Goal: Task Accomplishment & Management: Complete application form

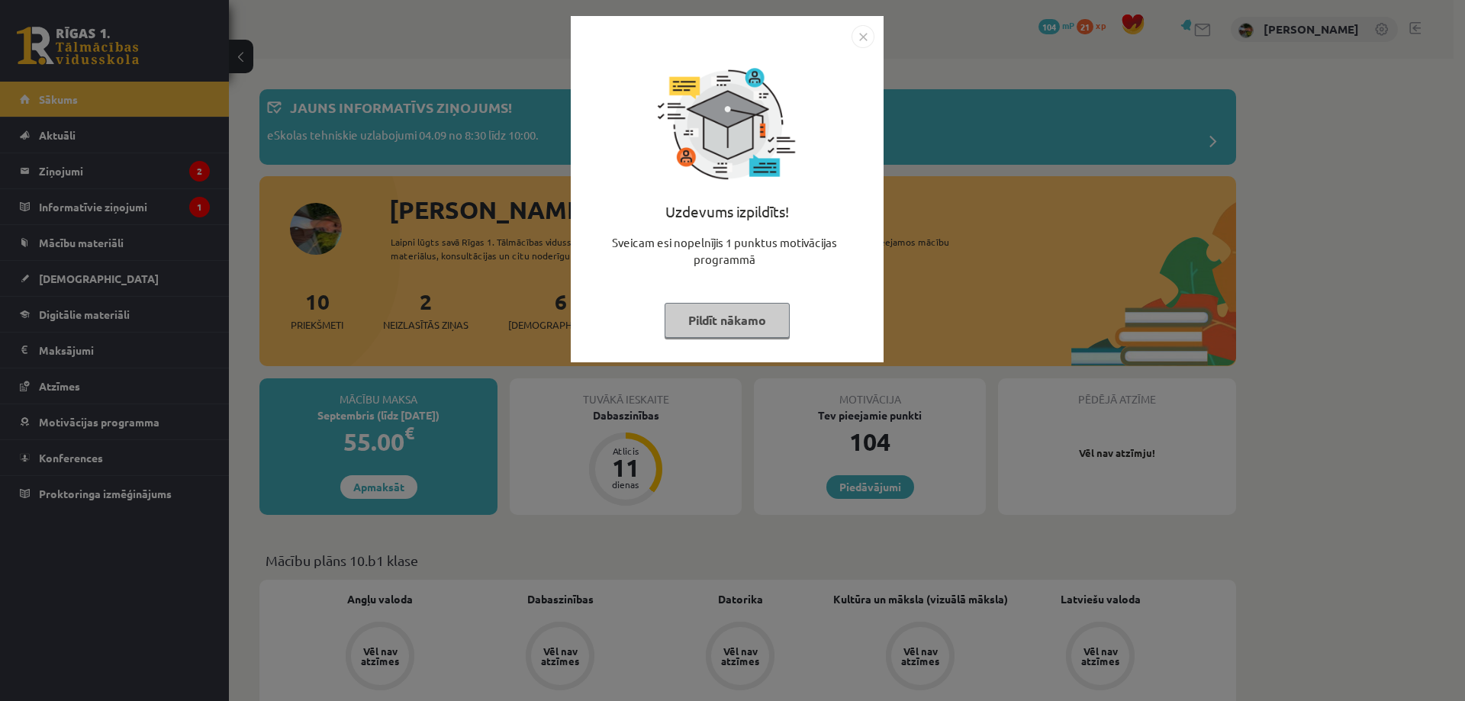
click at [861, 38] on img "Close" at bounding box center [863, 36] width 23 height 23
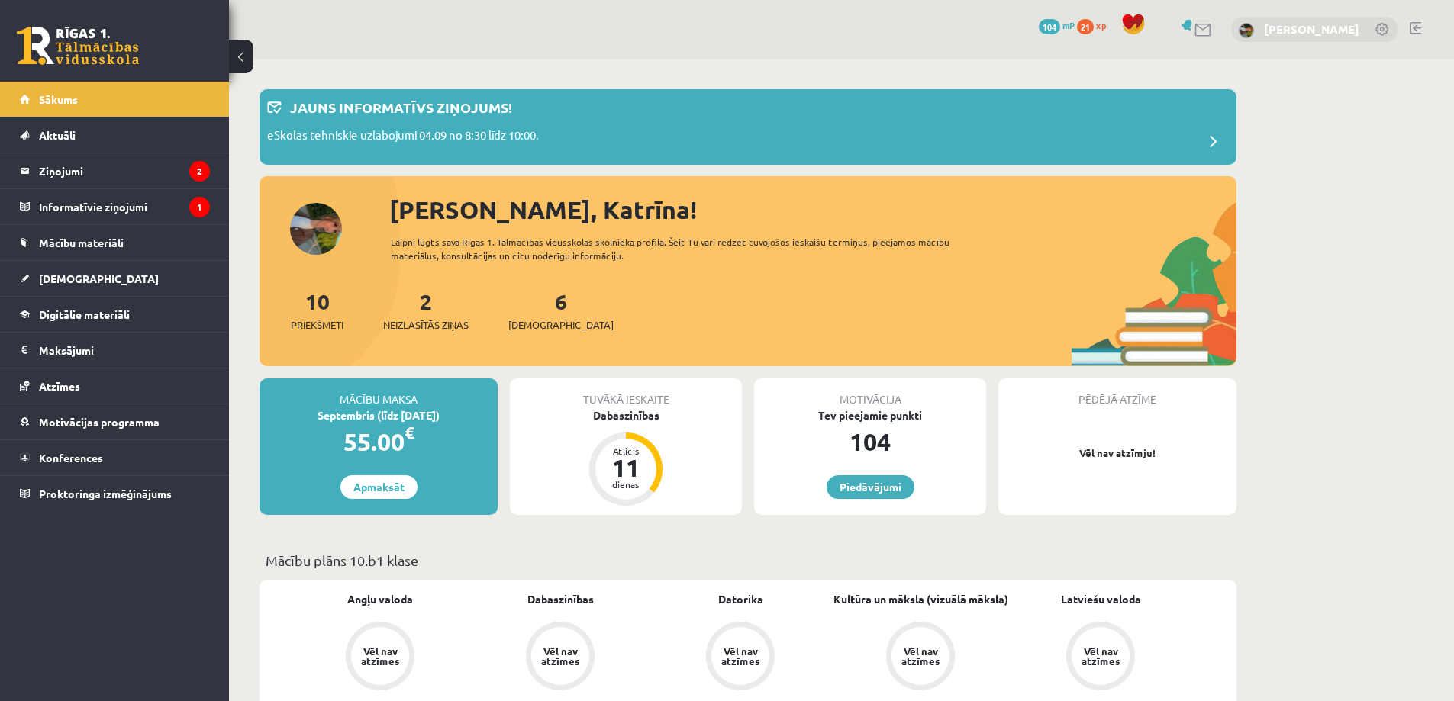
click at [1286, 27] on link "[PERSON_NAME]" at bounding box center [1311, 28] width 95 height 15
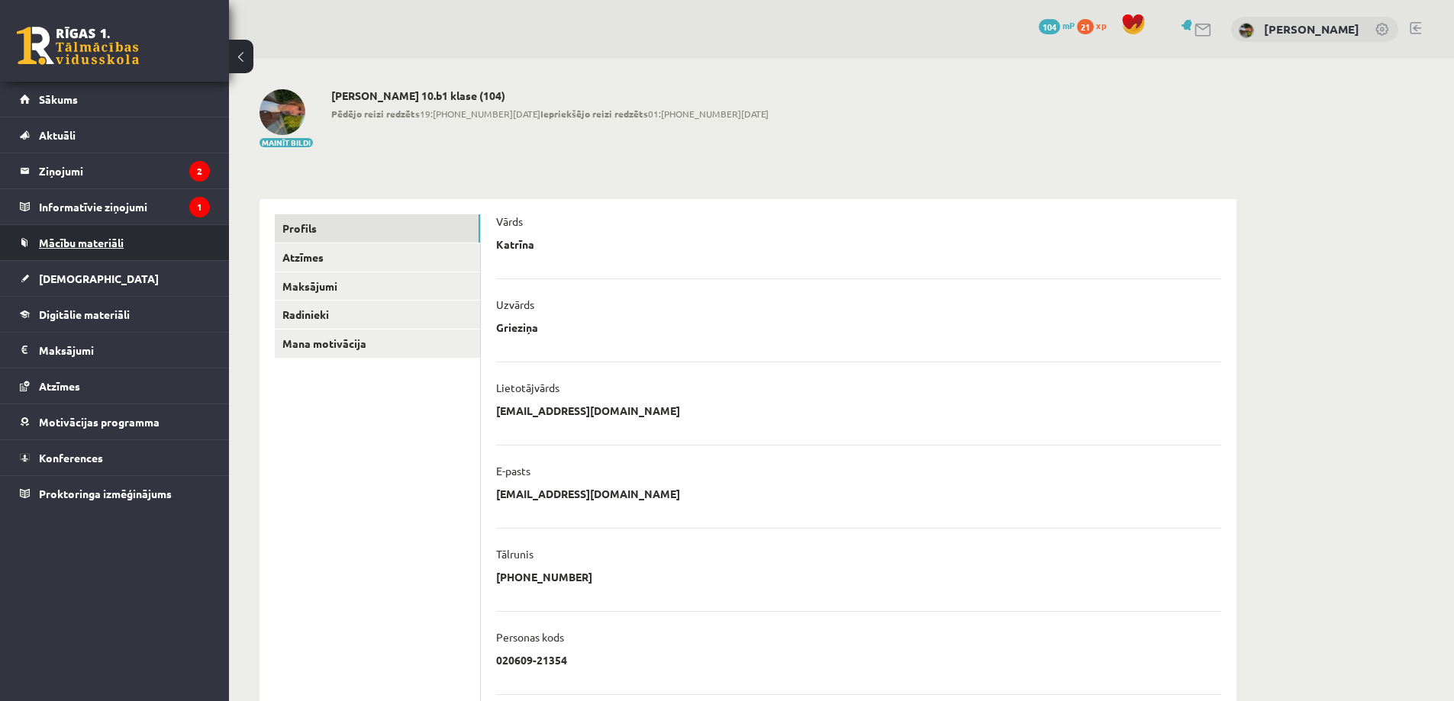
click at [99, 243] on span "Mācību materiāli" at bounding box center [81, 243] width 85 height 14
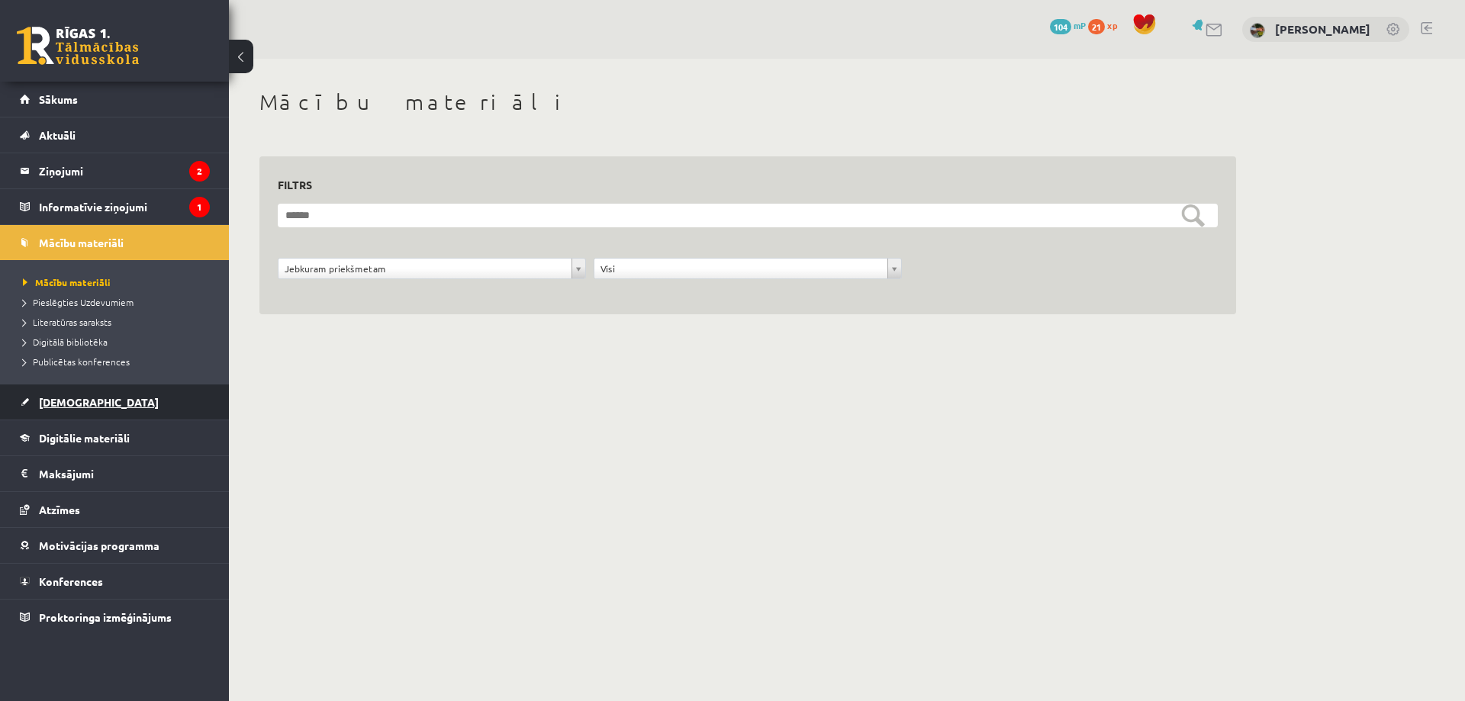
click at [83, 413] on link "[DEMOGRAPHIC_DATA]" at bounding box center [115, 402] width 190 height 35
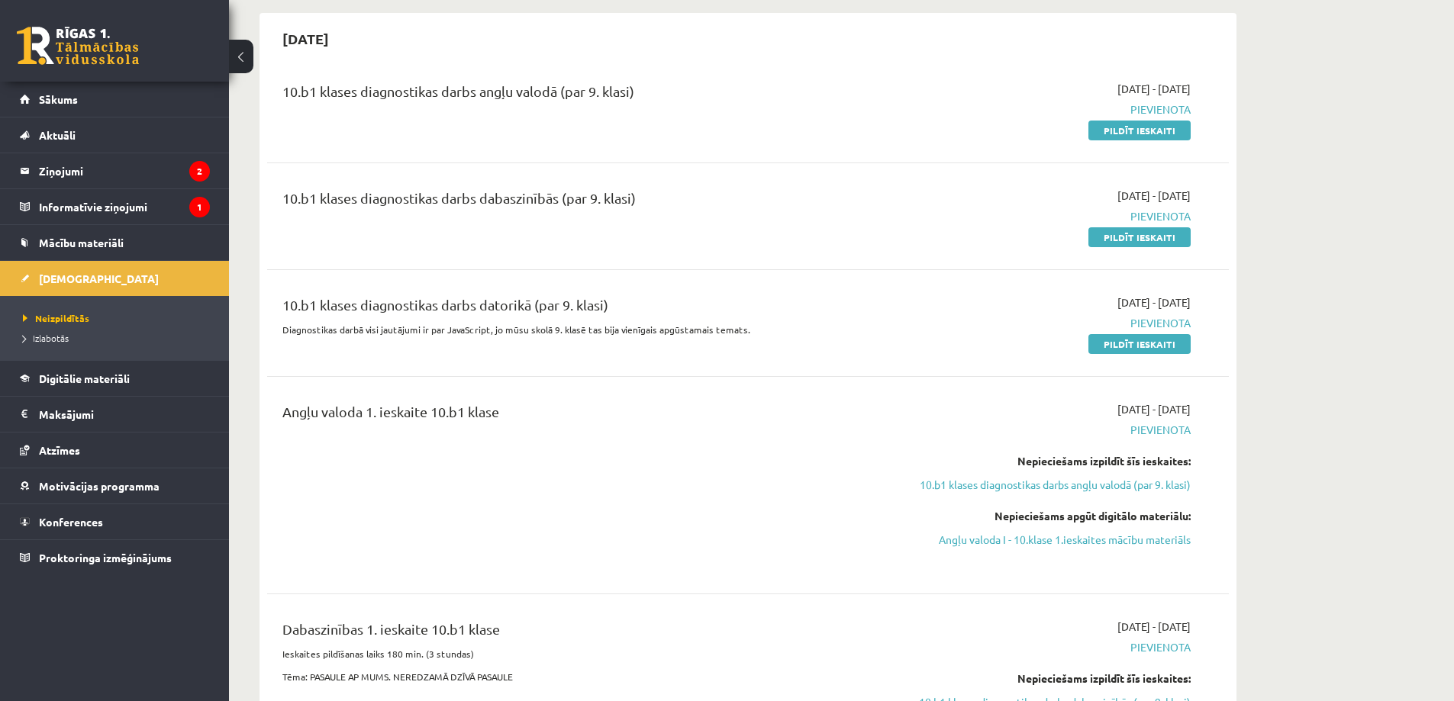
scroll to position [153, 0]
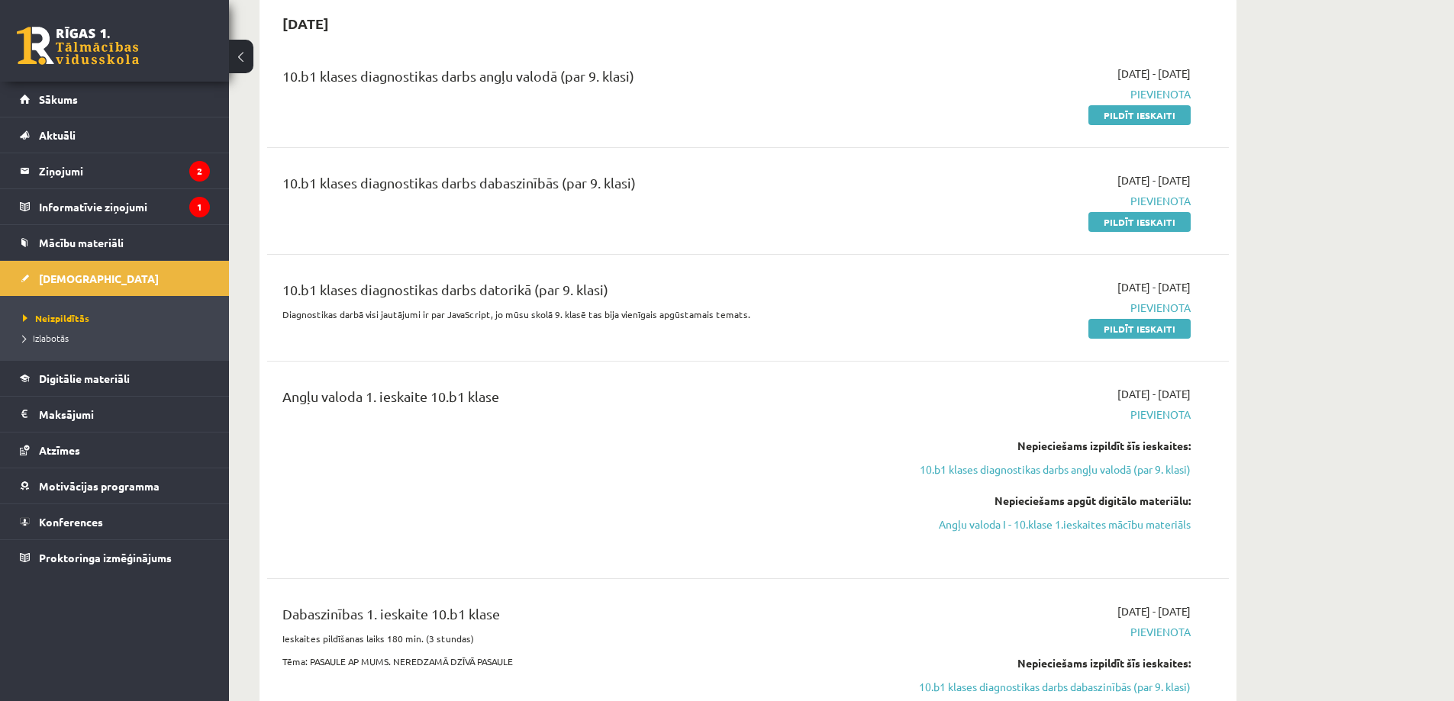
click at [402, 295] on div "10.b1 klases diagnostikas darbs datorikā (par 9. klasi)" at bounding box center [580, 293] width 597 height 28
click at [544, 317] on p "Diagnostikas darbā visi jautājumi ir par JavaScript, jo mūsu skolā 9. klasē tas…" at bounding box center [580, 314] width 597 height 14
click at [1150, 327] on link "Pildīt ieskaiti" at bounding box center [1139, 329] width 102 height 20
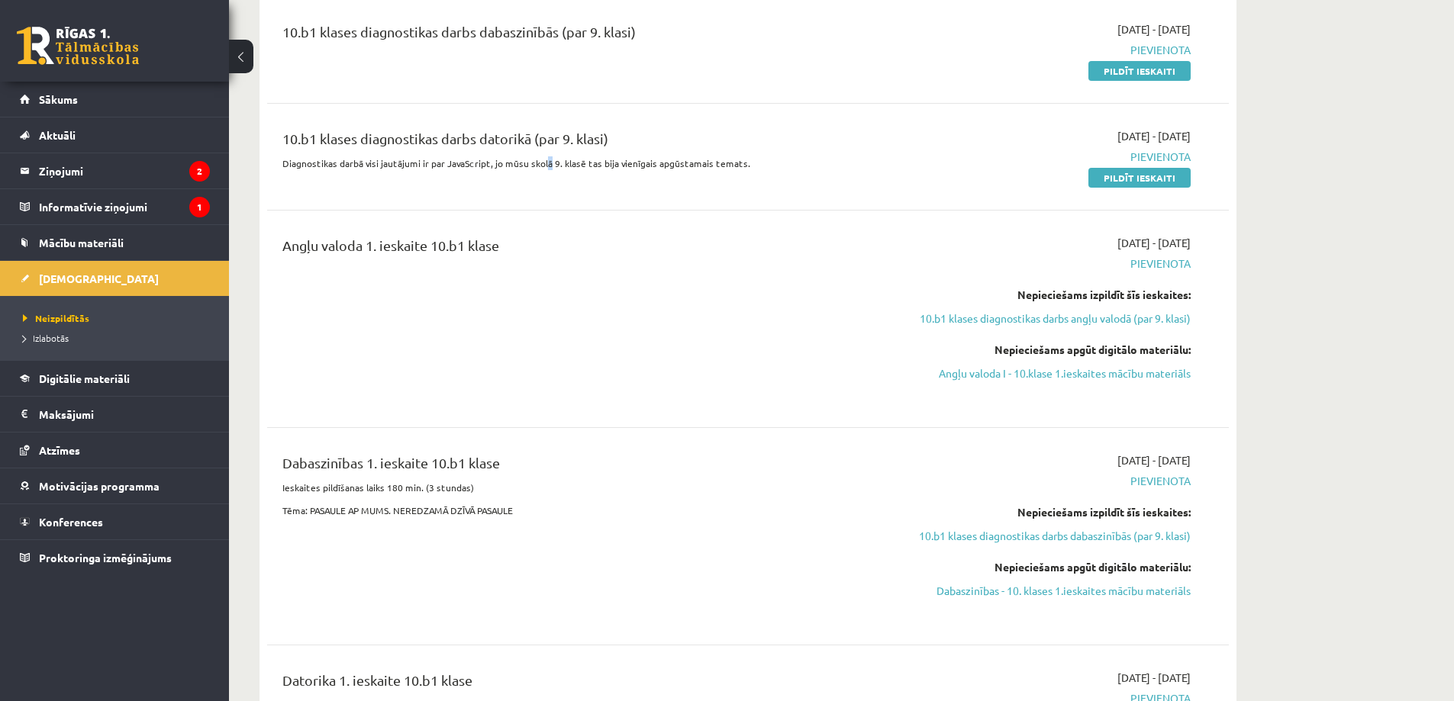
scroll to position [305, 0]
click at [89, 234] on link "Mācību materiāli" at bounding box center [115, 242] width 190 height 35
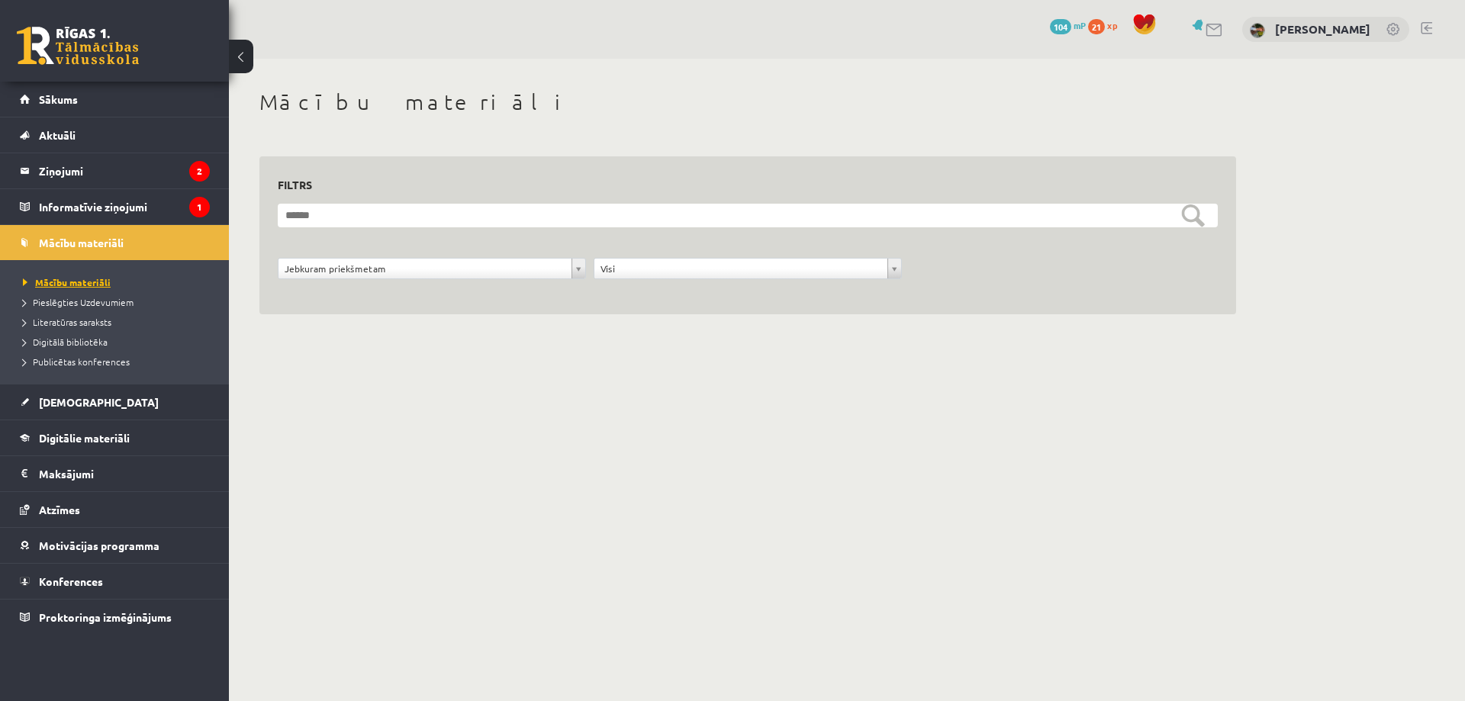
click at [69, 278] on span "Mācību materiāli" at bounding box center [67, 282] width 88 height 12
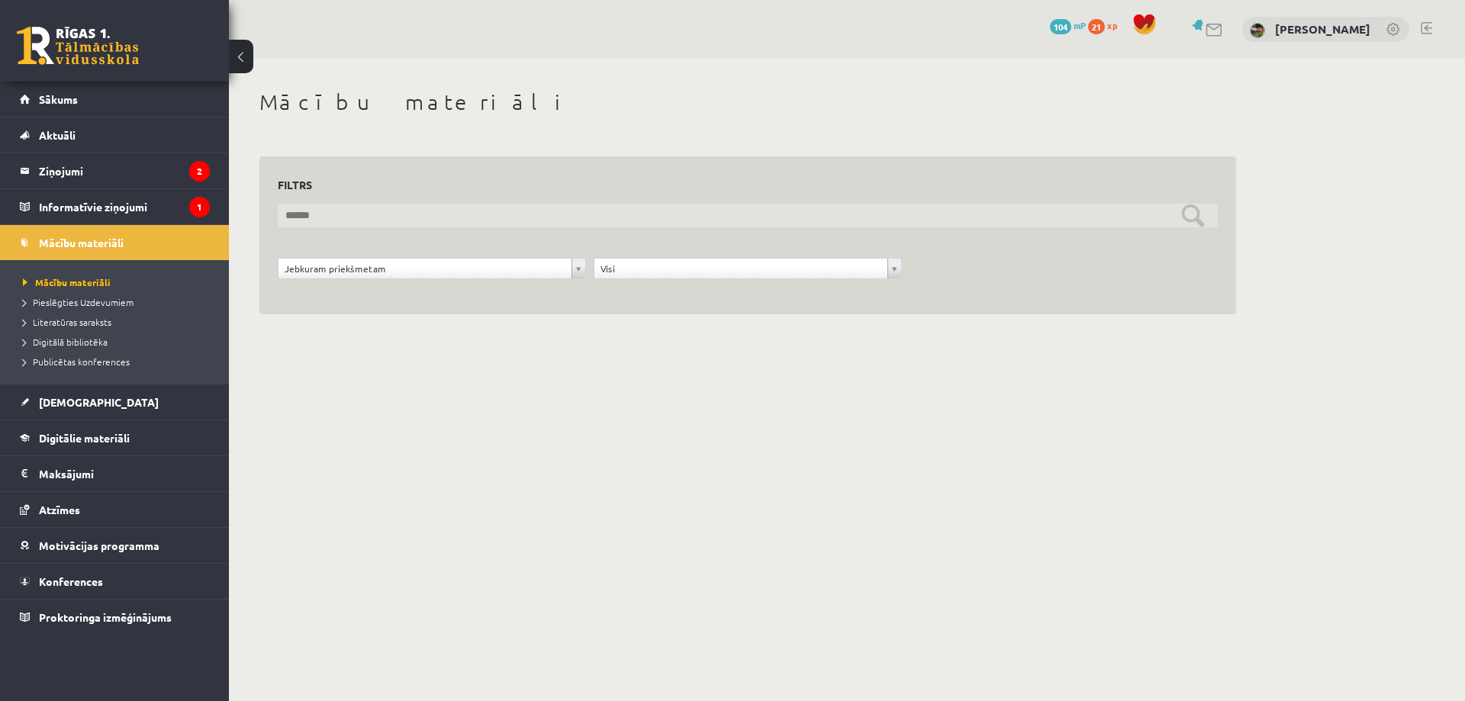
click at [345, 221] on input "text" at bounding box center [748, 216] width 940 height 24
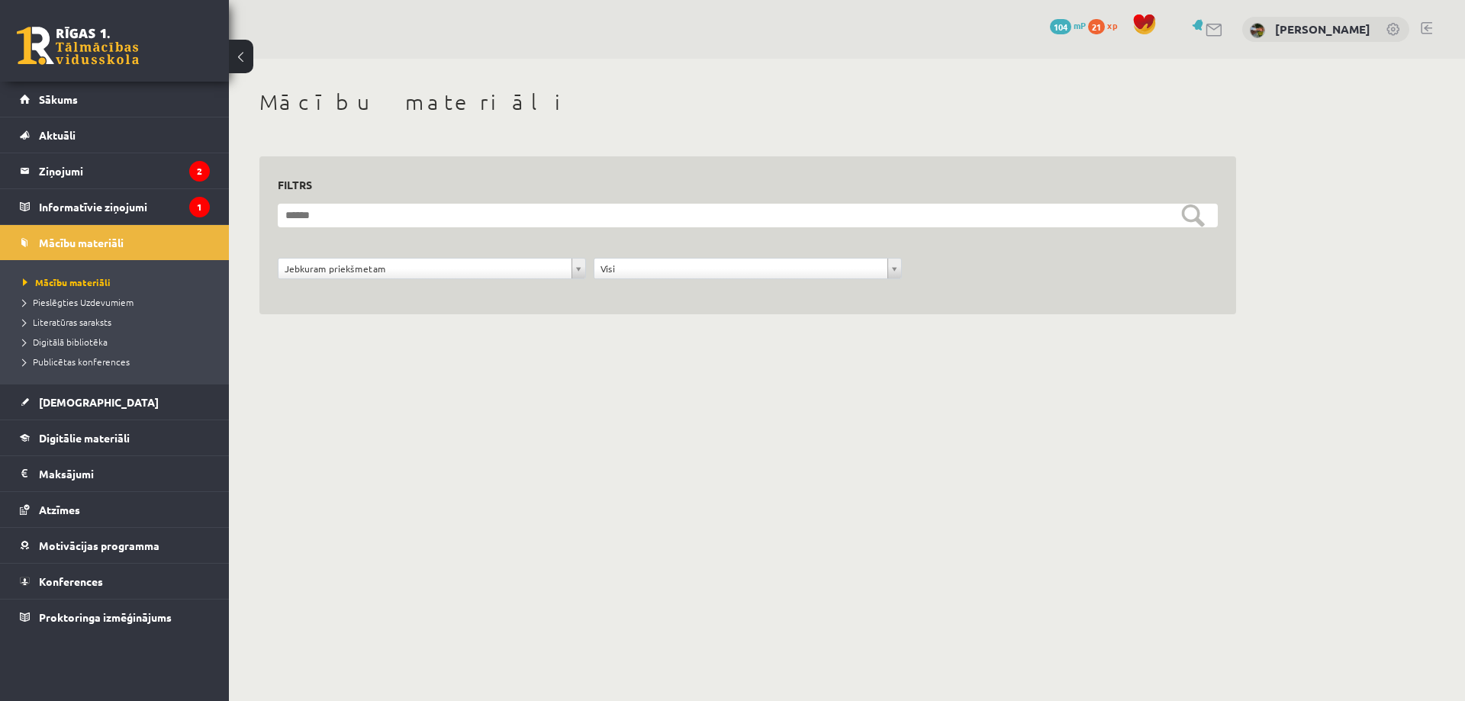
click at [311, 285] on div "**********" at bounding box center [432, 272] width 316 height 29
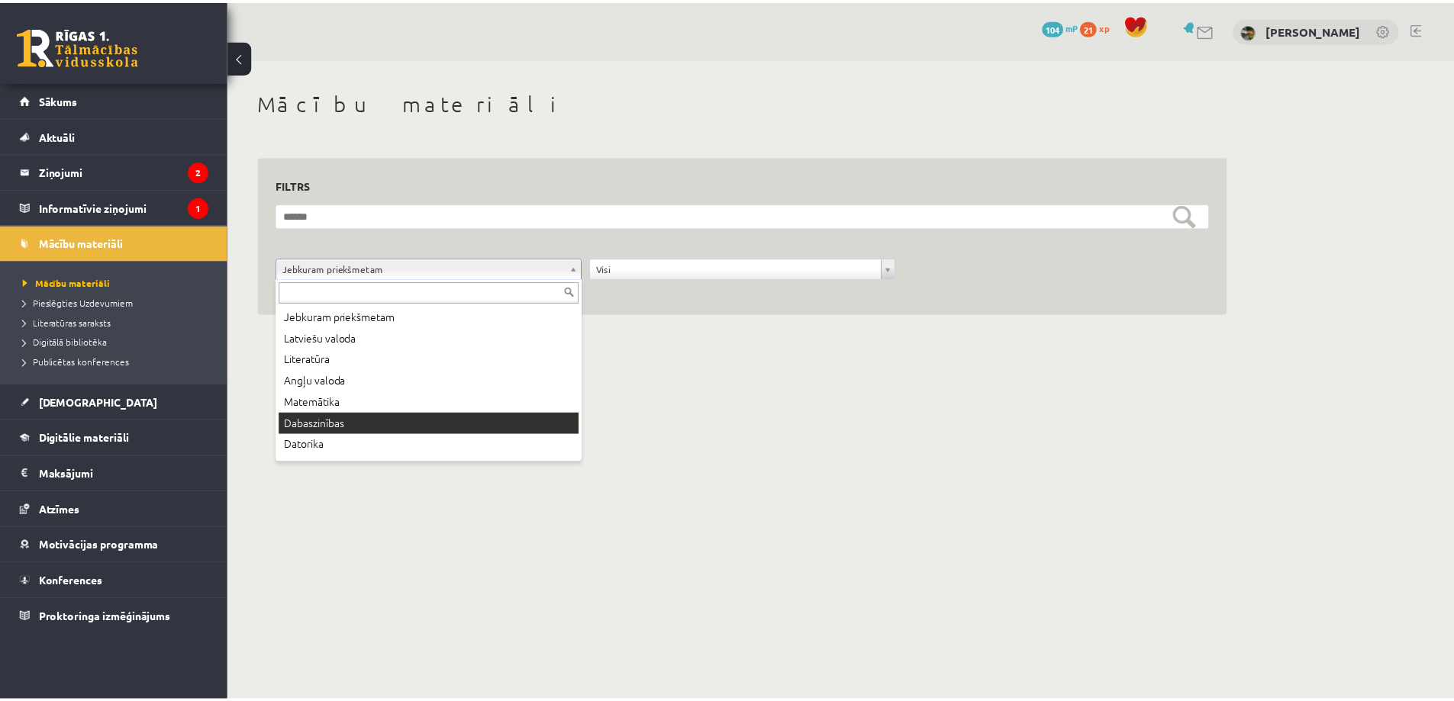
scroll to position [76, 0]
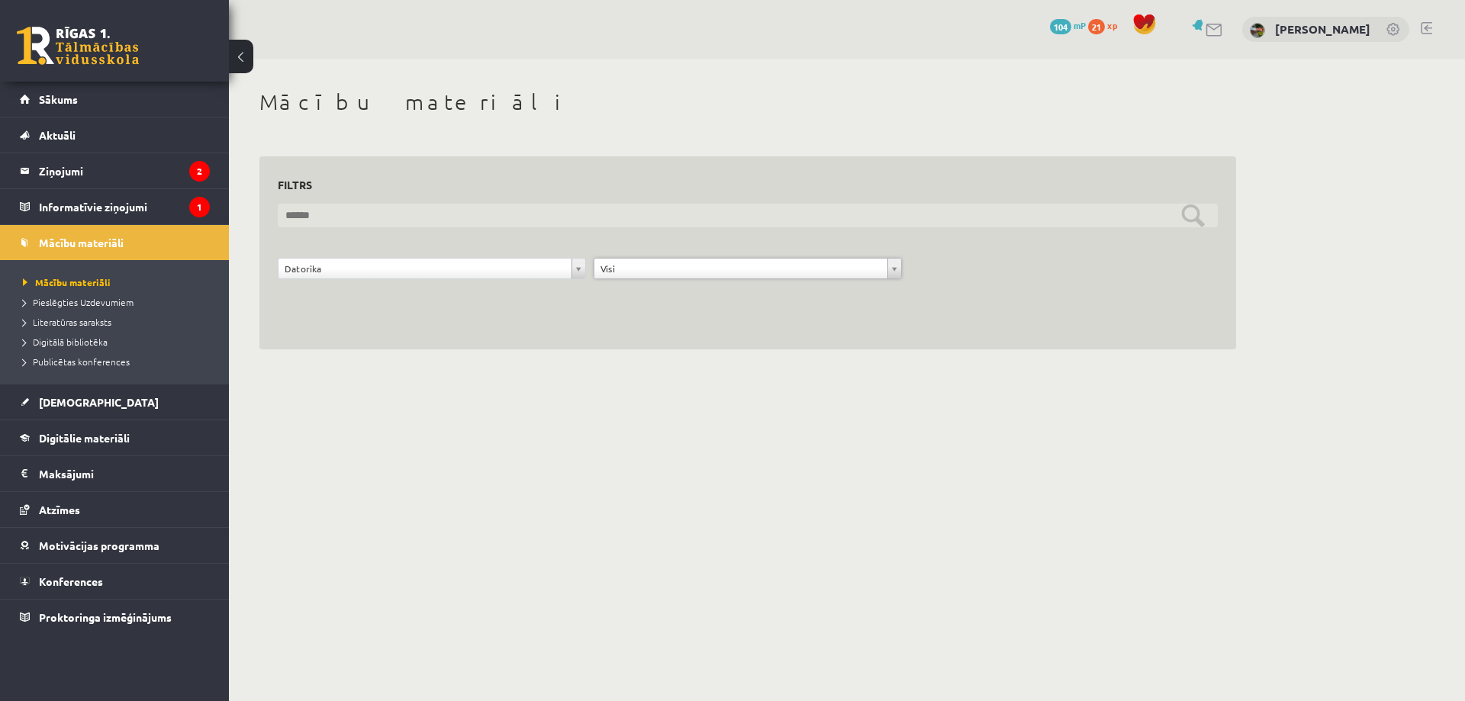
click at [1199, 214] on input "text" at bounding box center [748, 216] width 940 height 24
drag, startPoint x: 1197, startPoint y: 214, endPoint x: 1183, endPoint y: 219, distance: 15.2
click at [1197, 214] on input "text" at bounding box center [748, 216] width 940 height 24
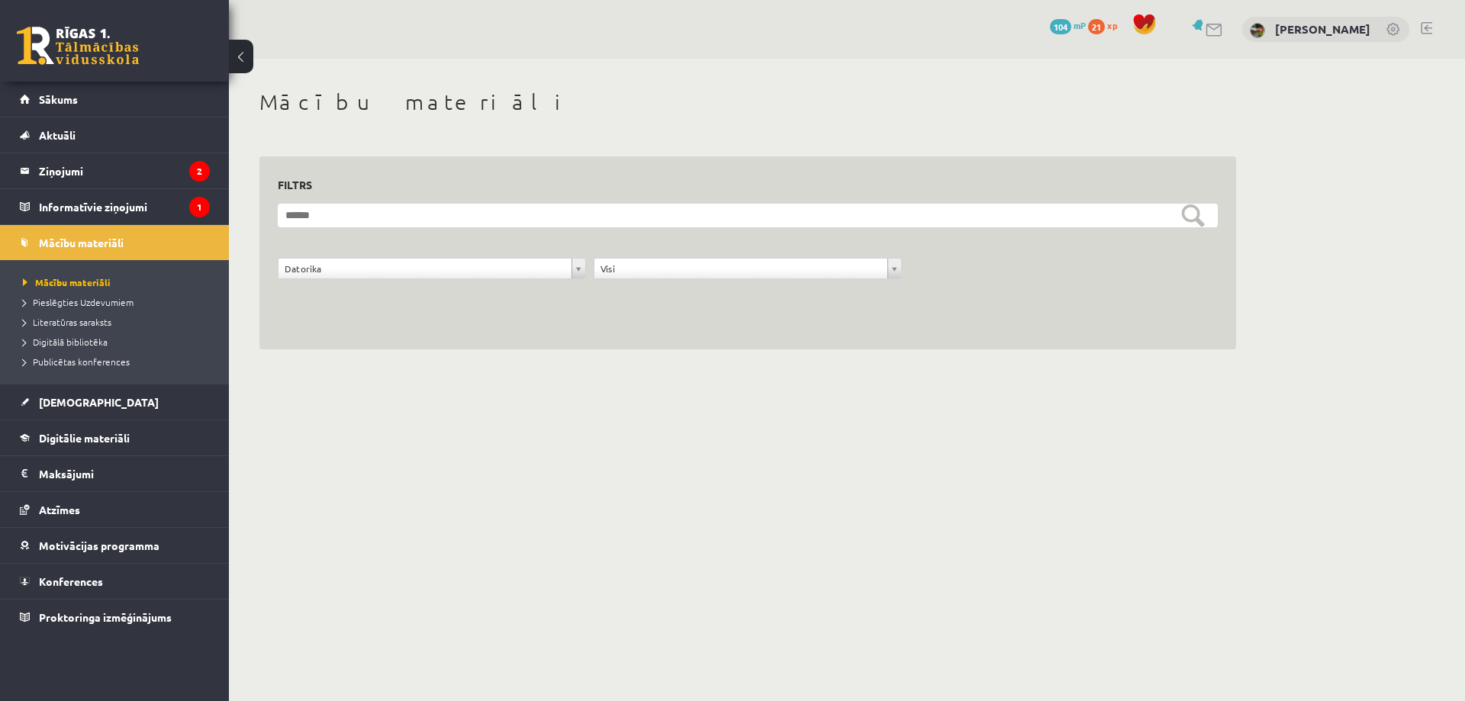
click at [769, 345] on div "**********" at bounding box center [747, 253] width 977 height 194
click at [81, 300] on span "Pieslēgties Uzdevumiem" at bounding box center [78, 302] width 111 height 12
click at [107, 407] on link "[DEMOGRAPHIC_DATA]" at bounding box center [115, 402] width 190 height 35
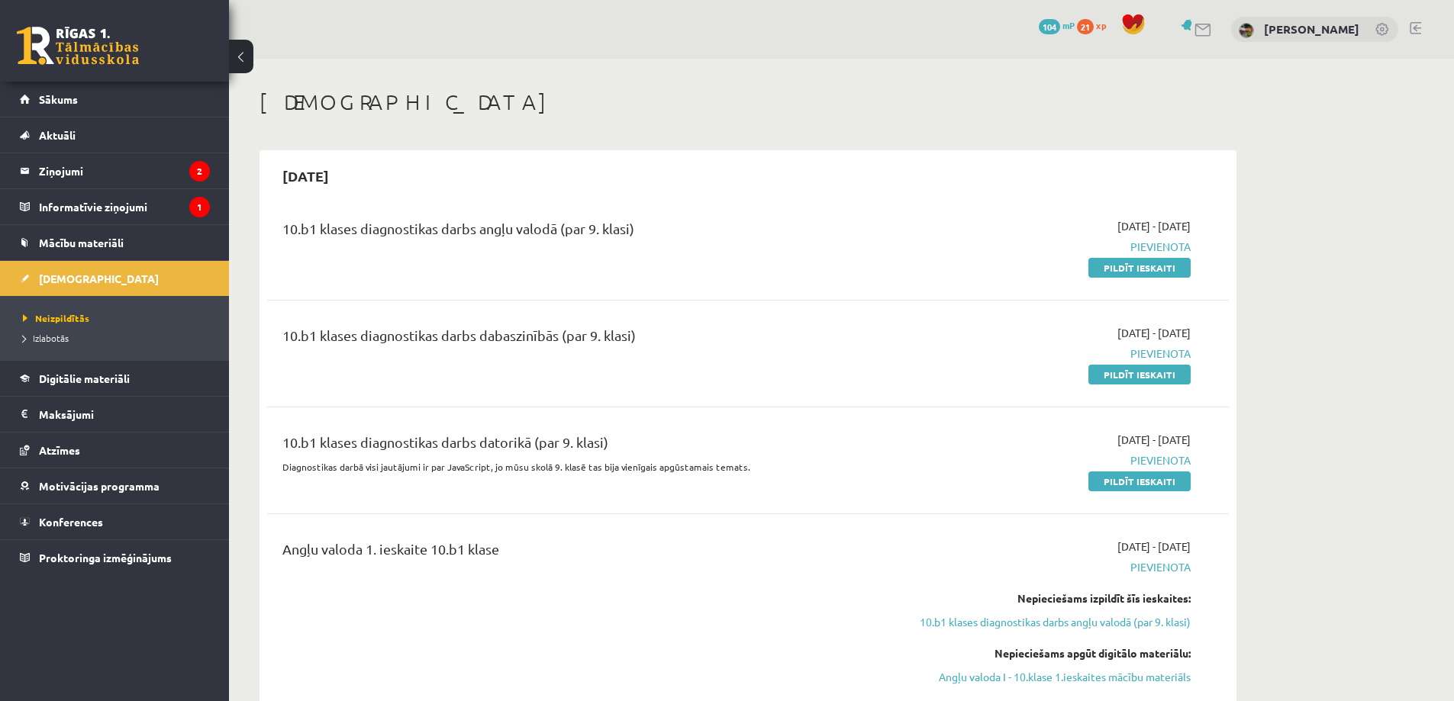
click at [436, 448] on div "10.b1 klases diagnostikas darbs datorikā (par 9. klasi)" at bounding box center [580, 446] width 597 height 28
click at [1122, 475] on link "Pildīt ieskaiti" at bounding box center [1139, 482] width 102 height 20
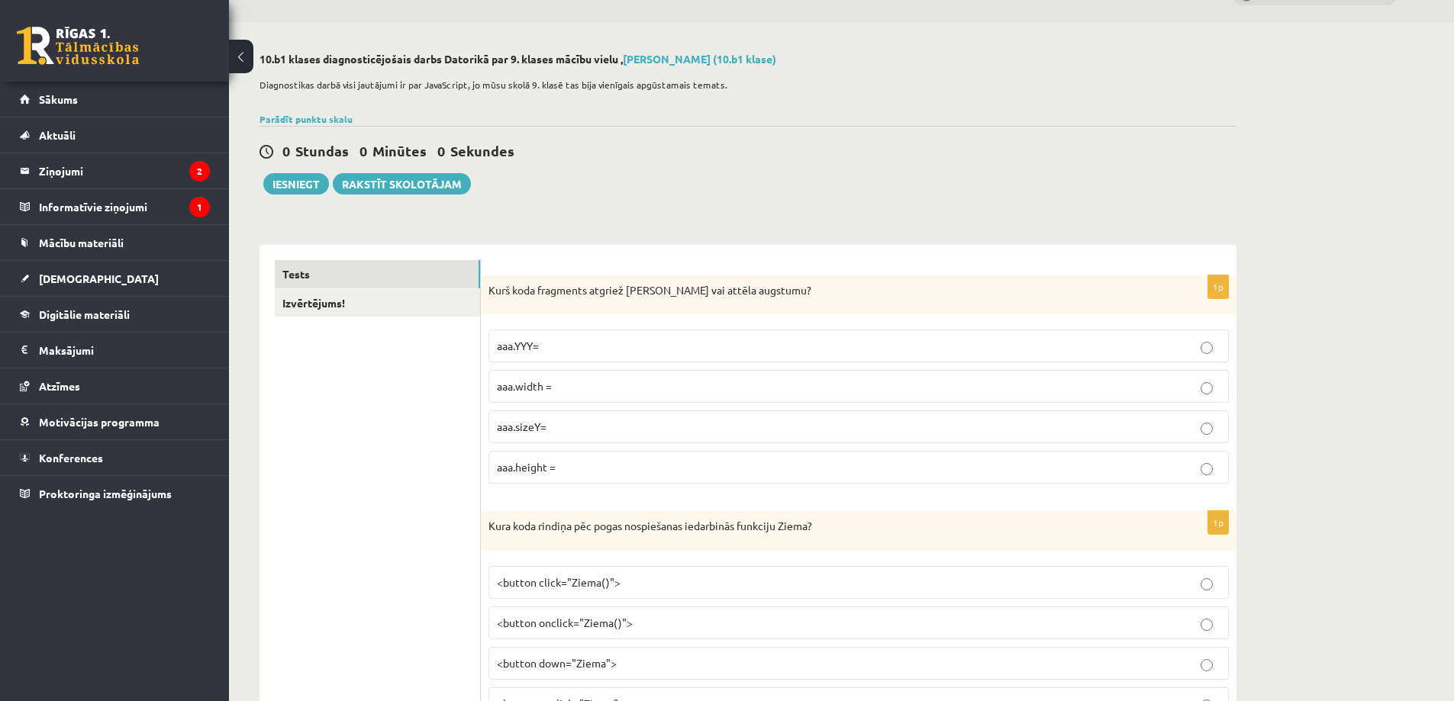
scroll to position [76, 0]
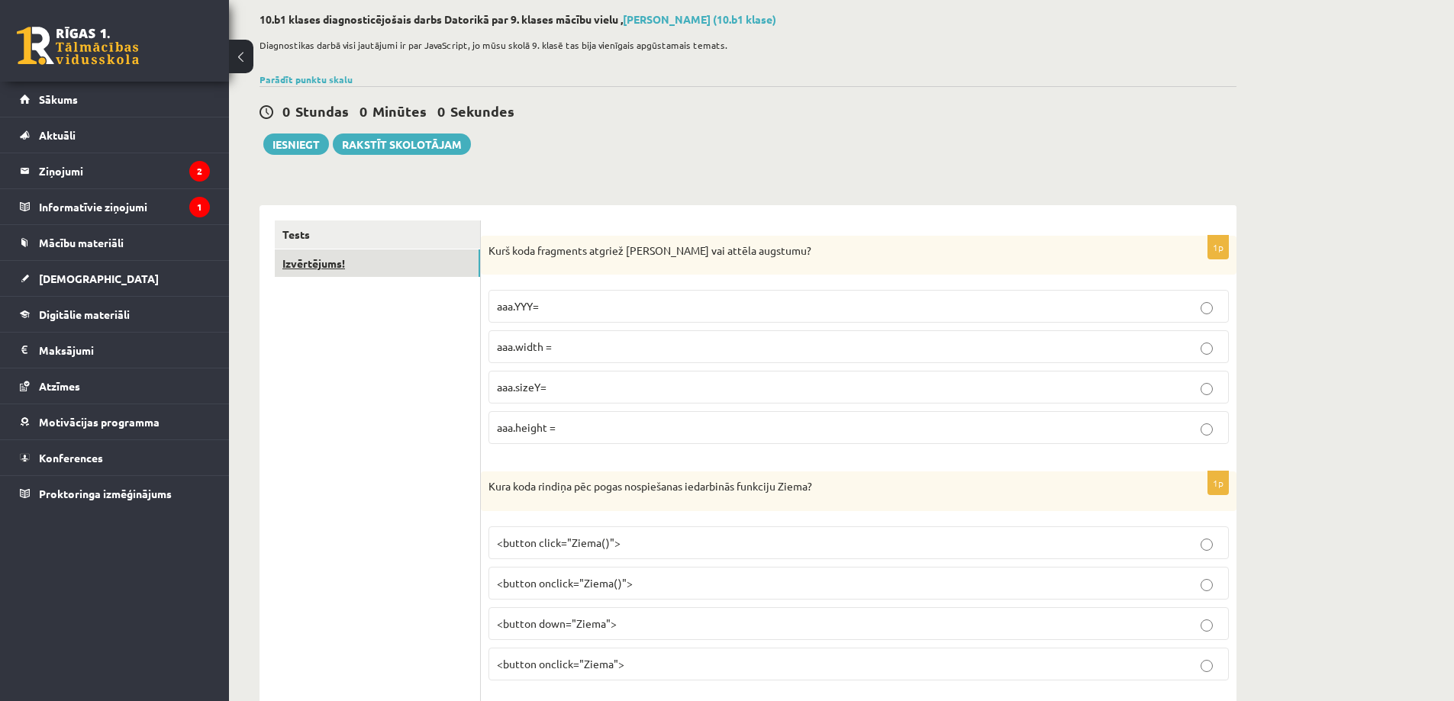
click at [340, 265] on link "Izvērtējums!" at bounding box center [377, 264] width 205 height 28
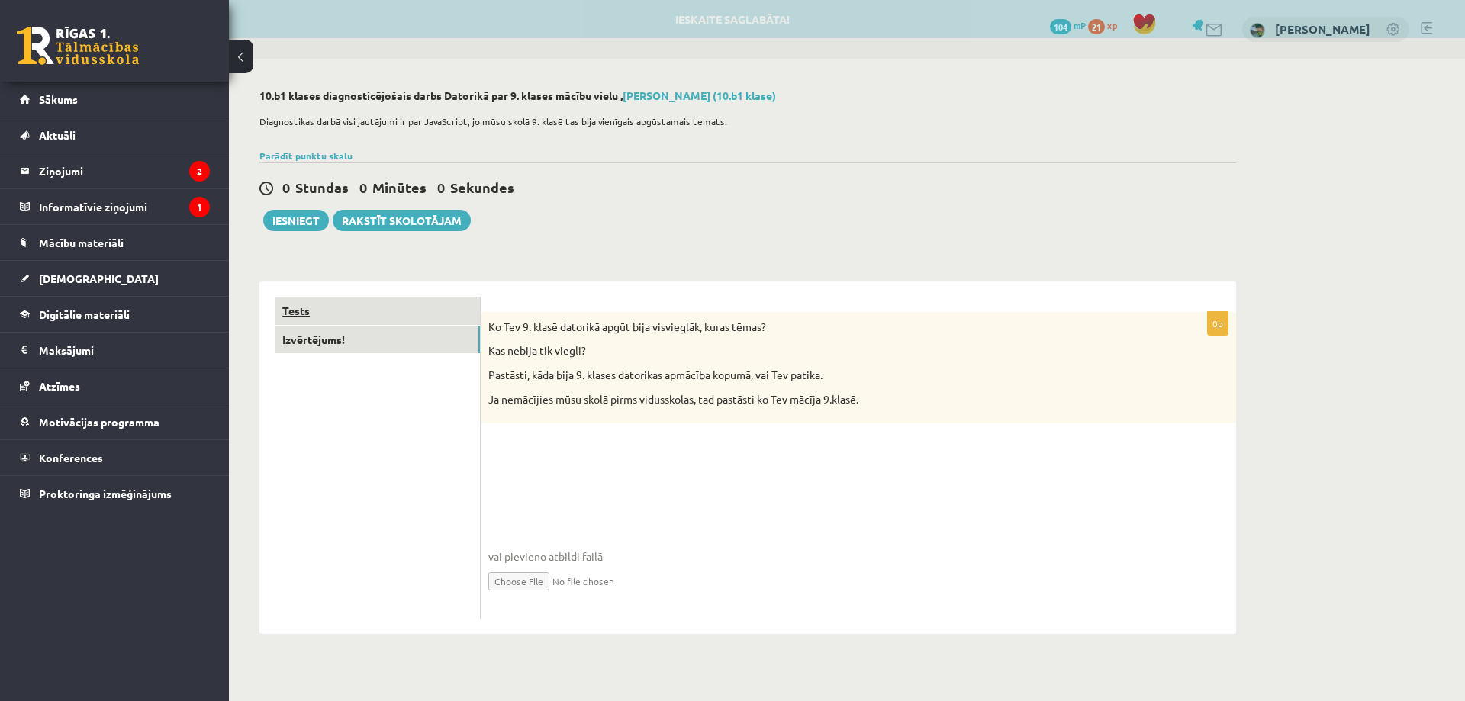
click at [333, 312] on link "Tests" at bounding box center [377, 311] width 205 height 28
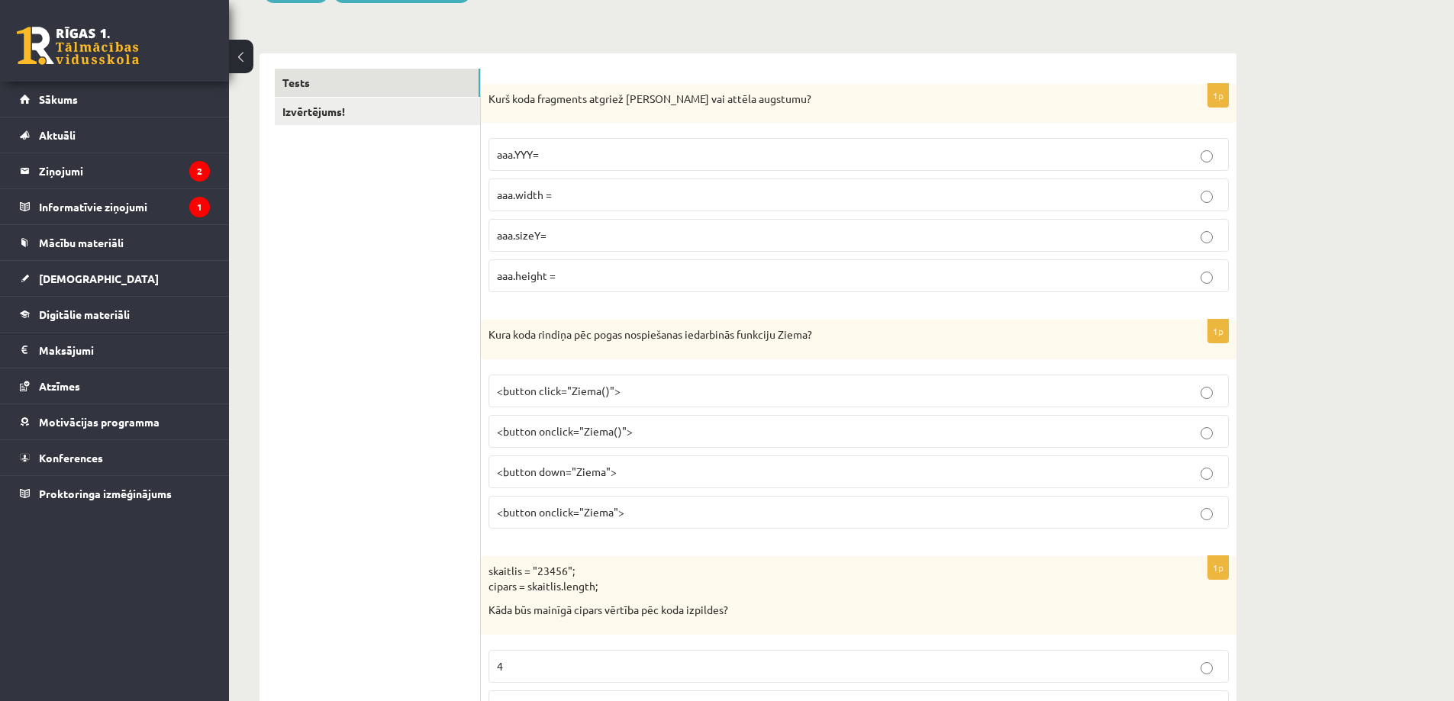
scroll to position [229, 0]
click at [600, 275] on p "aaa.height =" at bounding box center [858, 275] width 723 height 16
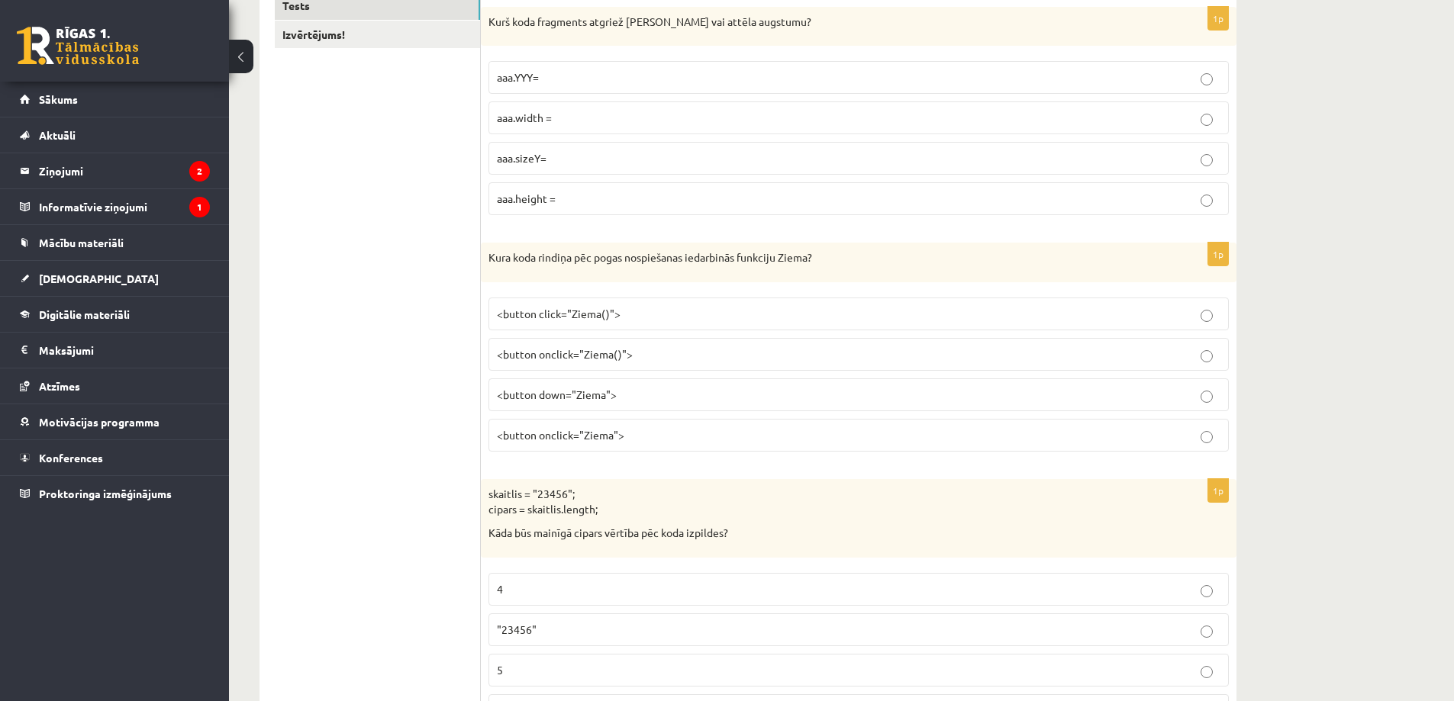
click at [641, 356] on p "<button onclick="Ziema()">" at bounding box center [858, 354] width 723 height 16
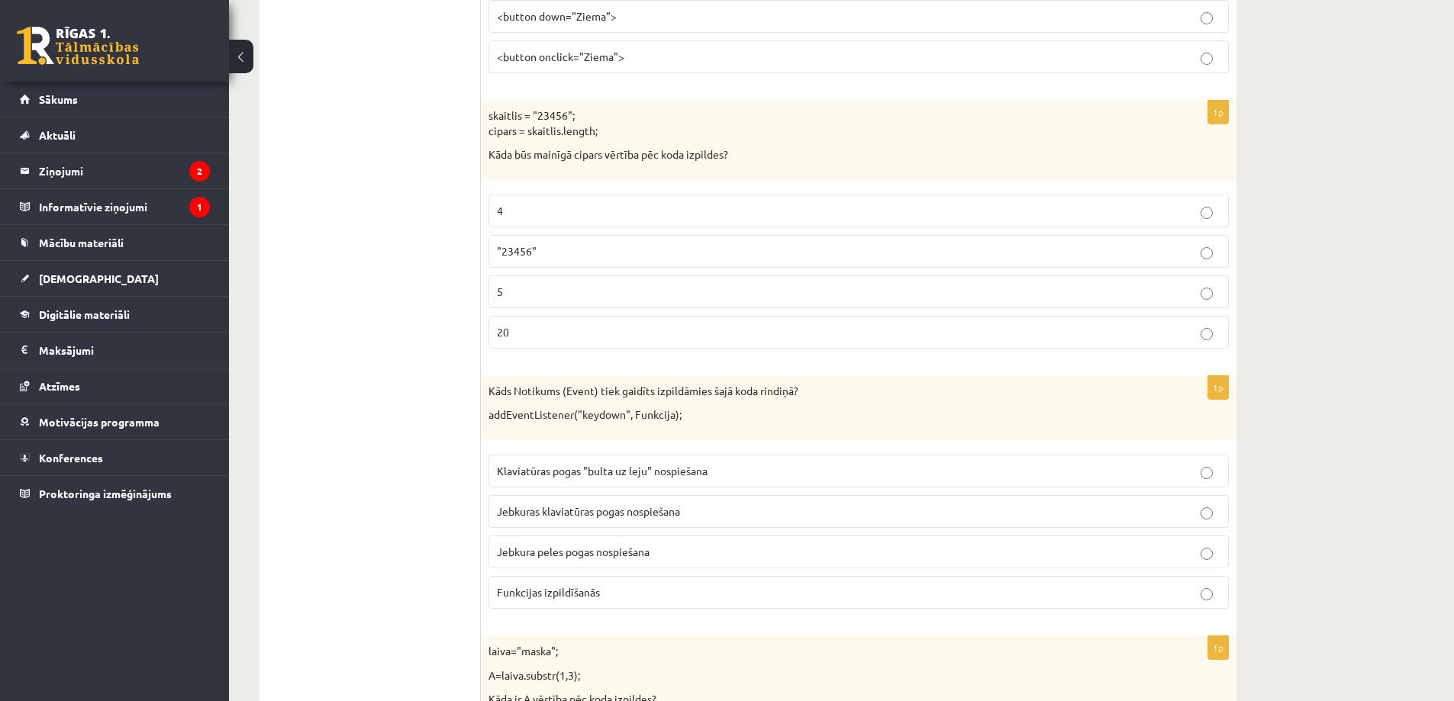
scroll to position [687, 0]
click at [544, 301] on label "5" at bounding box center [858, 288] width 740 height 33
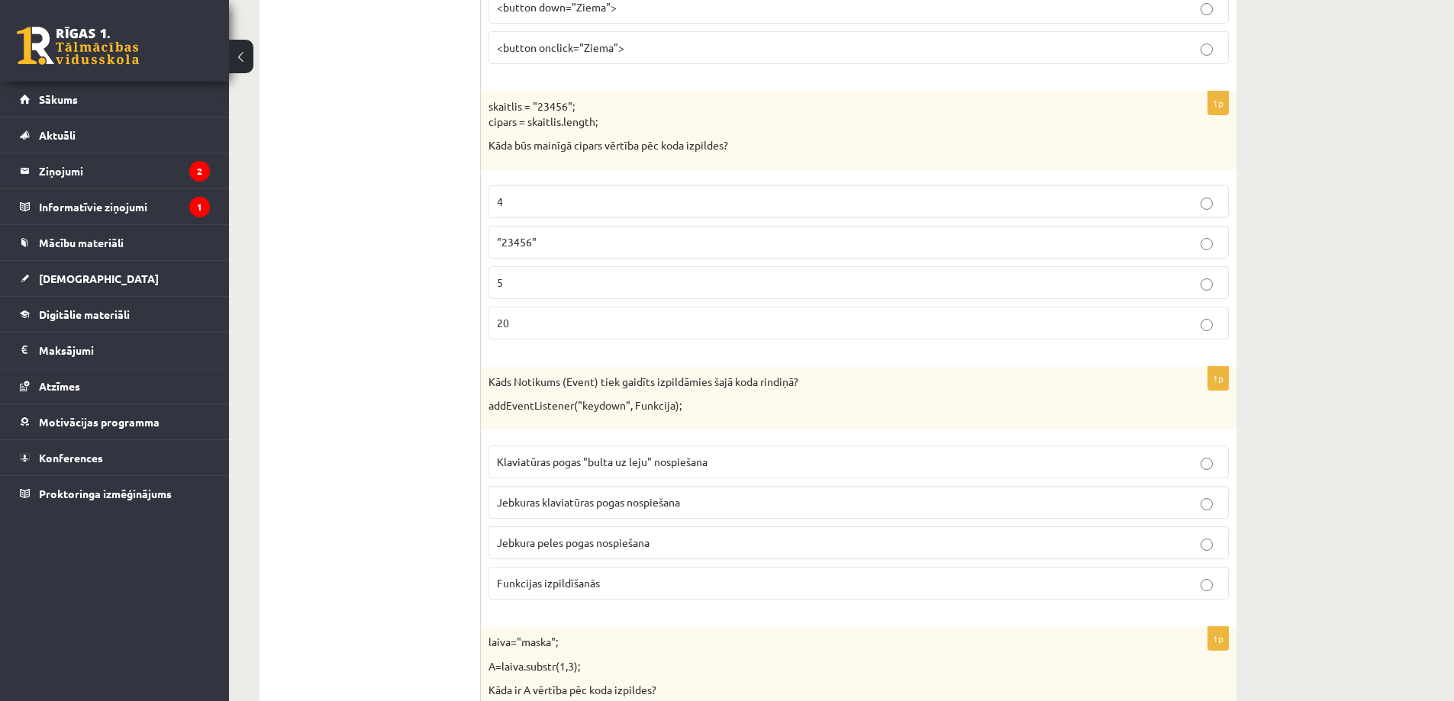
scroll to position [839, 0]
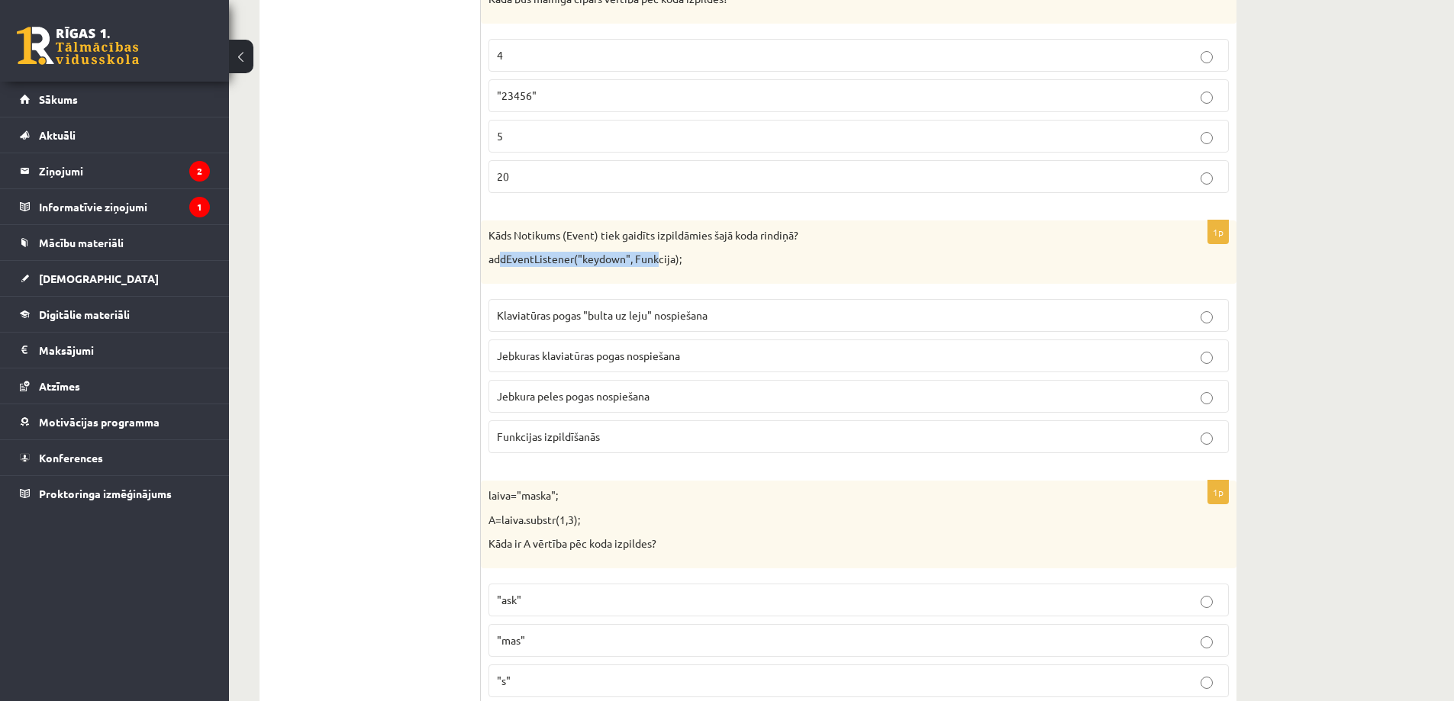
drag, startPoint x: 500, startPoint y: 266, endPoint x: 696, endPoint y: 259, distance: 196.2
click at [668, 261] on p "addEventListener("keydown", Funkcija);" at bounding box center [820, 259] width 664 height 15
click at [699, 259] on p "addEventListener("keydown", Funkcija);" at bounding box center [820, 259] width 664 height 15
click at [649, 358] on span "Jebkuras klaviatūras pogas nospiešana" at bounding box center [588, 356] width 183 height 14
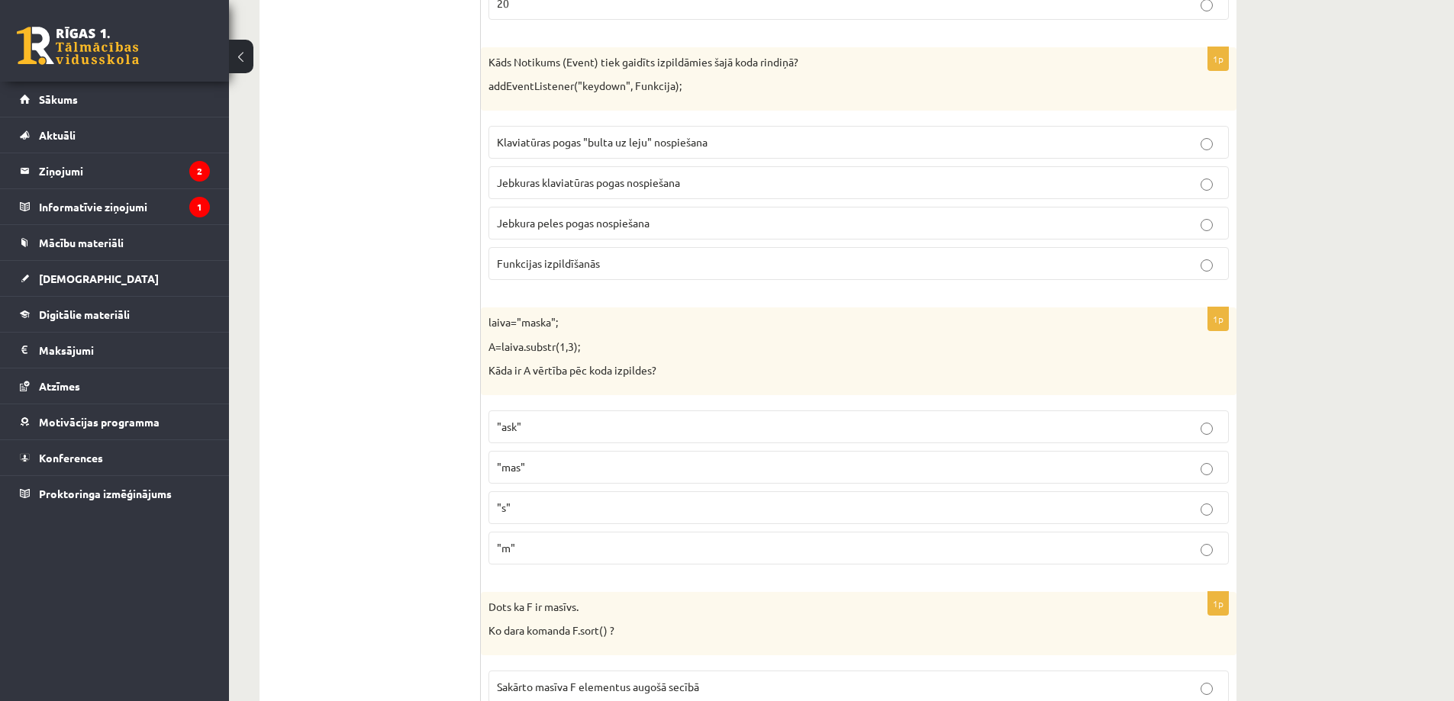
scroll to position [1144, 0]
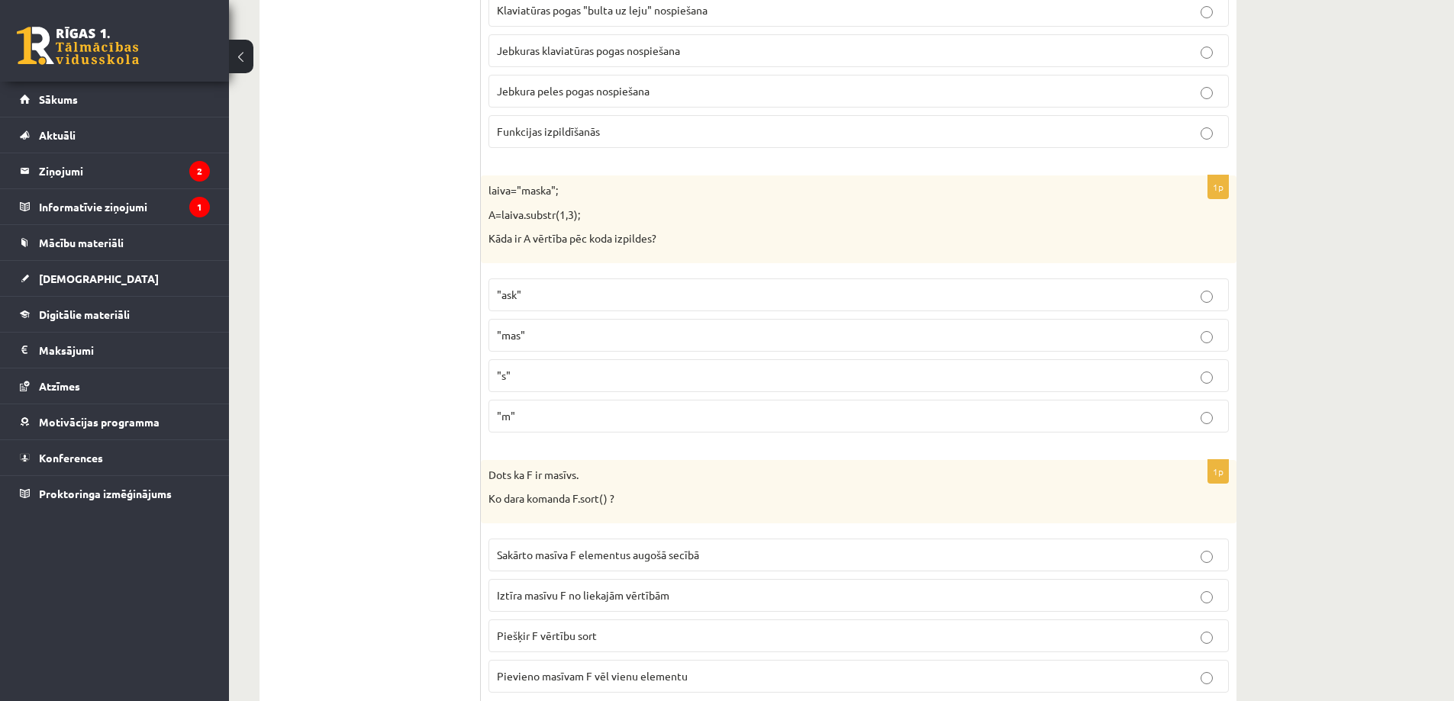
click at [544, 288] on p ""ask"" at bounding box center [858, 295] width 723 height 16
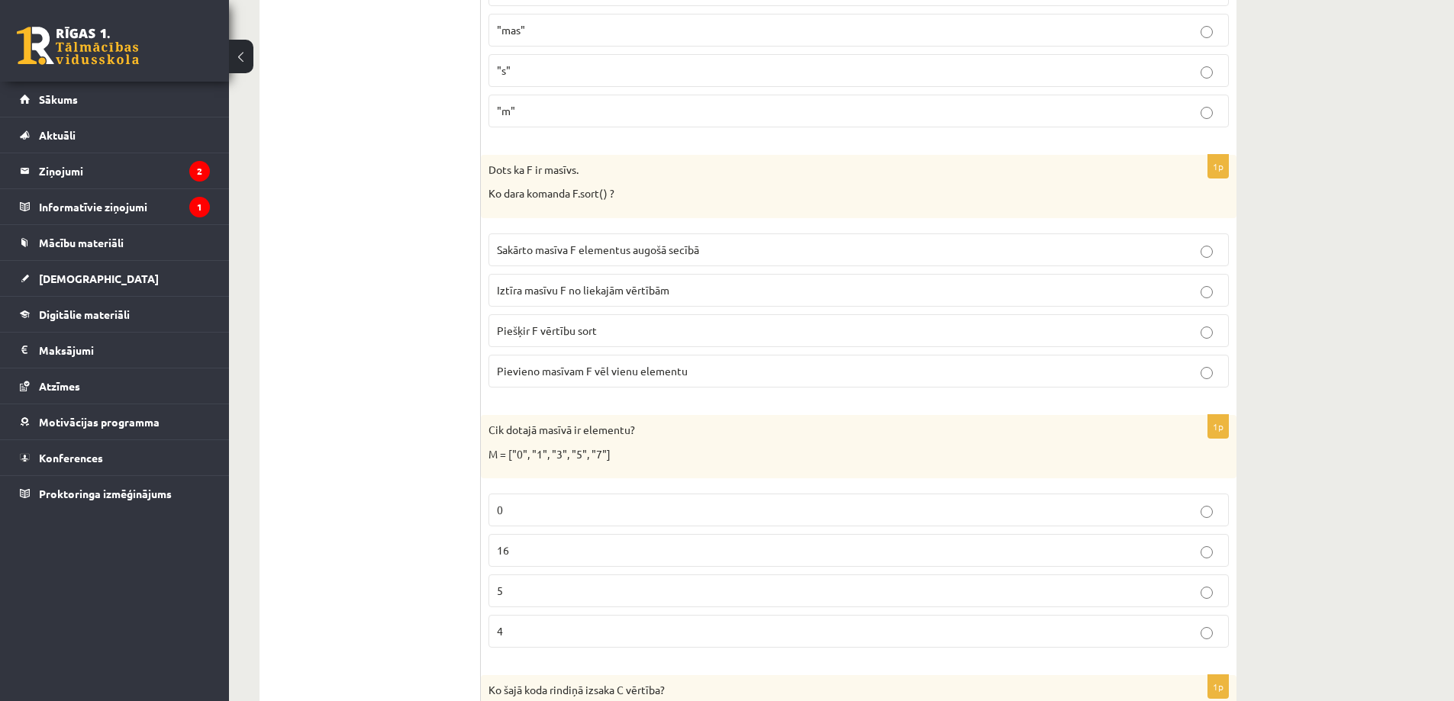
scroll to position [1831, 0]
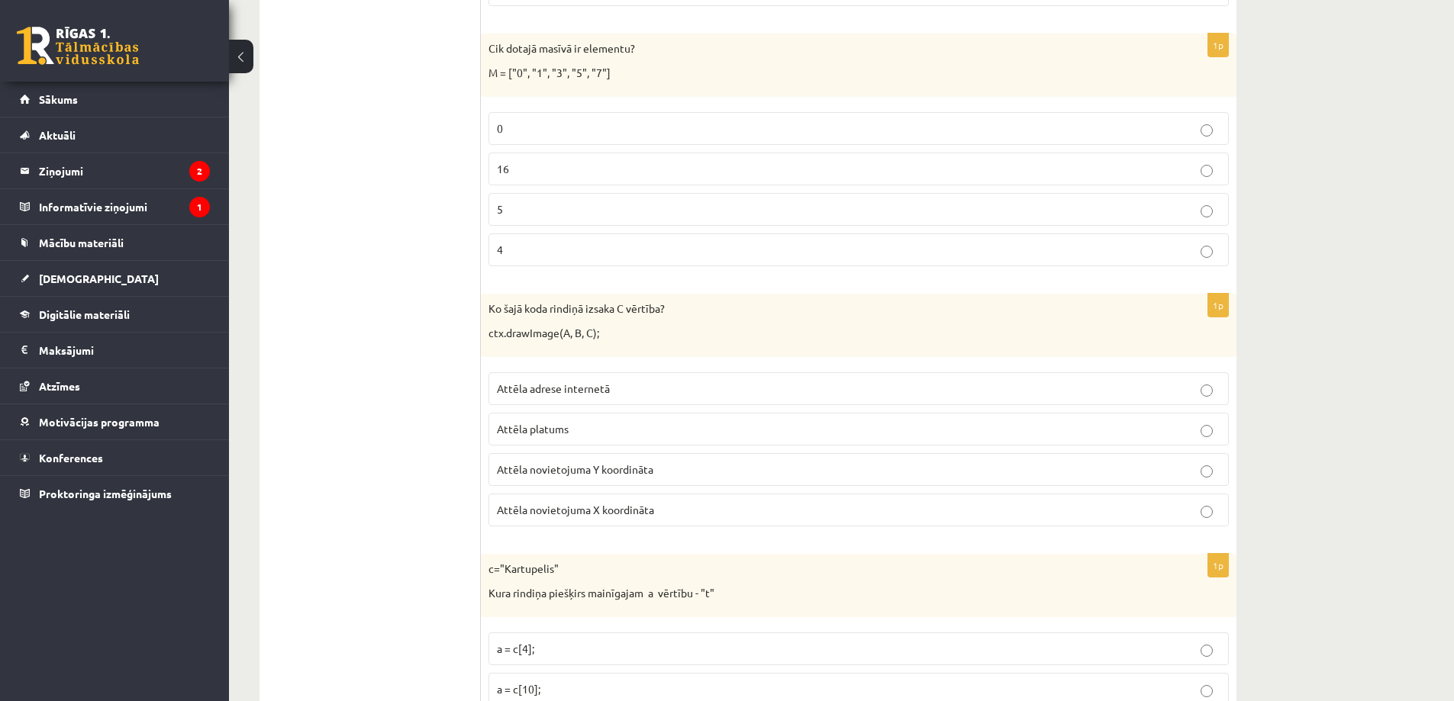
click at [509, 211] on p "5" at bounding box center [858, 209] width 723 height 16
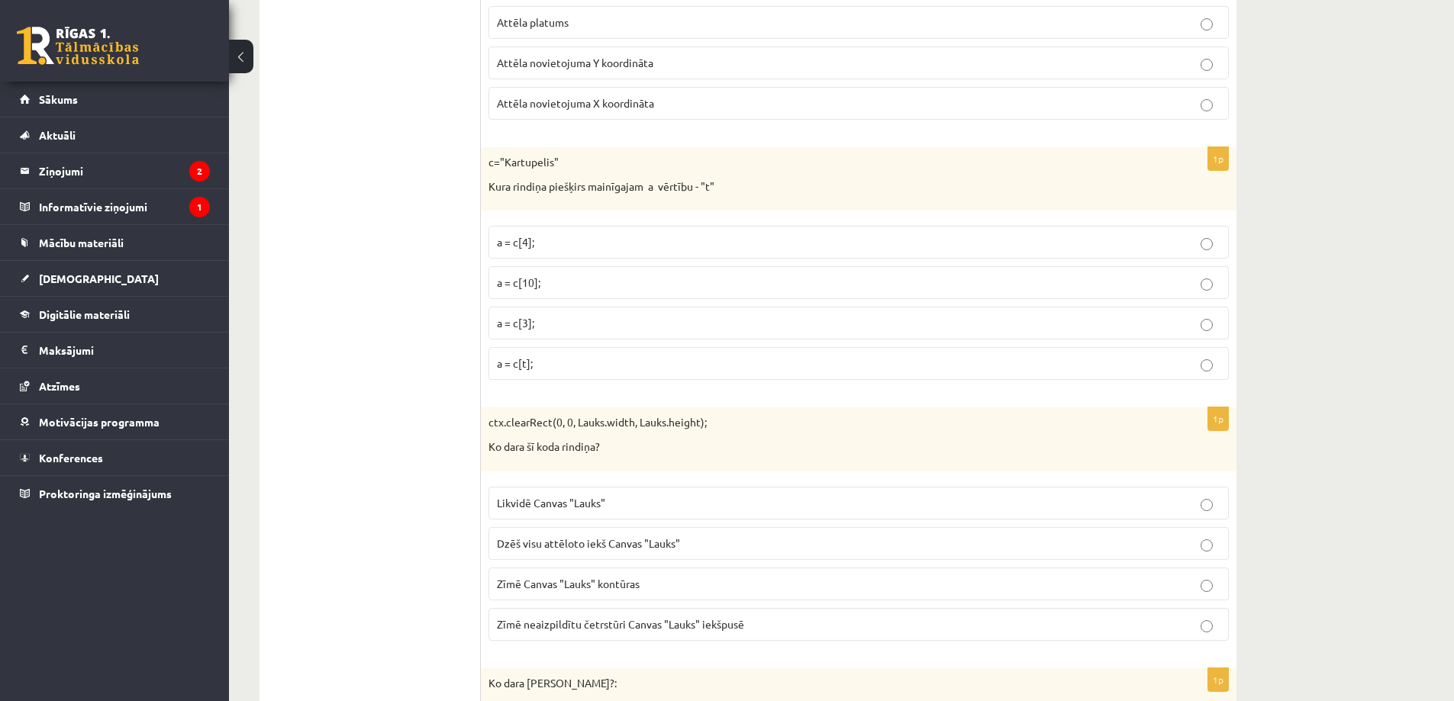
scroll to position [2289, 0]
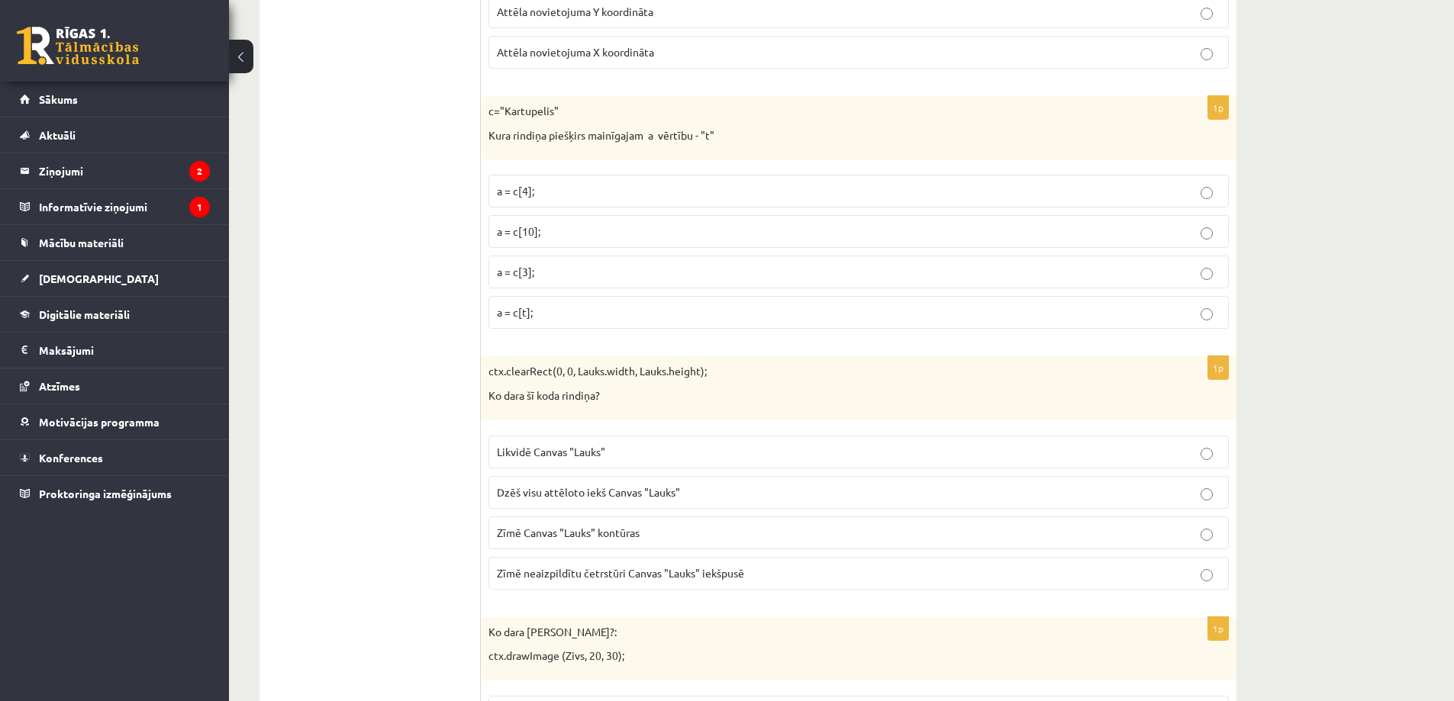
click at [567, 269] on p "a = c[3];" at bounding box center [858, 272] width 723 height 16
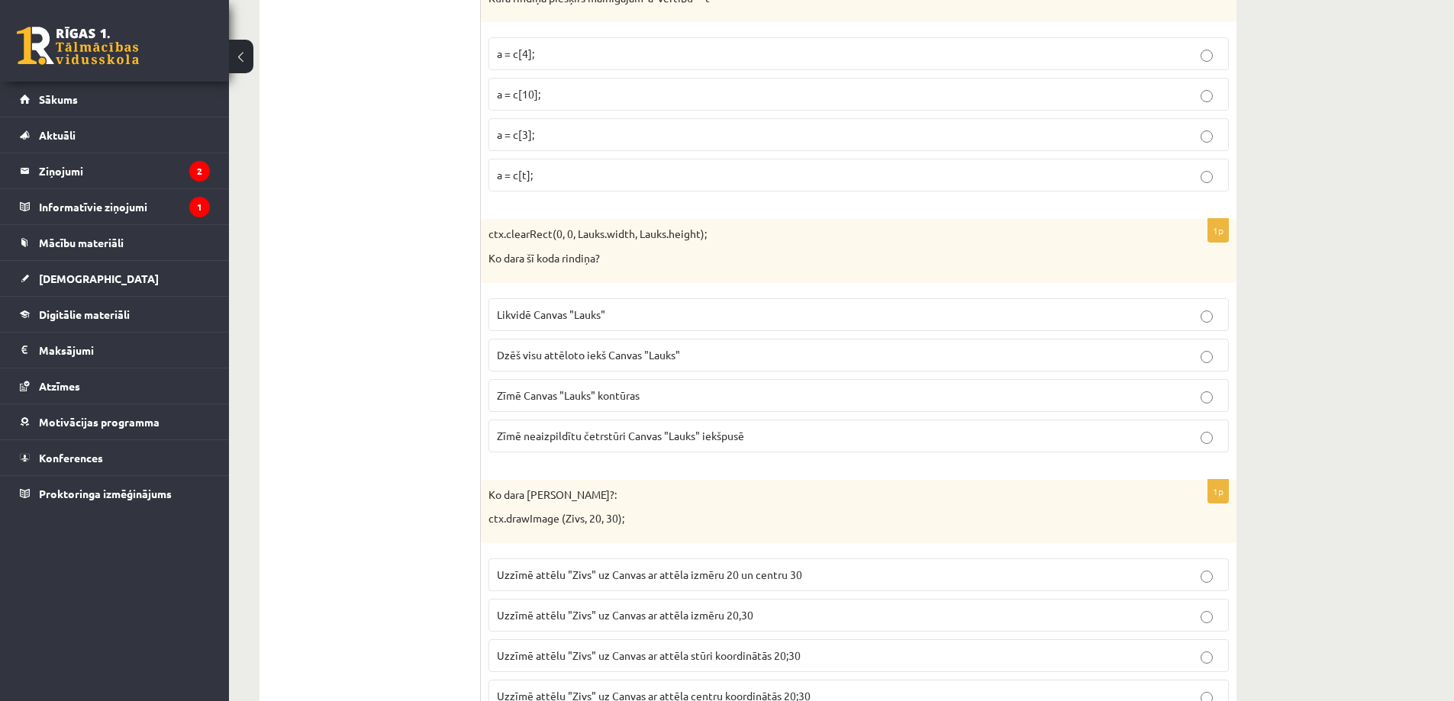
scroll to position [2442, 0]
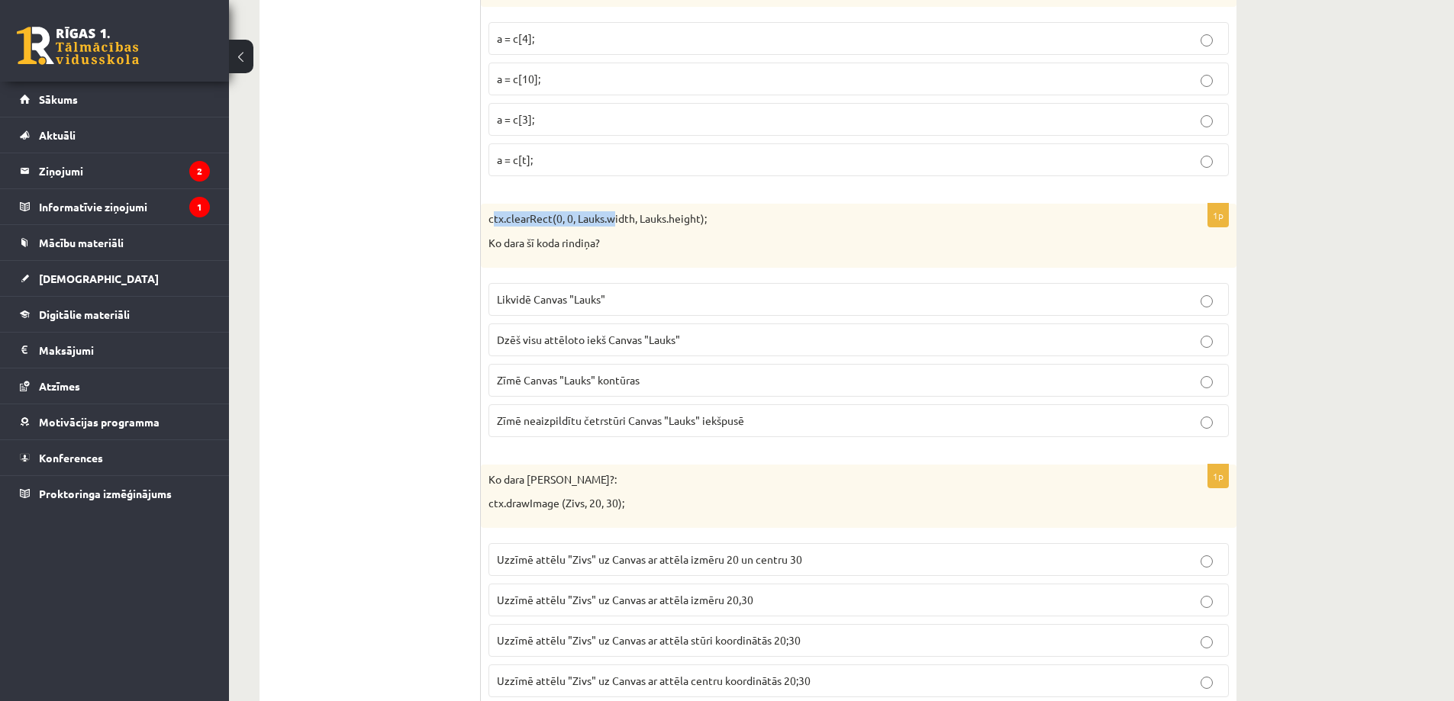
drag, startPoint x: 501, startPoint y: 222, endPoint x: 662, endPoint y: 216, distance: 161.9
click at [615, 218] on p "ctx.clearRect(0, 0, Lauks.width, Lauks.height);" at bounding box center [820, 218] width 664 height 15
click at [670, 215] on p "ctx.clearRect(0, 0, Lauks.width, Lauks.height);" at bounding box center [820, 218] width 664 height 15
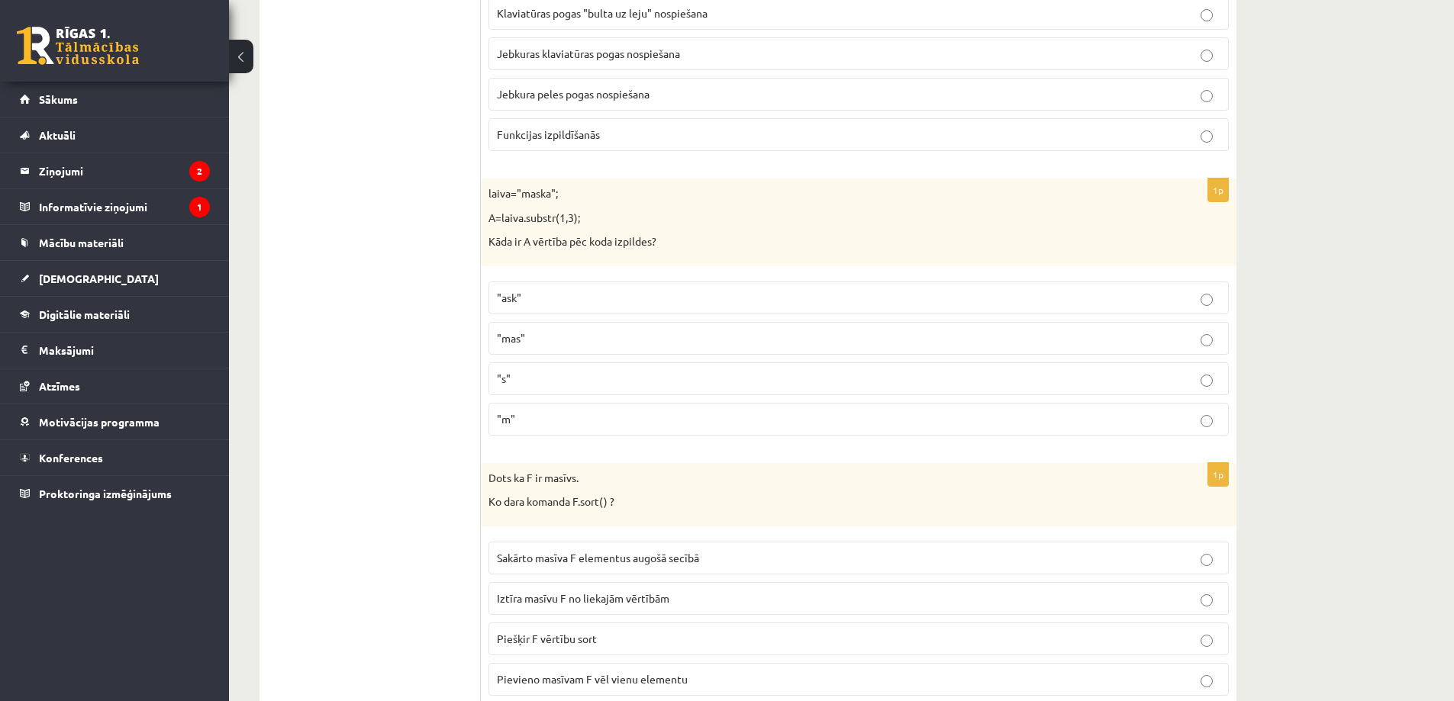
scroll to position [1144, 0]
drag, startPoint x: 484, startPoint y: 185, endPoint x: 714, endPoint y: 230, distance: 234.9
click at [677, 229] on div "laiva="maska"; A=laiva.substr(1,3); Kāda ir A vērtība pēc koda izpildes?" at bounding box center [858, 219] width 755 height 88
click at [720, 230] on div "laiva="maska"; A=laiva.substr(1,3); Kāda ir A vērtība pēc koda izpildes?" at bounding box center [858, 219] width 755 height 88
drag, startPoint x: 613, startPoint y: 214, endPoint x: 489, endPoint y: 182, distance: 127.9
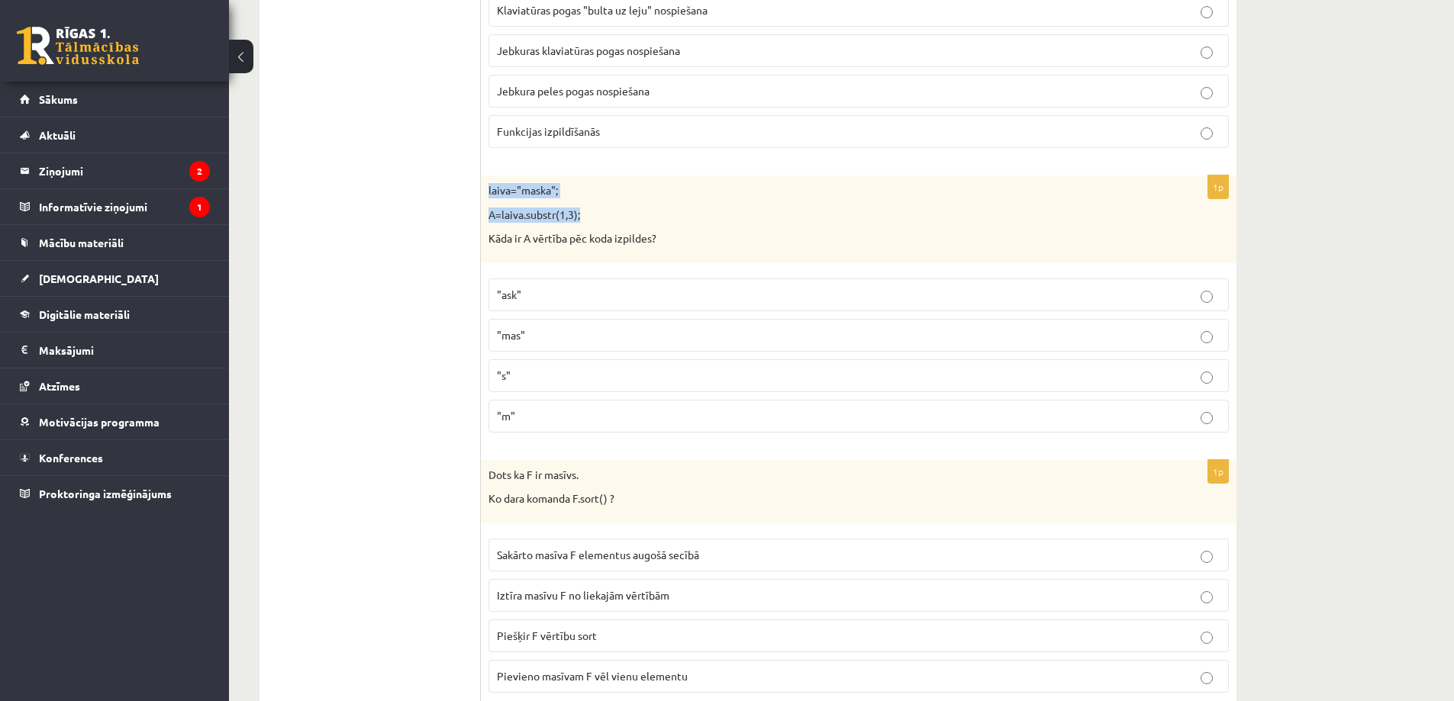
click at [489, 182] on div "laiva="maska"; A=laiva.substr(1,3); Kāda ir A vērtība pēc koda izpildes?" at bounding box center [858, 219] width 755 height 88
copy div "laiva="maska"; A=laiva.substr(1,3);"
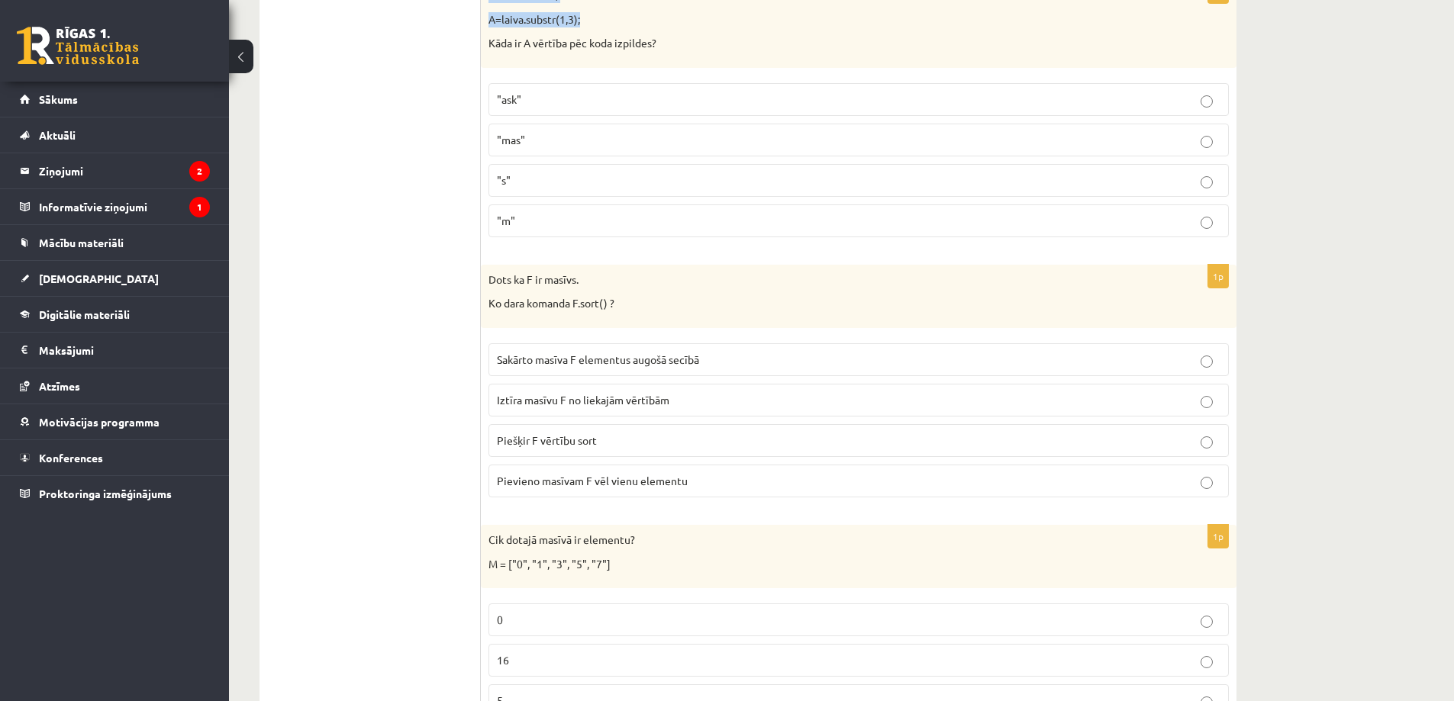
scroll to position [1373, 0]
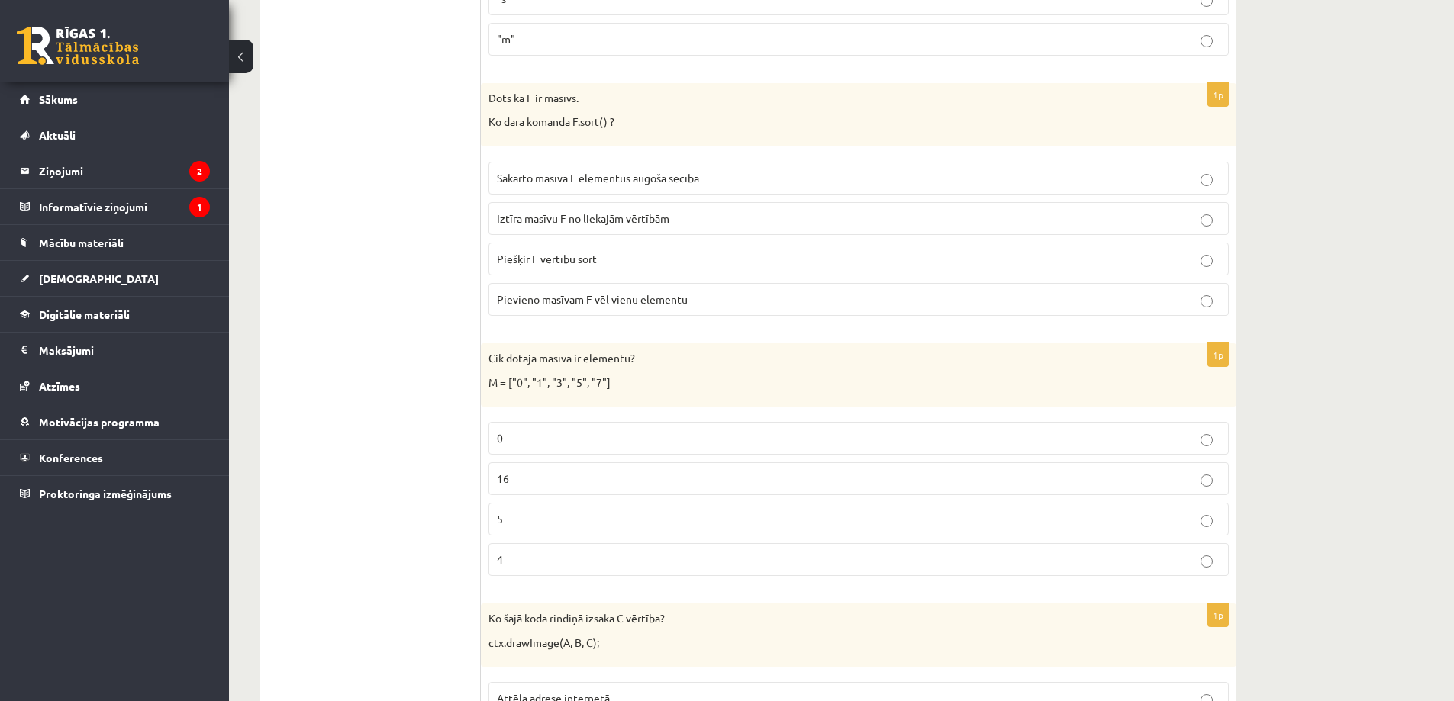
scroll to position [1526, 0]
click at [638, 179] on span "Sakārto masīva F elementus augošā secībā" at bounding box center [598, 173] width 202 height 14
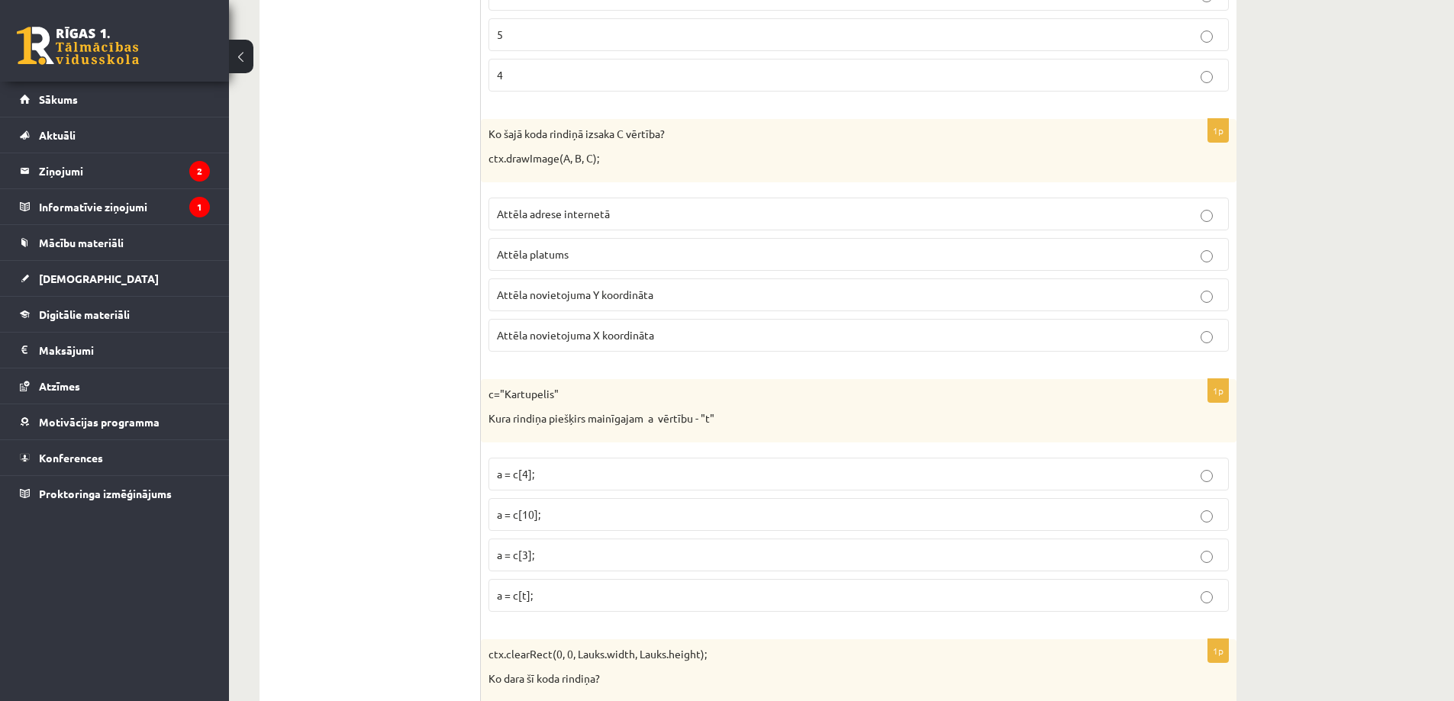
scroll to position [2060, 0]
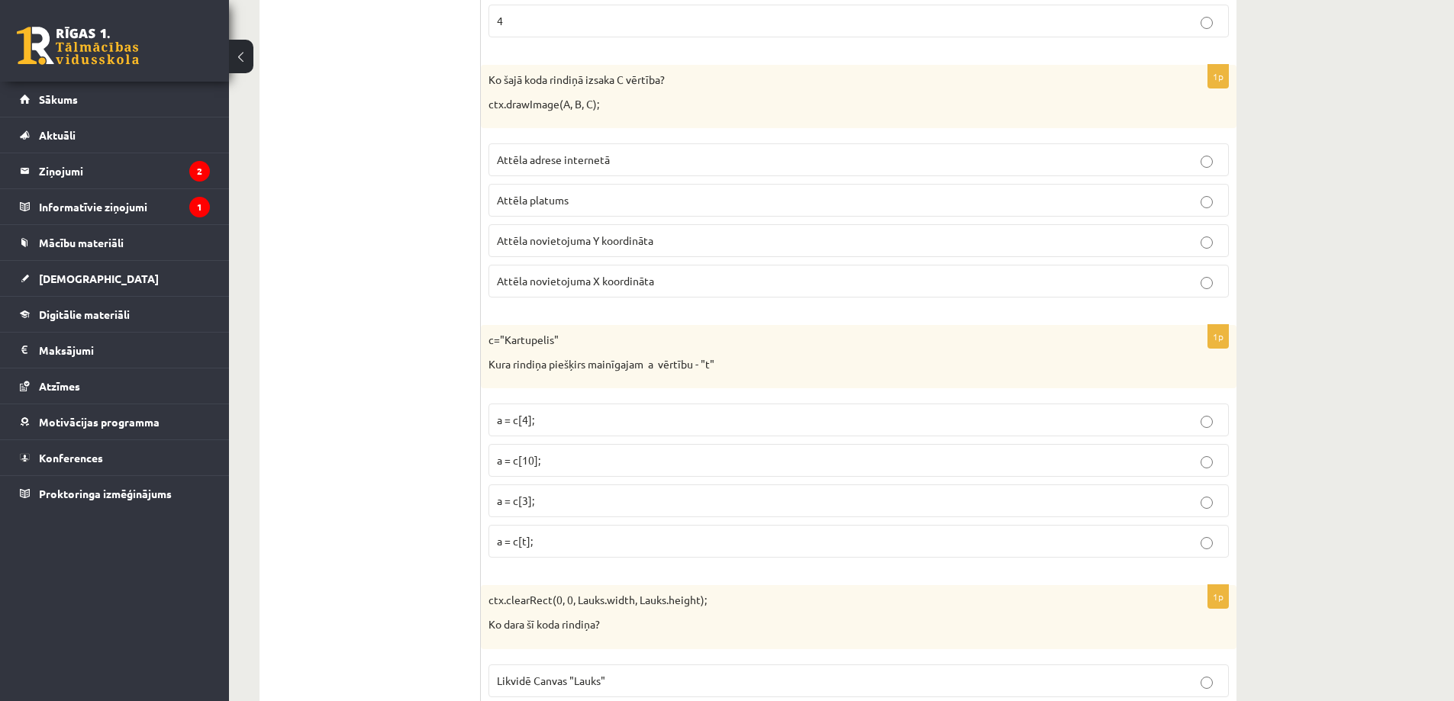
click at [624, 238] on span "Attēla novietojuma Y koordināta" at bounding box center [575, 240] width 156 height 14
drag, startPoint x: 525, startPoint y: 103, endPoint x: 599, endPoint y: 98, distance: 74.2
click at [599, 98] on p "ctx.drawImage(A, B, C);" at bounding box center [820, 104] width 664 height 15
click at [586, 92] on div "Ko šajā koda rindiņā izsaka C vērtība? ctx.drawImage(A, B, C);" at bounding box center [858, 96] width 755 height 63
drag, startPoint x: 507, startPoint y: 104, endPoint x: 557, endPoint y: 104, distance: 50.4
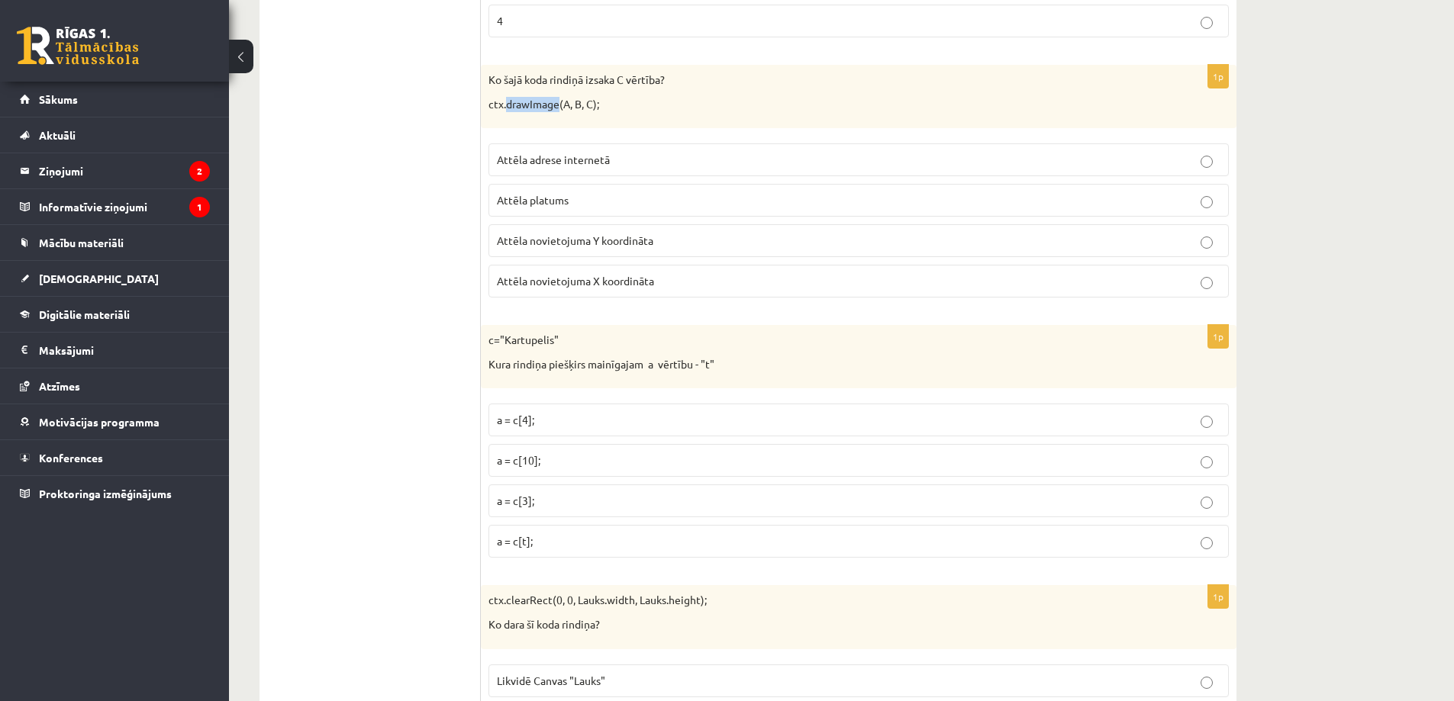
click at [557, 104] on p "ctx.drawImage(A, B, C);" at bounding box center [820, 104] width 664 height 15
copy p "drawImage"
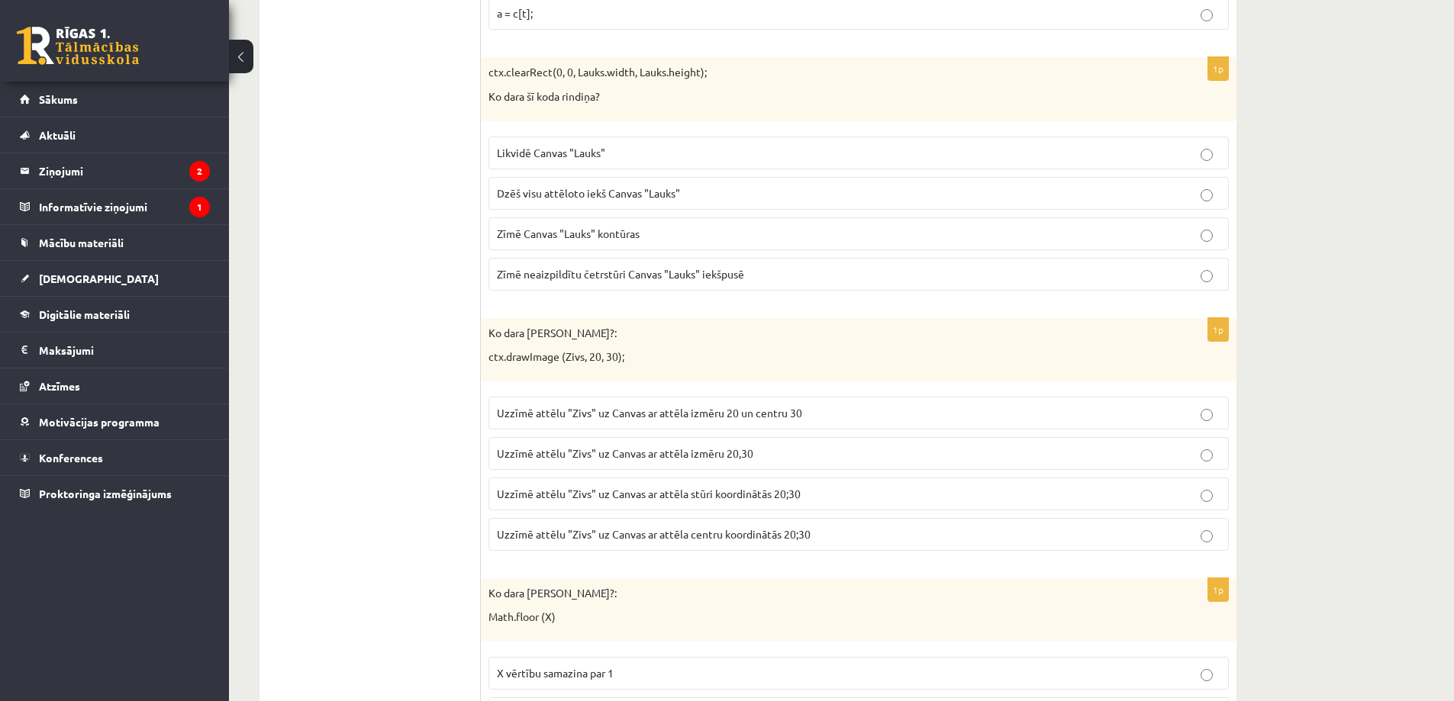
scroll to position [2594, 0]
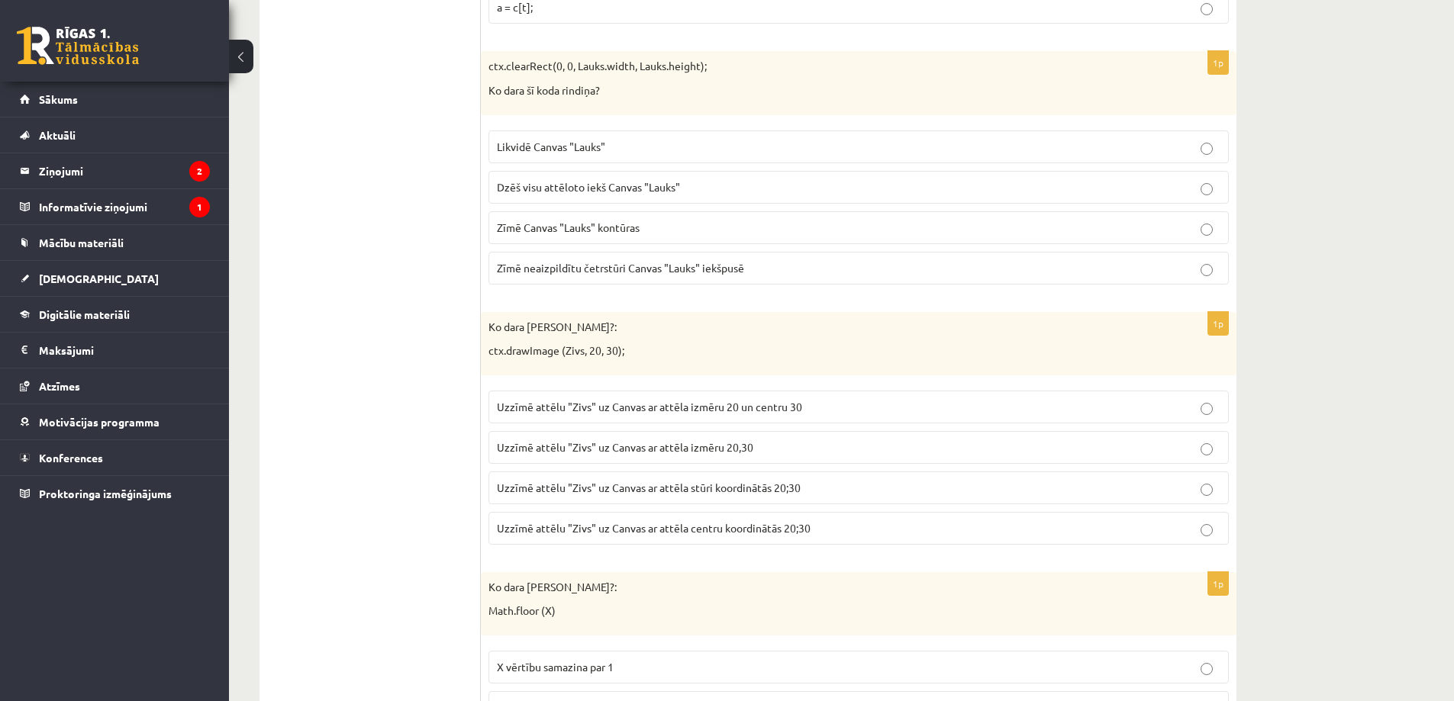
click at [677, 455] on p "Uzzīmē attēlu "Zivs" uz Canvas ar attēla izmēru 20,30" at bounding box center [858, 447] width 723 height 16
click at [636, 149] on p "Likvidē Canvas "Lauks"" at bounding box center [858, 147] width 723 height 16
click at [713, 196] on label "Dzēš visu attēloto iekš Canvas "Lauks"" at bounding box center [858, 187] width 740 height 33
click at [726, 491] on span "Uzzīmē attēlu "Zivs" uz Canvas ar attēla stūri koordinātās 20;30" at bounding box center [649, 488] width 304 height 14
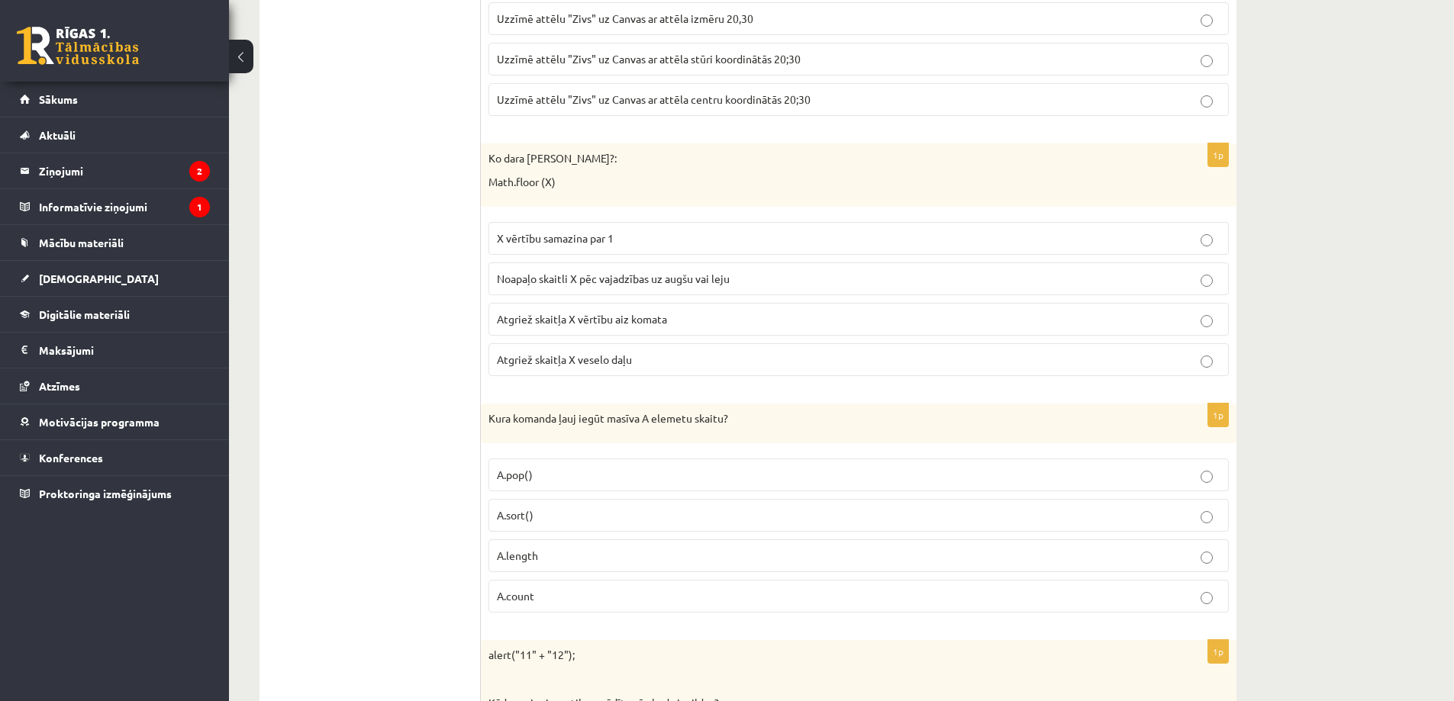
scroll to position [3052, 0]
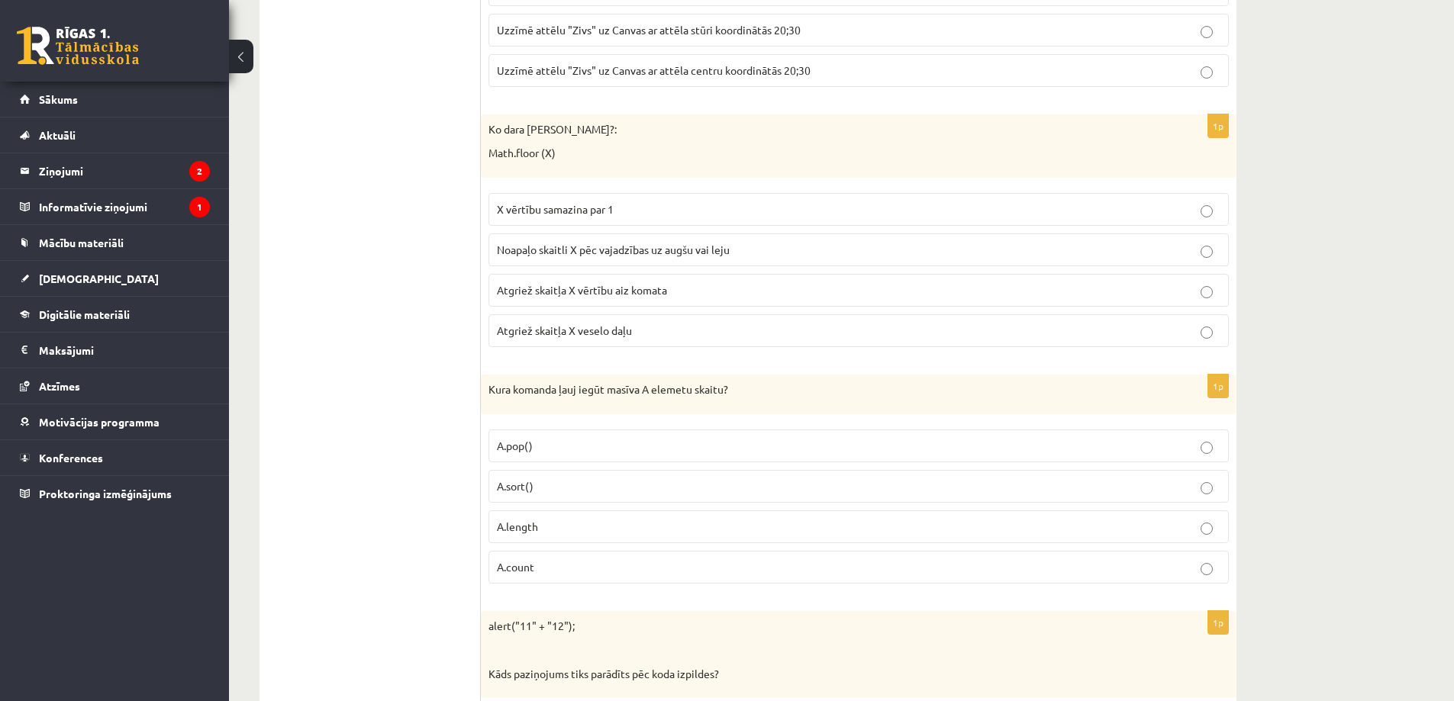
click at [742, 343] on label "Atgriež skaitļa X veselo daļu" at bounding box center [858, 330] width 740 height 33
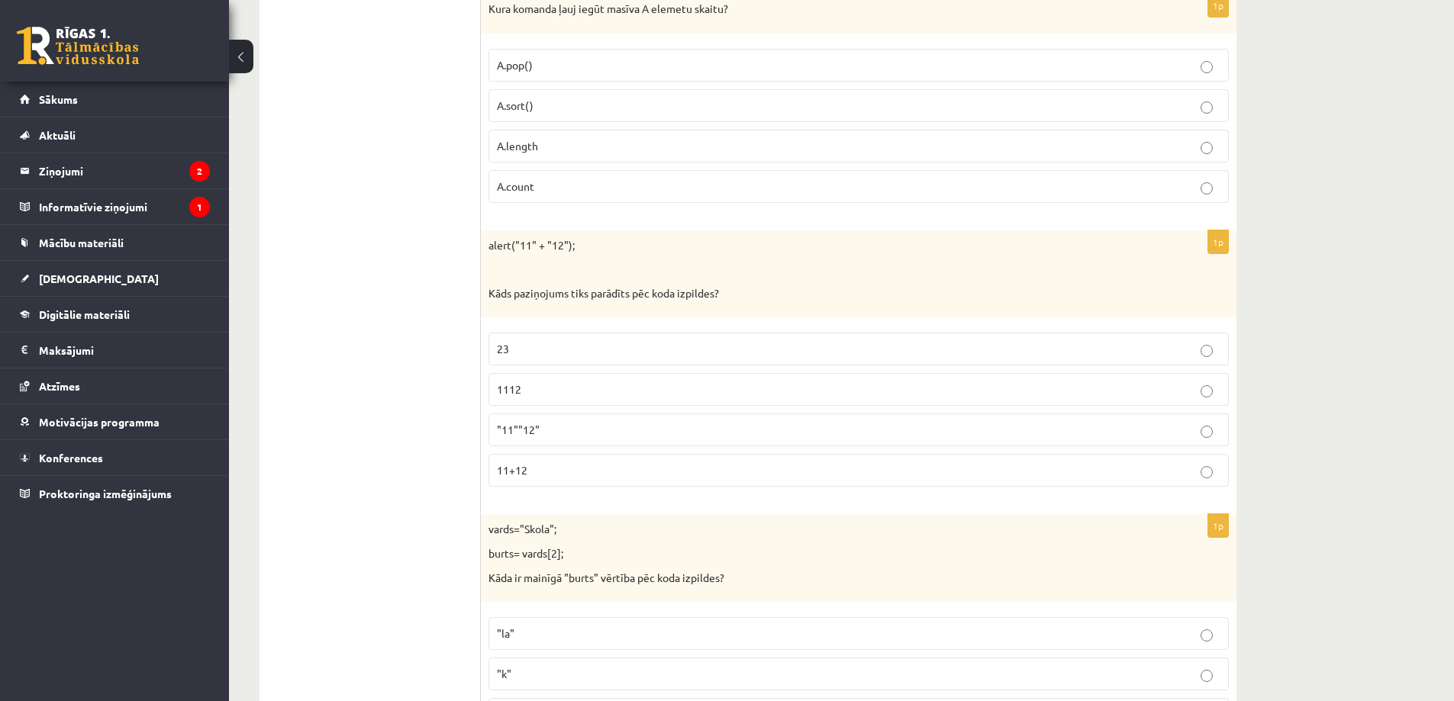
scroll to position [3433, 0]
click at [555, 391] on p "1112" at bounding box center [858, 389] width 723 height 16
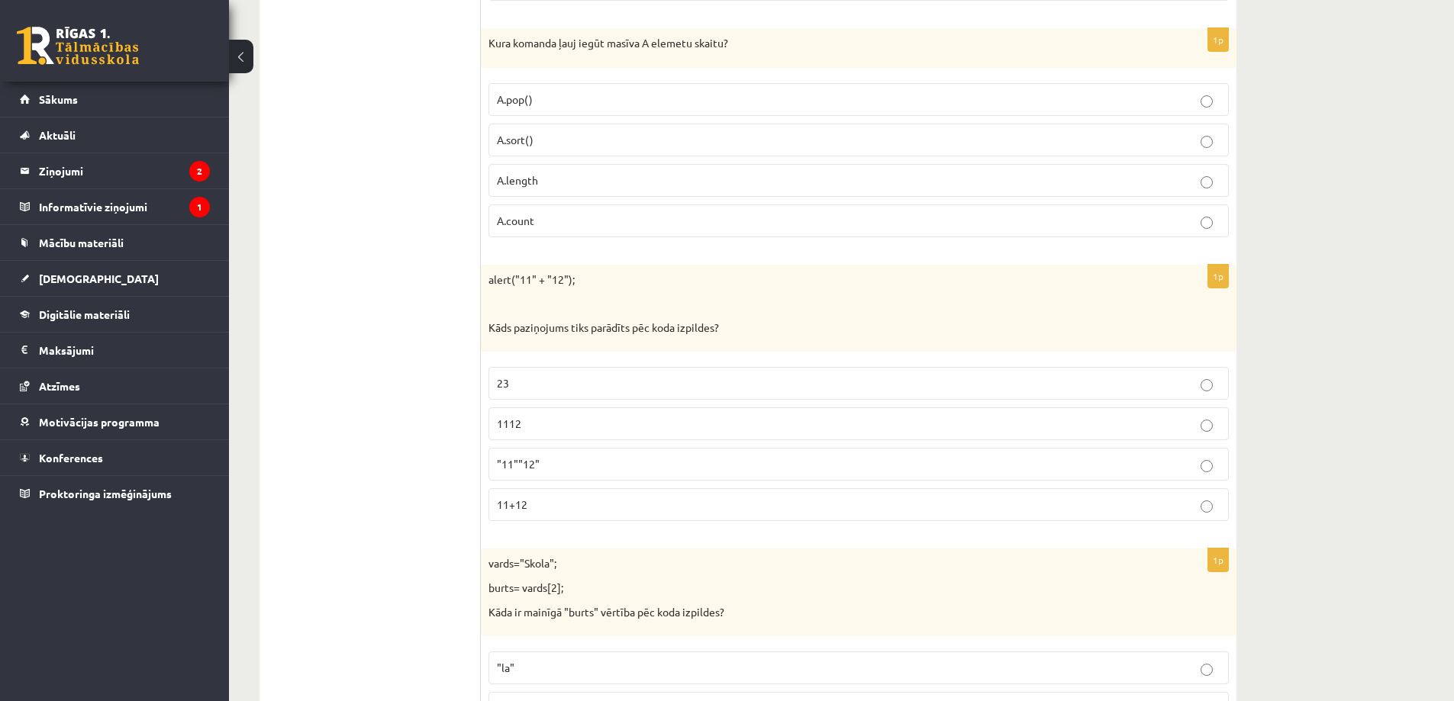
scroll to position [3357, 0]
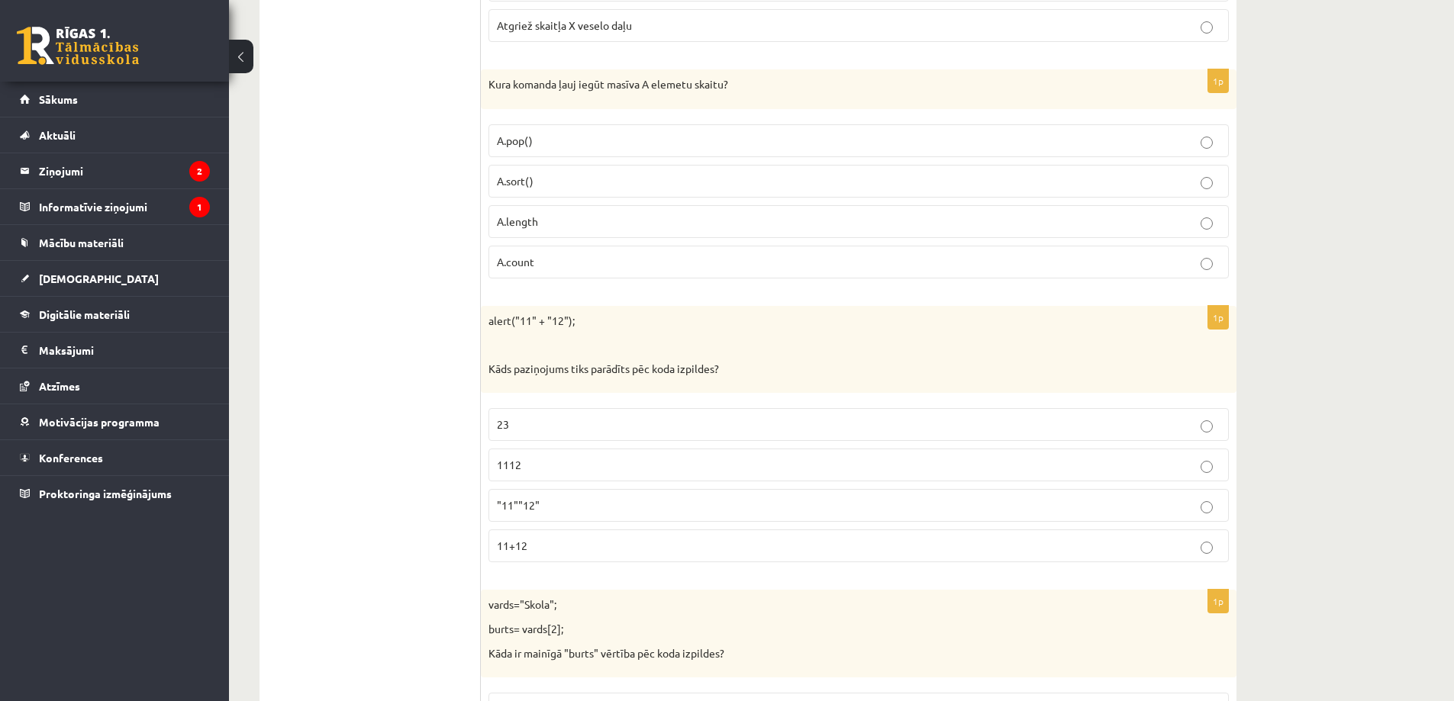
click at [567, 223] on p "A.length" at bounding box center [858, 222] width 723 height 16
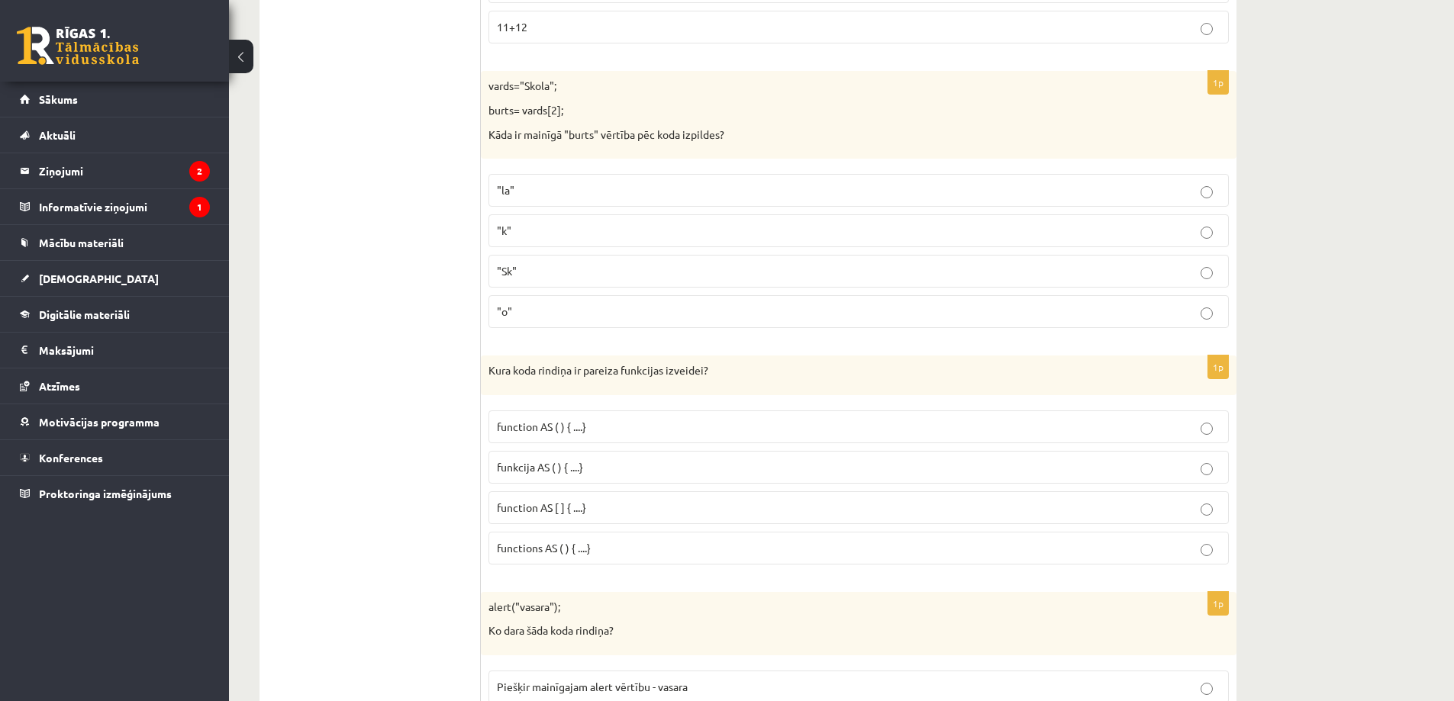
scroll to position [3891, 0]
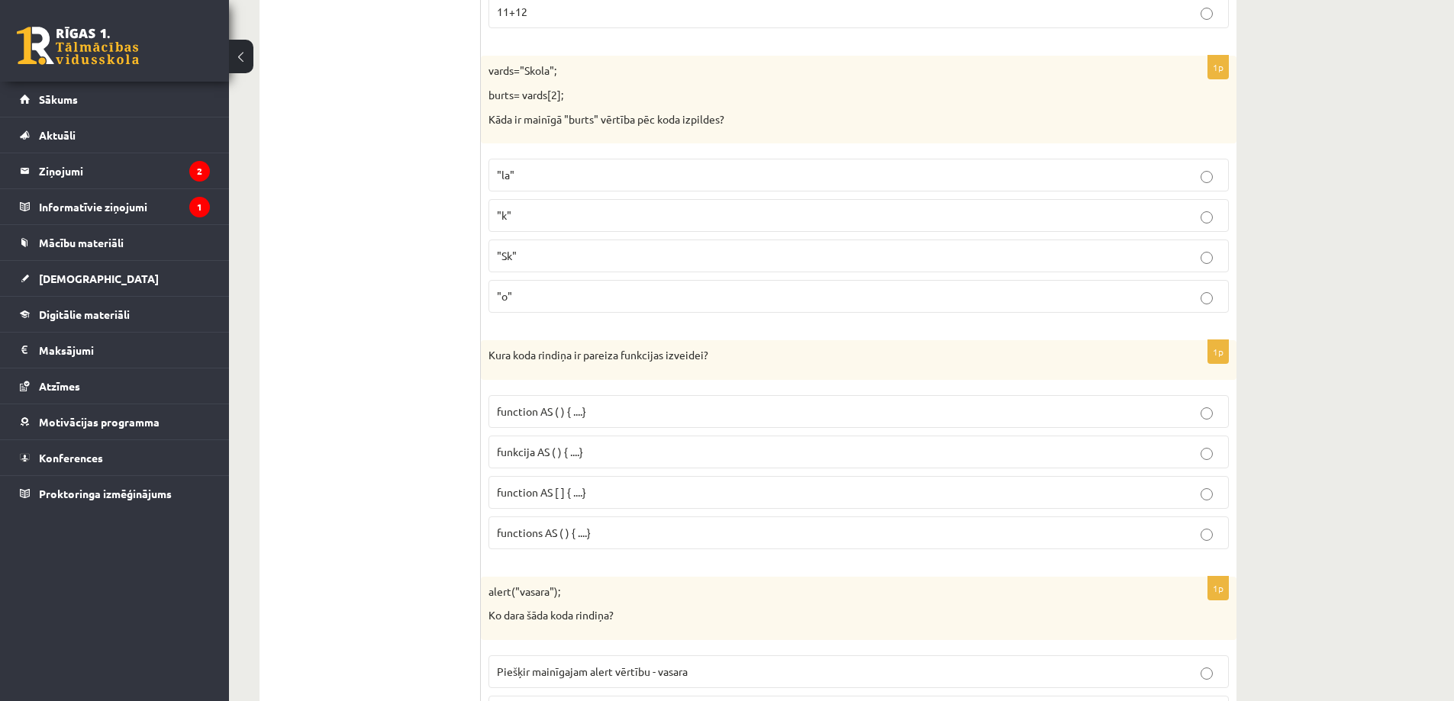
click at [539, 302] on p ""o"" at bounding box center [858, 296] width 723 height 16
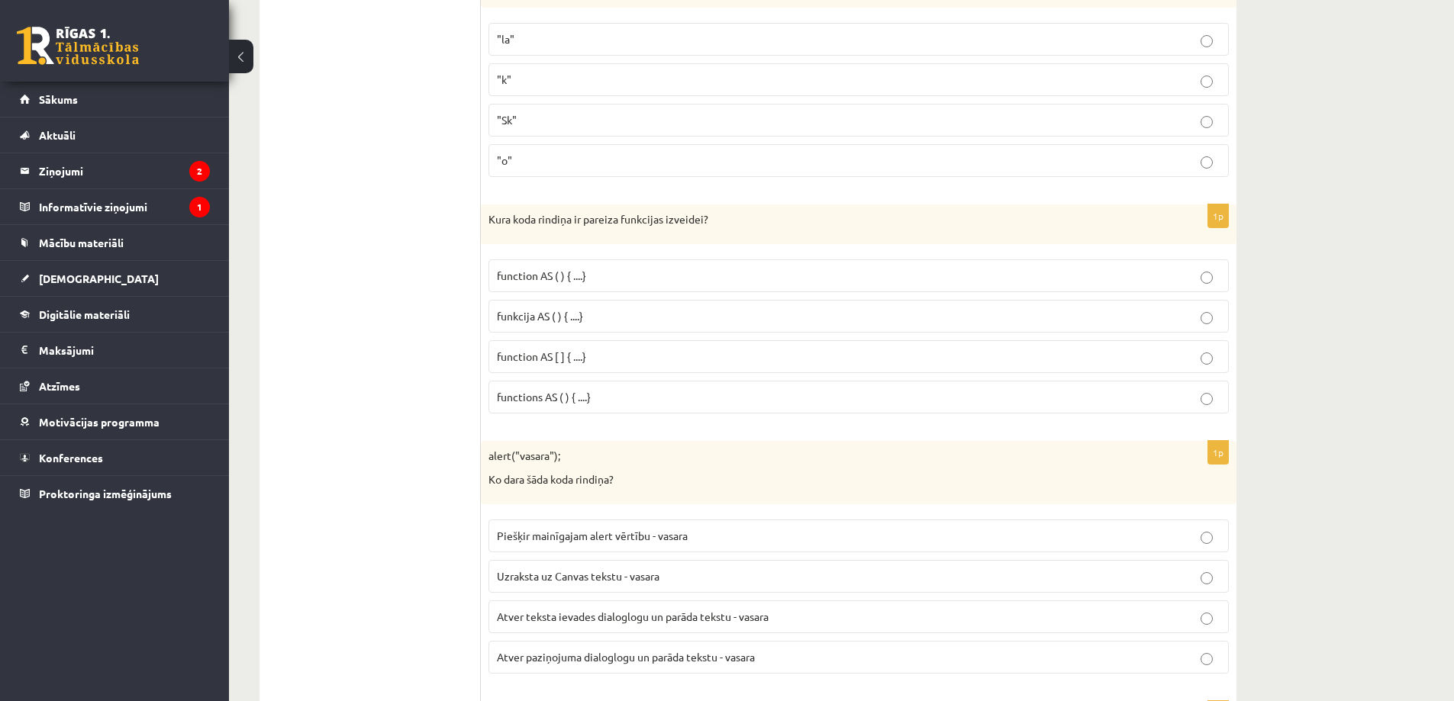
scroll to position [4044, 0]
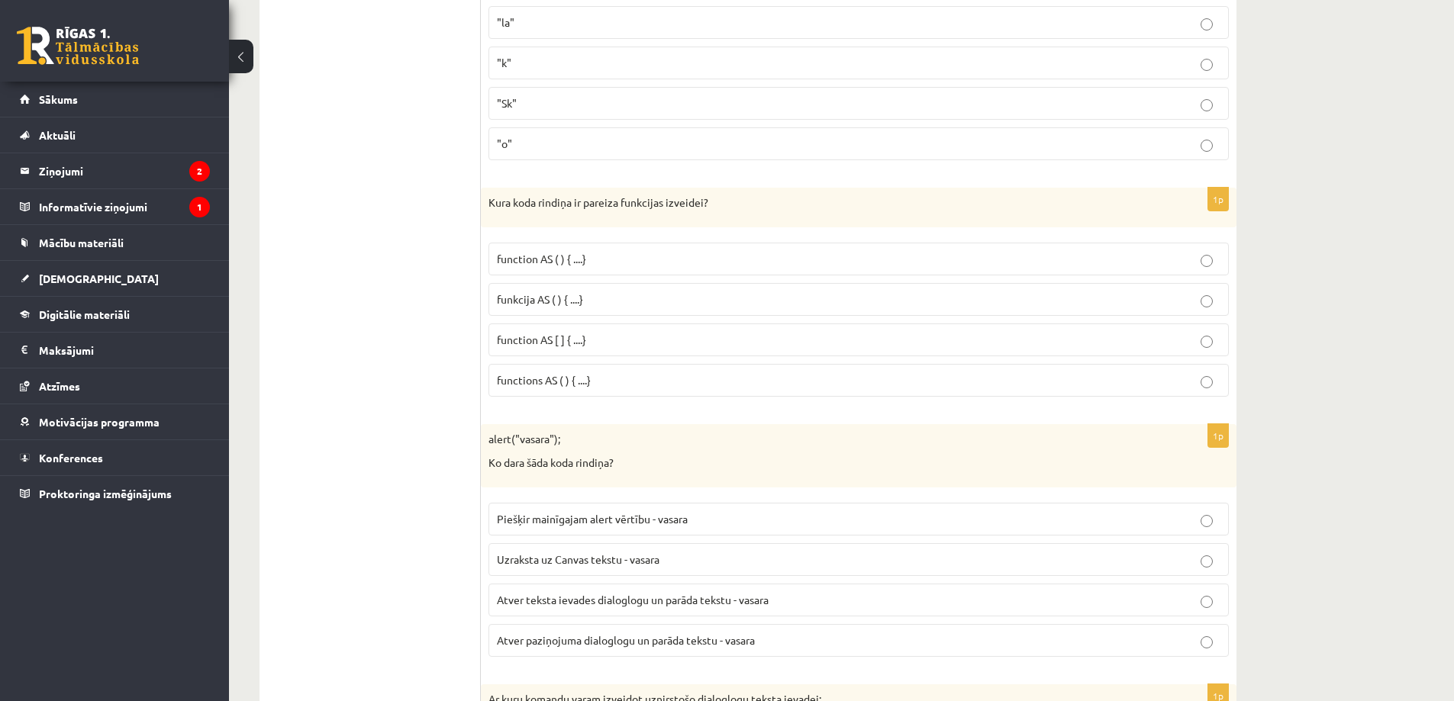
click at [606, 256] on p "function AS ( ) { ....}" at bounding box center [858, 259] width 723 height 16
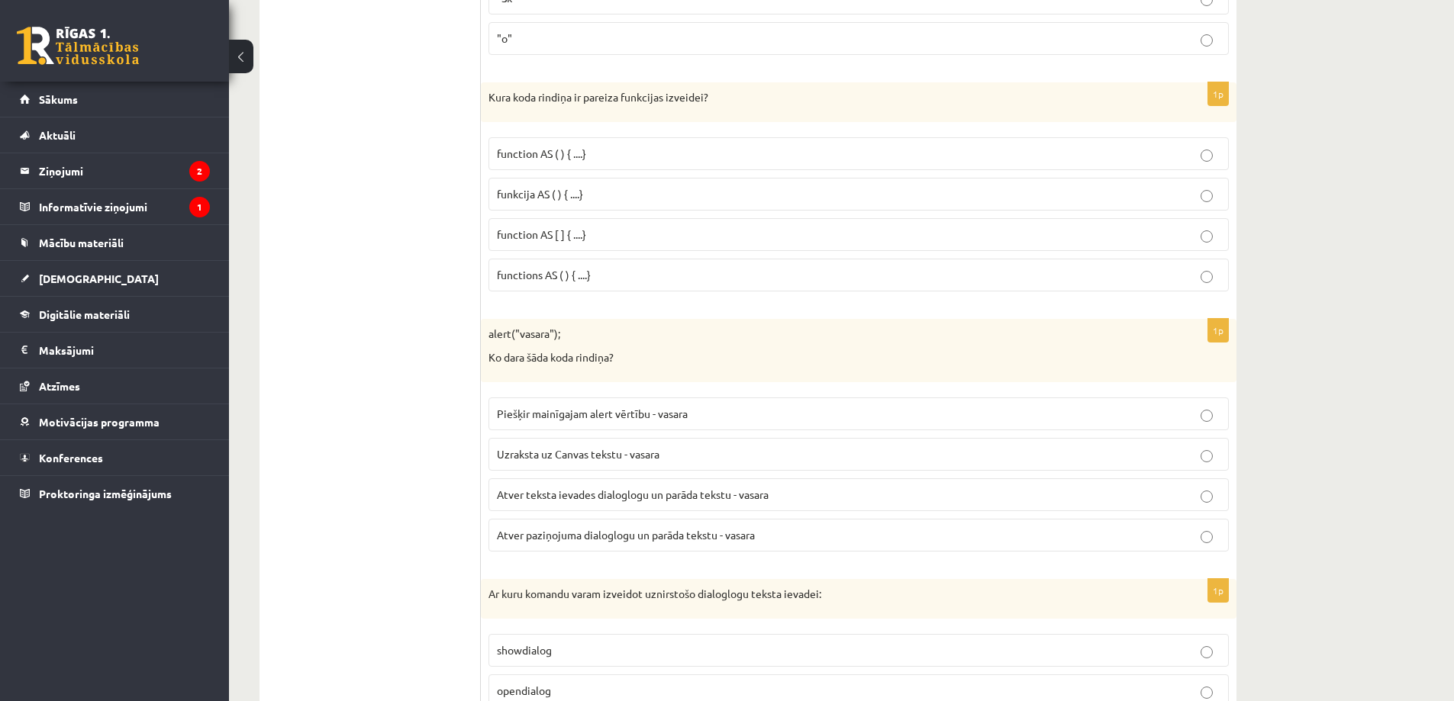
scroll to position [4196, 0]
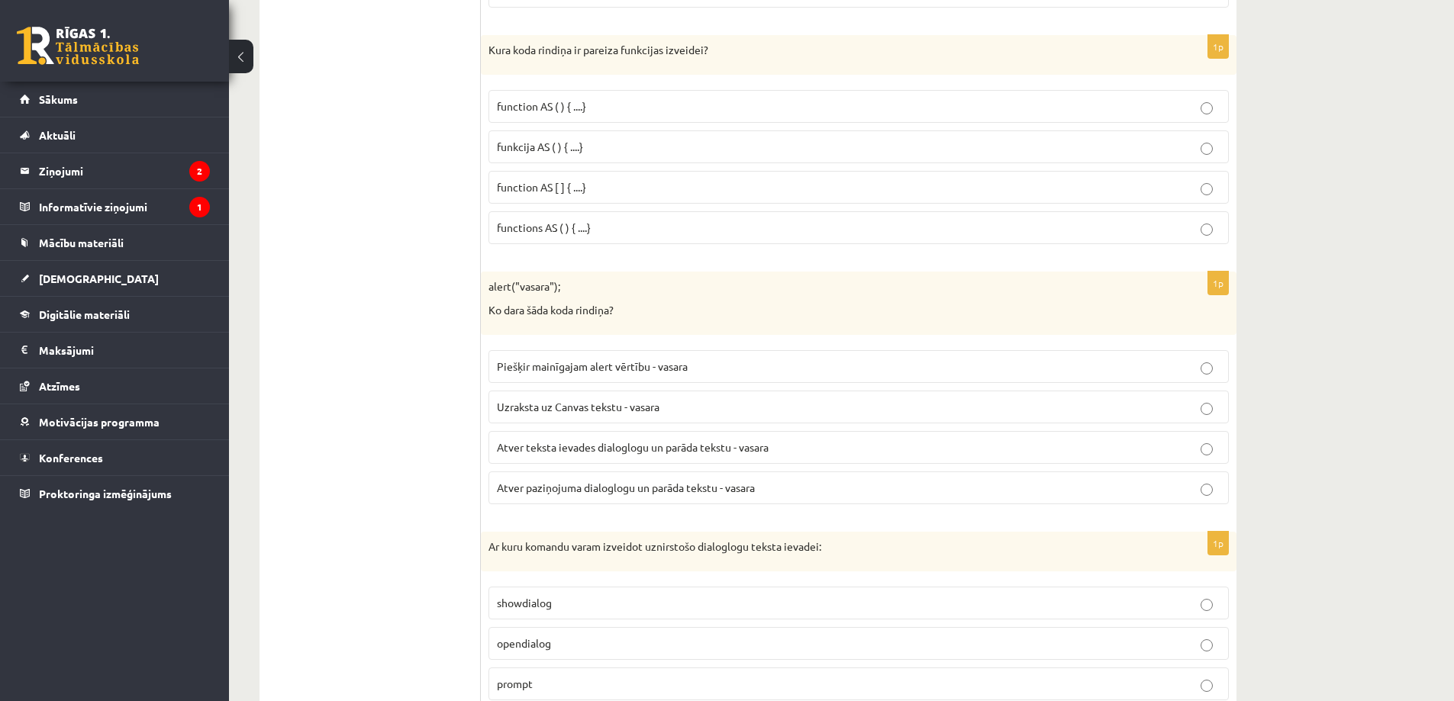
click at [727, 496] on p "Atver paziņojuma dialoglogu un parāda tekstu - vasara" at bounding box center [858, 488] width 723 height 16
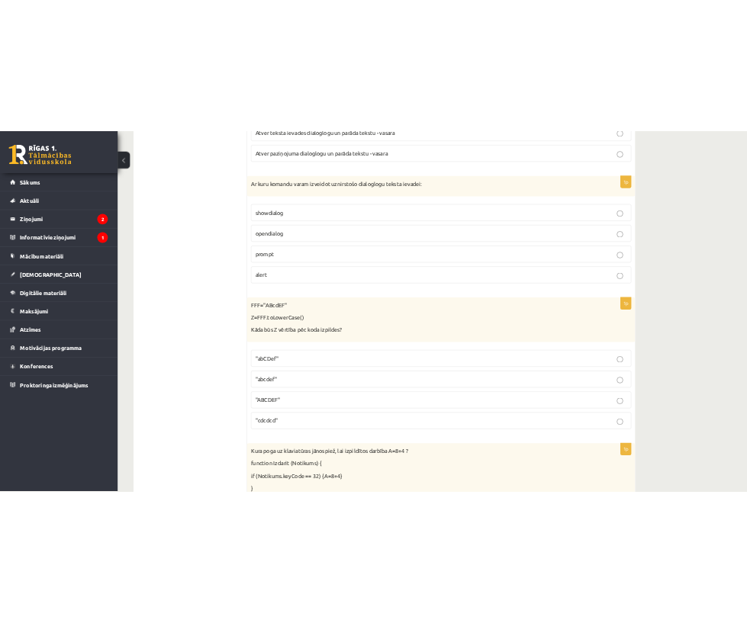
scroll to position [4654, 0]
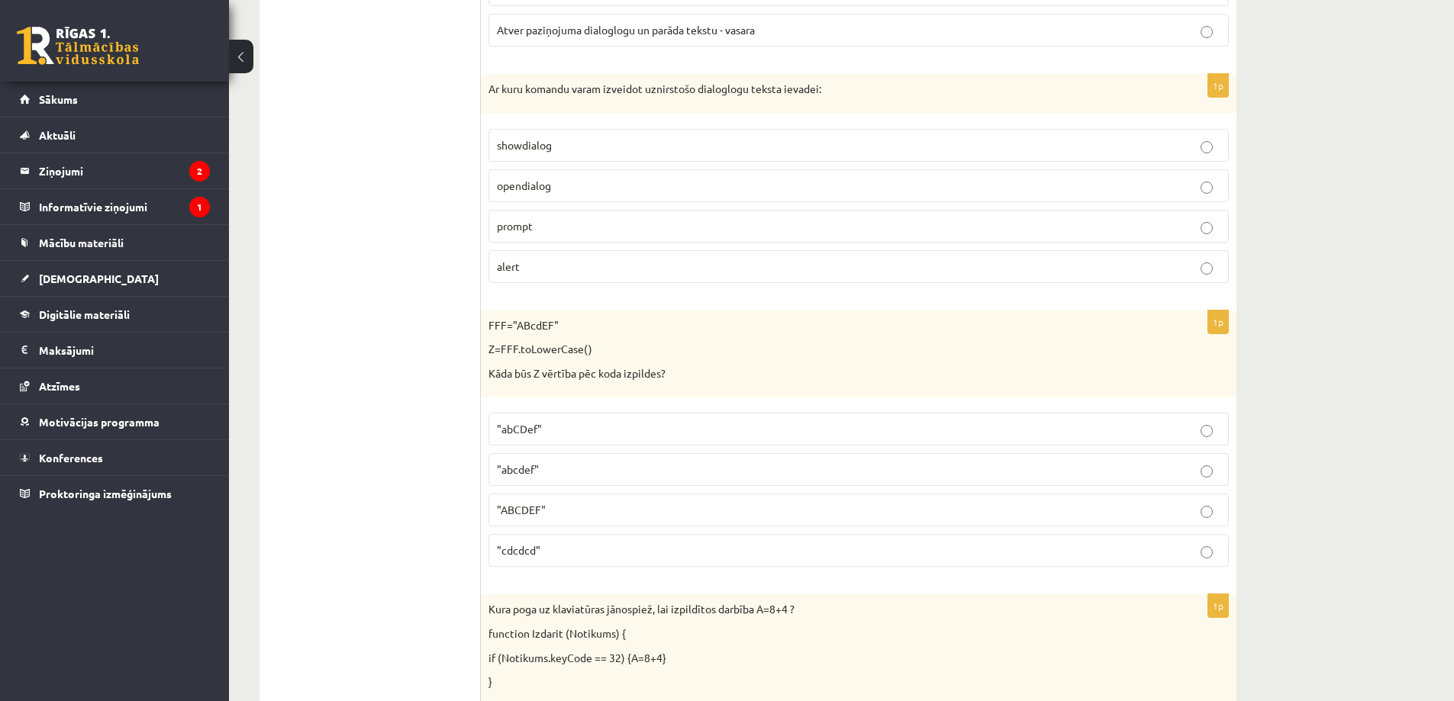
click at [678, 227] on p "prompt" at bounding box center [858, 226] width 723 height 16
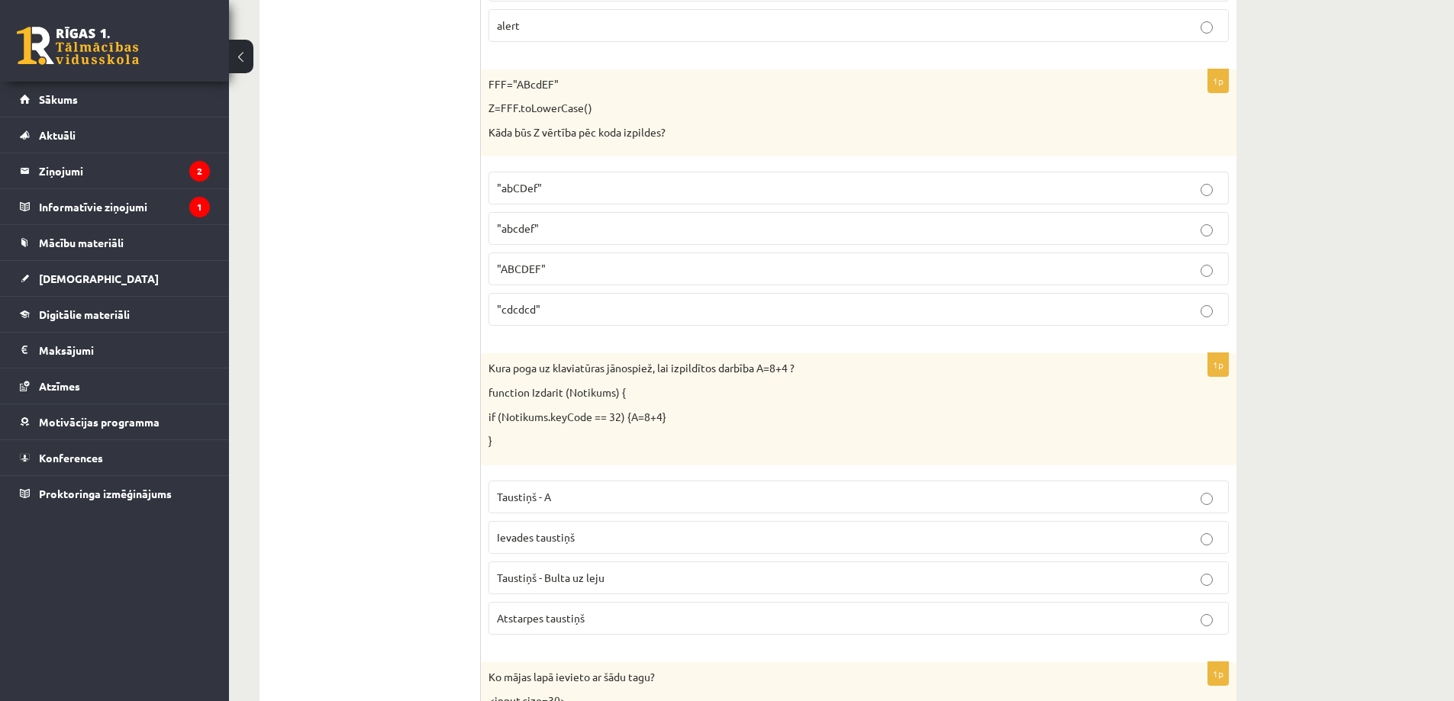
scroll to position [4695, 0]
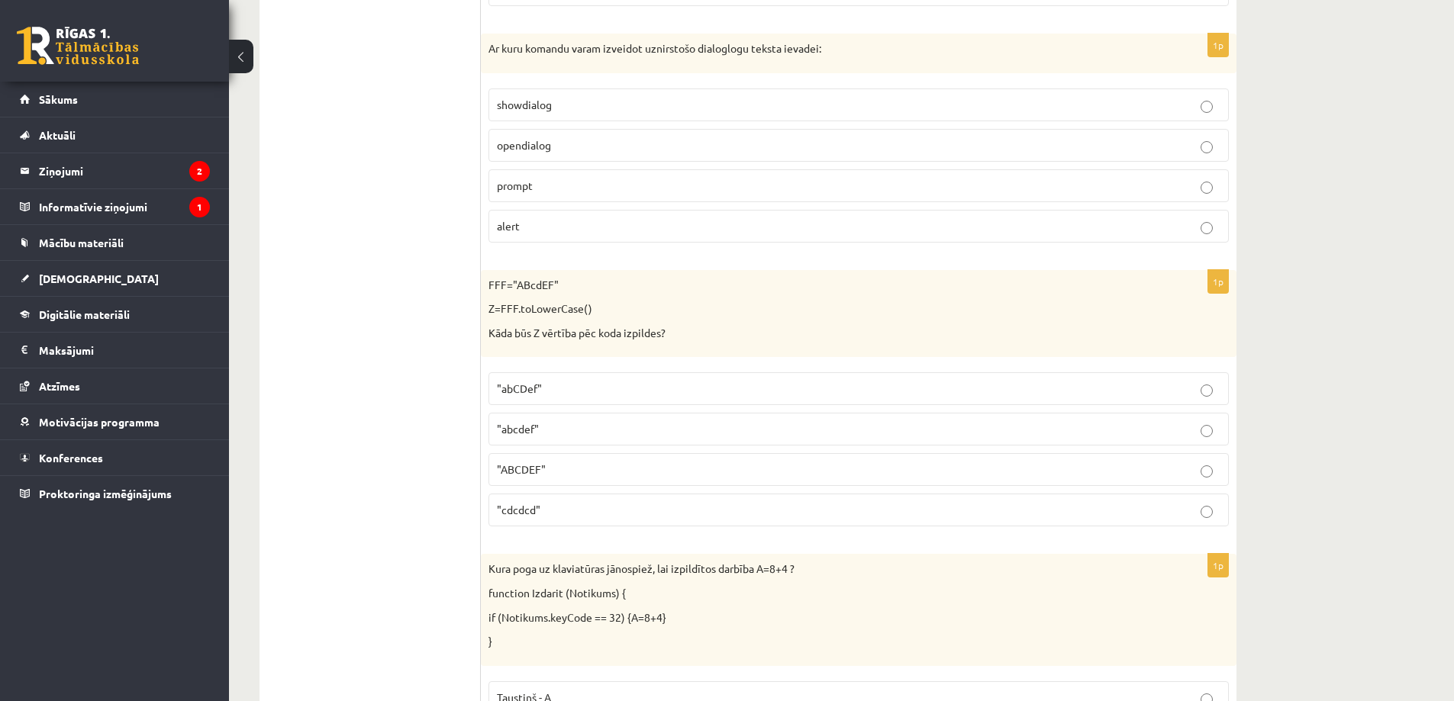
click at [577, 433] on p ""abcdef"" at bounding box center [858, 429] width 723 height 16
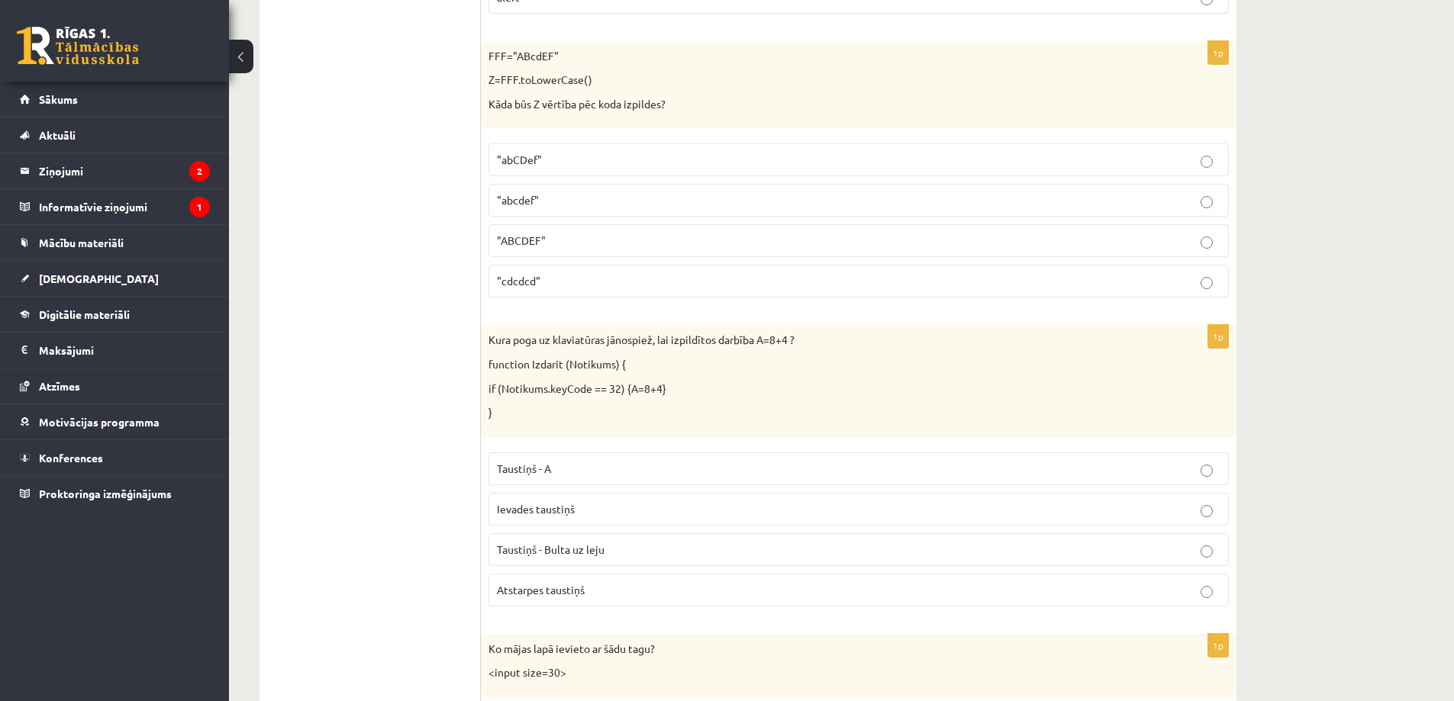
scroll to position [5229, 0]
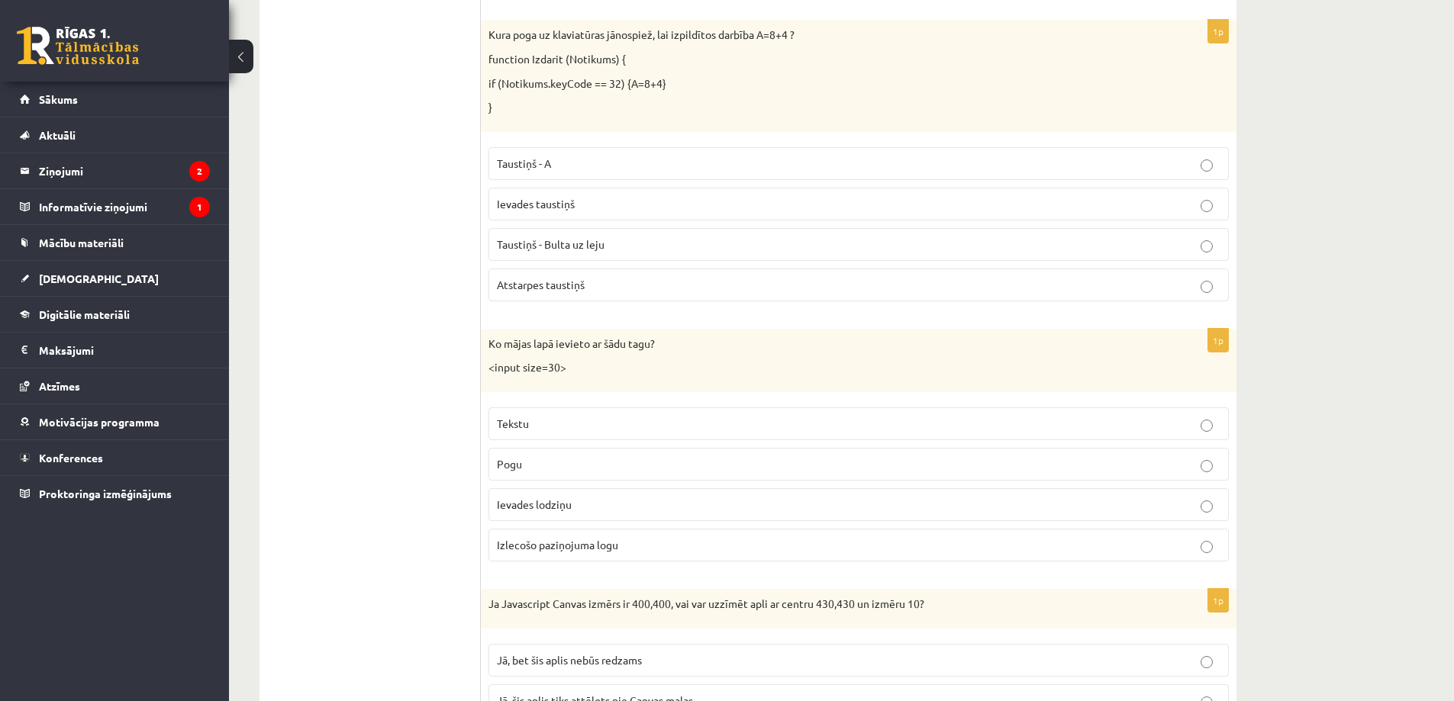
click at [608, 287] on p "Atstarpes taustiņš" at bounding box center [858, 285] width 723 height 16
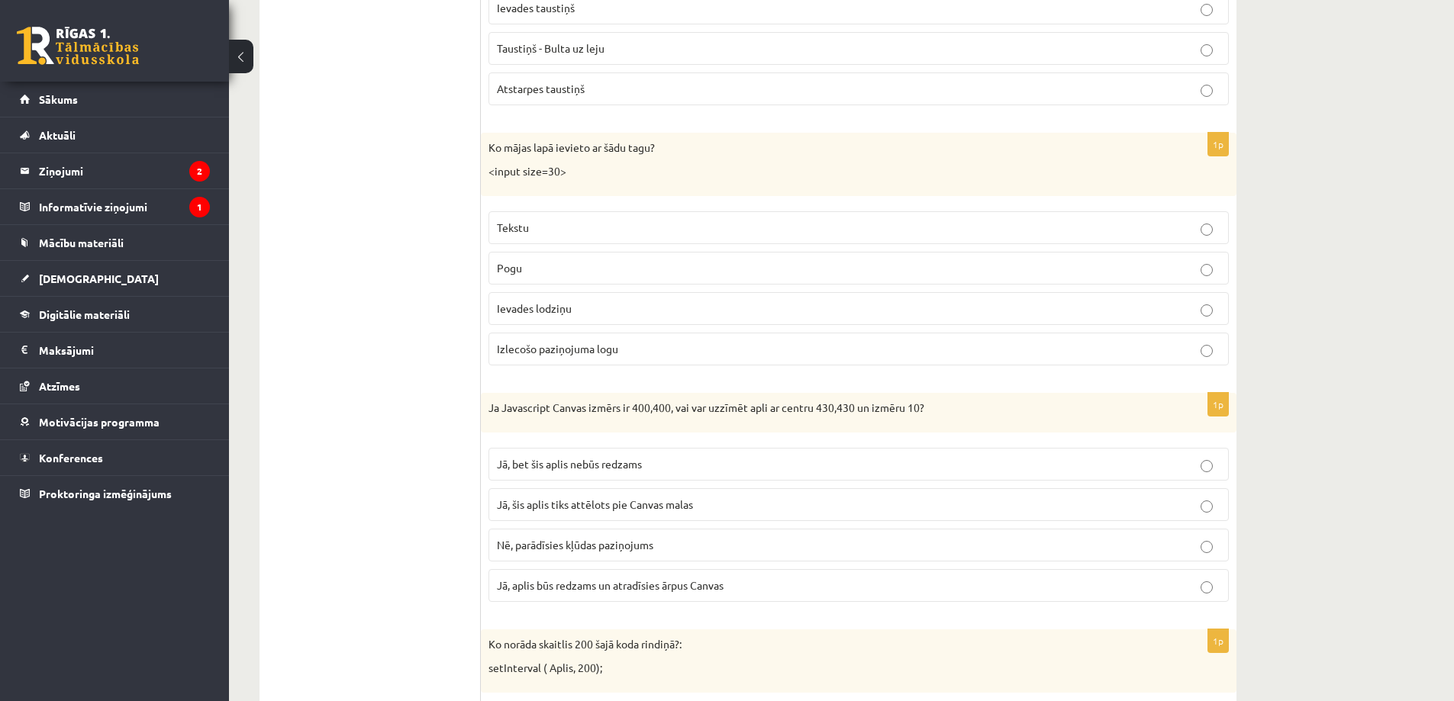
scroll to position [5458, 0]
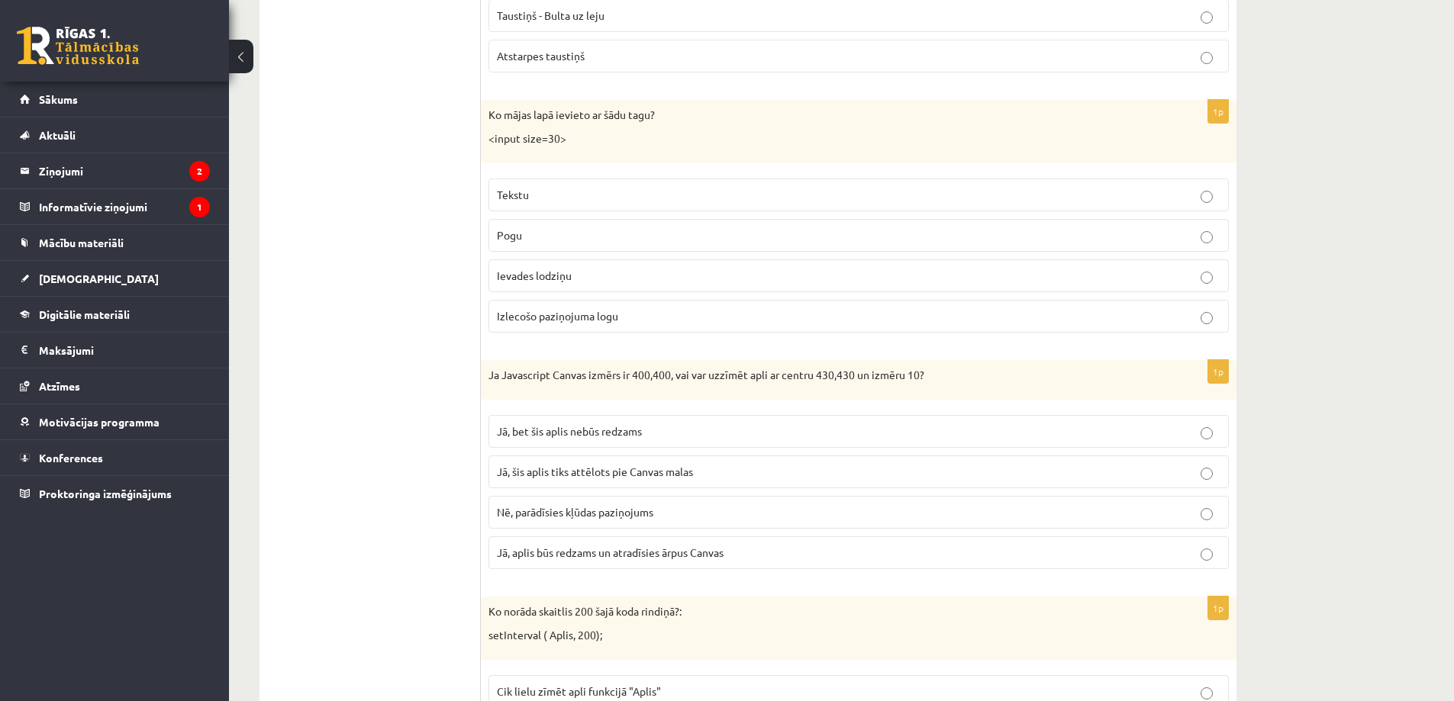
click at [516, 280] on span "Ievades lodziņu" at bounding box center [534, 276] width 75 height 14
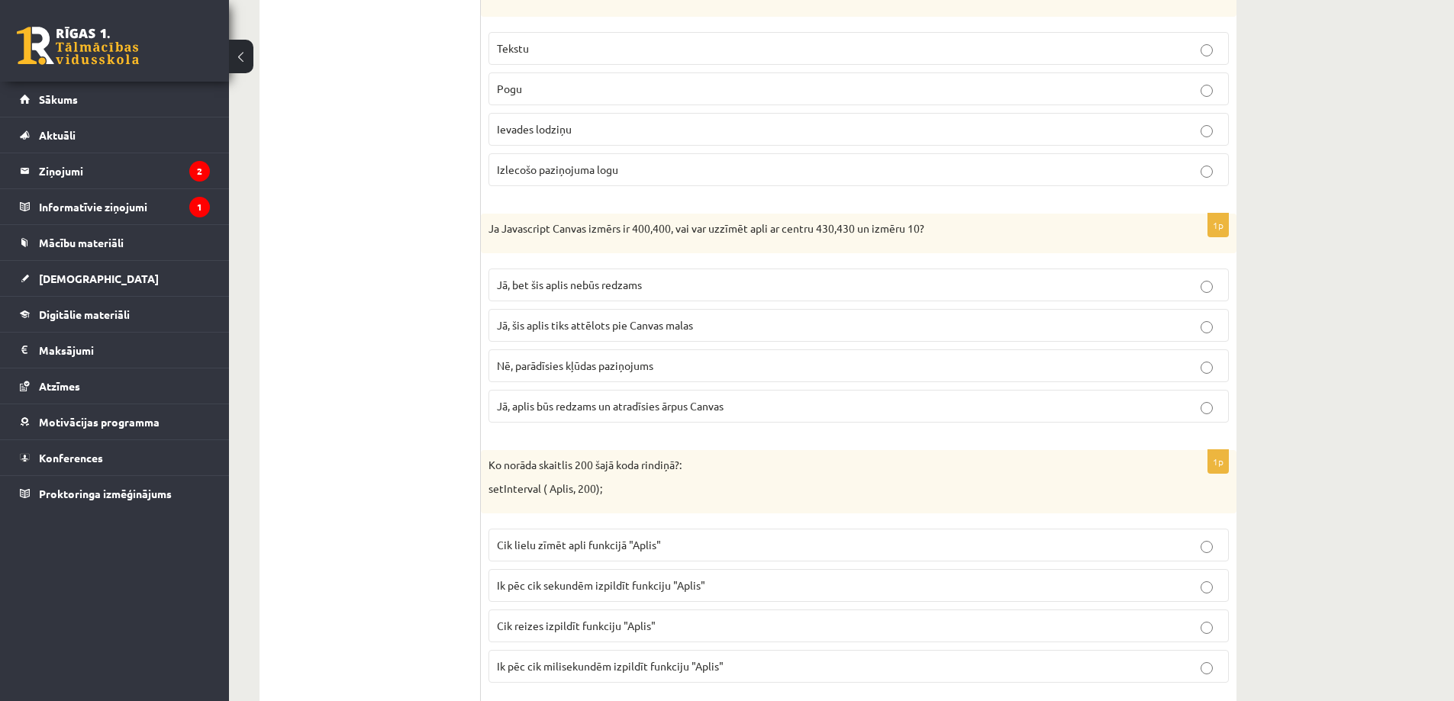
scroll to position [5610, 0]
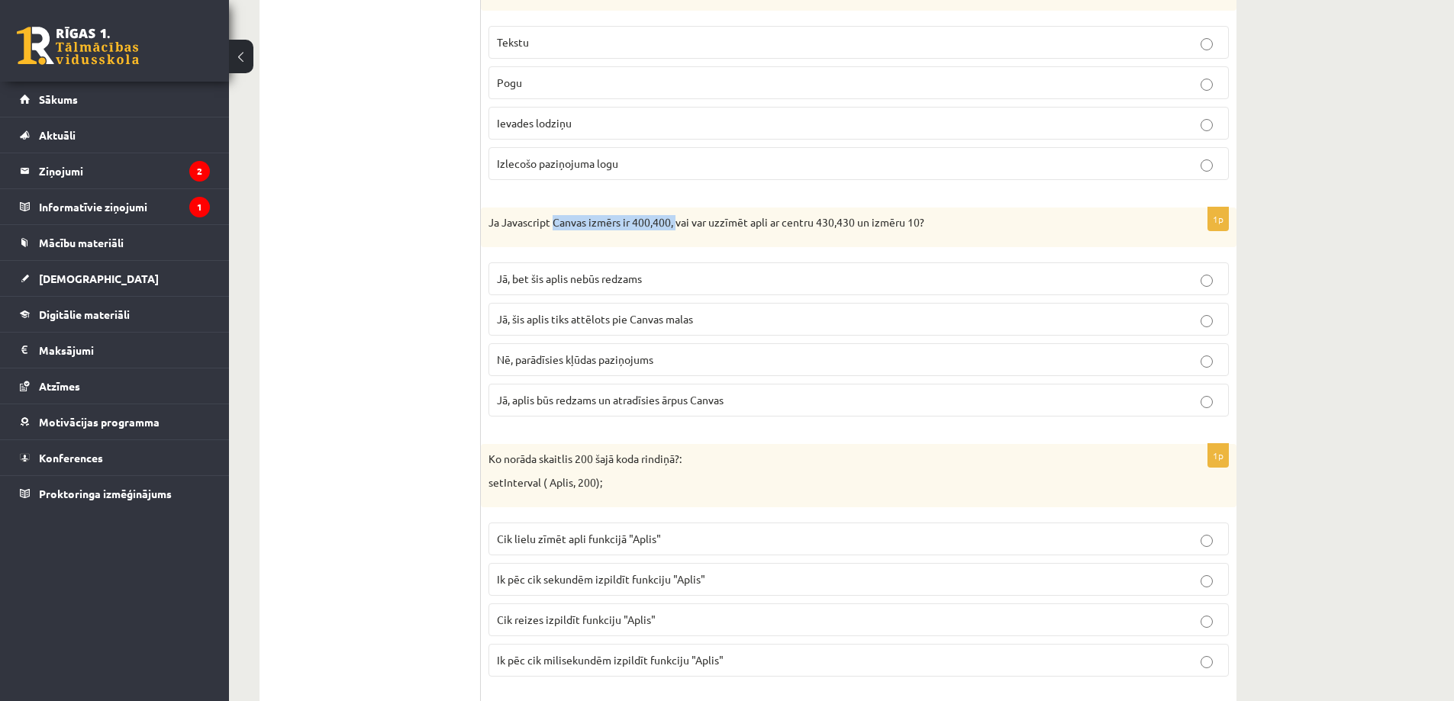
drag, startPoint x: 554, startPoint y: 225, endPoint x: 709, endPoint y: 218, distance: 155.0
click at [701, 218] on p "Ja Javascript Canvas izmērs ir 400,400, vai var uzzīmēt apli ar centru 430,430 …" at bounding box center [820, 222] width 664 height 15
click at [925, 228] on p "Ja Javascript Canvas izmērs ir 400,400, vai var uzzīmēt apli ar centru 430,430 …" at bounding box center [820, 222] width 664 height 15
click at [597, 369] on label "Nē, parādīsies kļūdas paziņojums" at bounding box center [858, 359] width 740 height 33
click at [682, 399] on span "Jā, aplis būs redzams un atradīsies ārpus Canvas" at bounding box center [610, 400] width 227 height 14
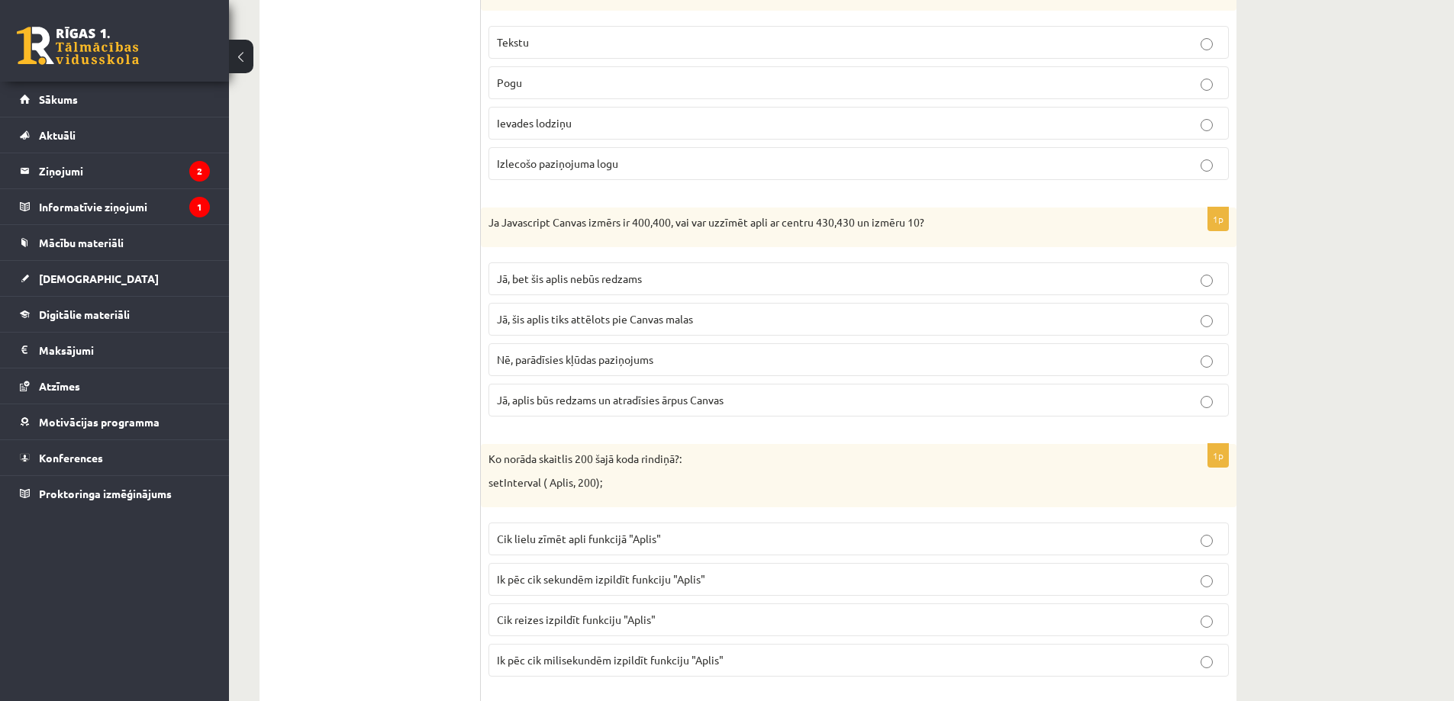
click at [641, 328] on label "Jā, šis aplis tiks attēlots pie Canvas malas" at bounding box center [858, 319] width 740 height 33
click at [629, 283] on span "Jā, bet šis aplis nebūs redzams" at bounding box center [569, 279] width 145 height 14
click at [649, 322] on span "Jā, šis aplis tiks attēlots pie Canvas malas" at bounding box center [595, 319] width 196 height 14
click at [691, 288] on label "Jā, bet šis aplis nebūs redzams" at bounding box center [858, 278] width 740 height 33
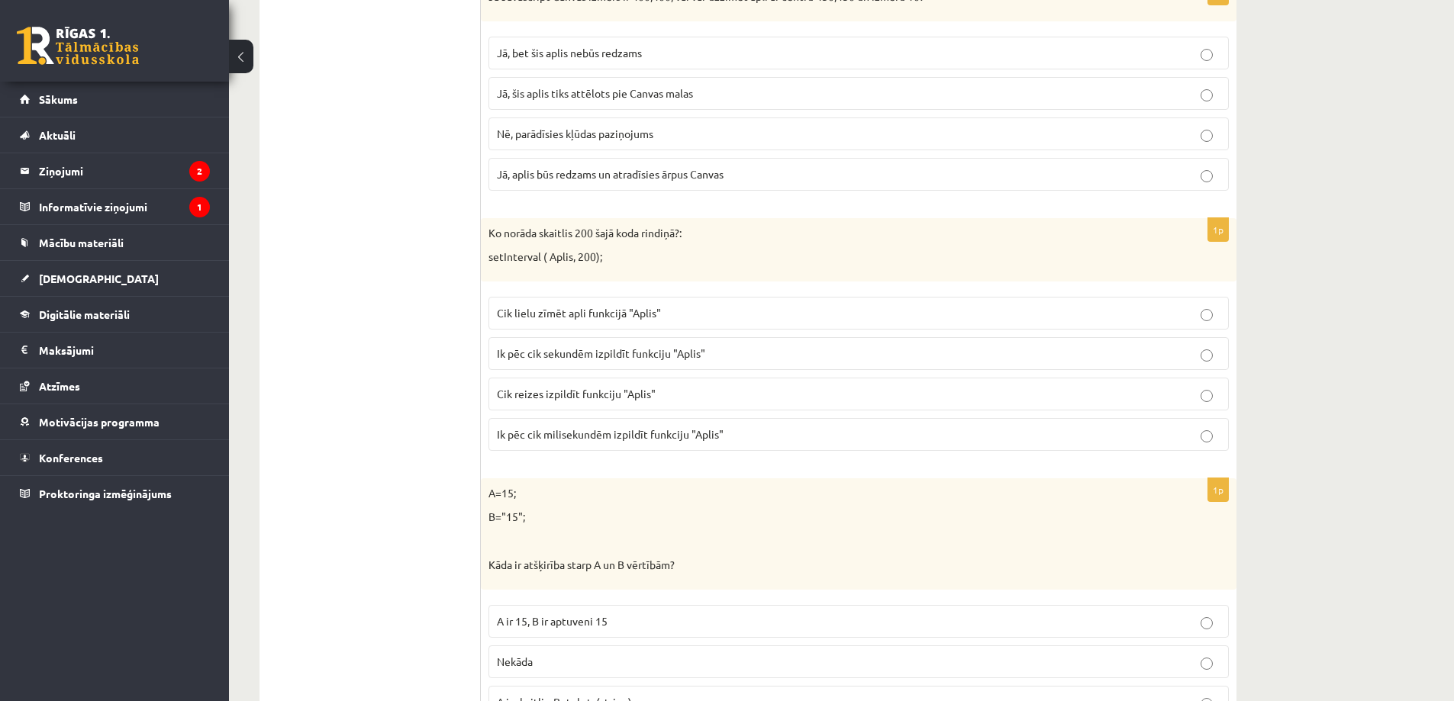
scroll to position [5839, 0]
click at [666, 430] on span "Ik pēc cik milisekundēm izpildīt funkciju "Aplis"" at bounding box center [610, 431] width 227 height 14
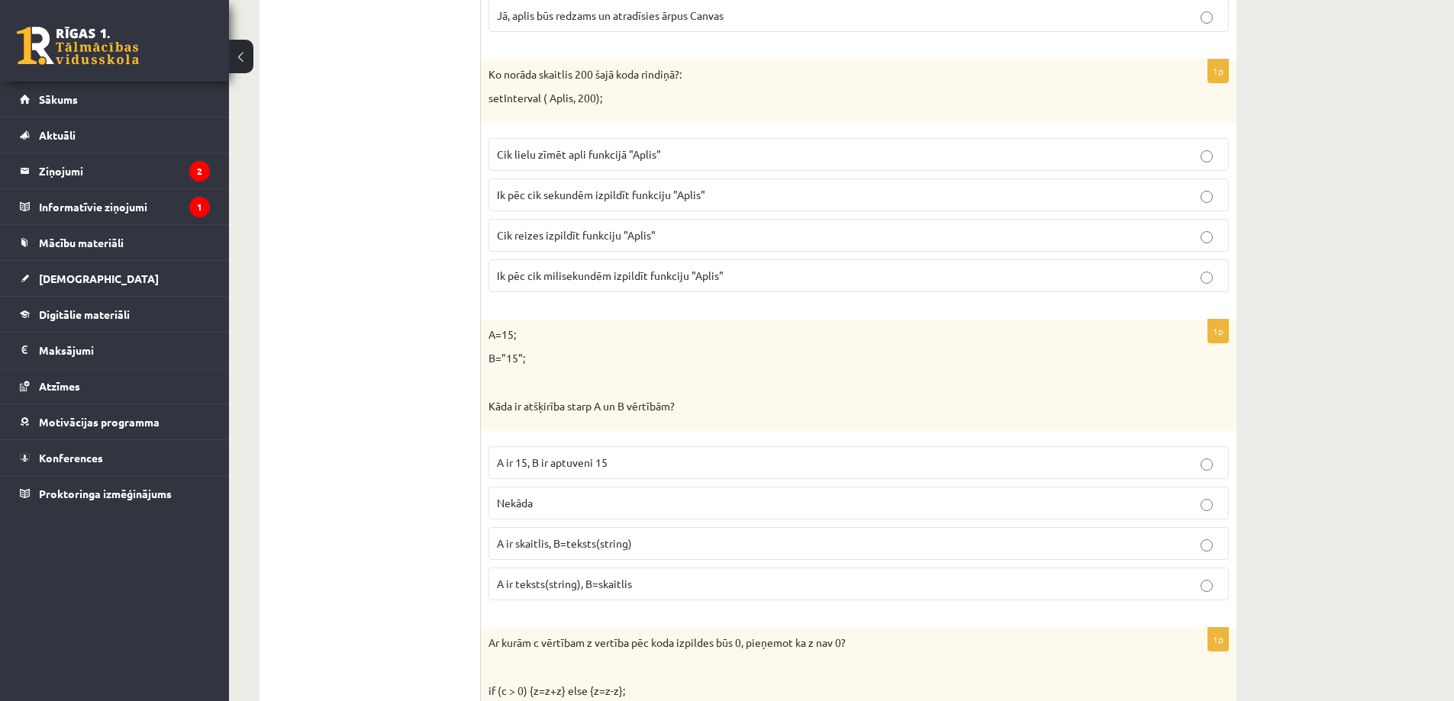
scroll to position [6068, 0]
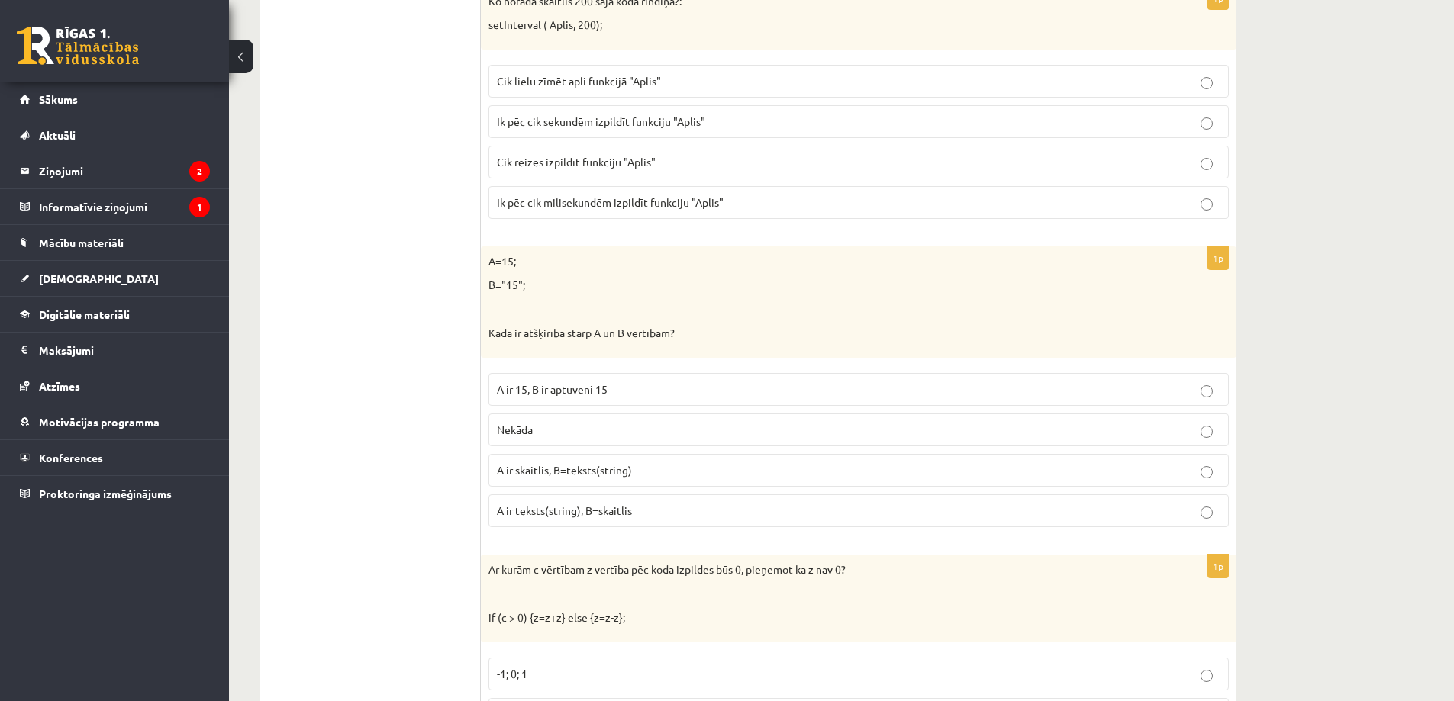
click at [603, 473] on span "A ir skaitlis, B=teksts(string)" at bounding box center [564, 470] width 135 height 14
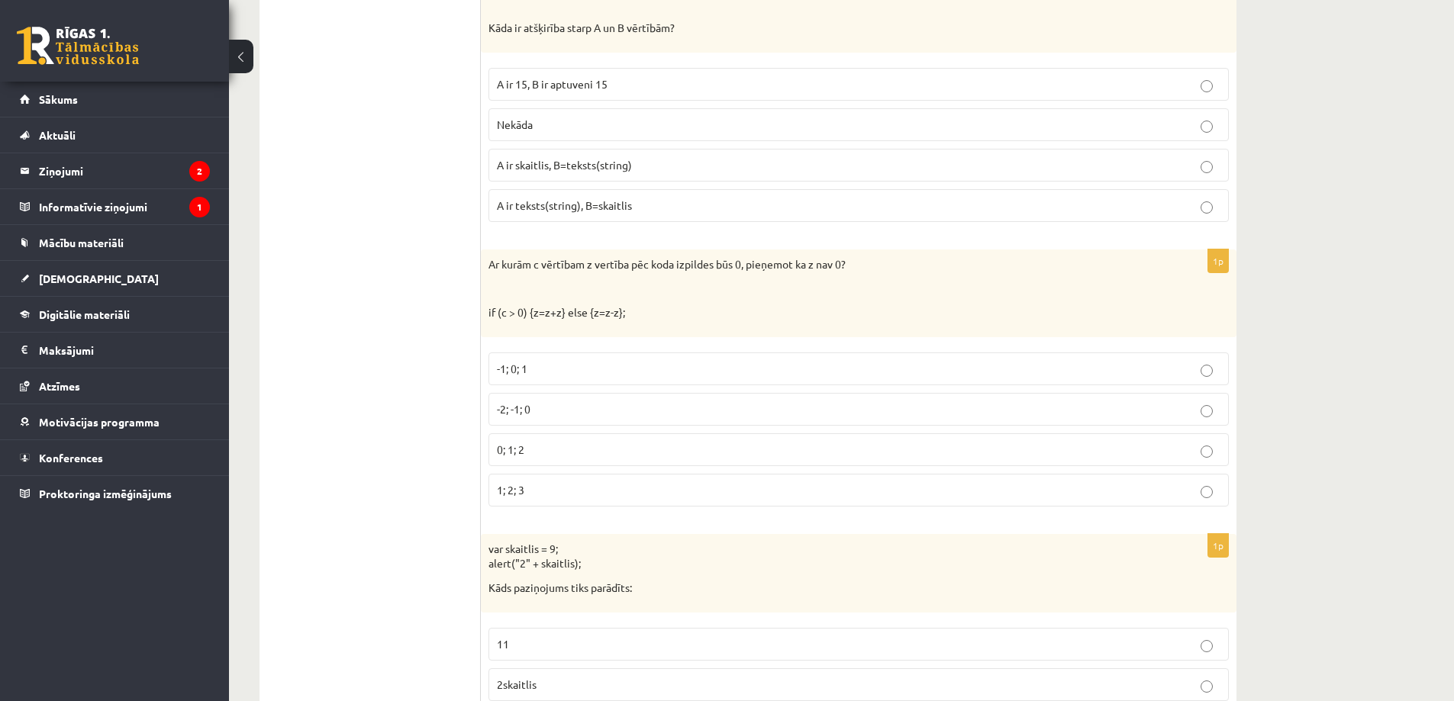
scroll to position [6602, 0]
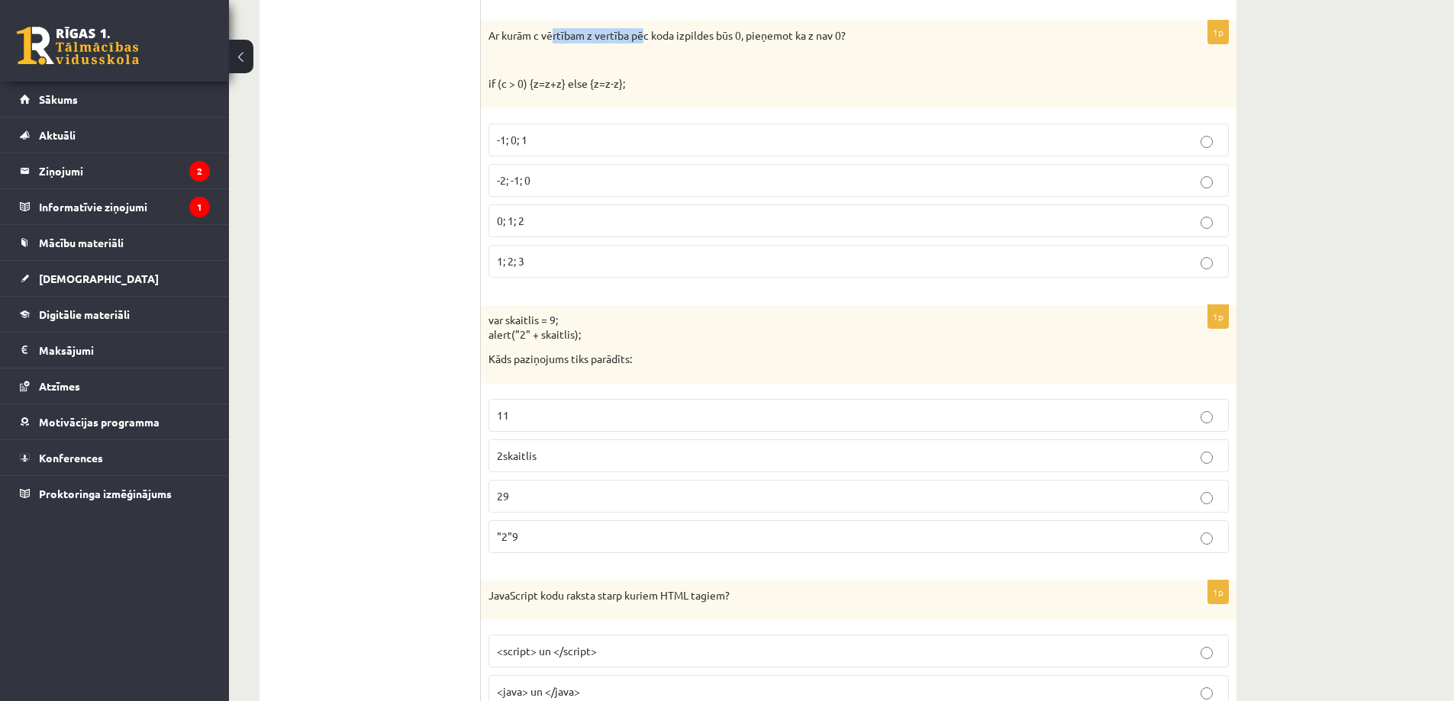
drag, startPoint x: 570, startPoint y: 43, endPoint x: 702, endPoint y: 40, distance: 132.0
click at [652, 39] on p "Ar kurām c vērtībam z vertība pēc koda izpildes būs 0, pieņemot ka z nav 0?" at bounding box center [820, 35] width 664 height 15
drag, startPoint x: 703, startPoint y: 40, endPoint x: 751, endPoint y: 49, distance: 48.8
click at [710, 40] on p "Ar kurām c vērtībam z vertība pēc koda izpildes būs 0, pieņemot ka z nav 0?" at bounding box center [820, 35] width 664 height 15
click at [862, 67] on p at bounding box center [820, 60] width 664 height 15
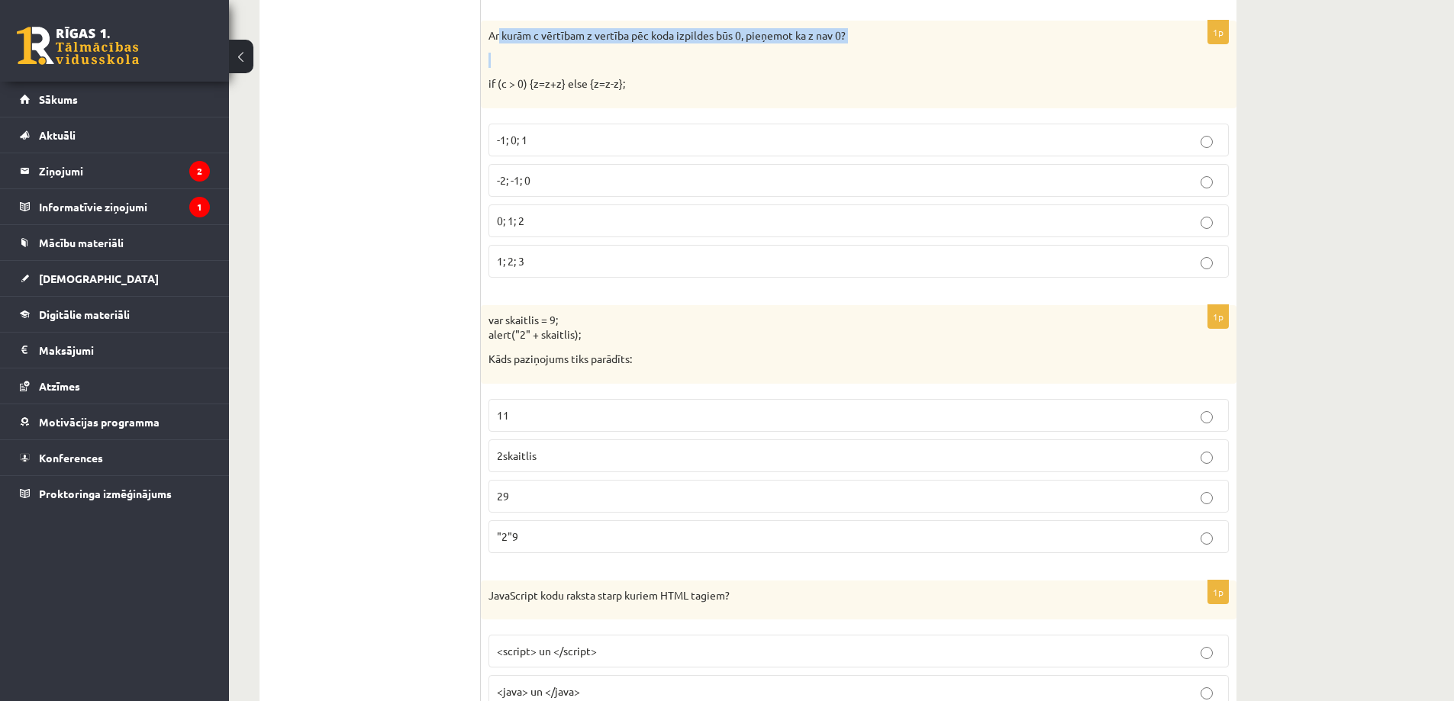
drag, startPoint x: 500, startPoint y: 34, endPoint x: 768, endPoint y: 50, distance: 269.1
click at [737, 50] on div "Ar kurām c vērtībam z vertība pēc koda izpildes būs 0, pieņemot ka z nav 0? if …" at bounding box center [858, 65] width 755 height 88
click at [779, 49] on div "Ar kurām c vērtībam z vertība pēc koda izpildes būs 0, pieņemot ka z nav 0? if …" at bounding box center [858, 65] width 755 height 88
click at [568, 141] on p "-1; 0; 1" at bounding box center [858, 140] width 723 height 16
click at [522, 500] on p "29" at bounding box center [858, 496] width 723 height 16
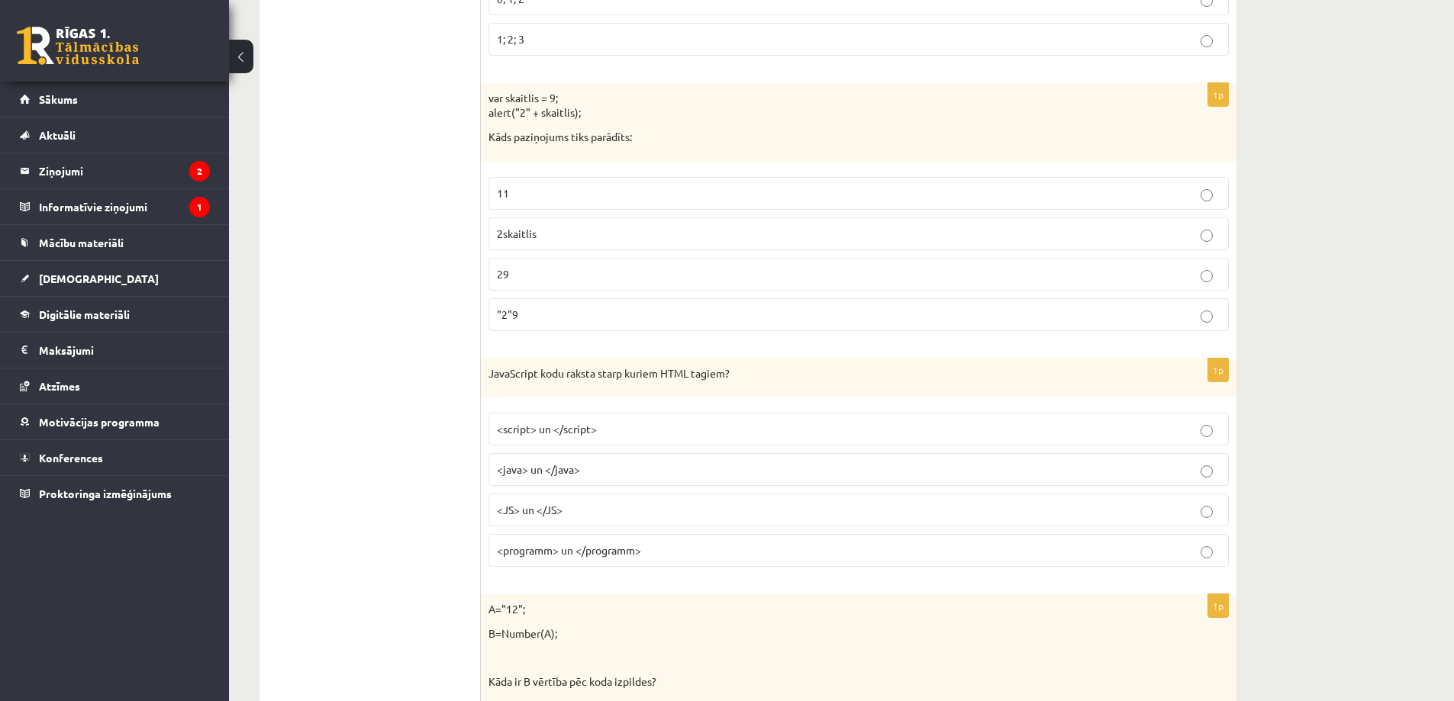
scroll to position [6831, 0]
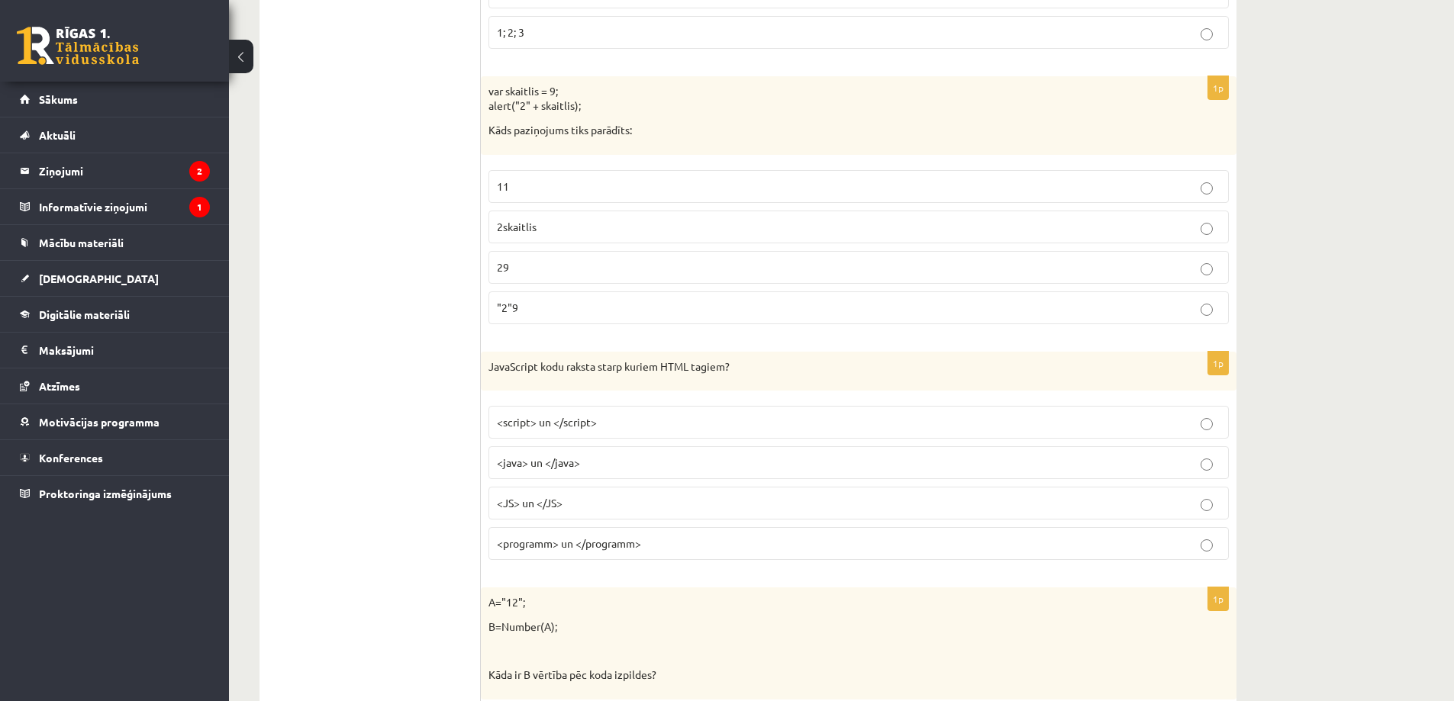
click at [627, 427] on p "<script> un </script>" at bounding box center [858, 422] width 723 height 16
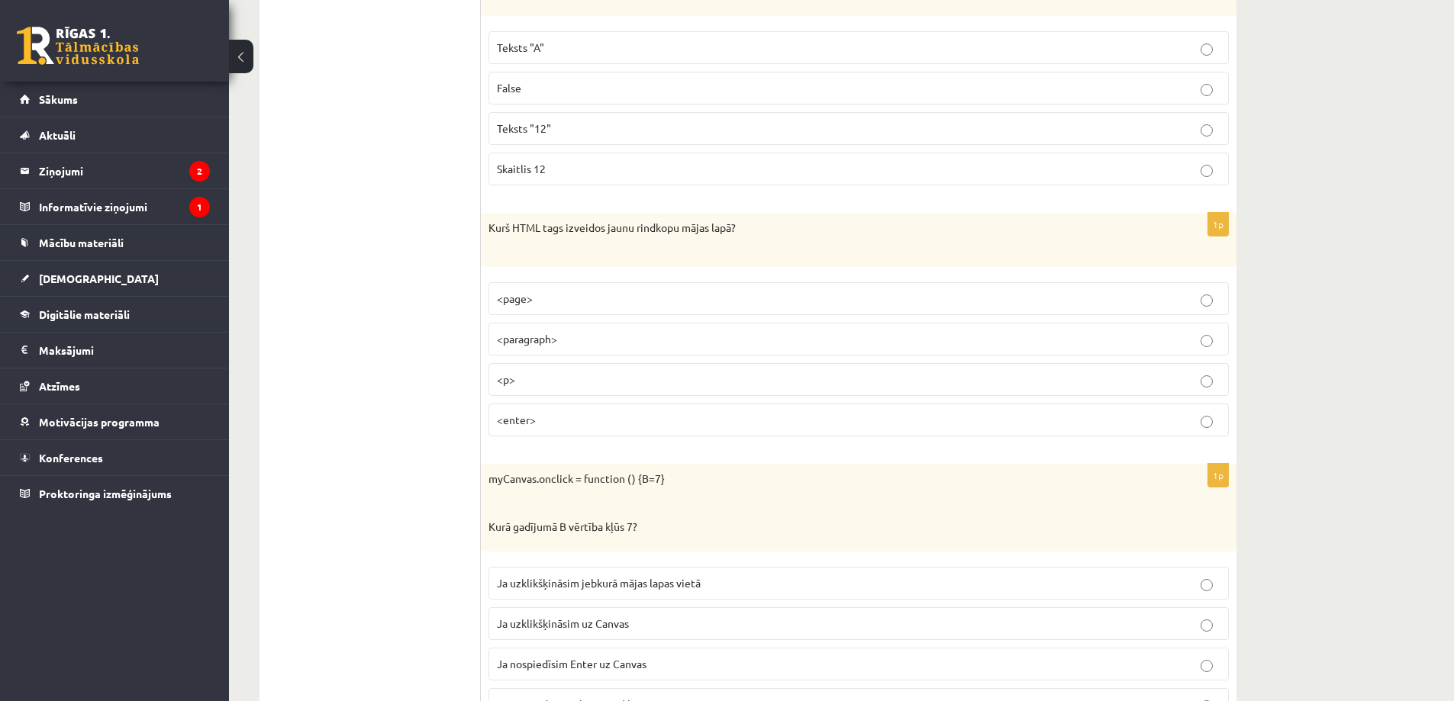
scroll to position [7518, 0]
click at [535, 375] on p "<p>" at bounding box center [858, 377] width 723 height 16
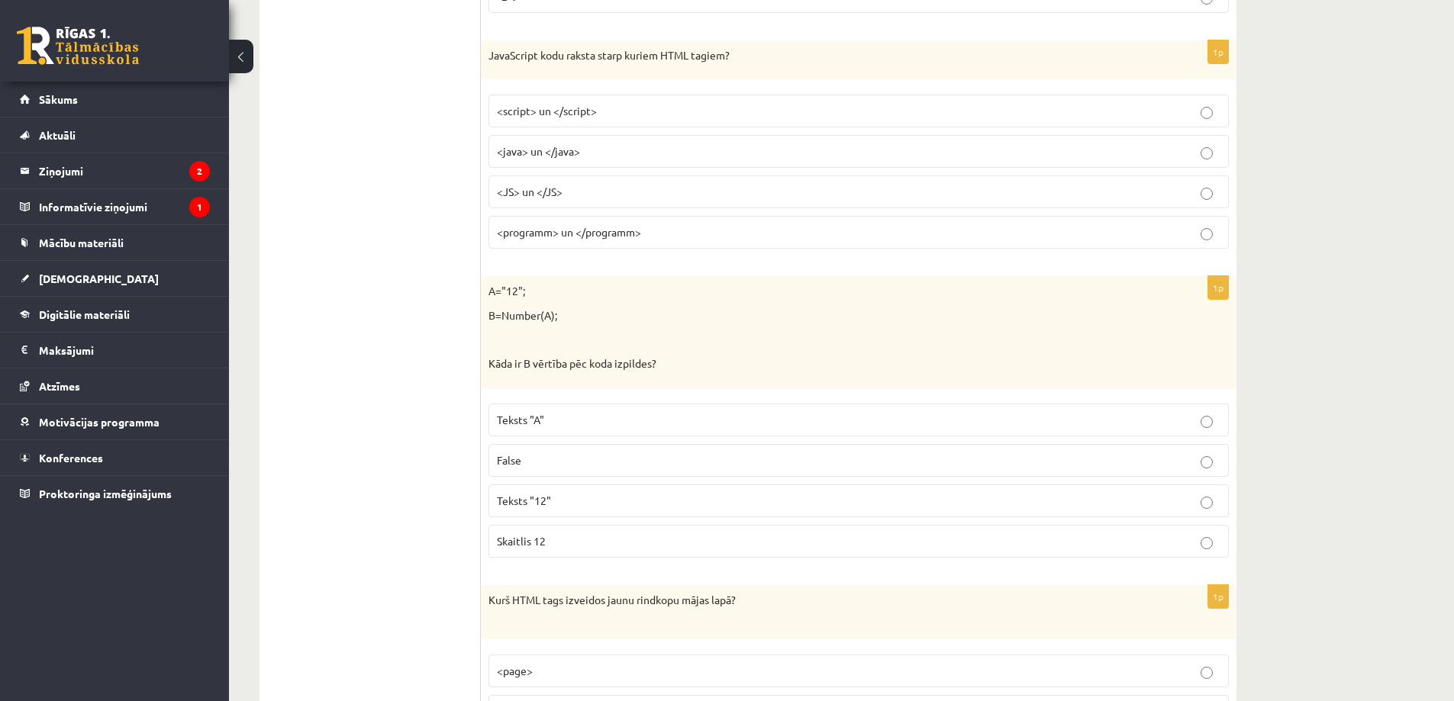
scroll to position [7289, 0]
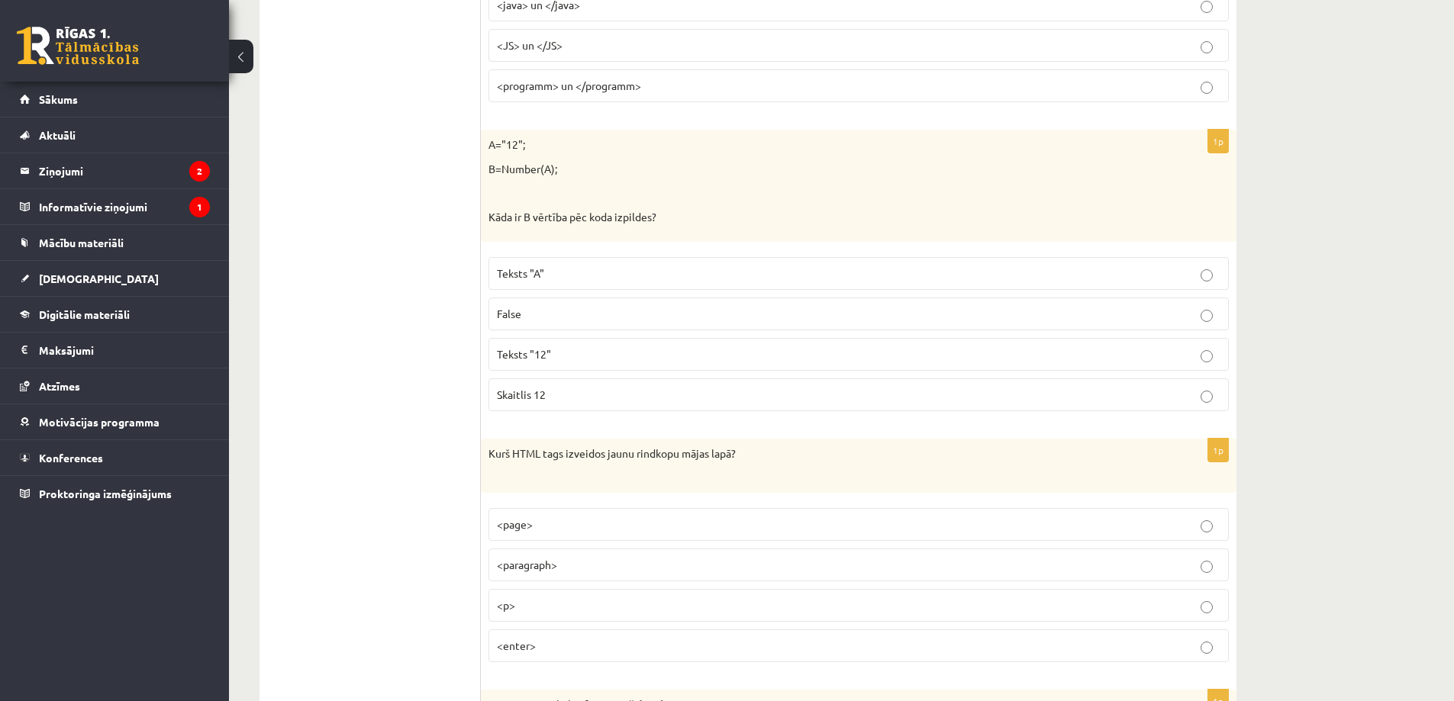
click at [1196, 398] on p "Skaitlis 12" at bounding box center [858, 395] width 723 height 16
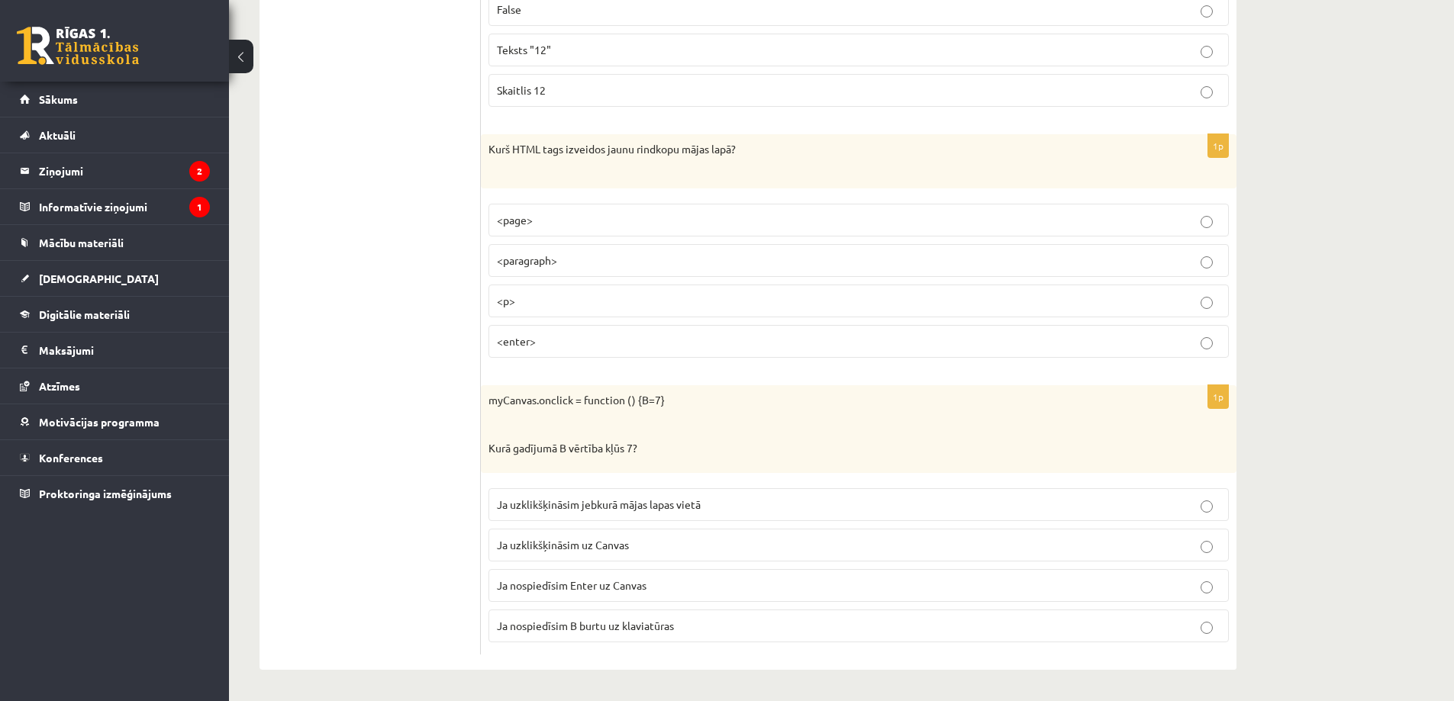
click at [580, 549] on span "Ja uzklikšķināsim uz Canvas" at bounding box center [563, 545] width 132 height 14
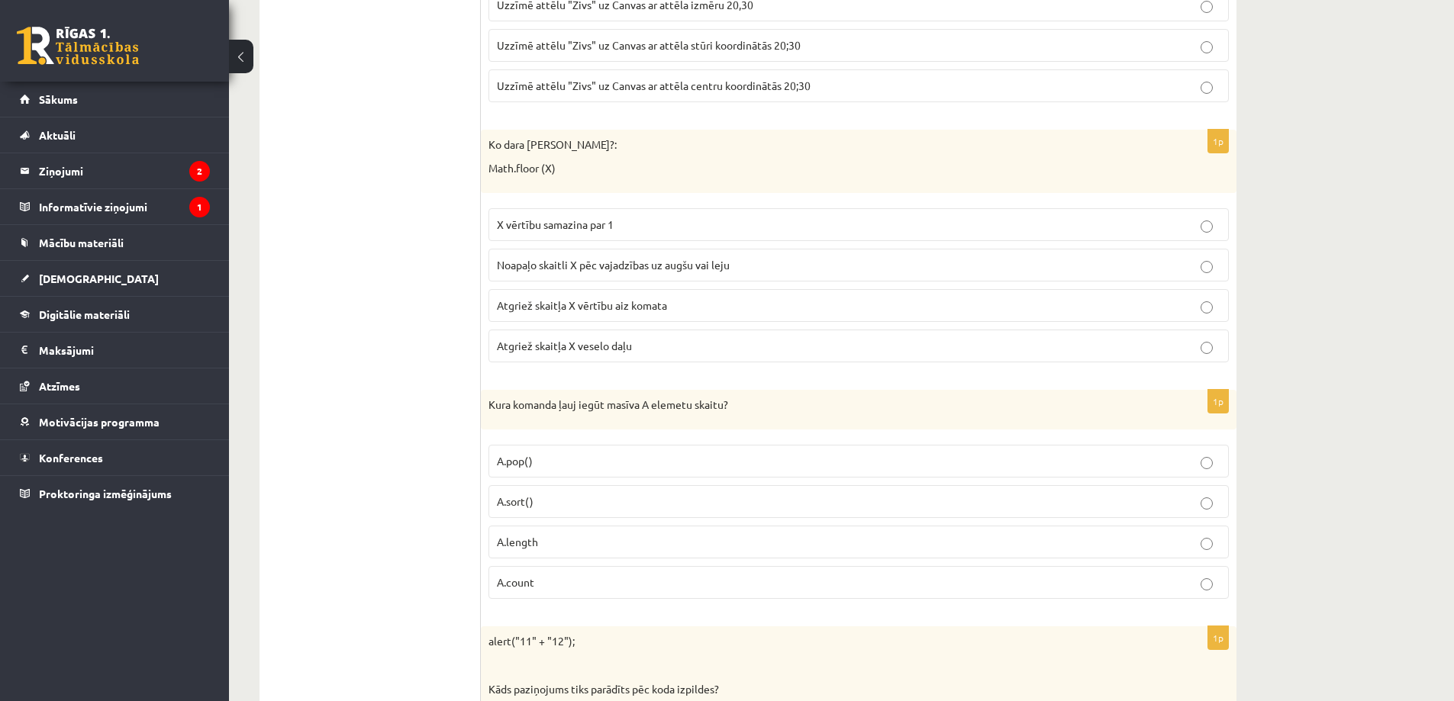
scroll to position [0, 0]
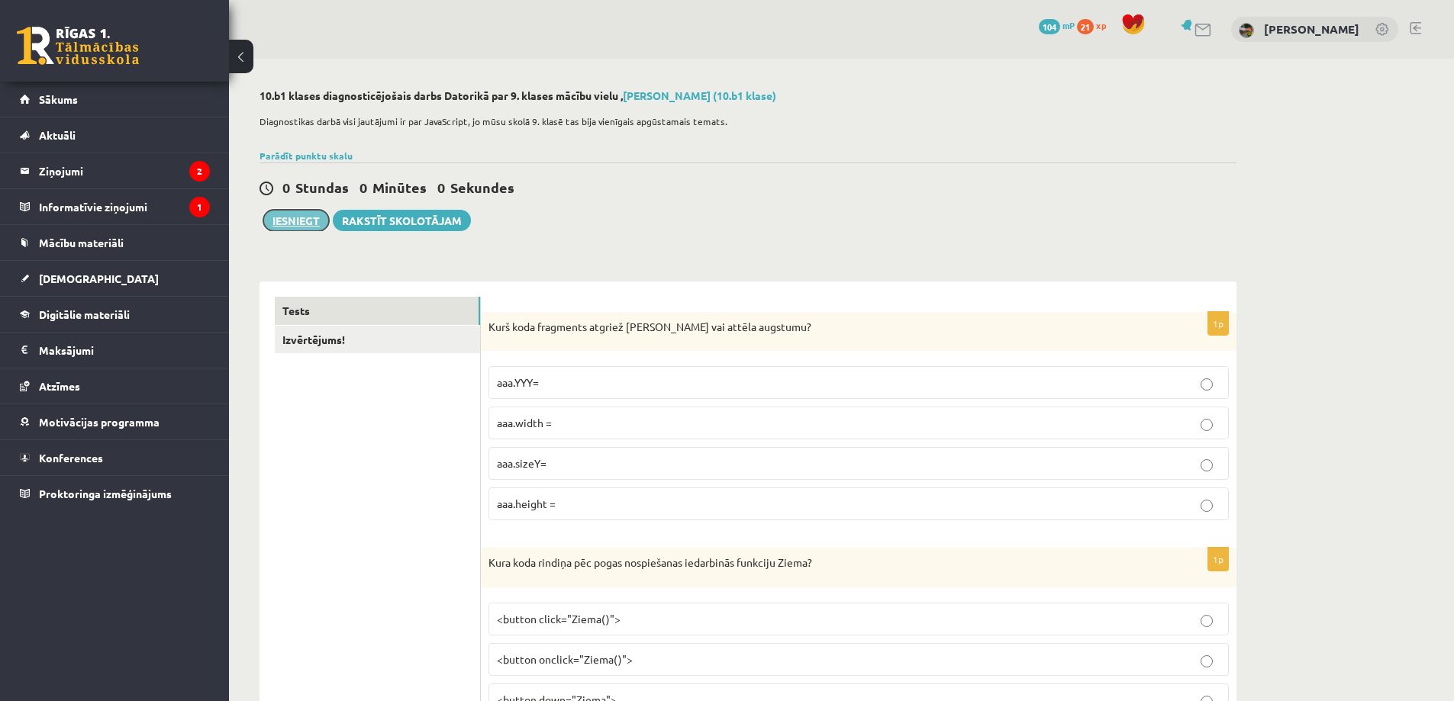
click at [291, 221] on button "Iesniegt" at bounding box center [296, 220] width 66 height 21
click at [313, 339] on link "Izvērtējums!" at bounding box center [377, 340] width 205 height 28
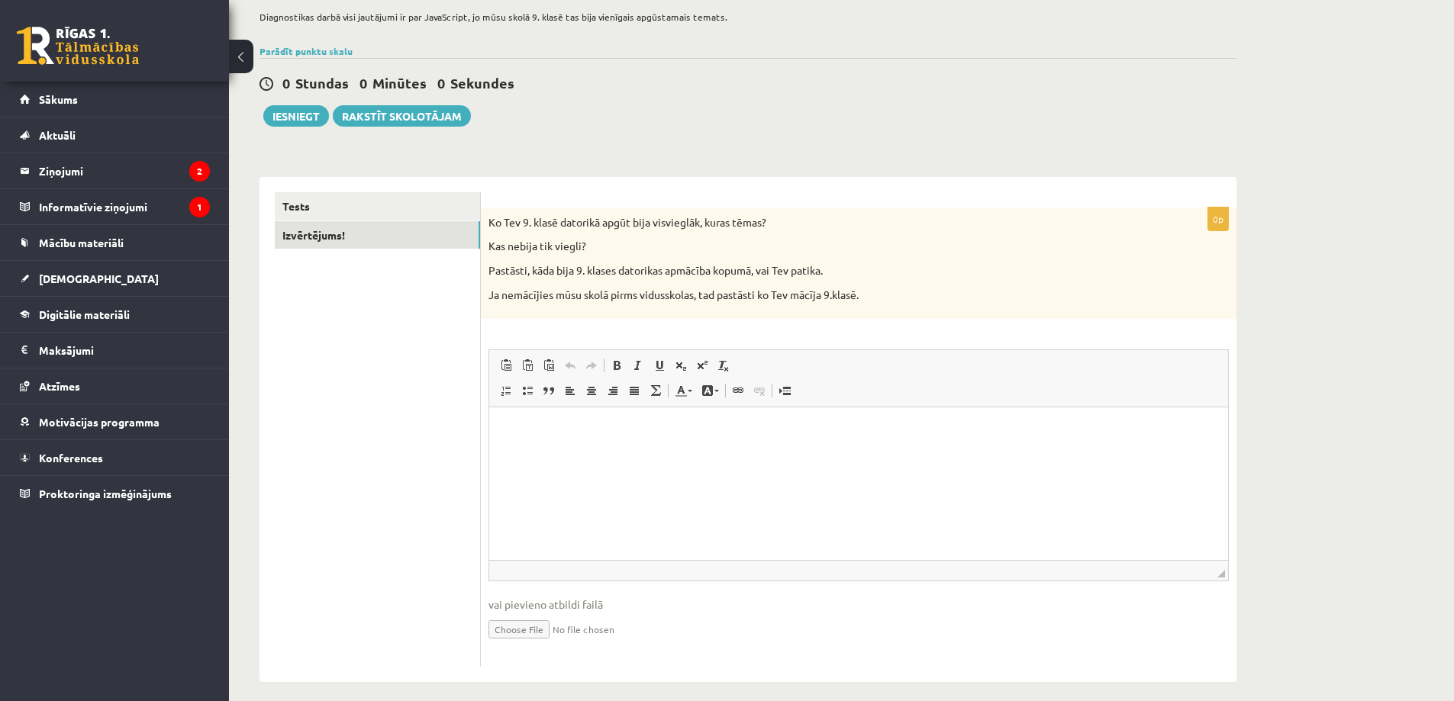
scroll to position [118, 0]
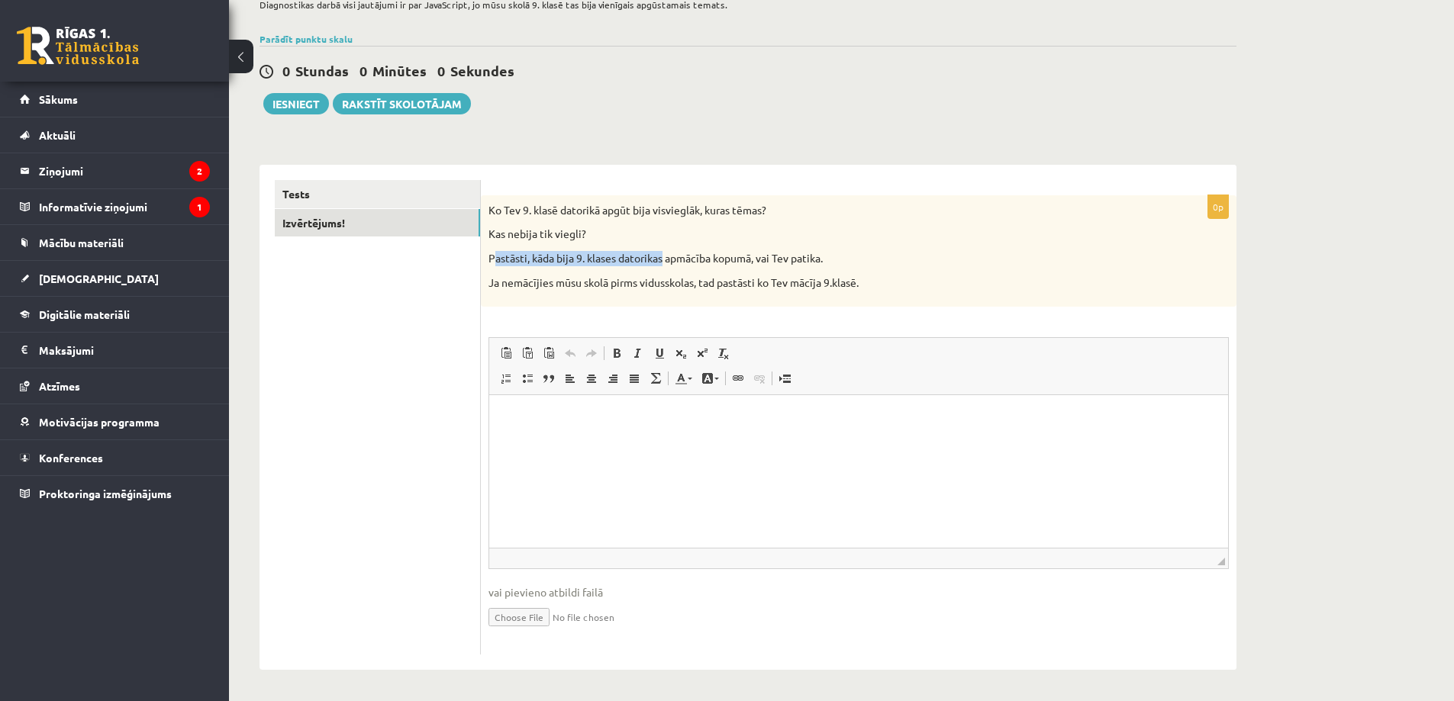
drag, startPoint x: 498, startPoint y: 253, endPoint x: 679, endPoint y: 255, distance: 180.8
click at [676, 255] on p "Pastāsti, kāda bija 9. klases datorikas apmācība kopumā, vai Tev patika." at bounding box center [820, 258] width 664 height 15
click at [720, 257] on p "Pastāsti, kāda bija 9. klases datorikas apmācība kopumā, vai Tev patika." at bounding box center [820, 258] width 664 height 15
click at [609, 442] on html at bounding box center [858, 418] width 739 height 47
click at [620, 417] on p "**********" at bounding box center [858, 418] width 708 height 16
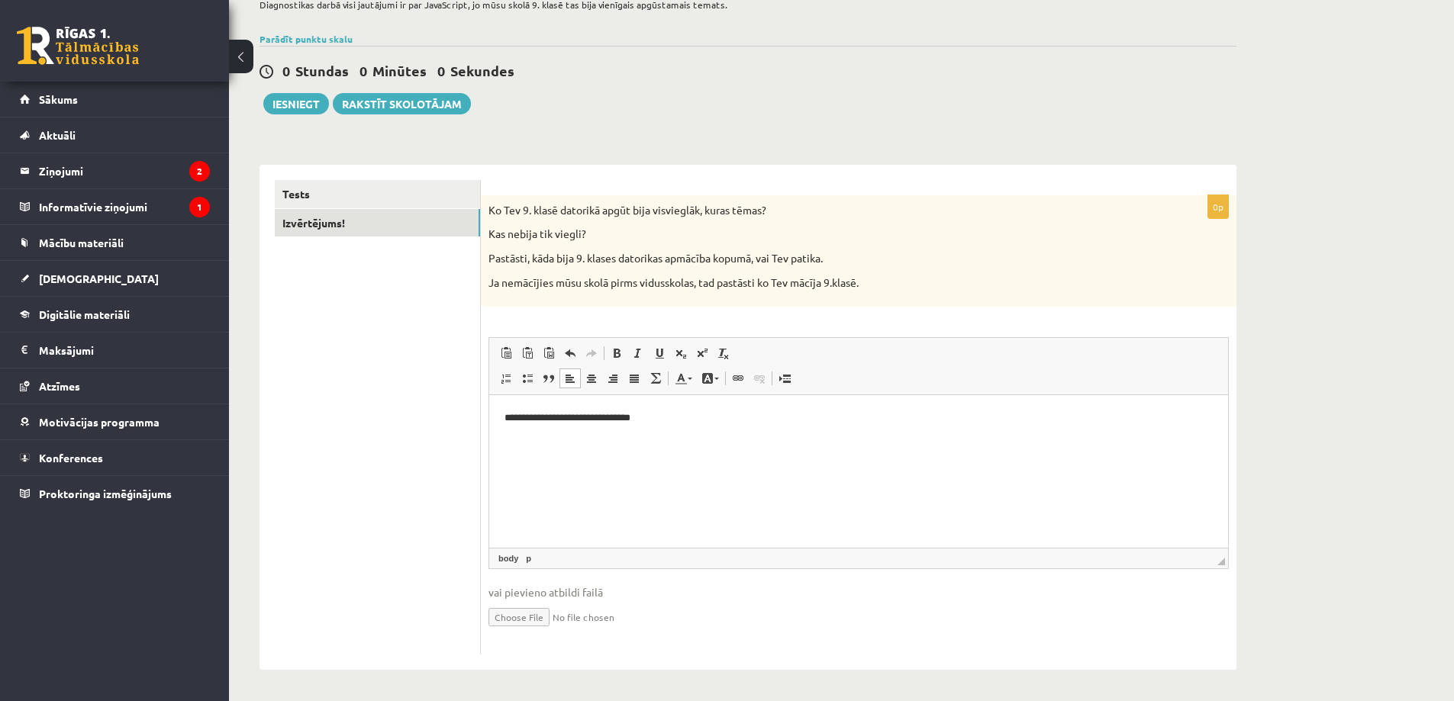
click at [662, 418] on p "**********" at bounding box center [858, 418] width 708 height 16
click at [501, 417] on html "**********" at bounding box center [858, 418] width 739 height 47
click at [795, 432] on html "**********" at bounding box center [858, 418] width 739 height 47
click at [303, 193] on link "Tests" at bounding box center [377, 194] width 205 height 28
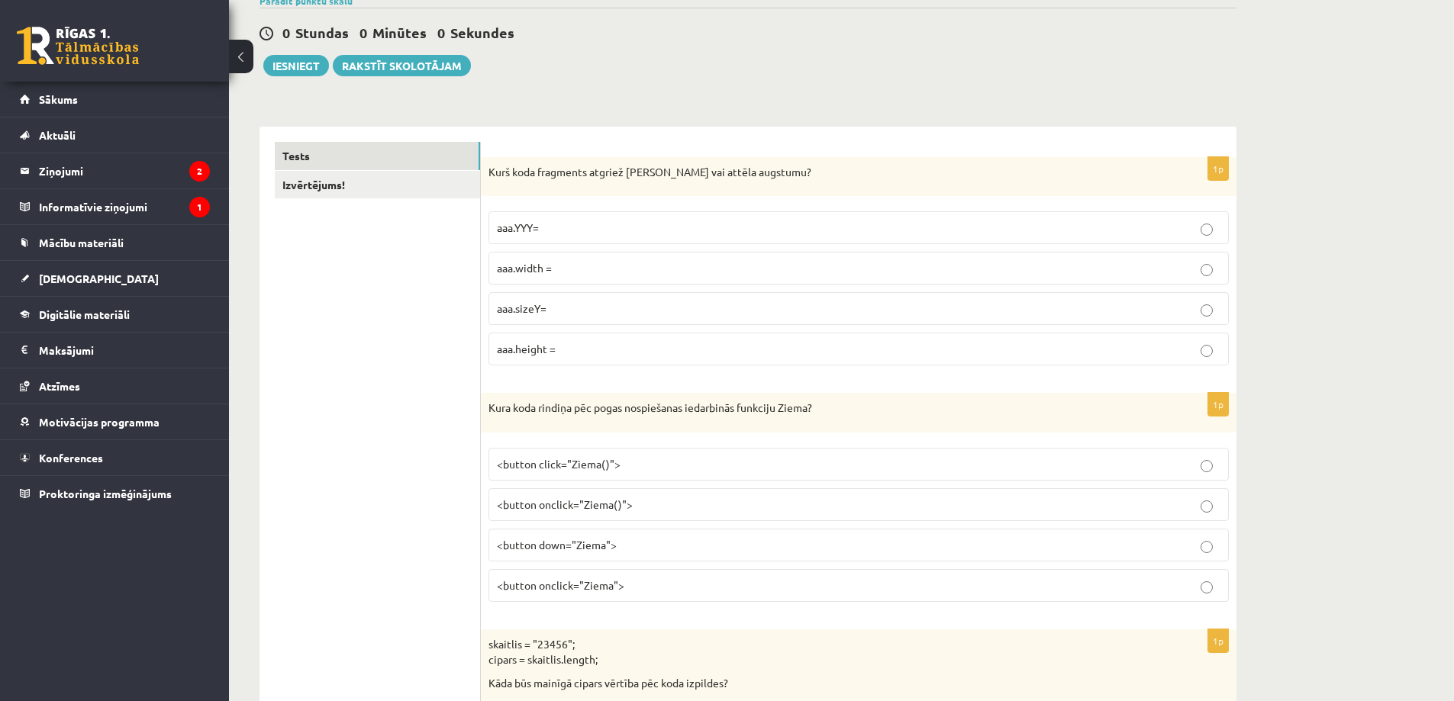
scroll to position [41, 0]
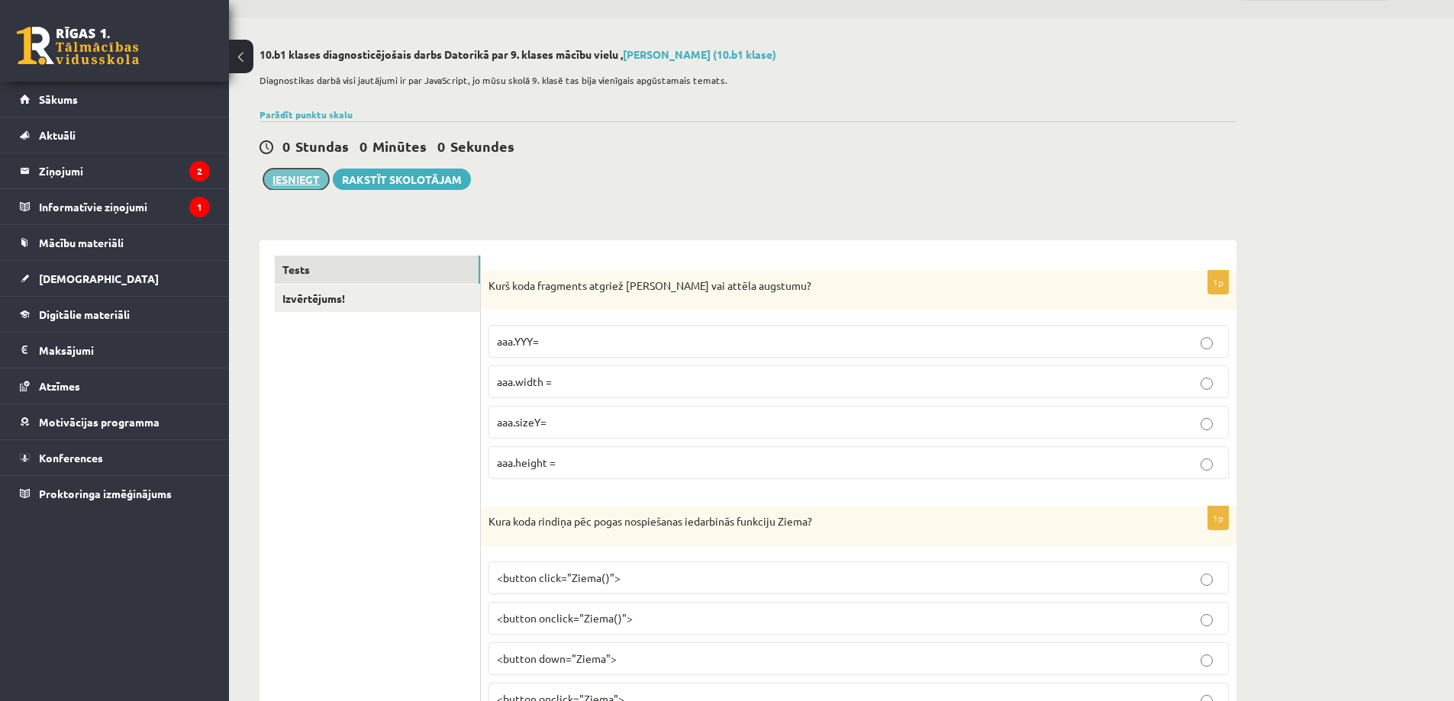
click at [302, 182] on button "Iesniegt" at bounding box center [296, 179] width 66 height 21
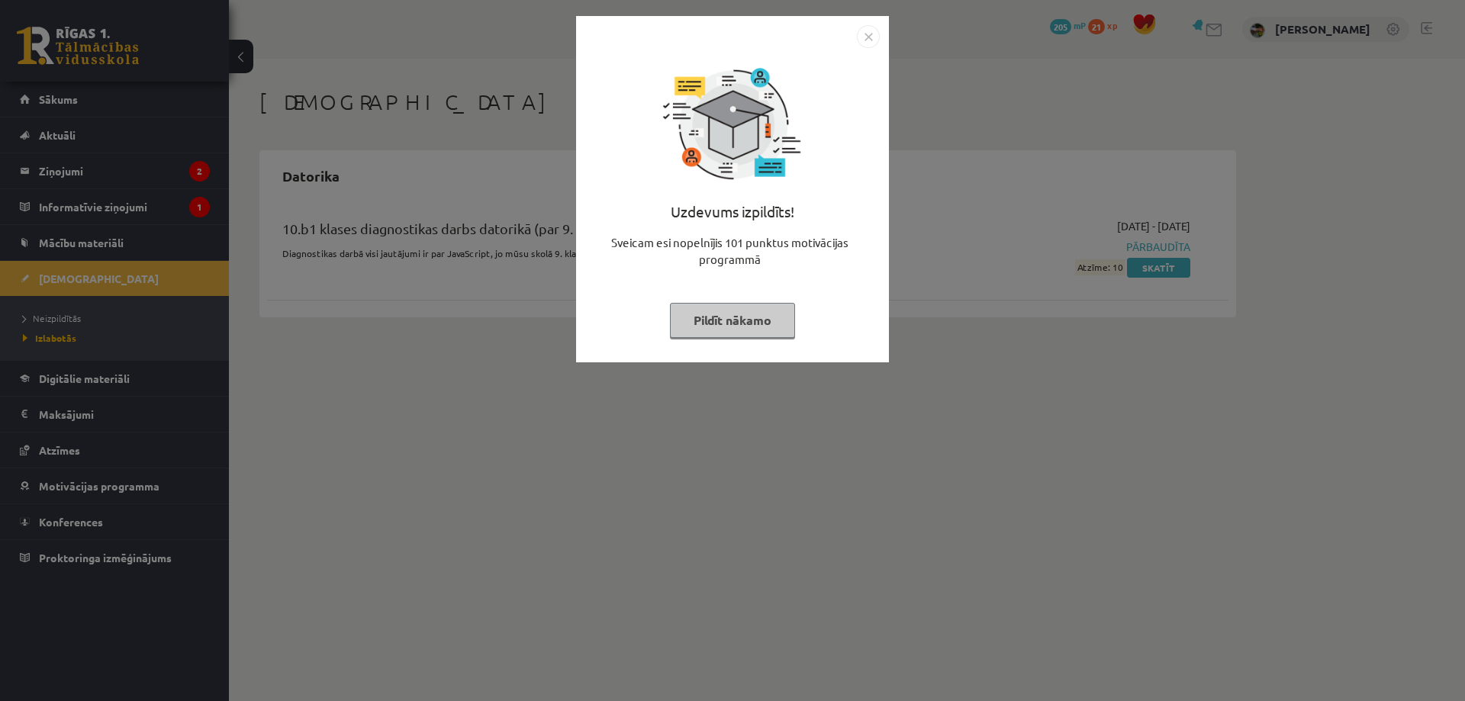
click at [866, 36] on img "Close" at bounding box center [868, 36] width 23 height 23
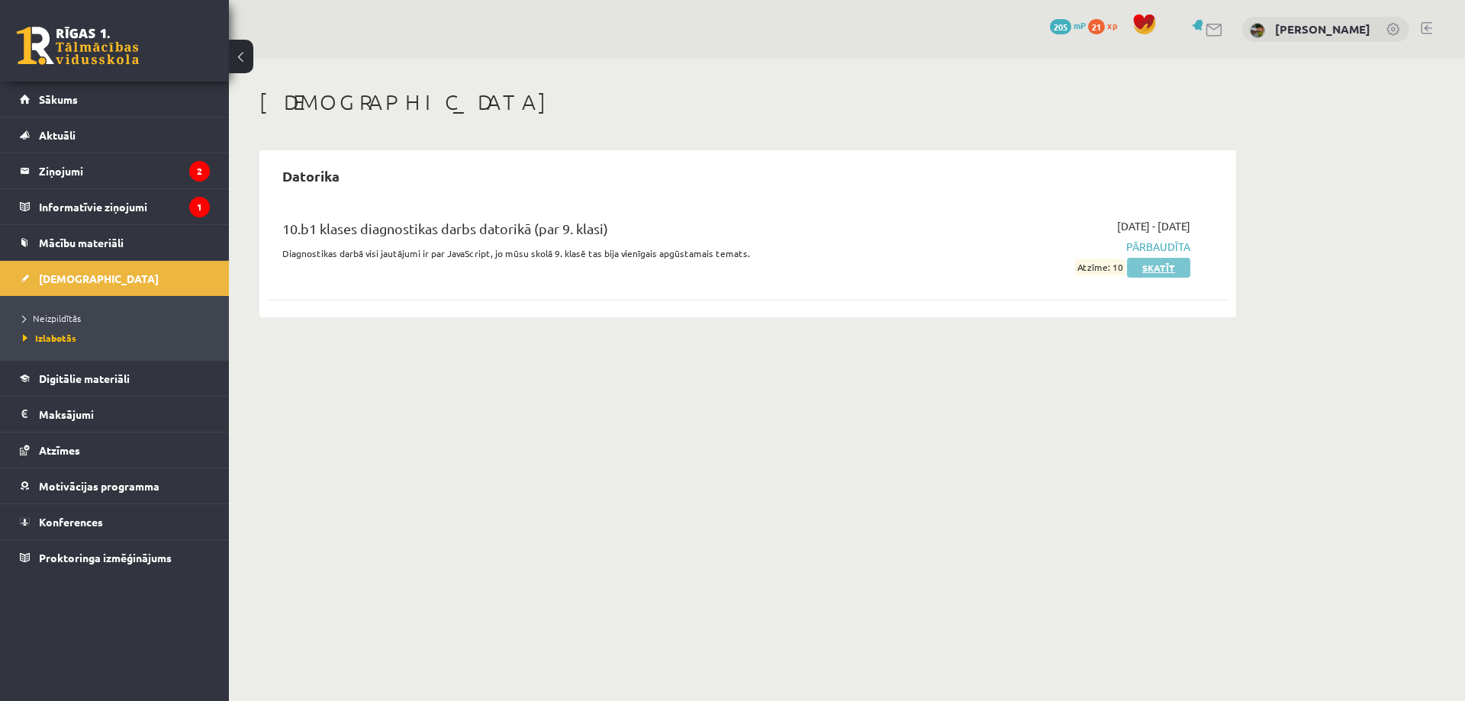
click at [1148, 259] on div "2025-09-01 - 2025-09-15 Pārbaudīta Atzīme: 10 Skatīt" at bounding box center [1046, 246] width 311 height 57
click at [1148, 266] on link "Skatīt" at bounding box center [1158, 268] width 63 height 20
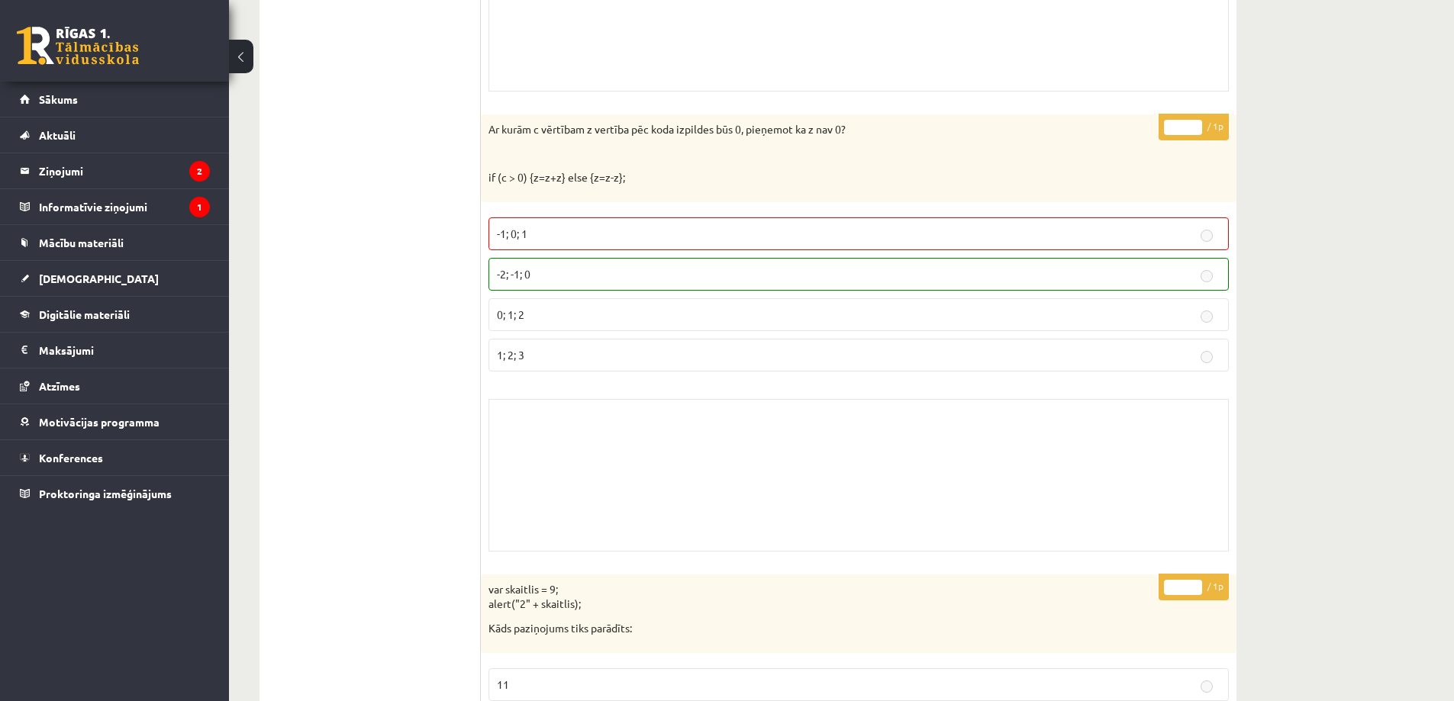
scroll to position [10682, 0]
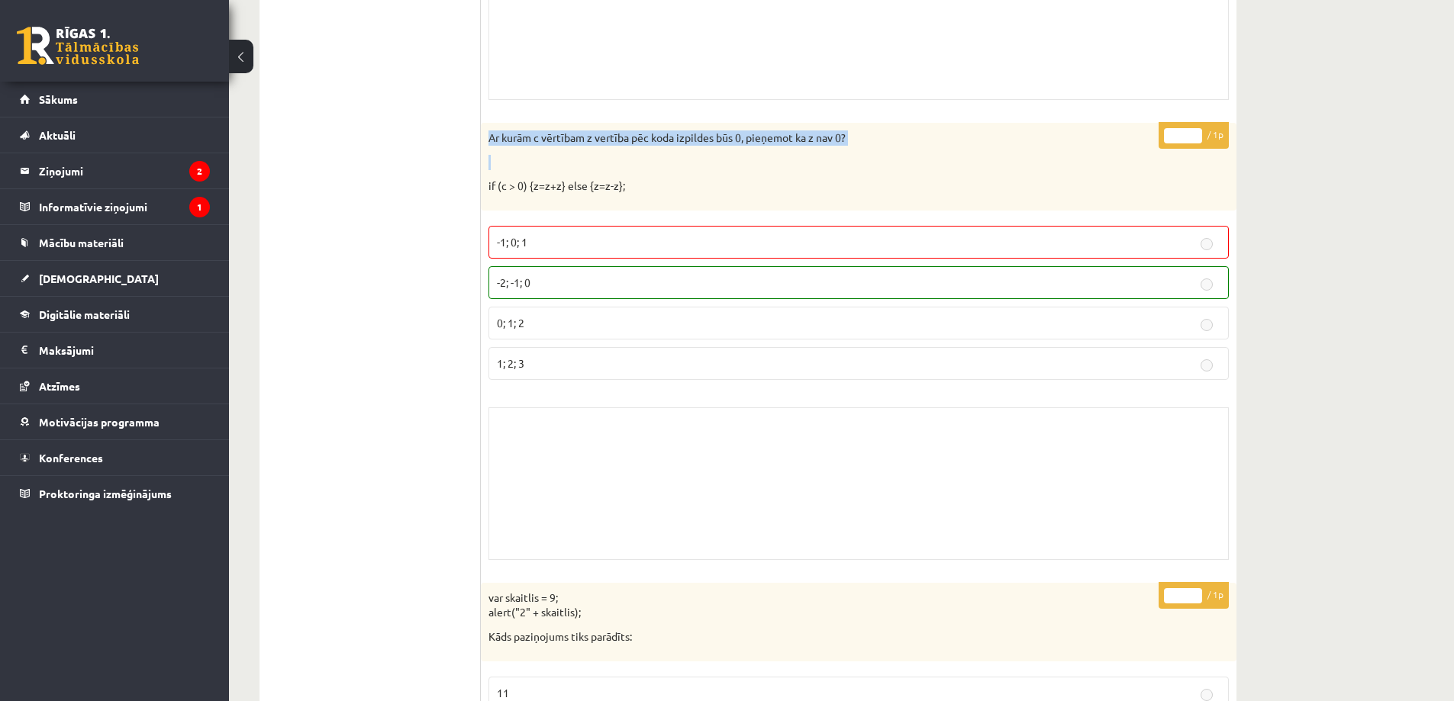
drag, startPoint x: 485, startPoint y: 137, endPoint x: 766, endPoint y: 145, distance: 280.9
click at [736, 145] on div "Ar kurām c vērtībam z vertība pēc koda izpildes būs 0, pieņemot ka z nav 0? if …" at bounding box center [858, 167] width 755 height 88
click at [796, 155] on p at bounding box center [820, 162] width 664 height 15
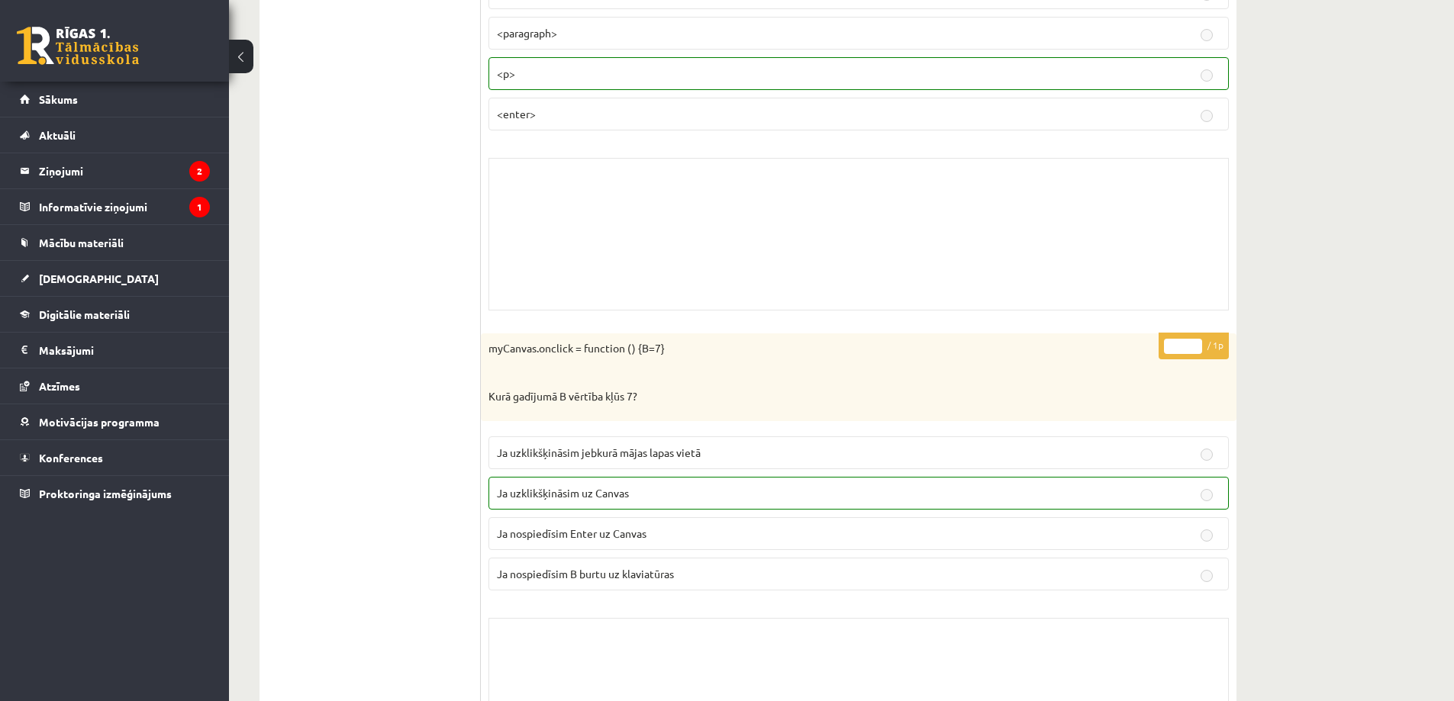
scroll to position [12828, 0]
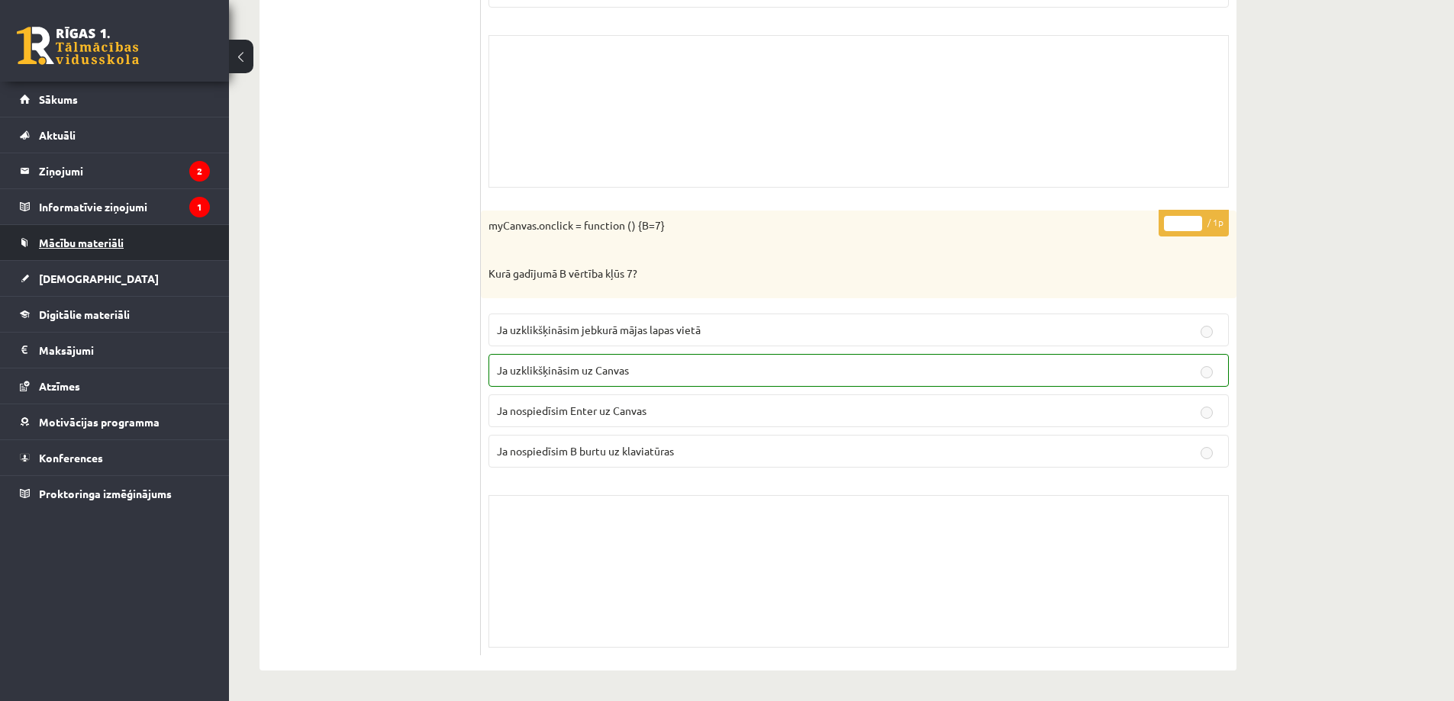
click at [95, 239] on span "Mācību materiāli" at bounding box center [81, 243] width 85 height 14
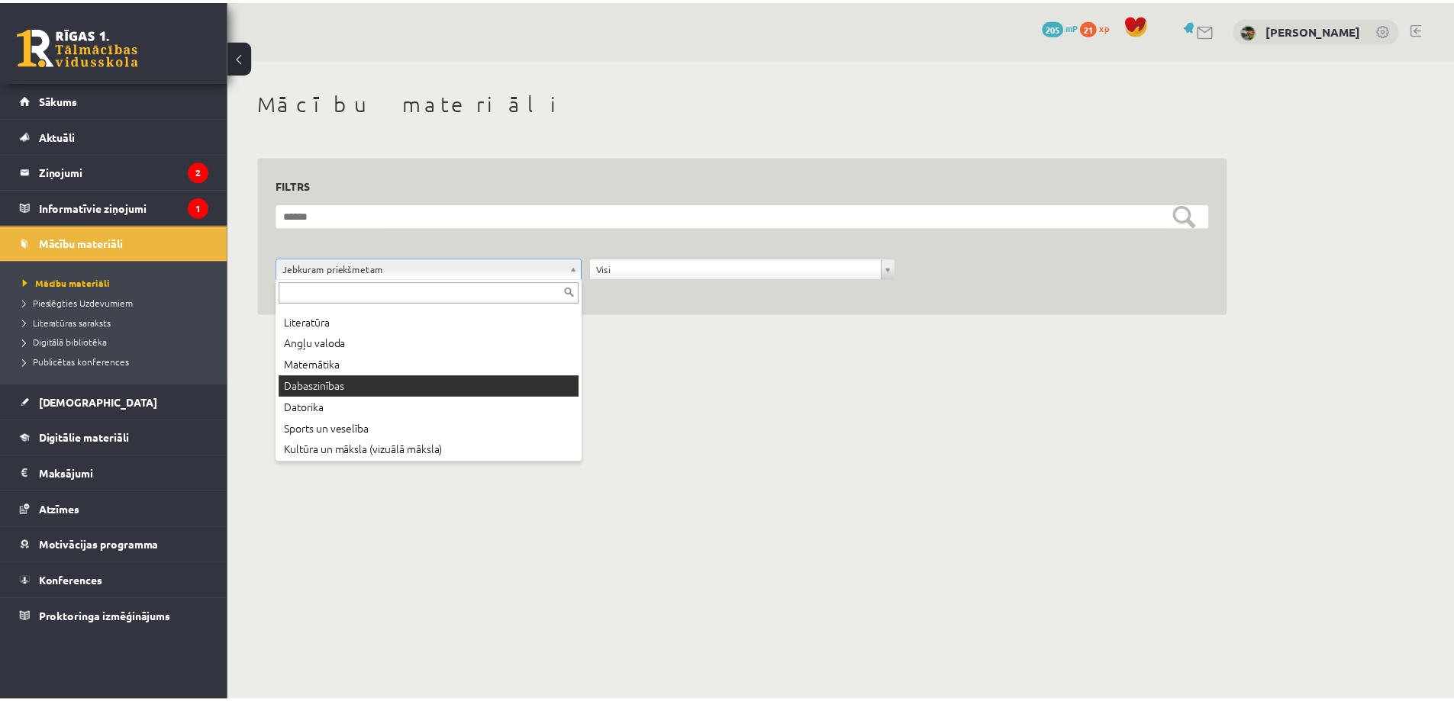
scroll to position [82, 0]
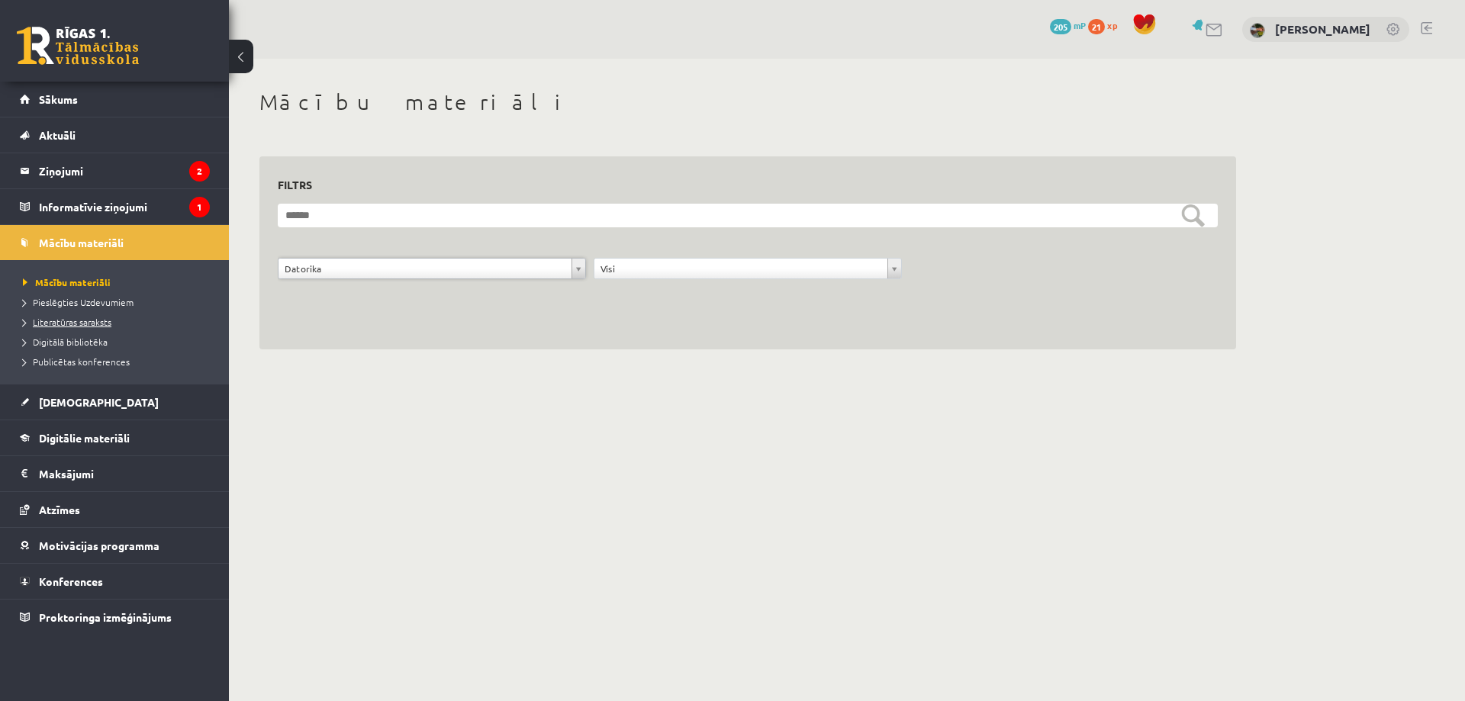
click at [23, 320] on span "Literatūras saraksts" at bounding box center [67, 322] width 89 height 12
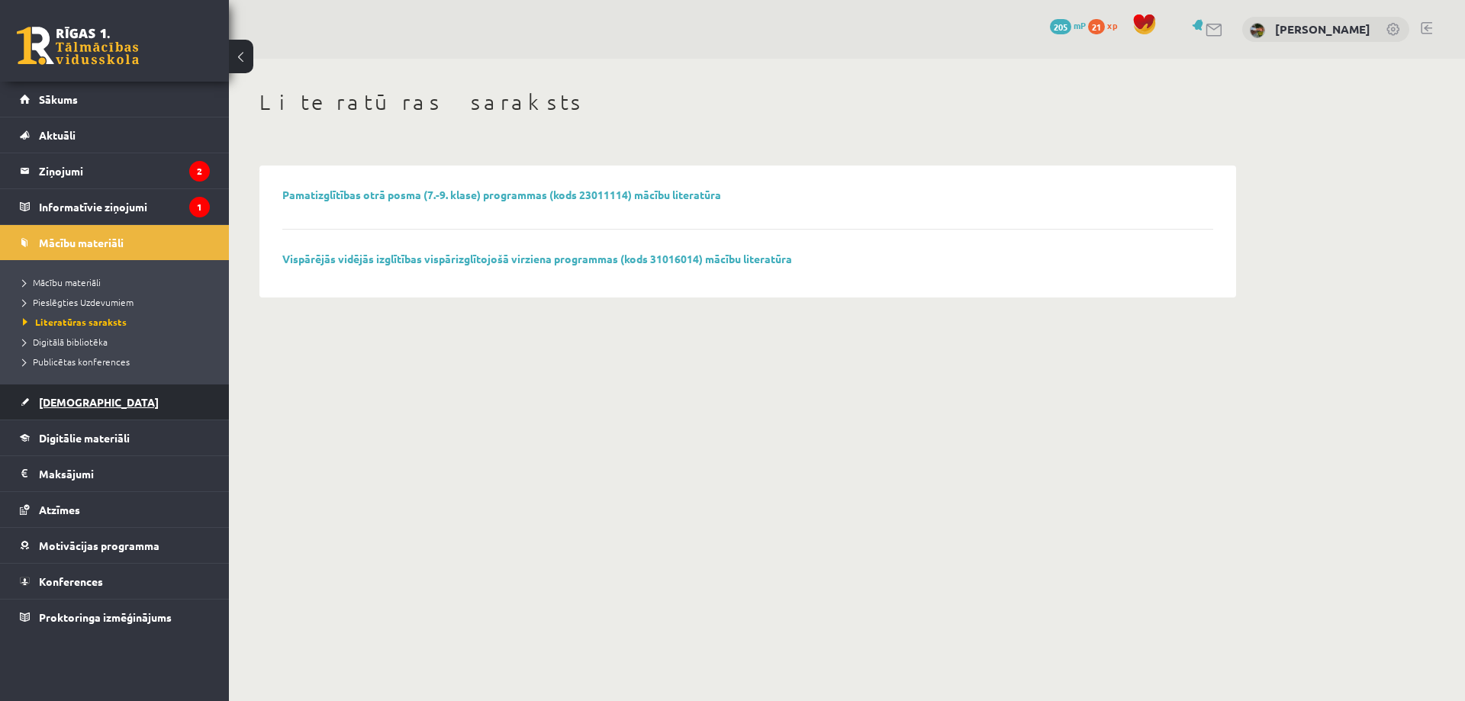
click at [76, 403] on span "[DEMOGRAPHIC_DATA]" at bounding box center [99, 402] width 120 height 14
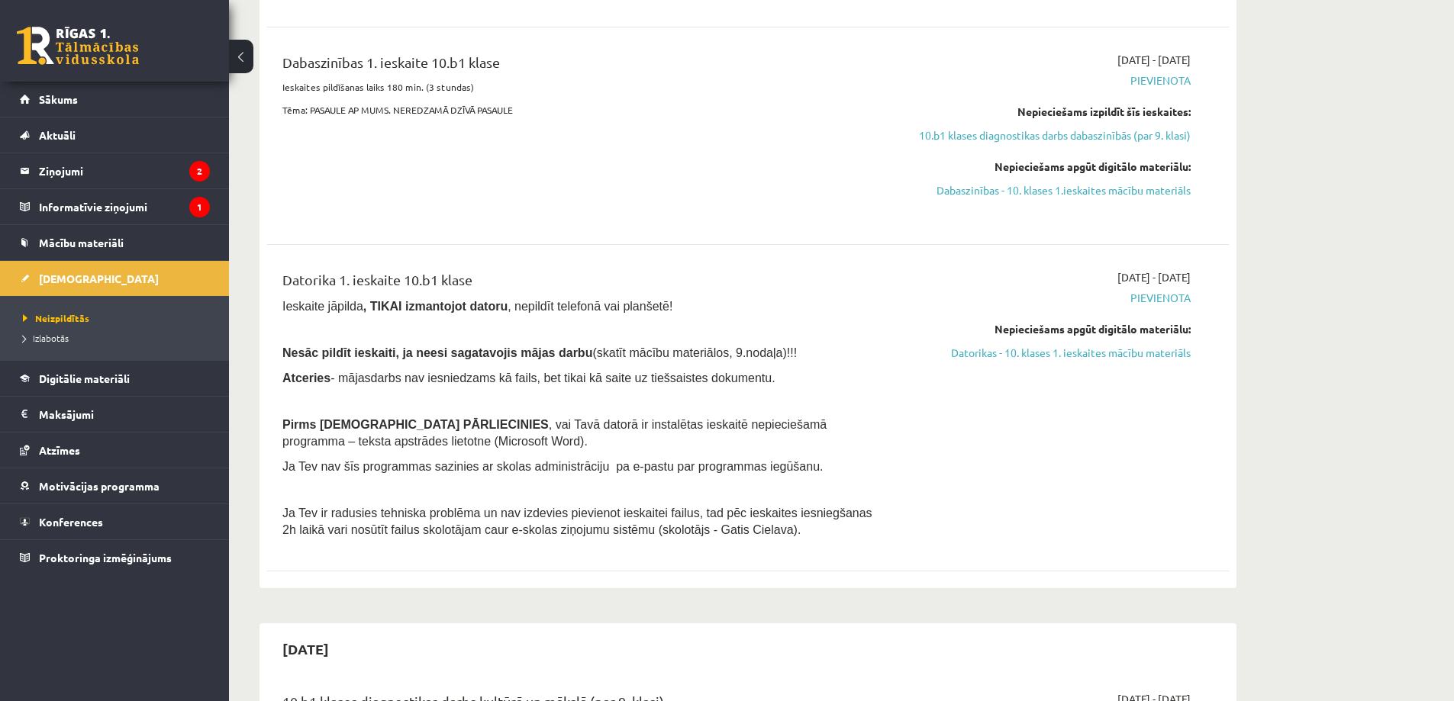
scroll to position [610, 0]
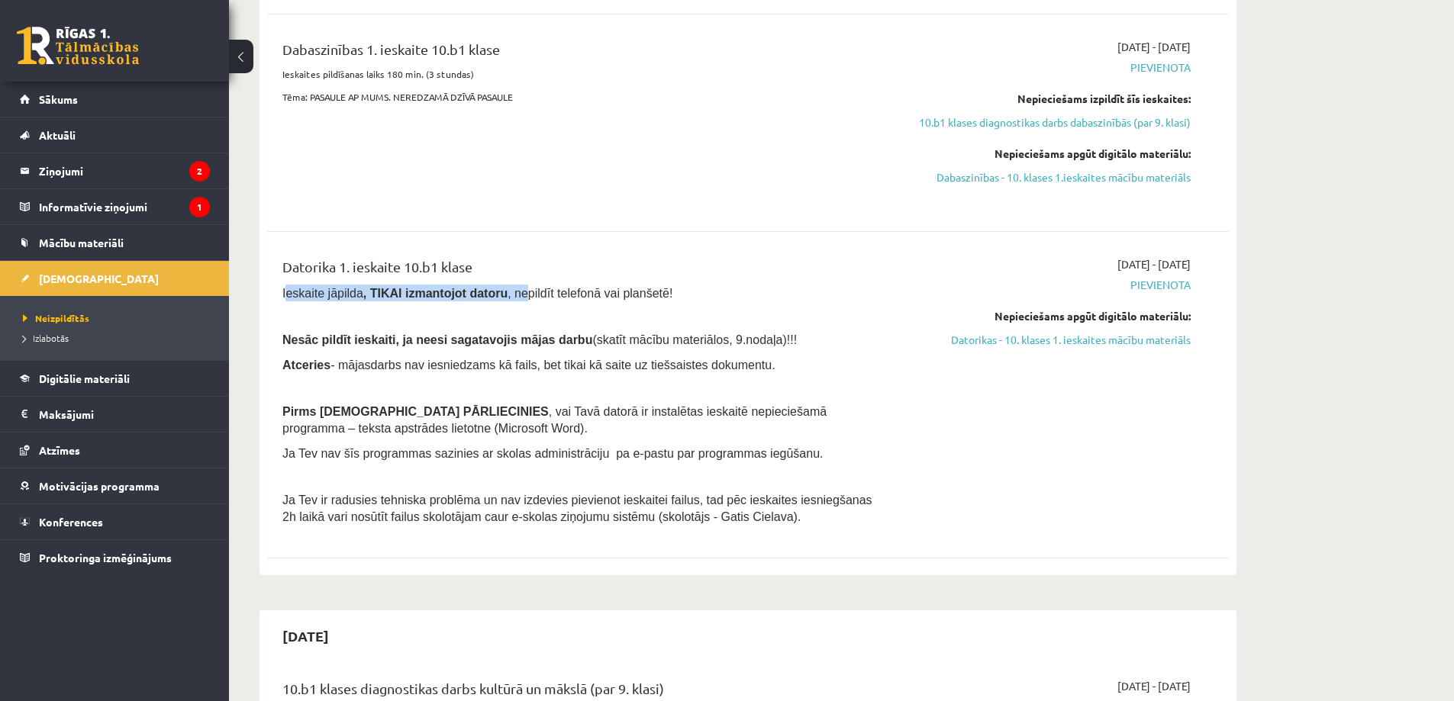
drag, startPoint x: 303, startPoint y: 298, endPoint x: 576, endPoint y: 287, distance: 273.4
click at [517, 288] on span "Ieskaite jāpilda , TIKAI izmantojot datoru , nepildīt telefonā vai planšetē!" at bounding box center [477, 293] width 390 height 13
click at [586, 287] on span "Ieskaite jāpilda , TIKAI izmantojot datoru , nepildīt telefonā vai planšetē!" at bounding box center [477, 293] width 390 height 13
drag, startPoint x: 491, startPoint y: 290, endPoint x: 685, endPoint y: 289, distance: 193.8
click at [658, 291] on p "Ieskaite jāpilda , TIKAI izmantojot datoru , nepildīt telefonā vai planšetē!" at bounding box center [580, 293] width 597 height 17
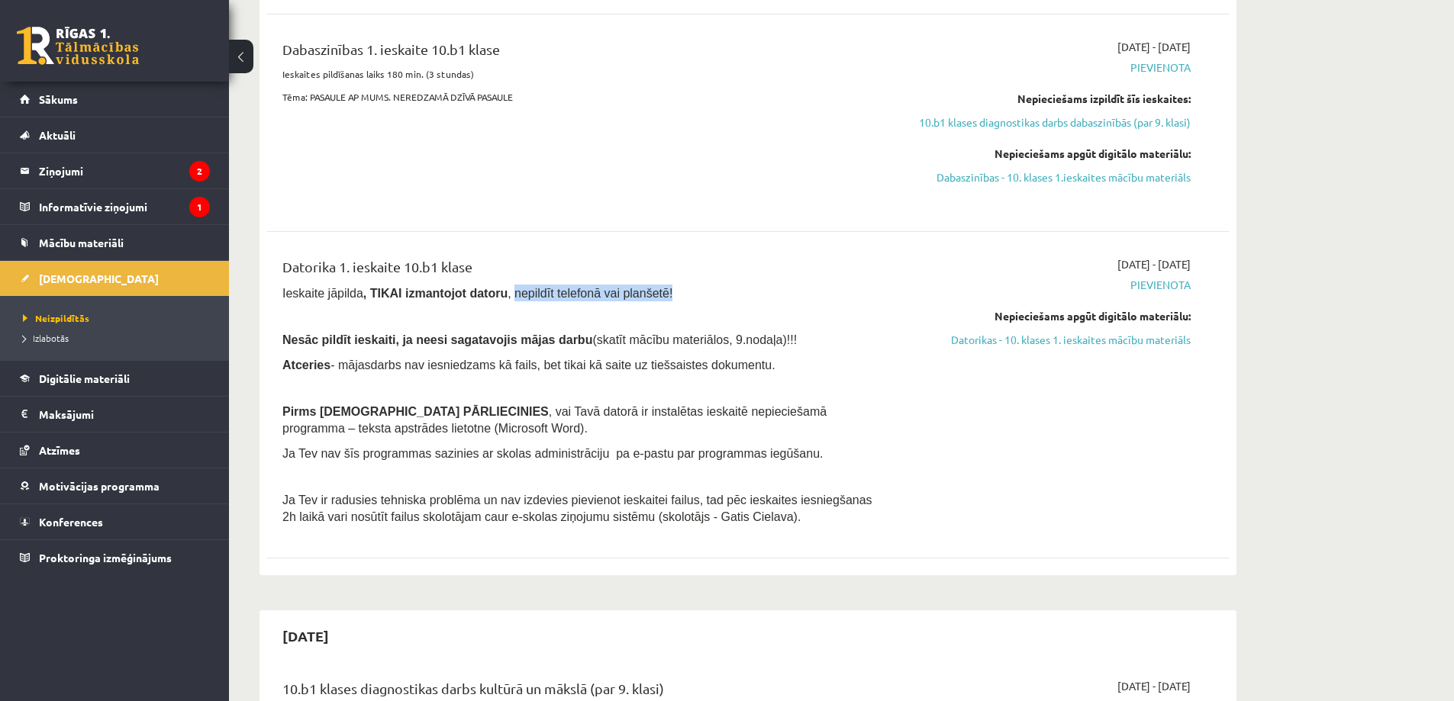
click at [685, 289] on p "Ieskaite jāpilda , TIKAI izmantojot datoru , nepildīt telefonā vai planšetē!" at bounding box center [580, 293] width 597 height 17
drag, startPoint x: 293, startPoint y: 336, endPoint x: 658, endPoint y: 330, distance: 365.5
click at [588, 334] on span "Nesāc pildīt ieskaiti, ja neesi sagatavojis mājas darbu (skatīt mācību materiāl…" at bounding box center [539, 340] width 514 height 12
click at [667, 331] on p "Nesāc pildīt ieskaiti, ja neesi sagatavojis mājas darbu (skatīt mācību materiāl…" at bounding box center [580, 339] width 597 height 17
click at [1061, 343] on link "Datorikas - 10. klases 1. ieskaites mācību materiāls" at bounding box center [1047, 340] width 288 height 16
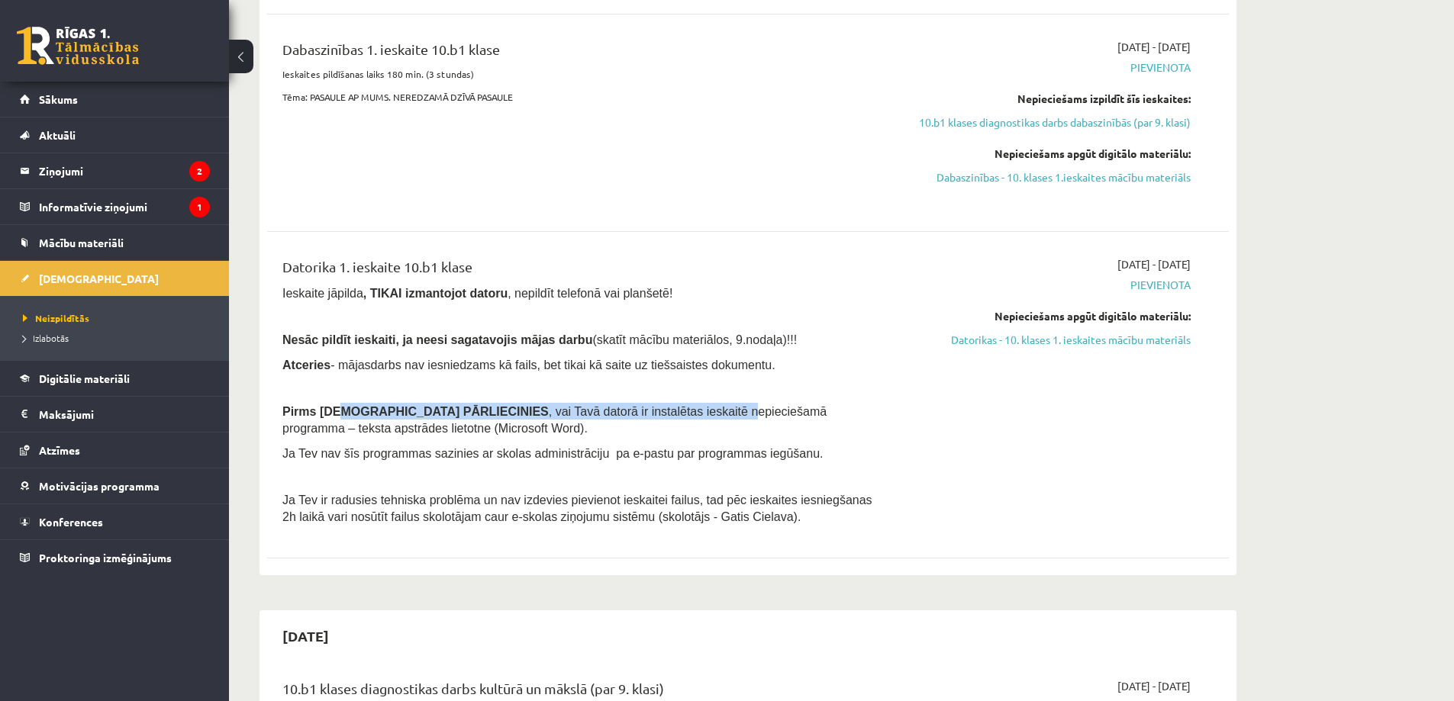
drag, startPoint x: 341, startPoint y: 408, endPoint x: 649, endPoint y: 407, distance: 307.5
click at [620, 407] on span "Pirms ieskaites PĀRLIECINIES , vai Tavā datorā ir instalētas ieskaitē nepiecieš…" at bounding box center [554, 420] width 544 height 29
click at [703, 410] on span ", vai Tavā datorā ir instalētas ieskaitē nepieciešamā programma – teksta apstrā…" at bounding box center [554, 420] width 544 height 30
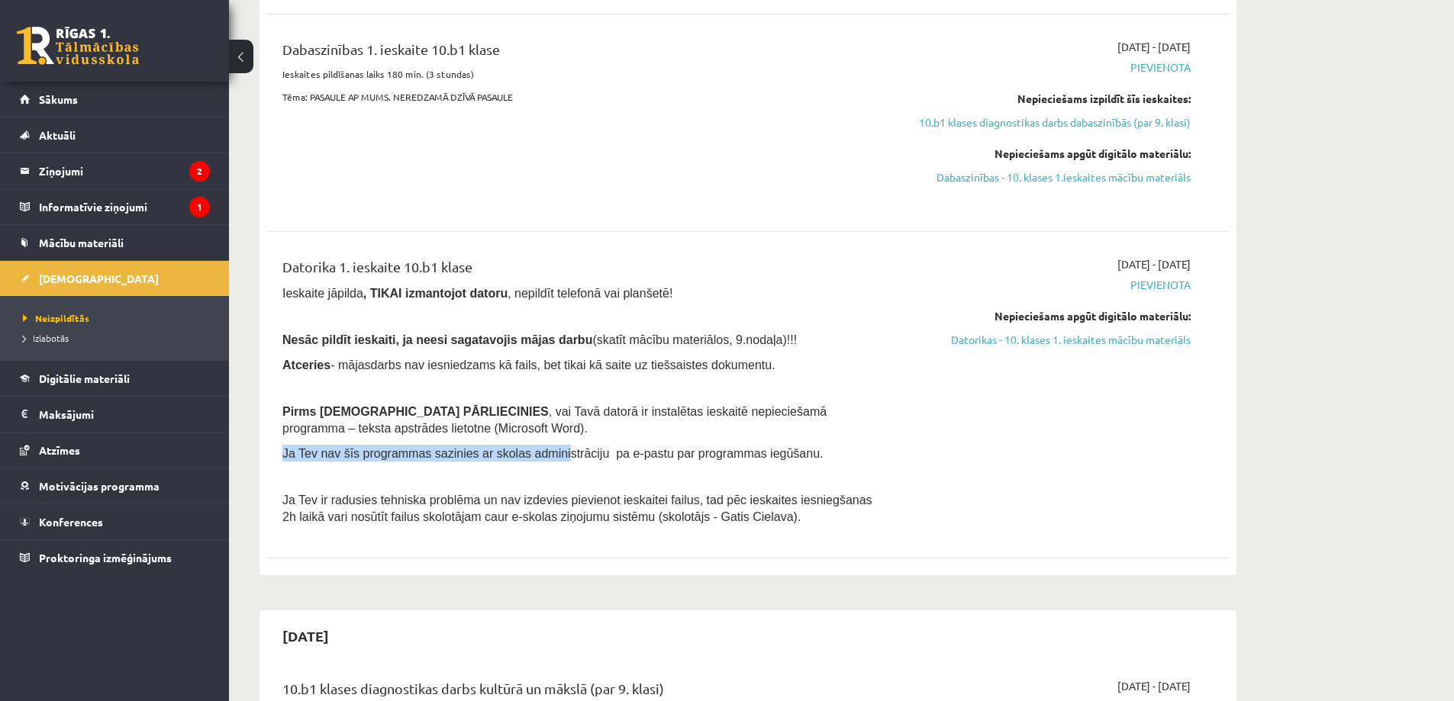
drag, startPoint x: 304, startPoint y: 453, endPoint x: 552, endPoint y: 453, distance: 248.0
click at [549, 453] on div "Datorika 1. ieskaite 10.b1 klase Ieskaite jāpilda , TIKAI izmantojot datoru , n…" at bounding box center [581, 394] width 620 height 277
click at [617, 452] on span "Ja Tev nav šīs programmas sazinies ar skolas administrāciju pa e-pastu par prog…" at bounding box center [552, 453] width 540 height 13
click at [693, 454] on span "Ja Tev nav šīs programmas sazinies ar skolas administrāciju pa e-pastu par prog…" at bounding box center [552, 453] width 540 height 13
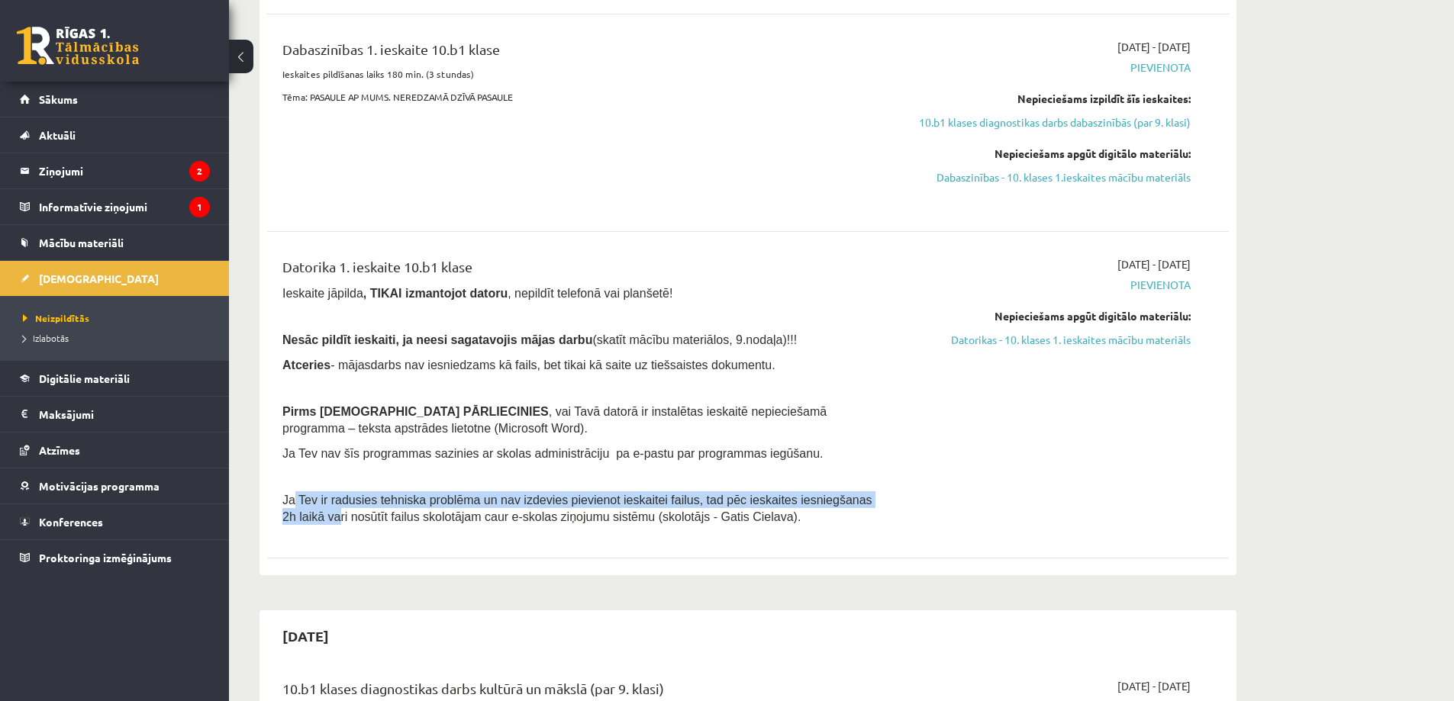
drag, startPoint x: 293, startPoint y: 503, endPoint x: 868, endPoint y: 498, distance: 574.6
click at [867, 498] on span "Ja Tev ir radusies tehniska problēma un nav izdevies pievienot ieskaitei failus…" at bounding box center [577, 509] width 590 height 30
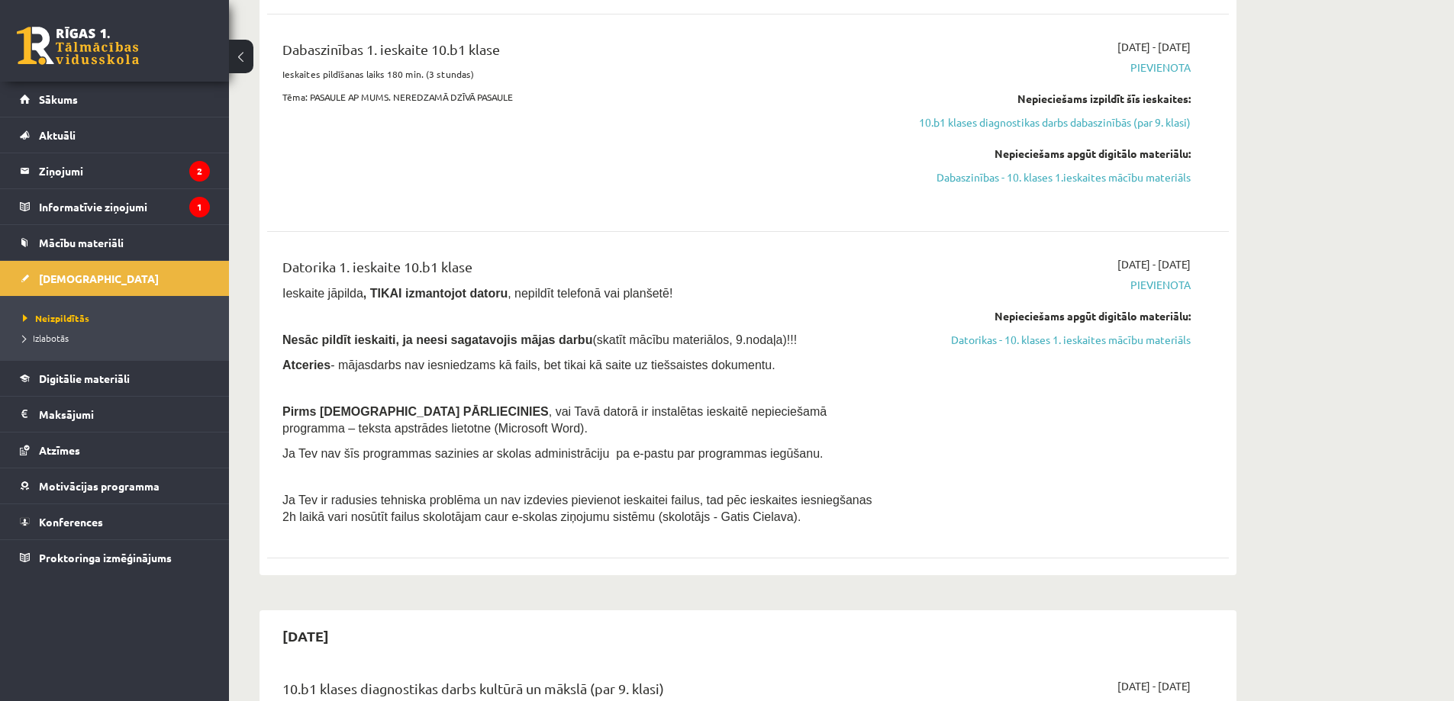
click at [909, 491] on div "2025-09-01 - 2025-09-15 Pievienota Nepieciešams apgūt digitālo materiālu: Dator…" at bounding box center [1046, 394] width 311 height 277
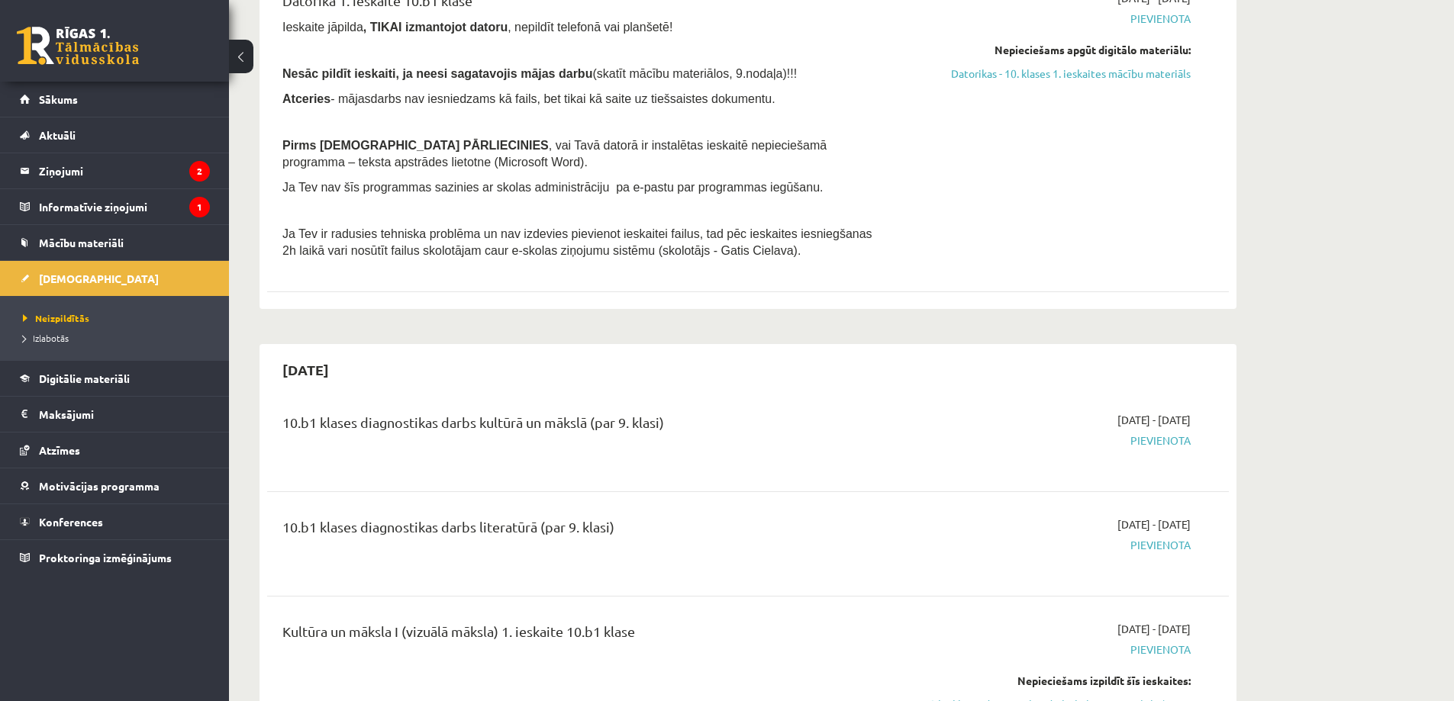
scroll to position [763, 0]
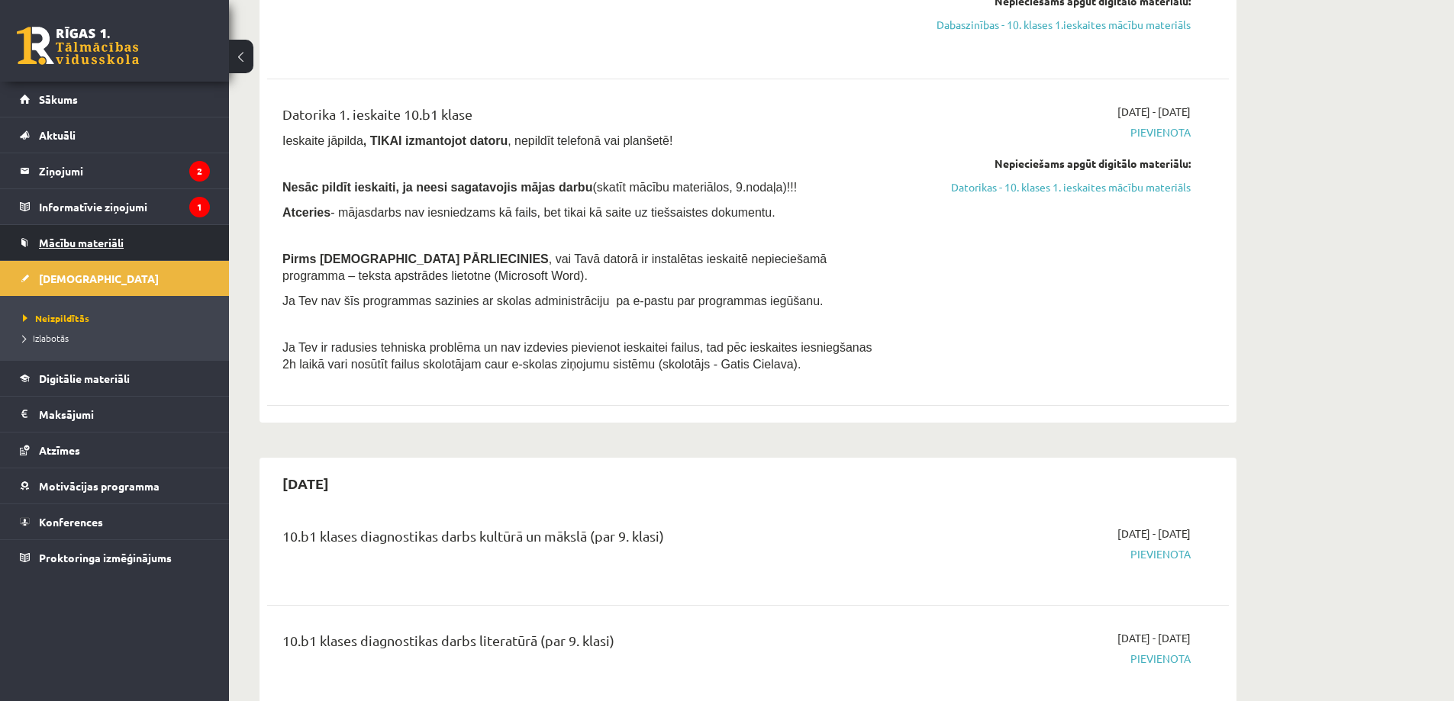
click at [98, 247] on span "Mācību materiāli" at bounding box center [81, 243] width 85 height 14
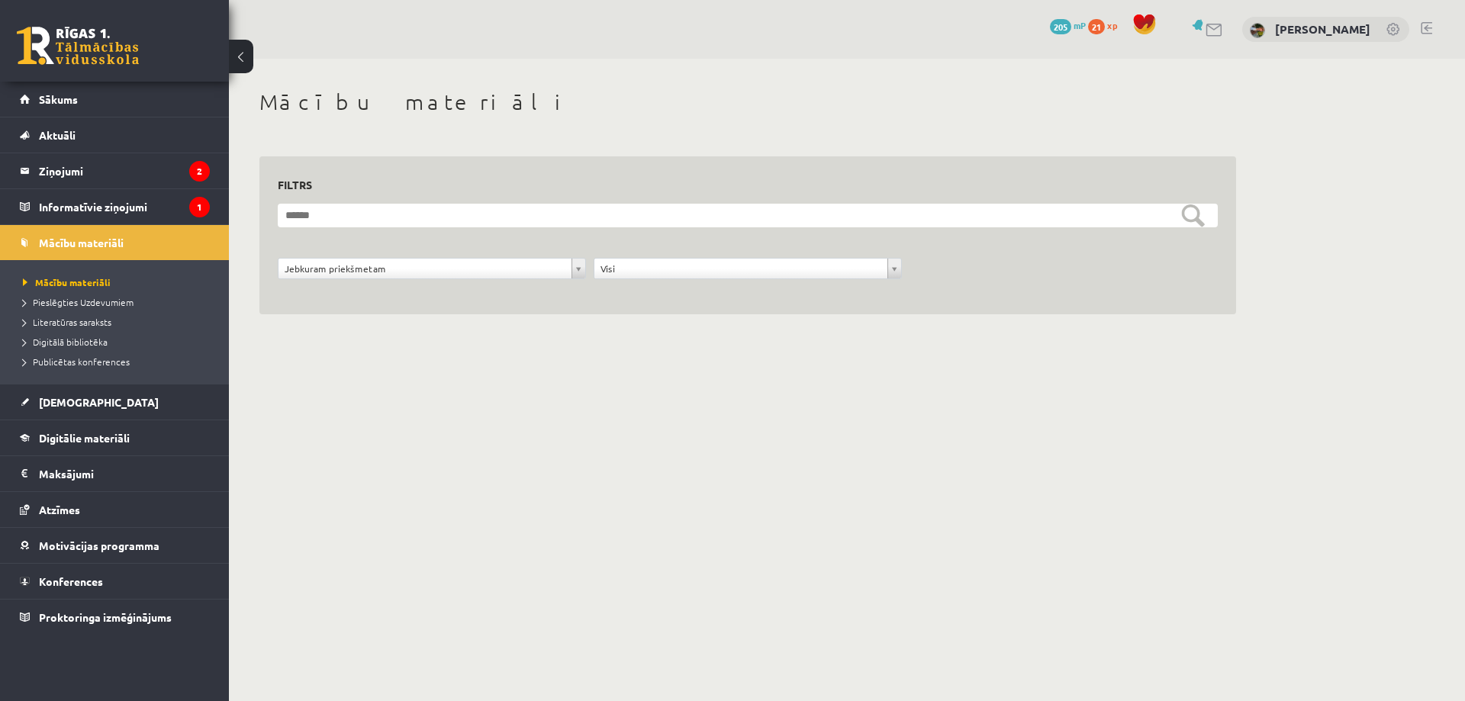
drag, startPoint x: 359, startPoint y: 269, endPoint x: 365, endPoint y: 278, distance: 12.1
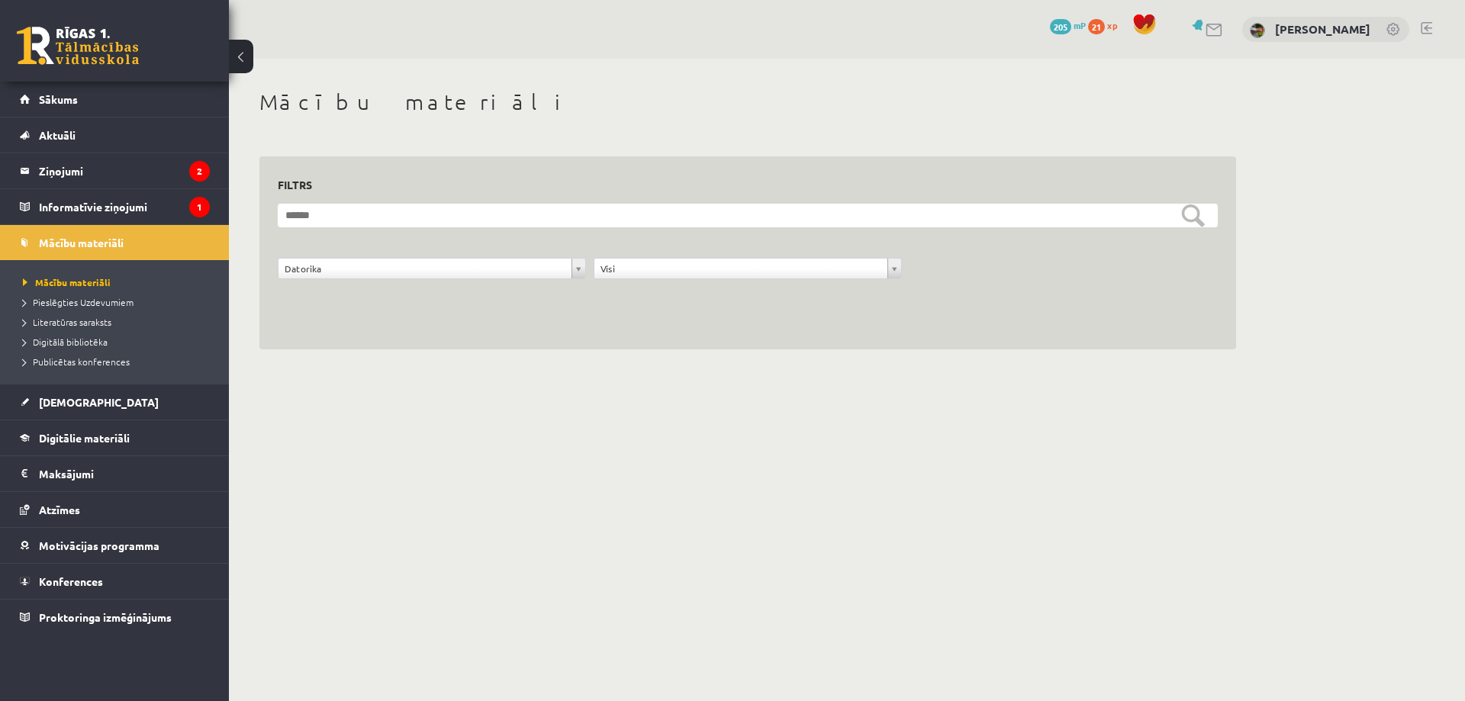
click at [720, 283] on div "**********" at bounding box center [748, 272] width 316 height 29
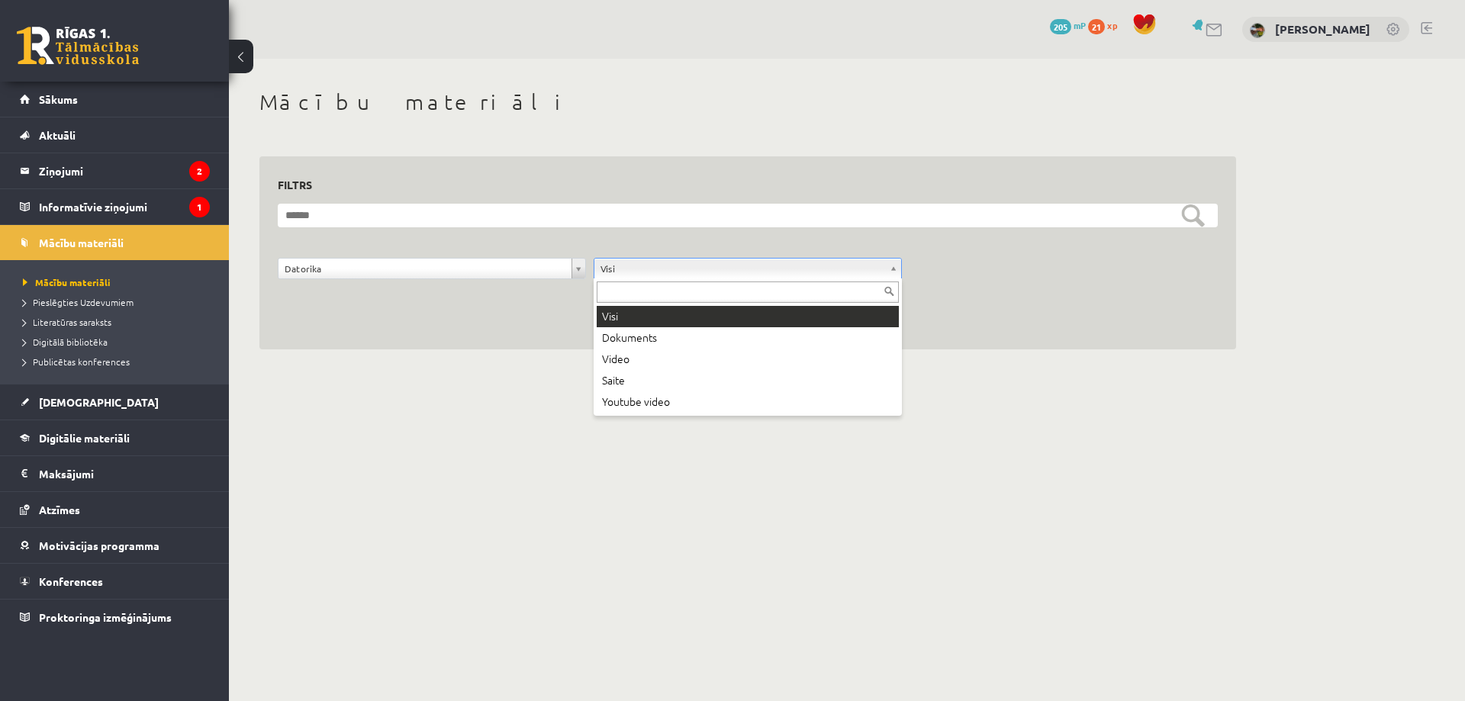
drag, startPoint x: 701, startPoint y: 273, endPoint x: 661, endPoint y: 272, distance: 40.5
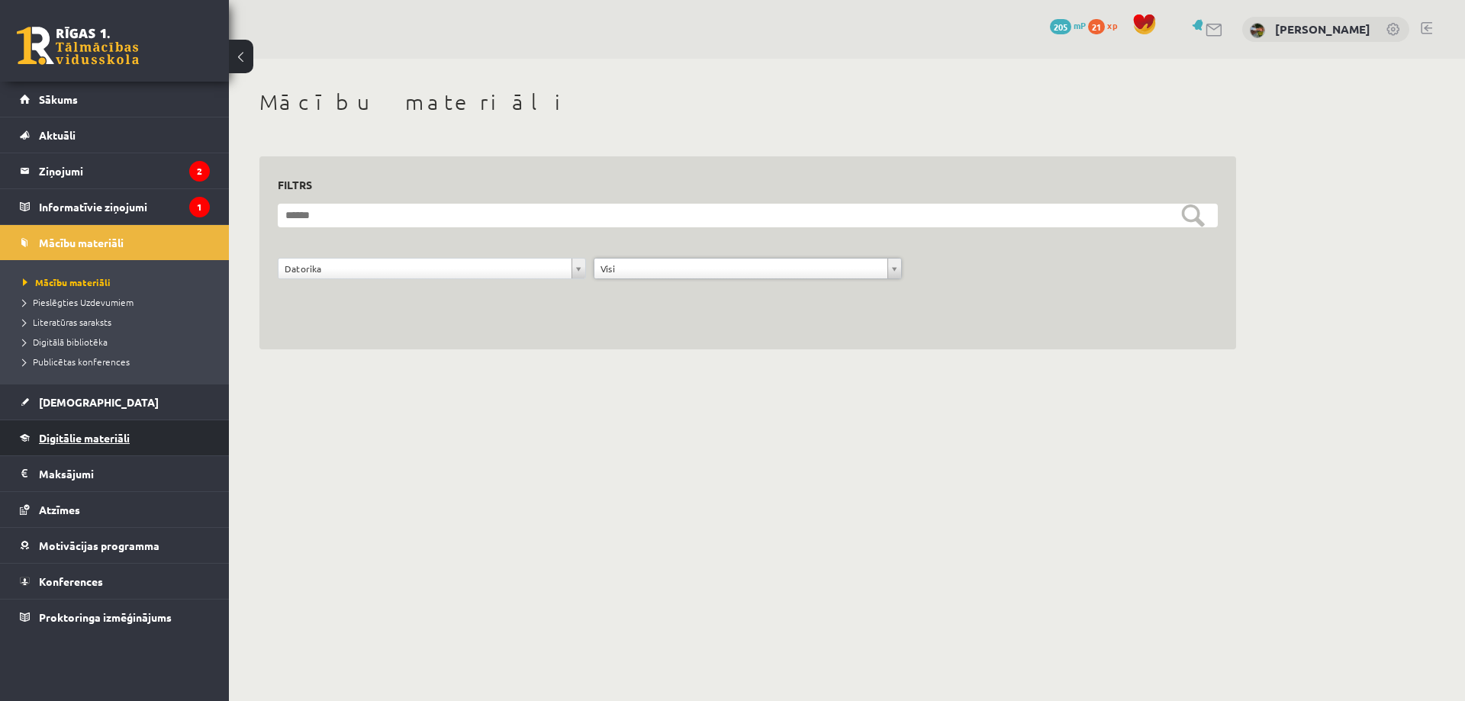
click at [89, 447] on link "Digitālie materiāli" at bounding box center [115, 437] width 190 height 35
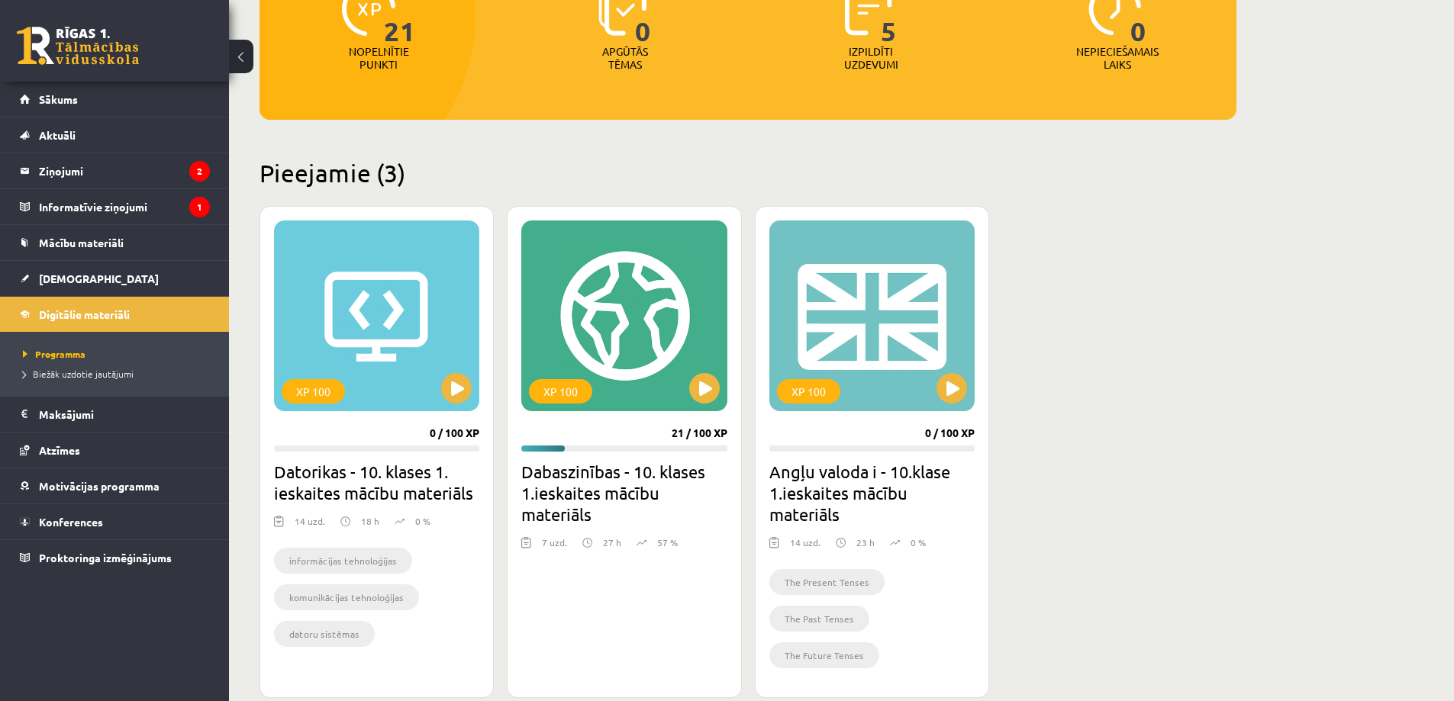
scroll to position [305, 0]
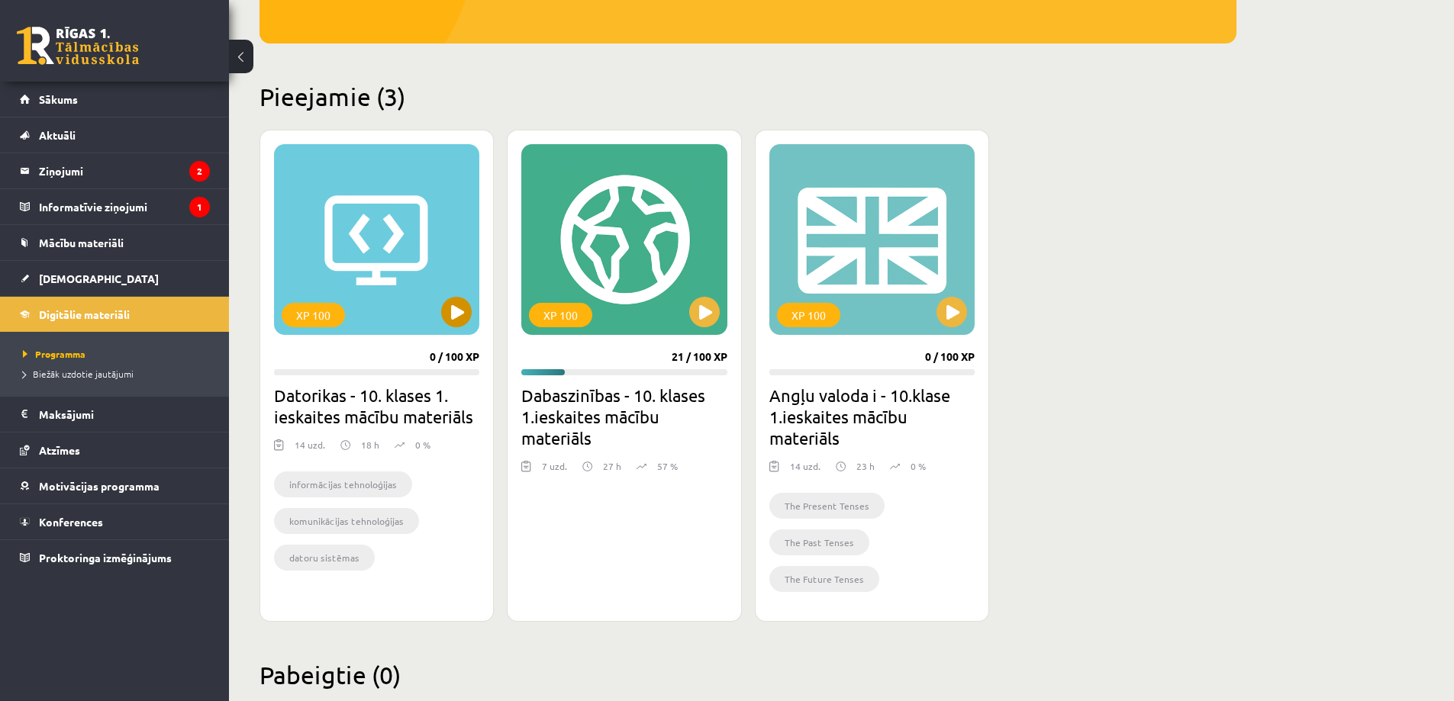
click at [388, 287] on div "XP 100" at bounding box center [376, 239] width 205 height 191
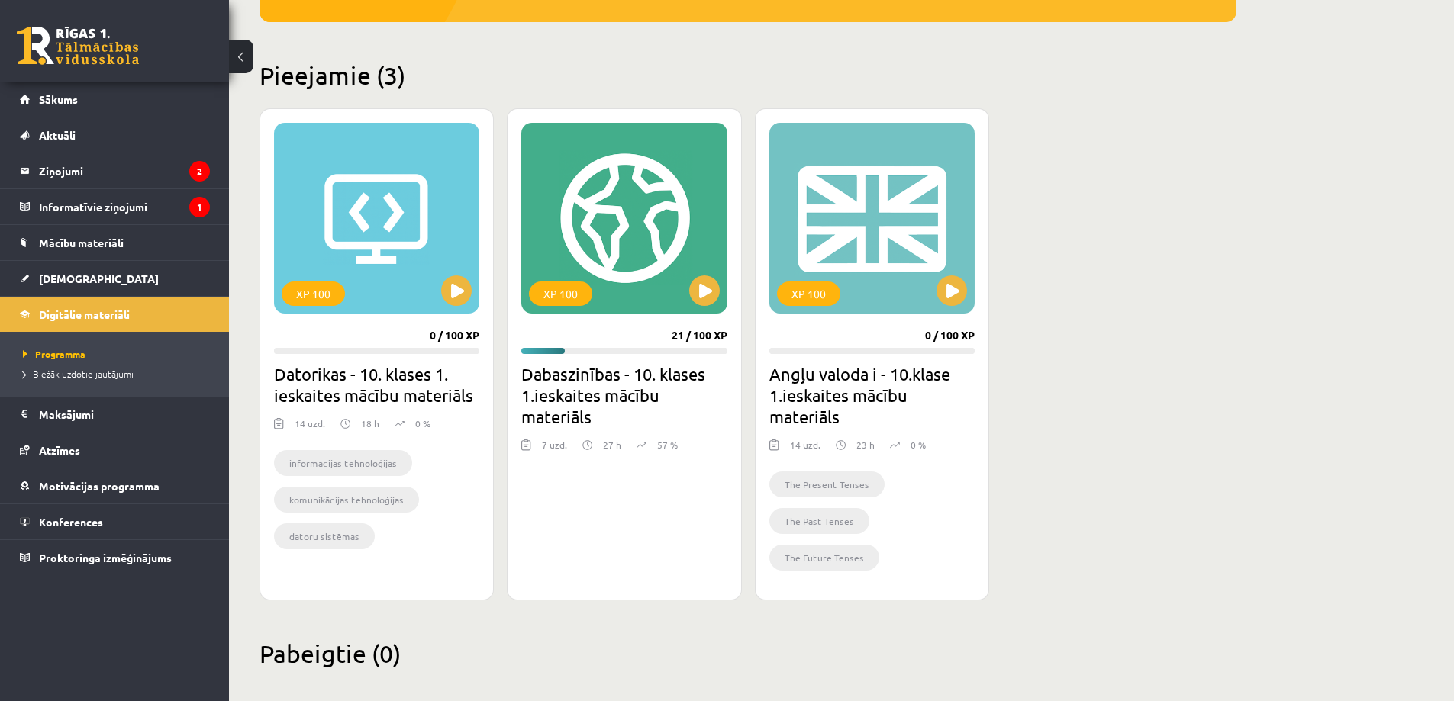
scroll to position [343, 0]
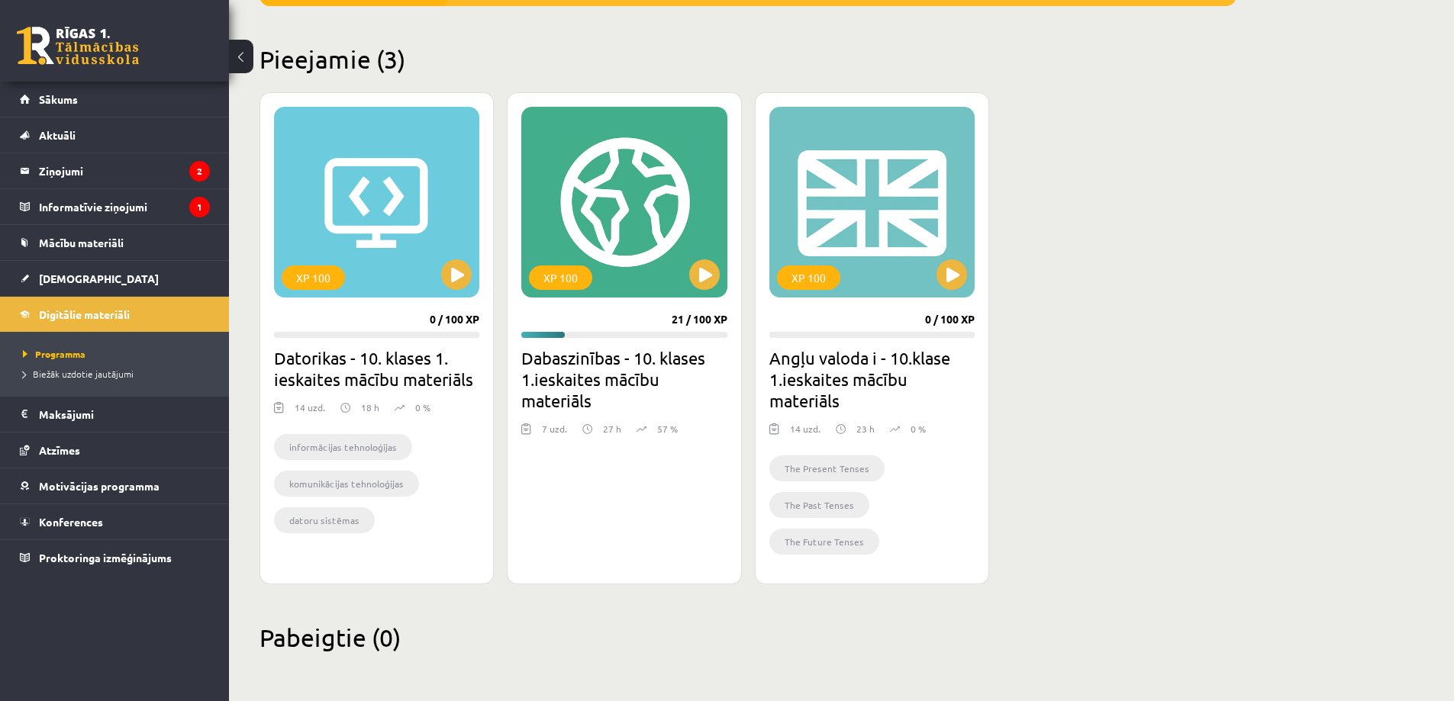
click at [327, 367] on h2 "Datorikas - 10. klases 1. ieskaites mācību materiāls" at bounding box center [376, 368] width 205 height 43
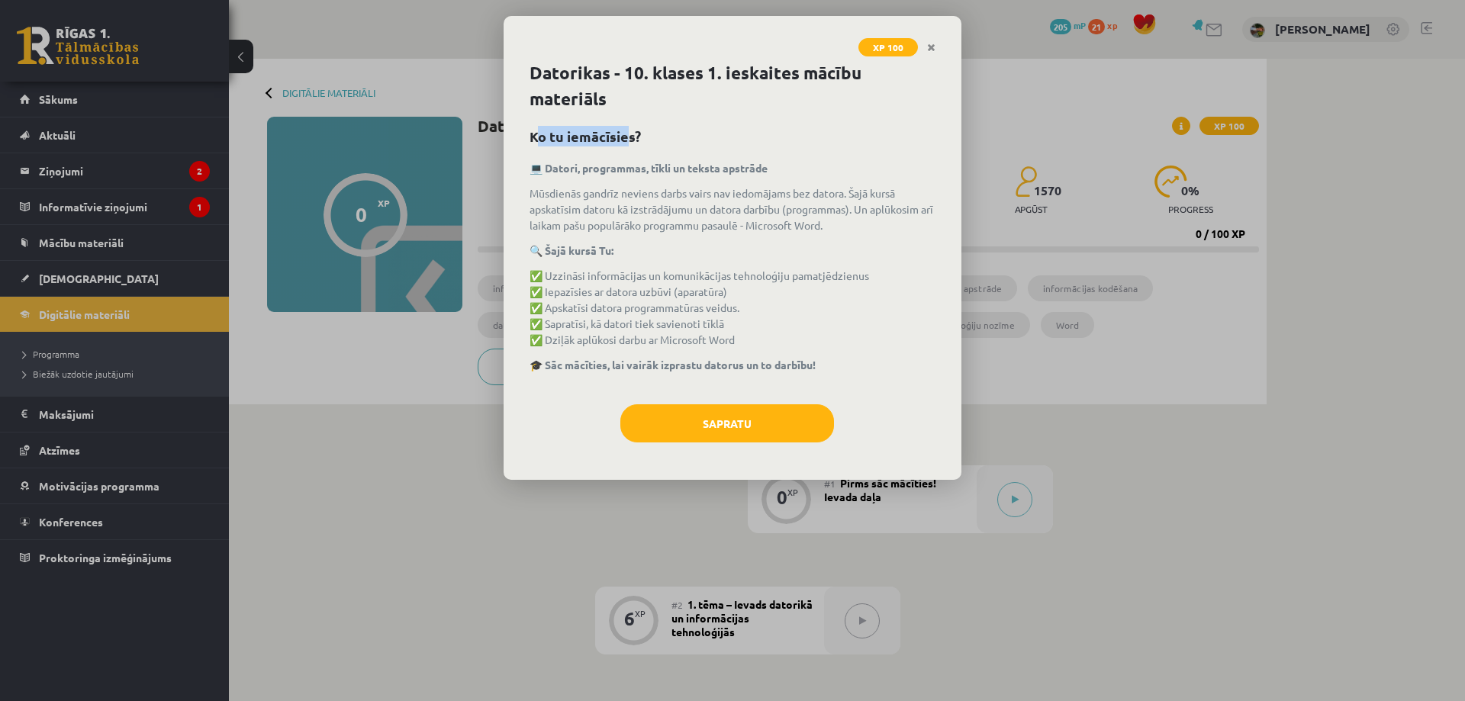
drag, startPoint x: 539, startPoint y: 135, endPoint x: 645, endPoint y: 156, distance: 107.4
click at [633, 145] on h2 "Ko tu iemācīsies?" at bounding box center [733, 136] width 406 height 21
drag, startPoint x: 580, startPoint y: 180, endPoint x: 781, endPoint y: 175, distance: 201.5
click at [758, 177] on div "💻 Datori, programmas, tīkli un teksta apstrāde Mūsdienās gandrīz neviens darbs …" at bounding box center [733, 274] width 406 height 229
click at [797, 174] on p "💻 Datori, programmas, tīkli un teksta apstrāde" at bounding box center [733, 168] width 406 height 16
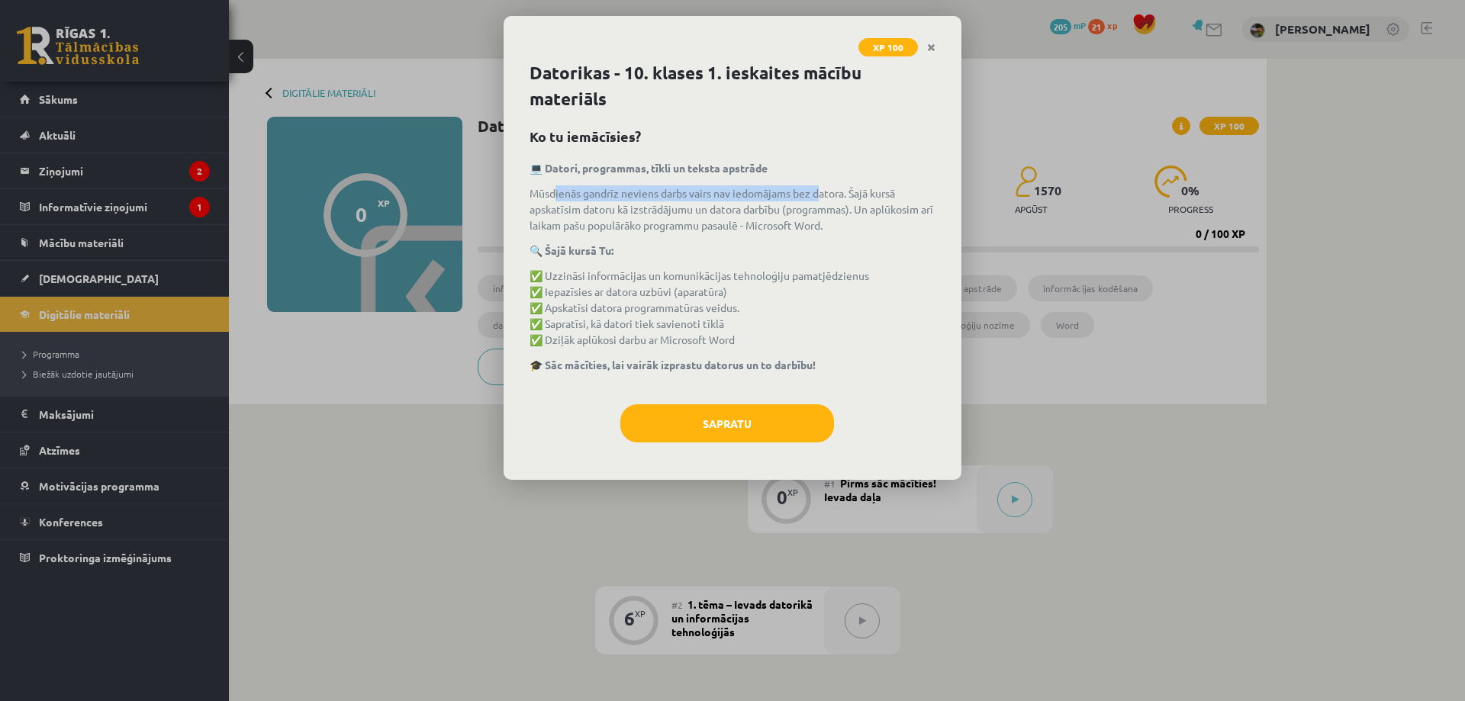
drag, startPoint x: 554, startPoint y: 190, endPoint x: 874, endPoint y: 197, distance: 319.8
click at [825, 196] on p "Mūsdienās gandrīz neviens darbs vairs nav iedomājams bez datora. Šajā kursā aps…" at bounding box center [733, 209] width 406 height 48
click at [878, 197] on p "Mūsdienās gandrīz neviens darbs vairs nav iedomājams bez datora. Šajā kursā aps…" at bounding box center [733, 209] width 406 height 48
click at [804, 198] on p "Mūsdienās gandrīz neviens darbs vairs nav iedomājams bez datora. Šajā kursā aps…" at bounding box center [733, 209] width 406 height 48
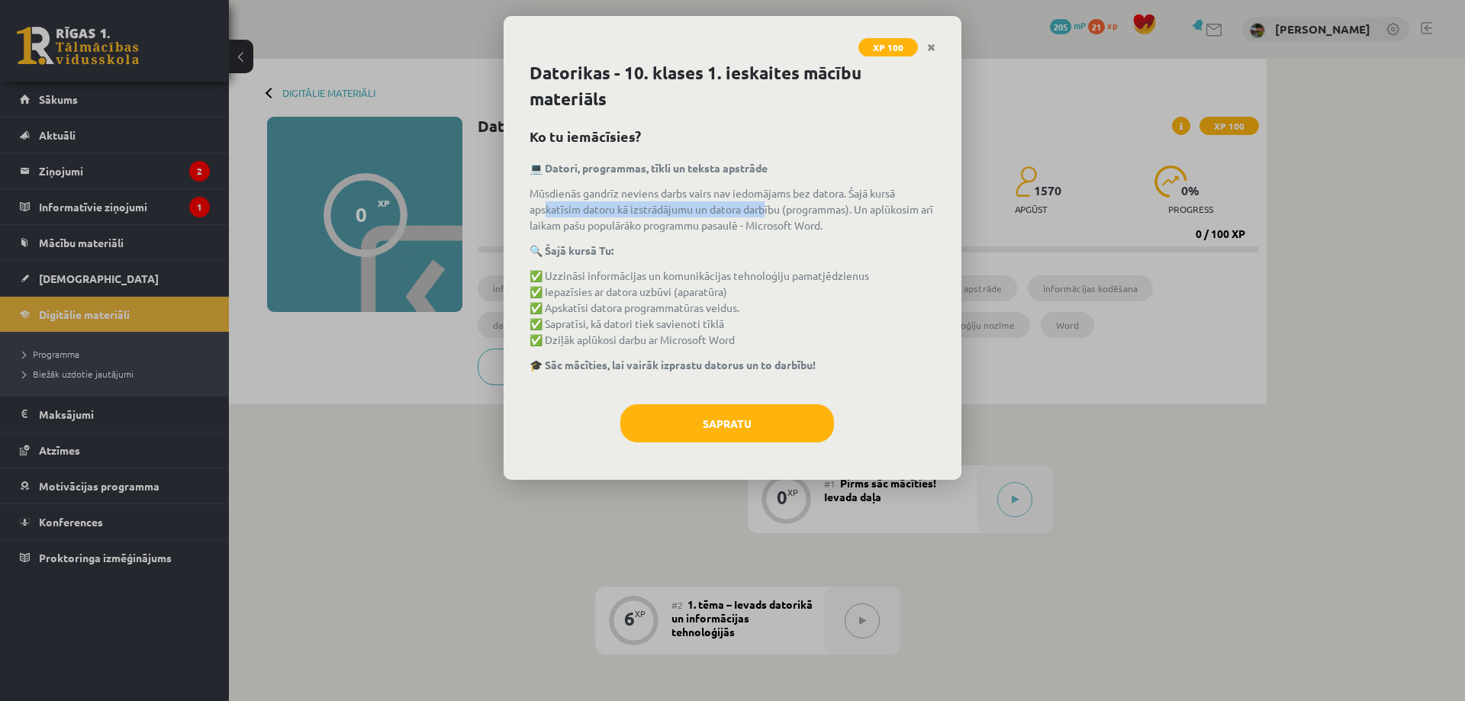
drag, startPoint x: 545, startPoint y: 209, endPoint x: 797, endPoint y: 215, distance: 251.9
click at [778, 214] on p "Mūsdienās gandrīz neviens darbs vairs nav iedomājams bez datora. Šajā kursā aps…" at bounding box center [733, 209] width 406 height 48
click at [829, 217] on p "Mūsdienās gandrīz neviens darbs vairs nav iedomājams bez datora. Šajā kursā aps…" at bounding box center [733, 209] width 406 height 48
drag, startPoint x: 531, startPoint y: 222, endPoint x: 843, endPoint y: 230, distance: 312.2
click at [830, 230] on p "Mūsdienās gandrīz neviens darbs vairs nav iedomājams bez datora. Šajā kursā aps…" at bounding box center [733, 209] width 406 height 48
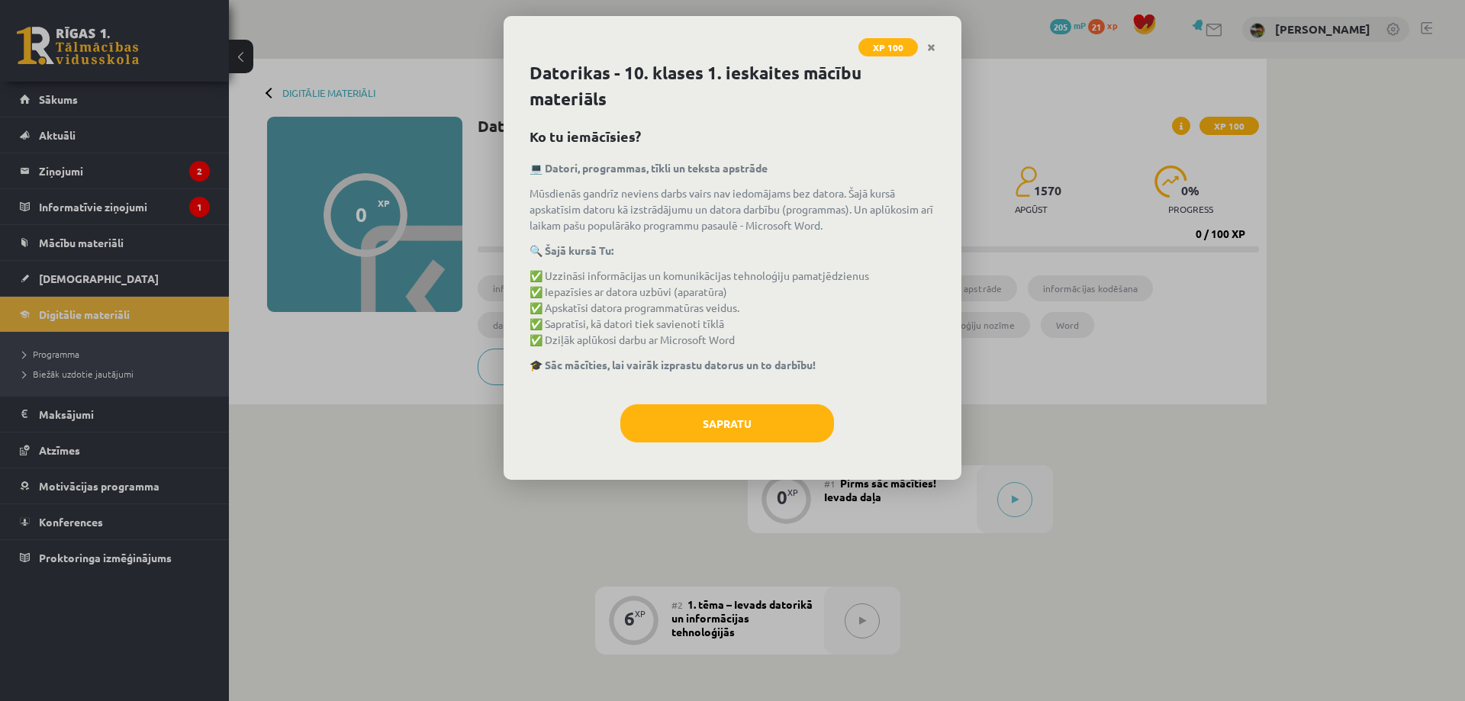
click at [879, 230] on p "Mūsdienās gandrīz neviens darbs vairs nav iedomājams bez datora. Šajā kursā aps…" at bounding box center [733, 209] width 406 height 48
drag, startPoint x: 688, startPoint y: 253, endPoint x: 728, endPoint y: 253, distance: 39.7
click at [723, 253] on p "🔍 Šajā kursā Tu:" at bounding box center [733, 251] width 406 height 16
click at [758, 254] on p "🔍 Šajā kursā Tu:" at bounding box center [733, 251] width 406 height 16
drag, startPoint x: 559, startPoint y: 274, endPoint x: 873, endPoint y: 272, distance: 314.4
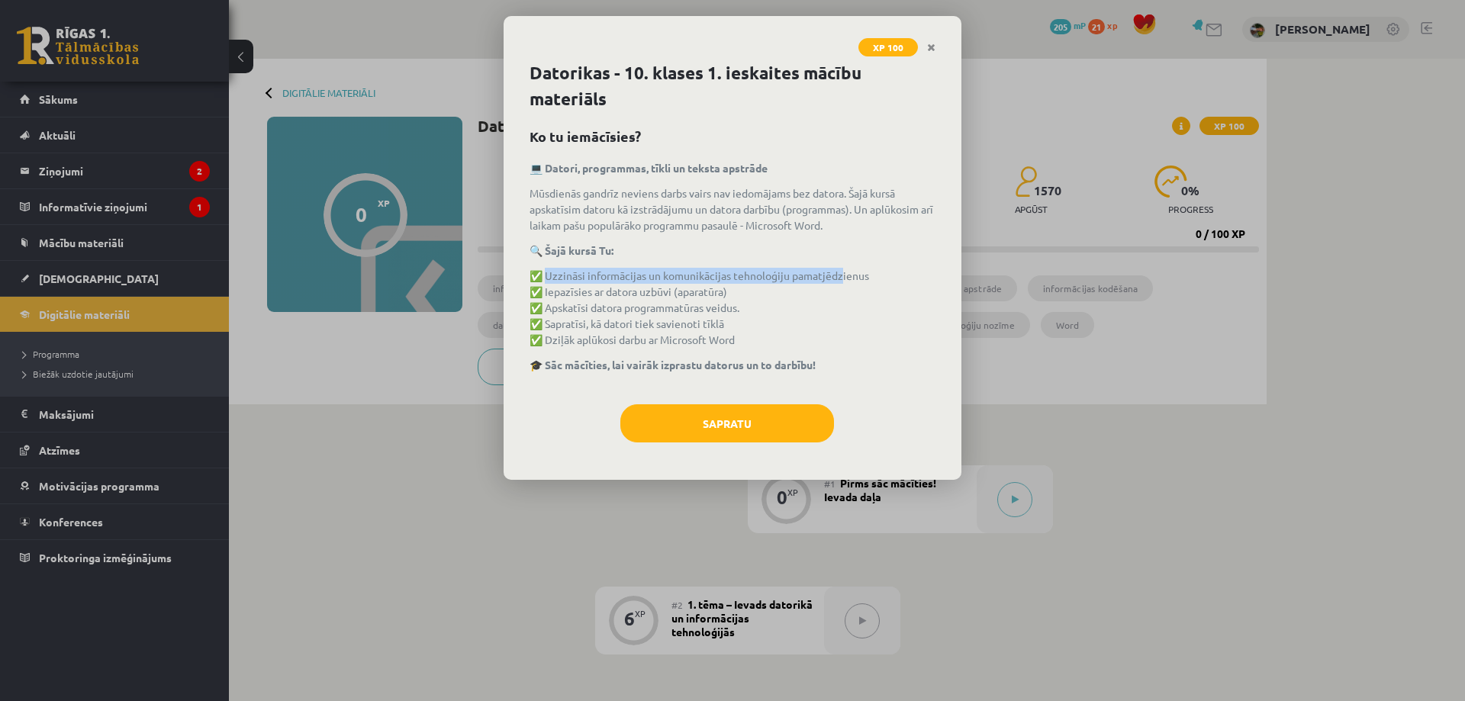
click at [846, 274] on p "✅ Uzzināsi informācijas un komunikācijas tehnoloģiju pamatjēdzienus ✅ Iepazīsie…" at bounding box center [733, 308] width 406 height 80
click at [881, 271] on p "✅ Uzzināsi informācijas un komunikācijas tehnoloģiju pamatjēdzienus ✅ Iepazīsie…" at bounding box center [733, 308] width 406 height 80
drag, startPoint x: 565, startPoint y: 288, endPoint x: 765, endPoint y: 290, distance: 199.2
click at [748, 290] on p "✅ Uzzināsi informācijas un komunikācijas tehnoloģiju pamatjēdzienus ✅ Iepazīsie…" at bounding box center [733, 308] width 406 height 80
click at [766, 290] on p "✅ Uzzināsi informācijas un komunikācijas tehnoloģiju pamatjēdzienus ✅ Iepazīsie…" at bounding box center [733, 308] width 406 height 80
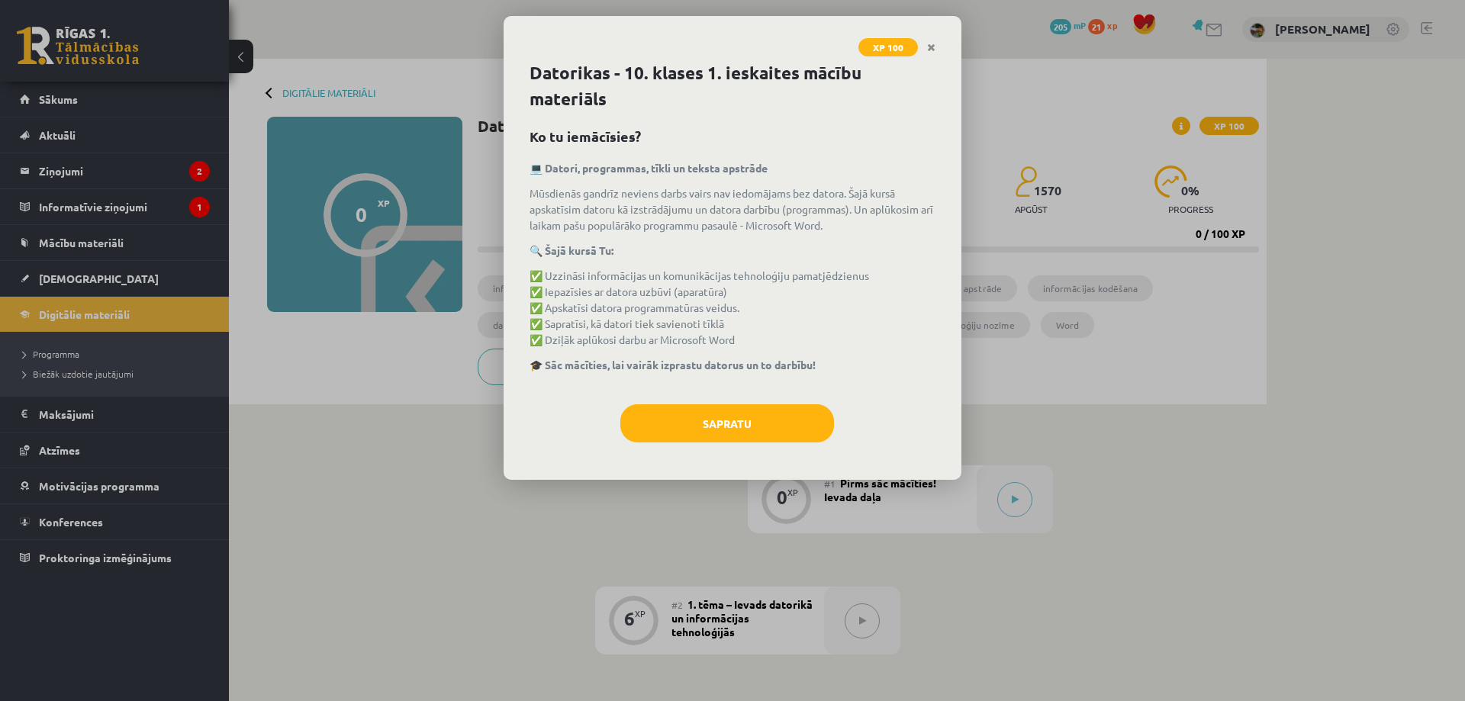
drag, startPoint x: 564, startPoint y: 308, endPoint x: 811, endPoint y: 328, distance: 248.0
click at [749, 317] on p "✅ Uzzināsi informācijas un komunikācijas tehnoloģiju pamatjēdzienus ✅ Iepazīsie…" at bounding box center [733, 308] width 406 height 80
click at [739, 417] on button "Sapratu" at bounding box center [727, 423] width 214 height 38
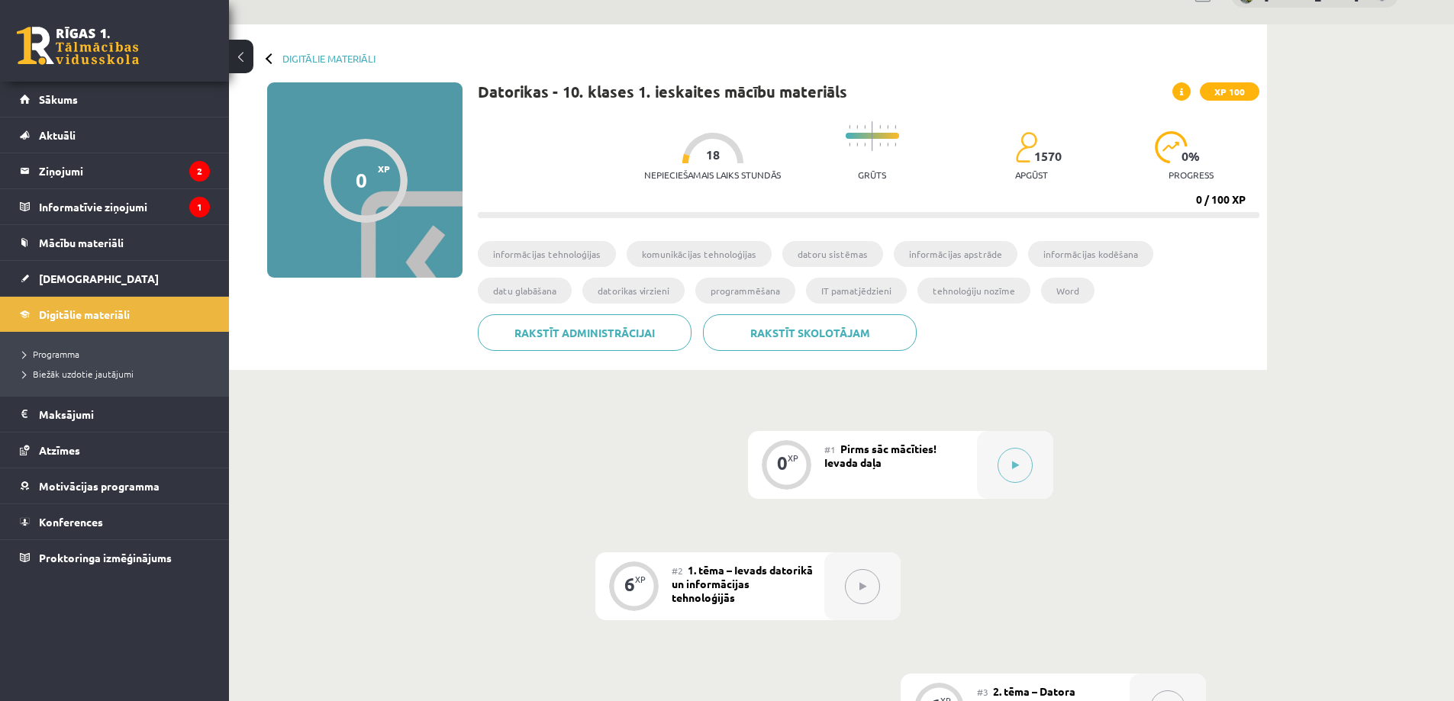
scroll to position [76, 0]
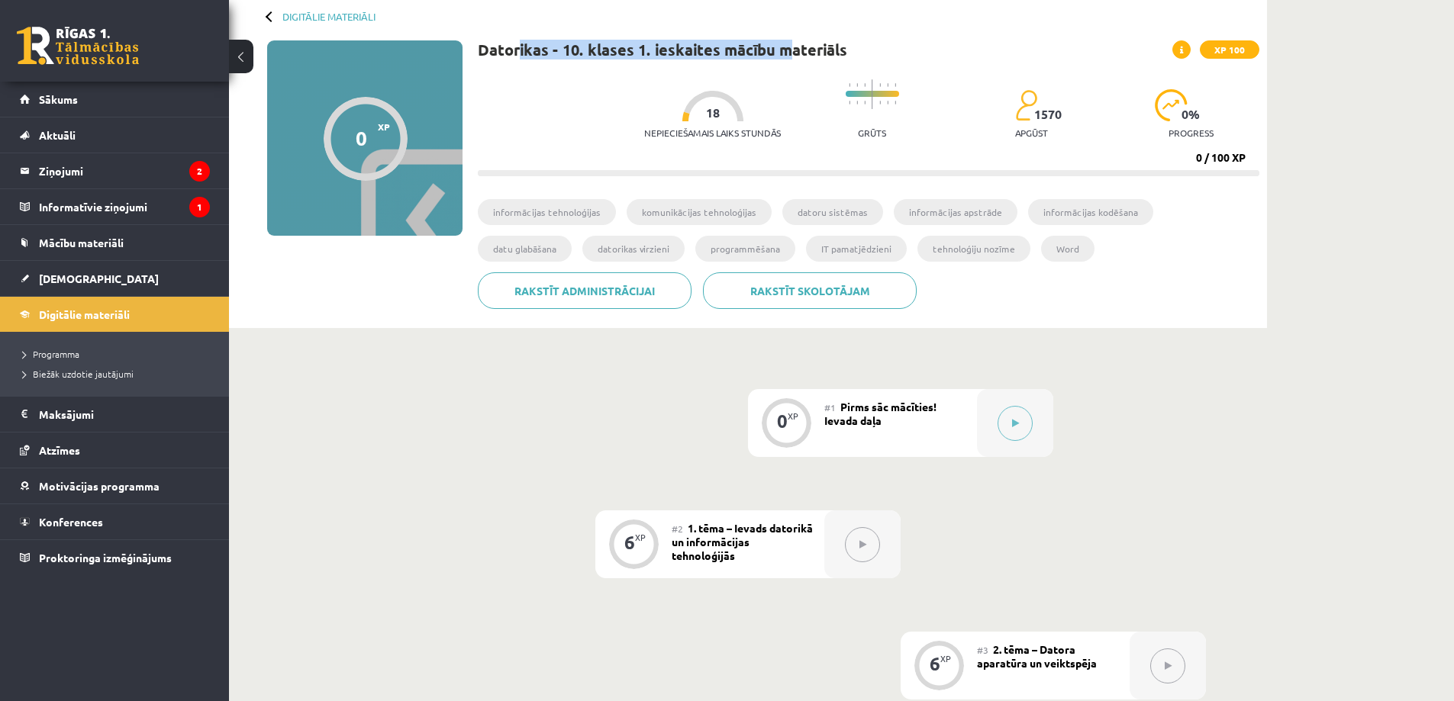
drag, startPoint x: 518, startPoint y: 50, endPoint x: 798, endPoint y: 55, distance: 280.1
click at [796, 55] on h1 "Datorikas - 10. klases 1. ieskaites mācību materiāls" at bounding box center [662, 49] width 369 height 18
drag, startPoint x: 699, startPoint y: 102, endPoint x: 748, endPoint y: 115, distance: 50.5
click at [748, 115] on div "Nepieciešamais laiks stundās 18" at bounding box center [712, 119] width 137 height 56
drag, startPoint x: 633, startPoint y: 135, endPoint x: 816, endPoint y: 143, distance: 182.5
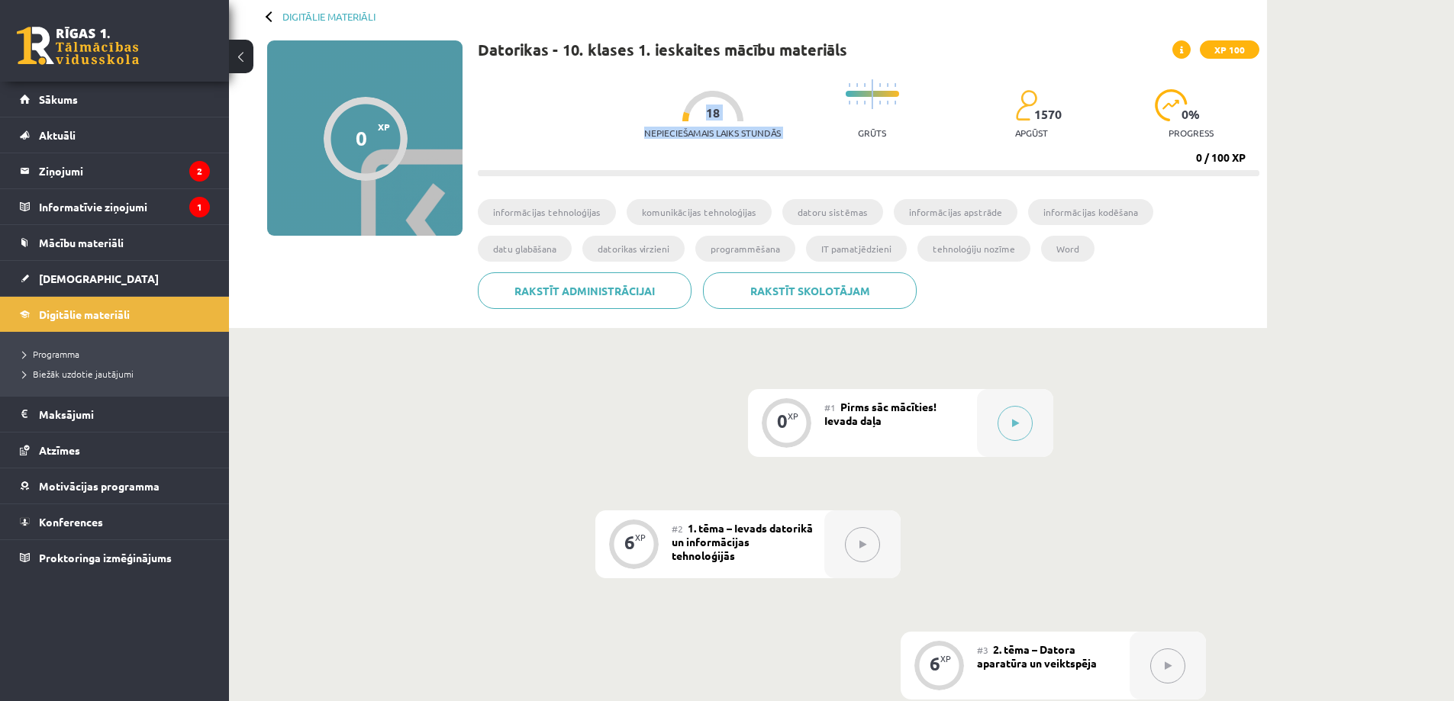
click at [810, 141] on div "Nepieciešamais laiks stundās 18 Grūts 1570 apgūst 0 % progress" at bounding box center [951, 110] width 615 height 76
click at [868, 145] on div "Grūts" at bounding box center [871, 110] width 53 height 76
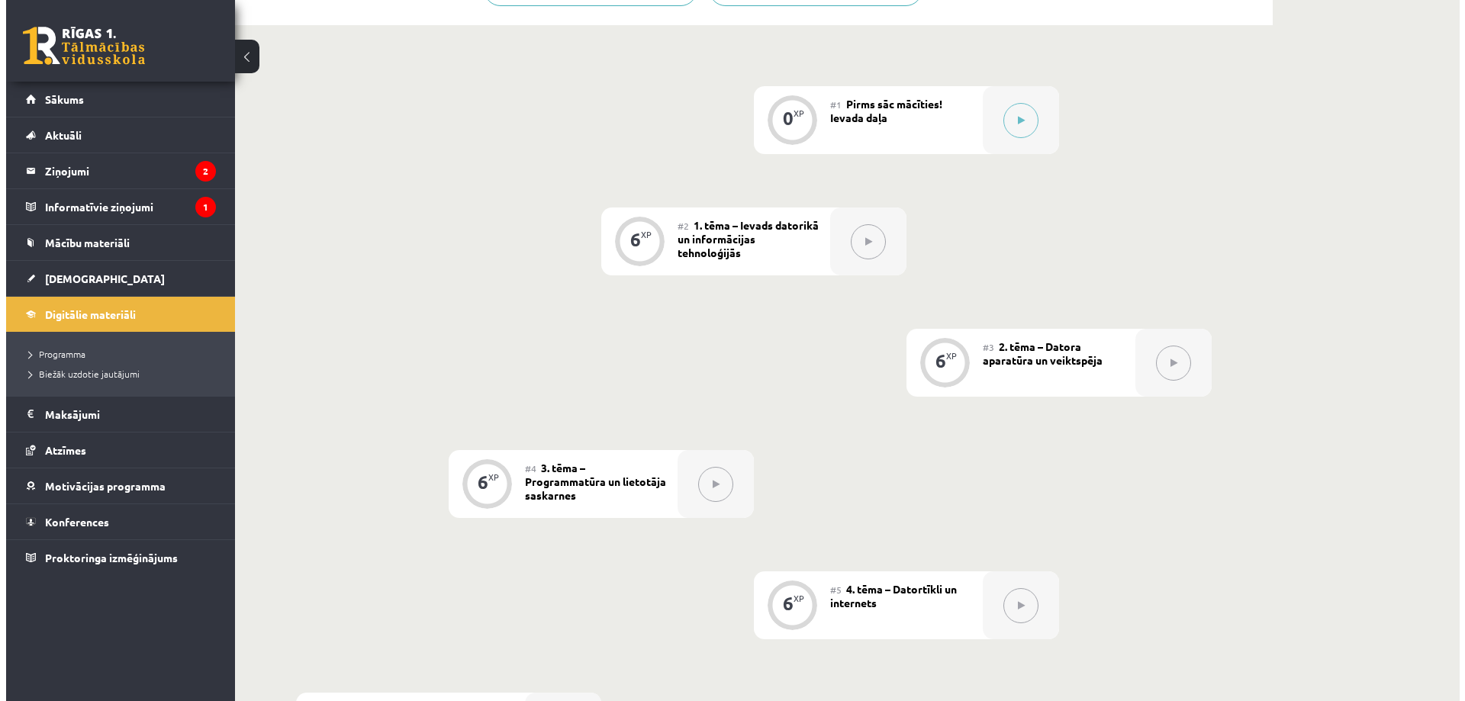
scroll to position [0, 0]
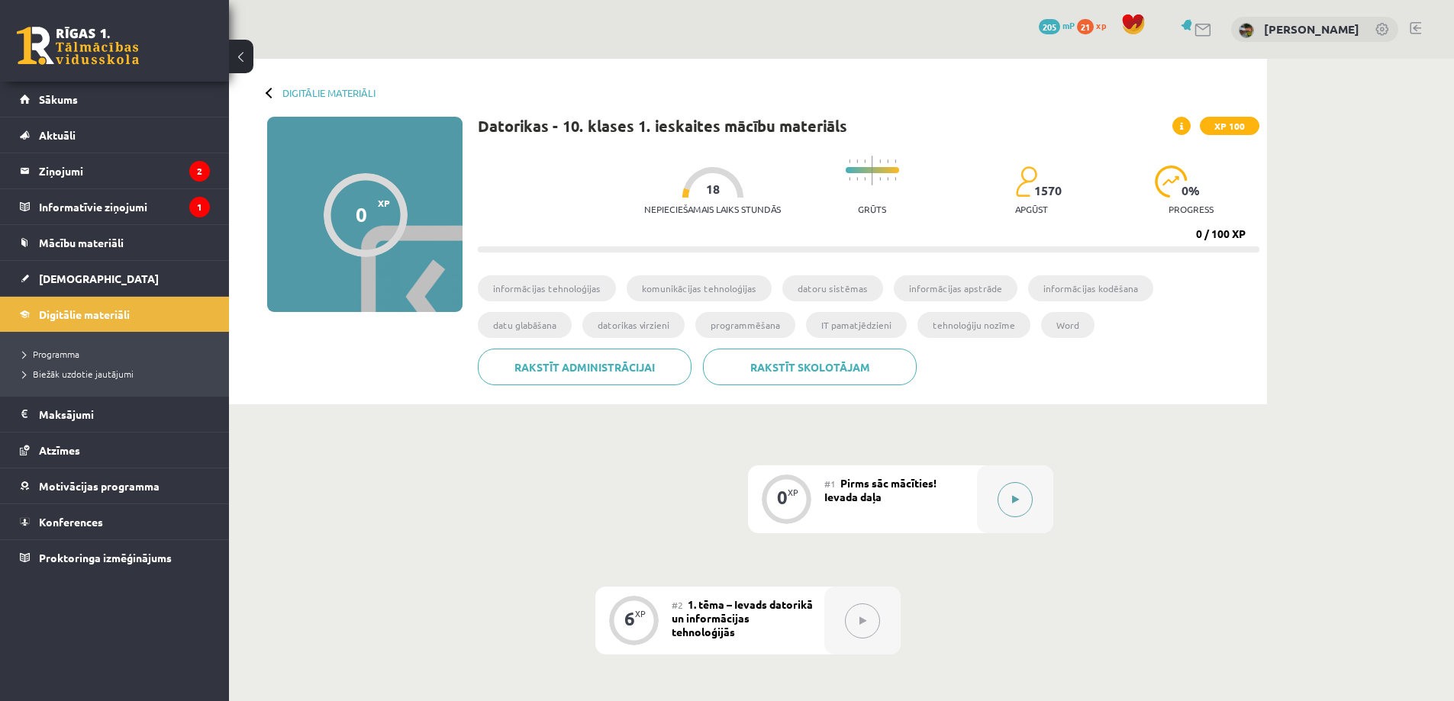
click at [1022, 502] on button at bounding box center [1014, 499] width 35 height 35
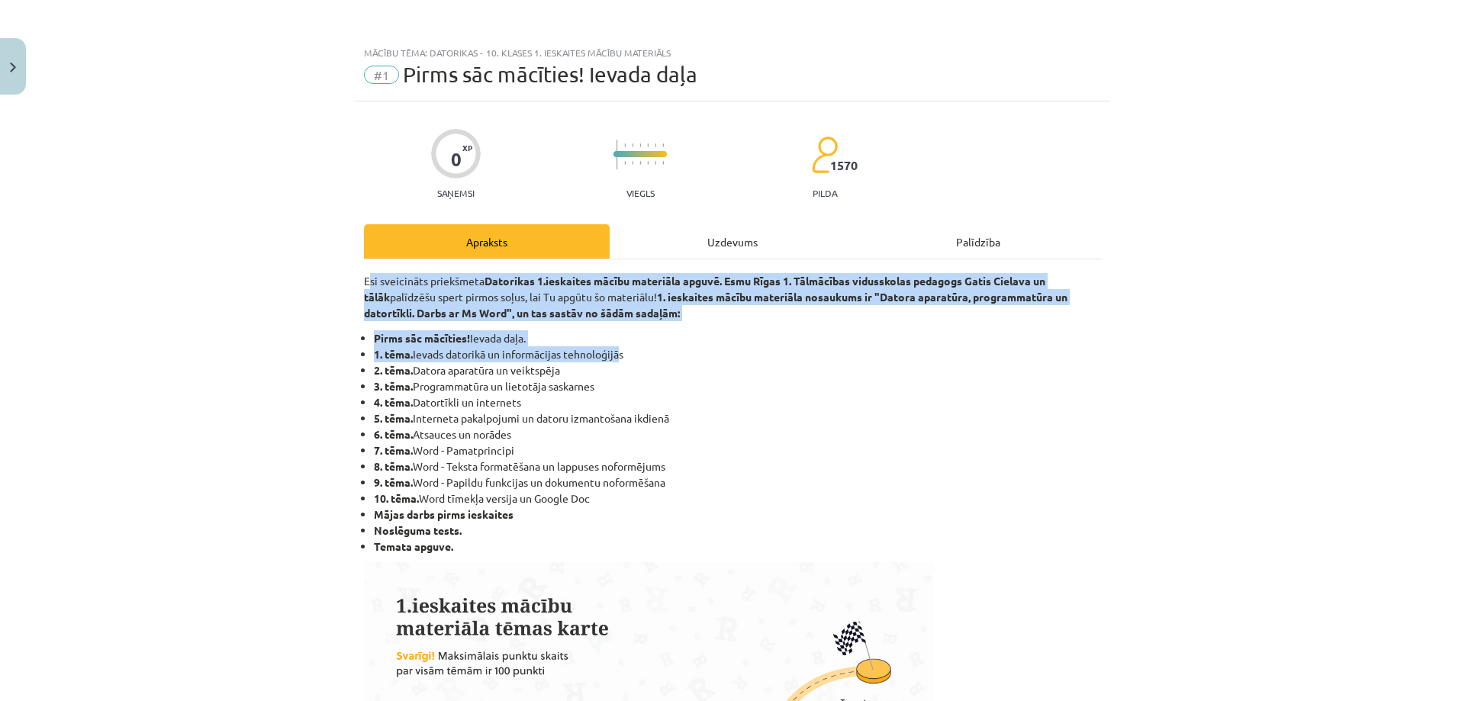
drag, startPoint x: 472, startPoint y: 285, endPoint x: 620, endPoint y: 347, distance: 160.7
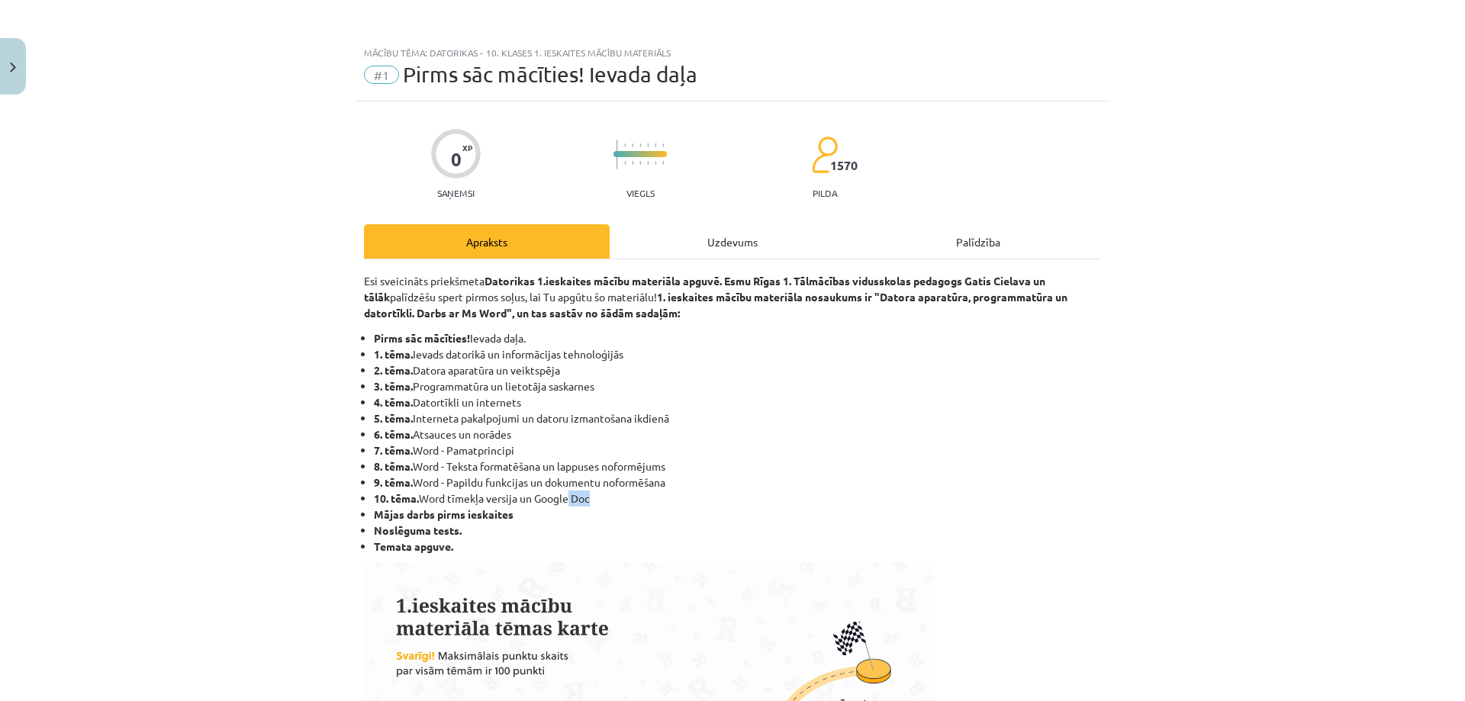
drag, startPoint x: 365, startPoint y: 513, endPoint x: 562, endPoint y: 500, distance: 198.1
click at [562, 501] on ul "Pirms sāc mācīties! Ievada daļa. 1. tēma. Ievads datorikā un informācijas tehno…" at bounding box center [732, 442] width 737 height 224
click at [465, 510] on strong "Mājas darbs pirms ieskaites" at bounding box center [444, 514] width 140 height 14
drag, startPoint x: 415, startPoint y: 498, endPoint x: 601, endPoint y: 487, distance: 186.5
click at [597, 487] on ul "Pirms sāc mācīties! Ievada daļa. 1. tēma. Ievads datorikā un informācijas tehno…" at bounding box center [732, 442] width 737 height 224
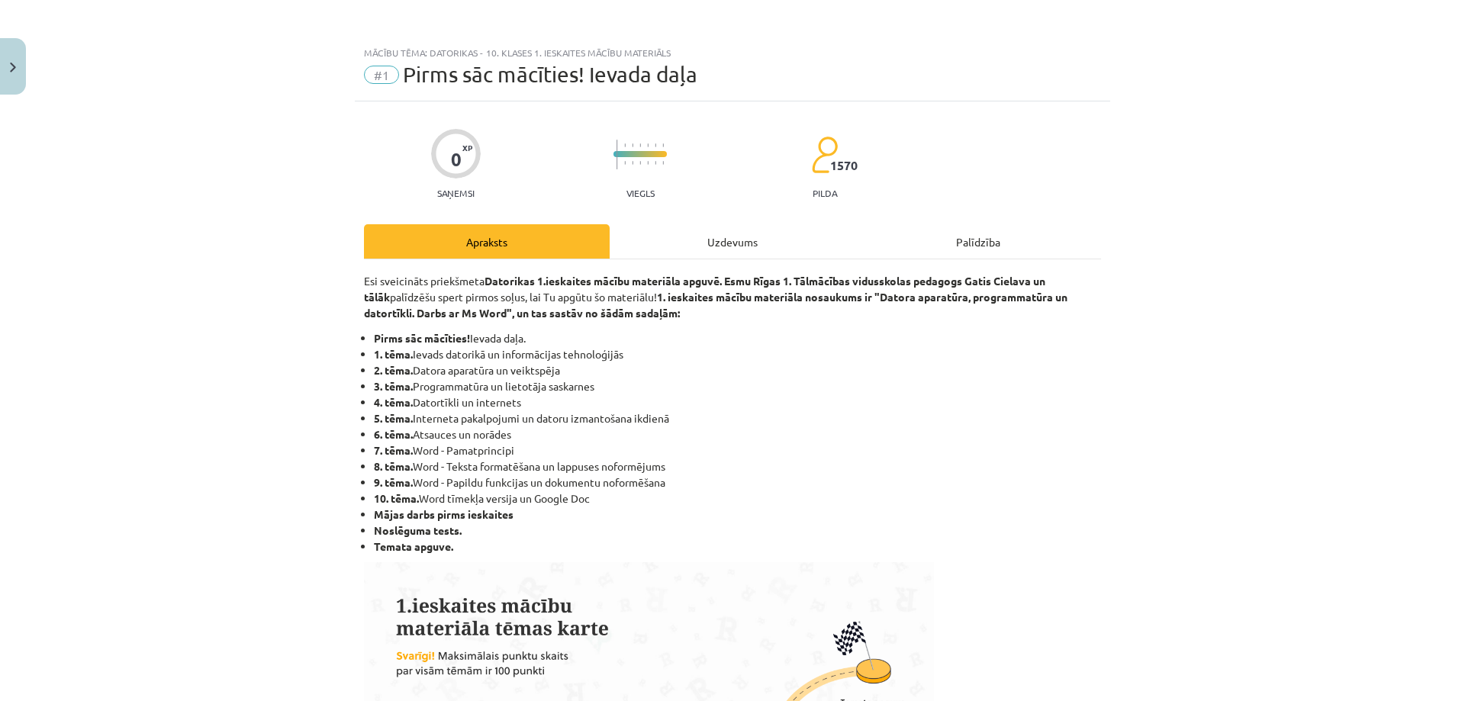
click at [610, 495] on li "10. tēma. Word tīmekļa versija un Google Doc" at bounding box center [737, 499] width 727 height 16
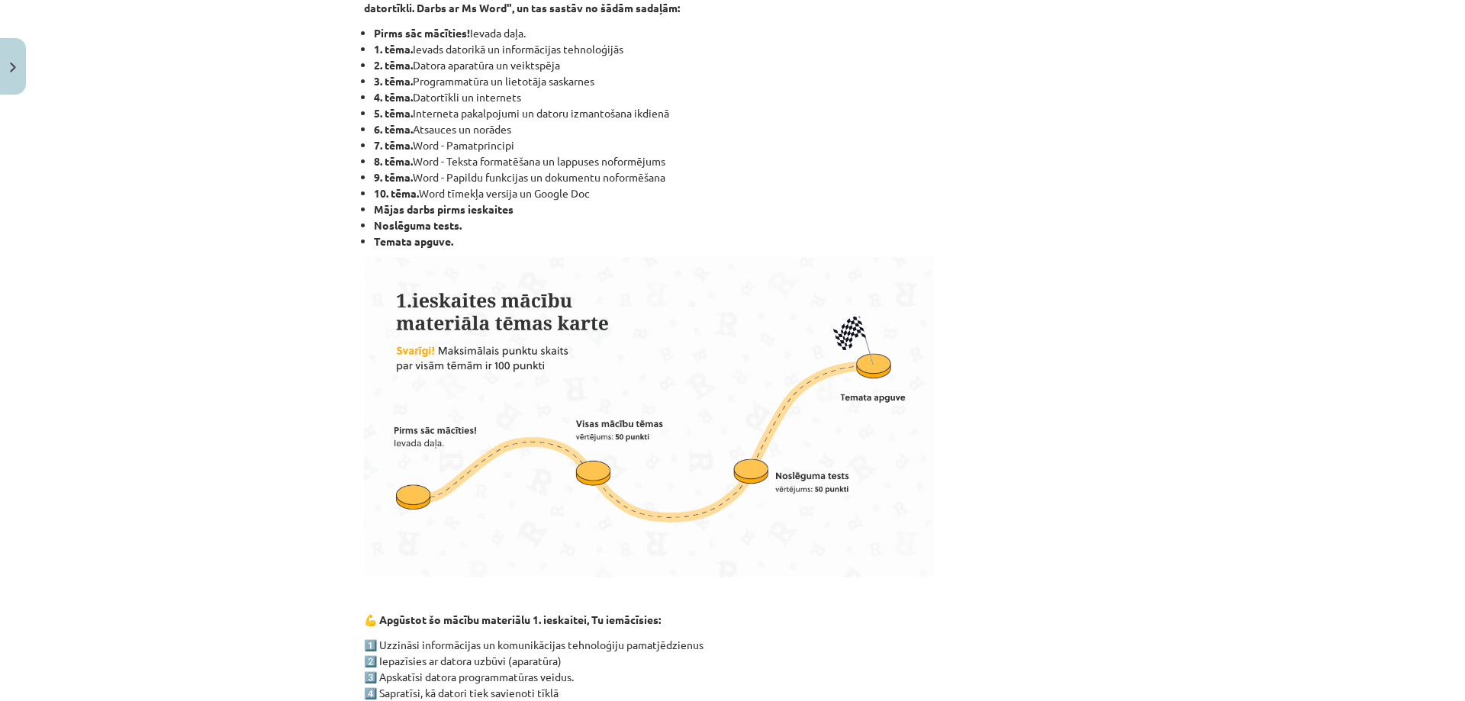
scroll to position [610, 0]
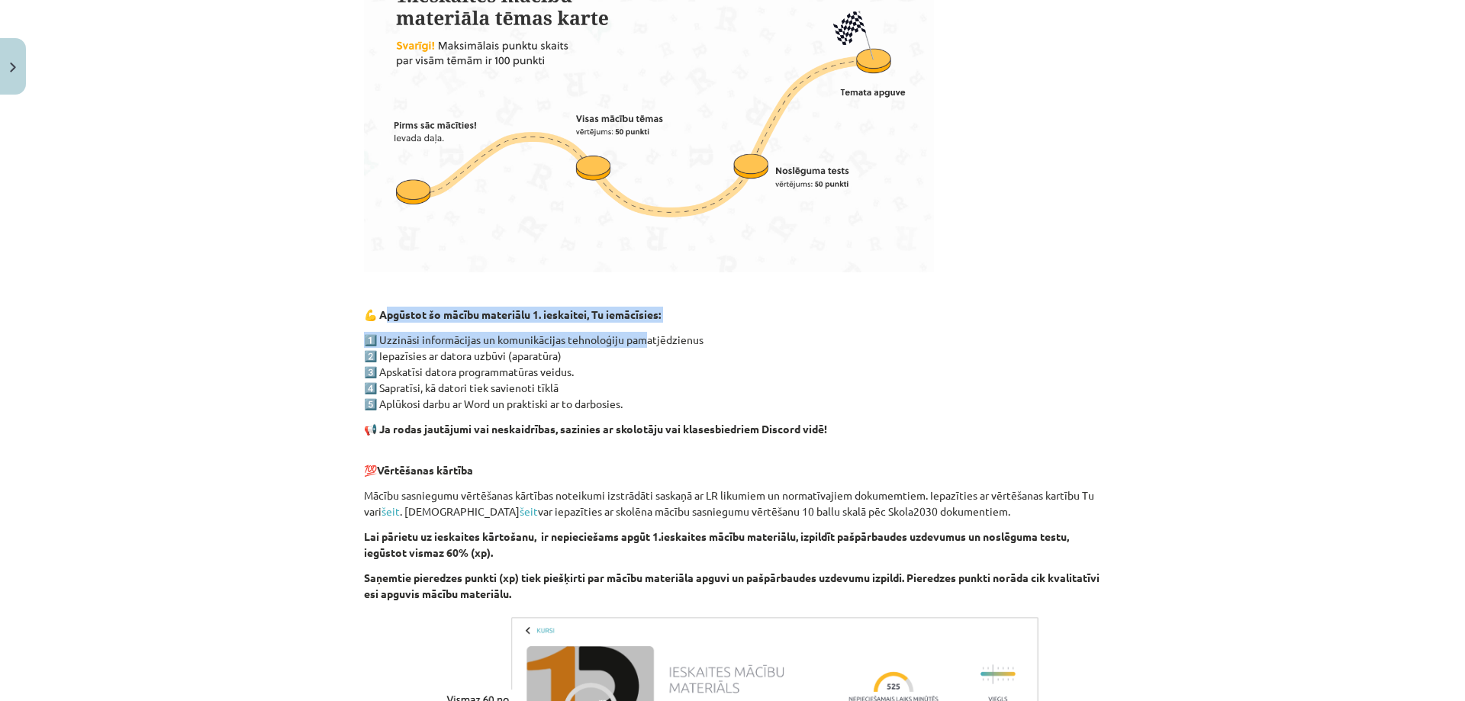
drag, startPoint x: 669, startPoint y: 325, endPoint x: 747, endPoint y: 329, distance: 77.9
click at [722, 328] on div "Esi sveicināts priekšmeta Datorikas 1.ieskaites mācību materiāla apguvē. Esmu R…" at bounding box center [732, 247] width 737 height 1168
click at [750, 328] on div "Esi sveicināts priekšmeta Datorikas 1.ieskaites mācību materiāla apguvē. Esmu R…" at bounding box center [732, 247] width 737 height 1168
drag, startPoint x: 497, startPoint y: 336, endPoint x: 708, endPoint y: 335, distance: 210.6
click at [662, 335] on p "1️⃣ Uzzināsi informācijas un komunikācijas tehnoloģiju pamatjēdzienus 2️⃣ Iepaz…" at bounding box center [732, 372] width 737 height 80
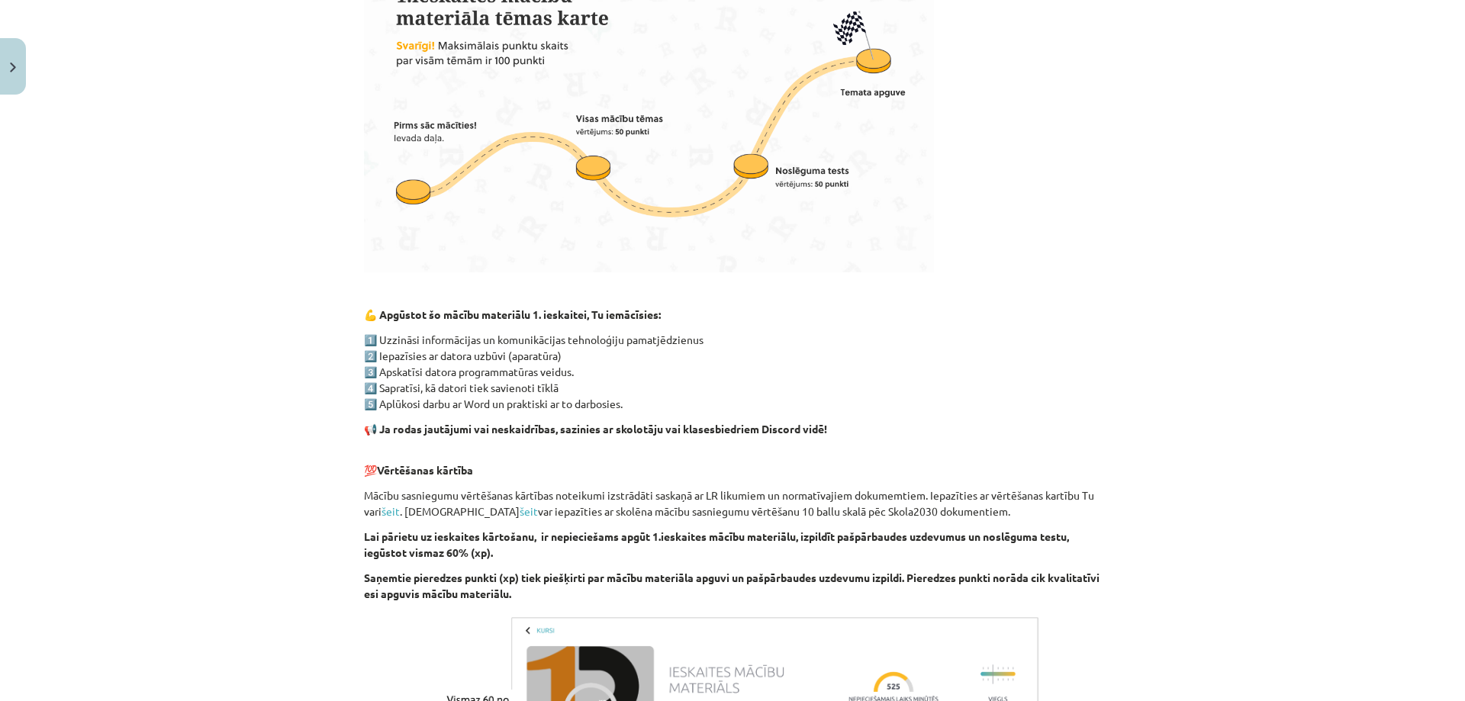
click at [714, 335] on p "1️⃣ Uzzināsi informācijas un komunikācijas tehnoloģiju pamatjēdzienus 2️⃣ Iepaz…" at bounding box center [732, 372] width 737 height 80
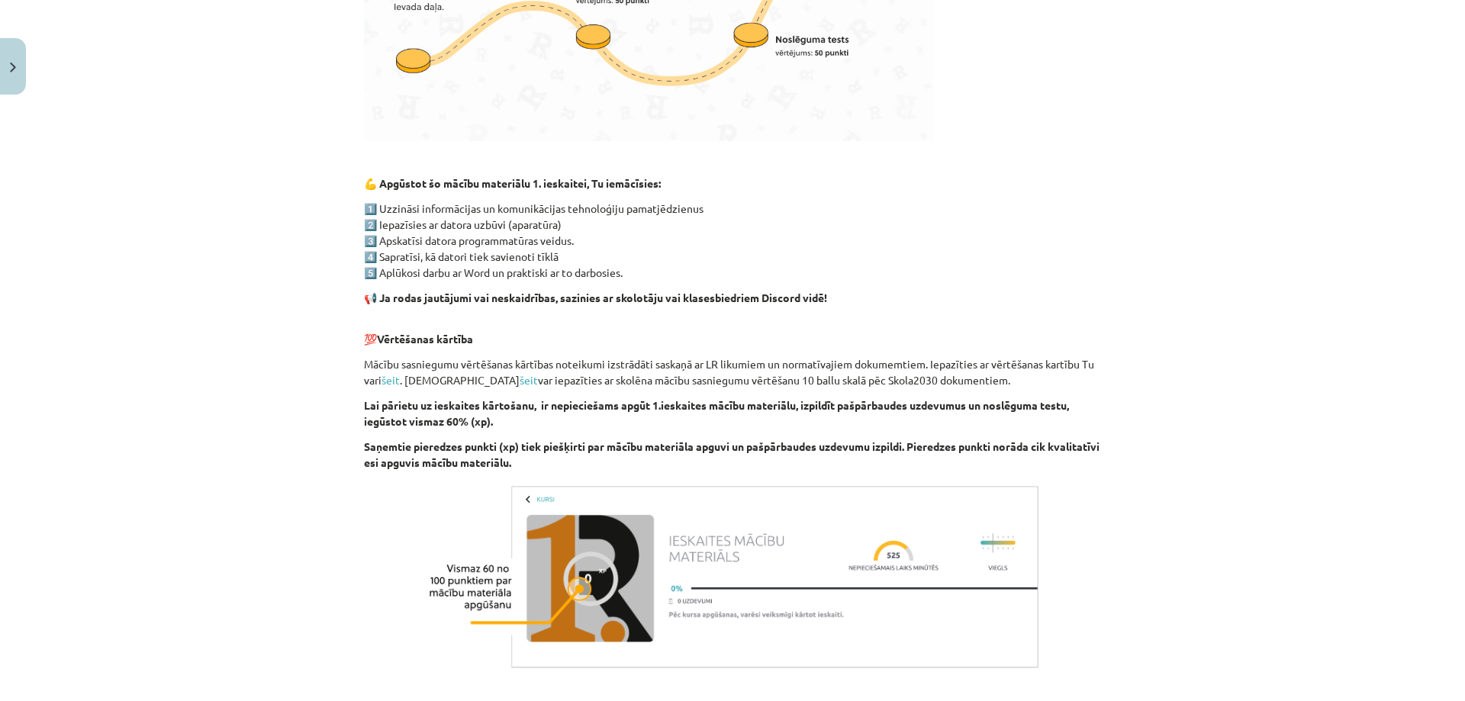
scroll to position [763, 0]
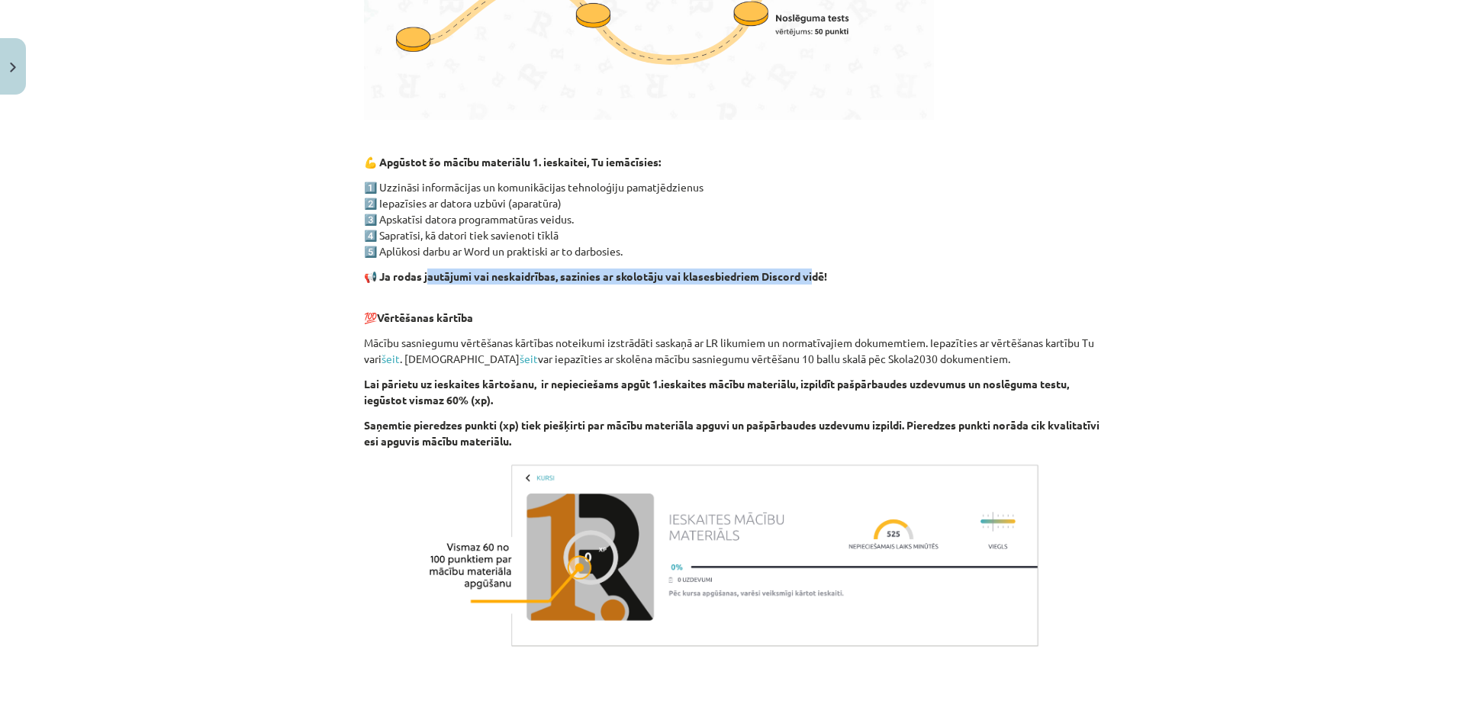
drag, startPoint x: 520, startPoint y: 270, endPoint x: 841, endPoint y: 273, distance: 320.5
click at [819, 272] on strong "📢 Ja rodas jautājumi vai neskaidrības, sazinies ar skolotāju vai klasesbiedriem…" at bounding box center [595, 276] width 463 height 14
click at [882, 272] on p "📢 Ja rodas jautājumi vai neskaidrības, sazinies ar skolotāju vai klasesbiedriem…" at bounding box center [732, 277] width 737 height 16
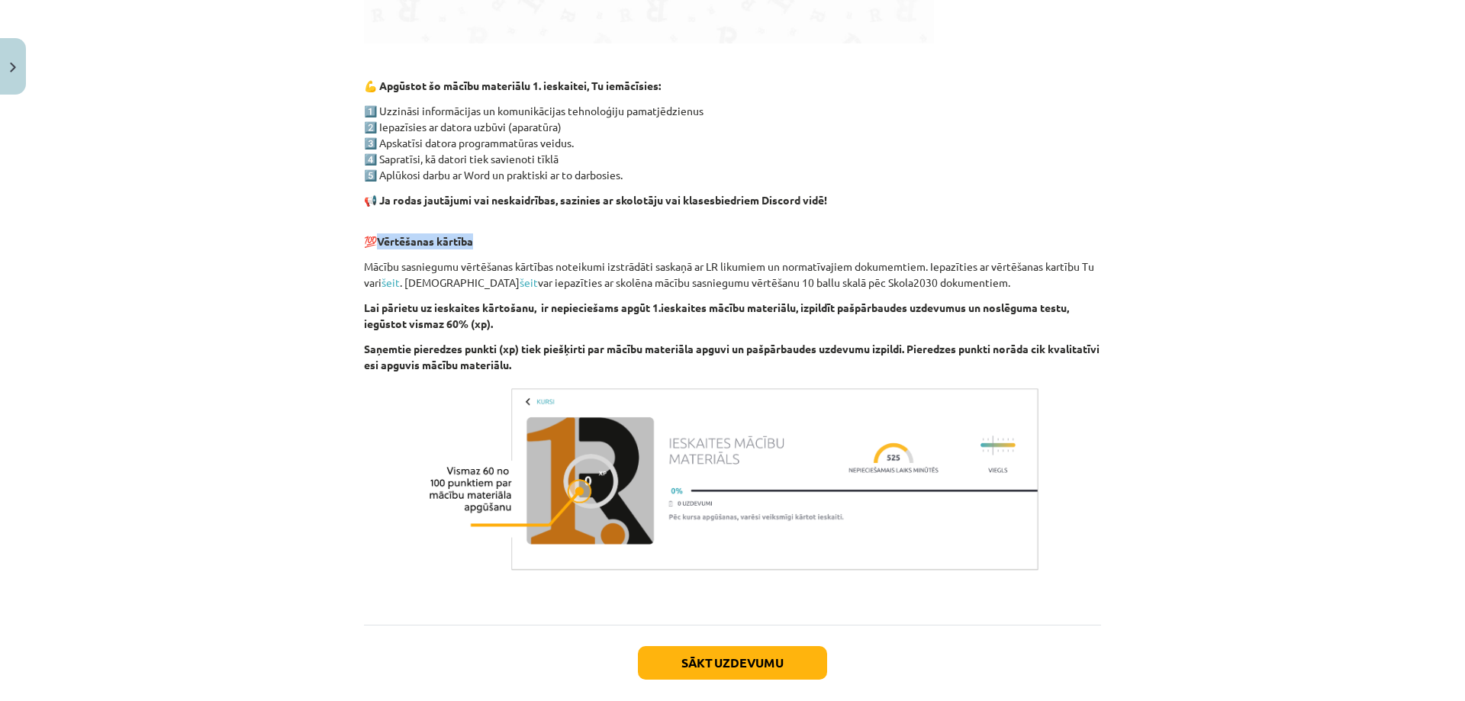
drag, startPoint x: 440, startPoint y: 235, endPoint x: 524, endPoint y: 234, distance: 83.9
click at [523, 234] on p "💯 Vērtēšanas kārtība" at bounding box center [732, 233] width 737 height 32
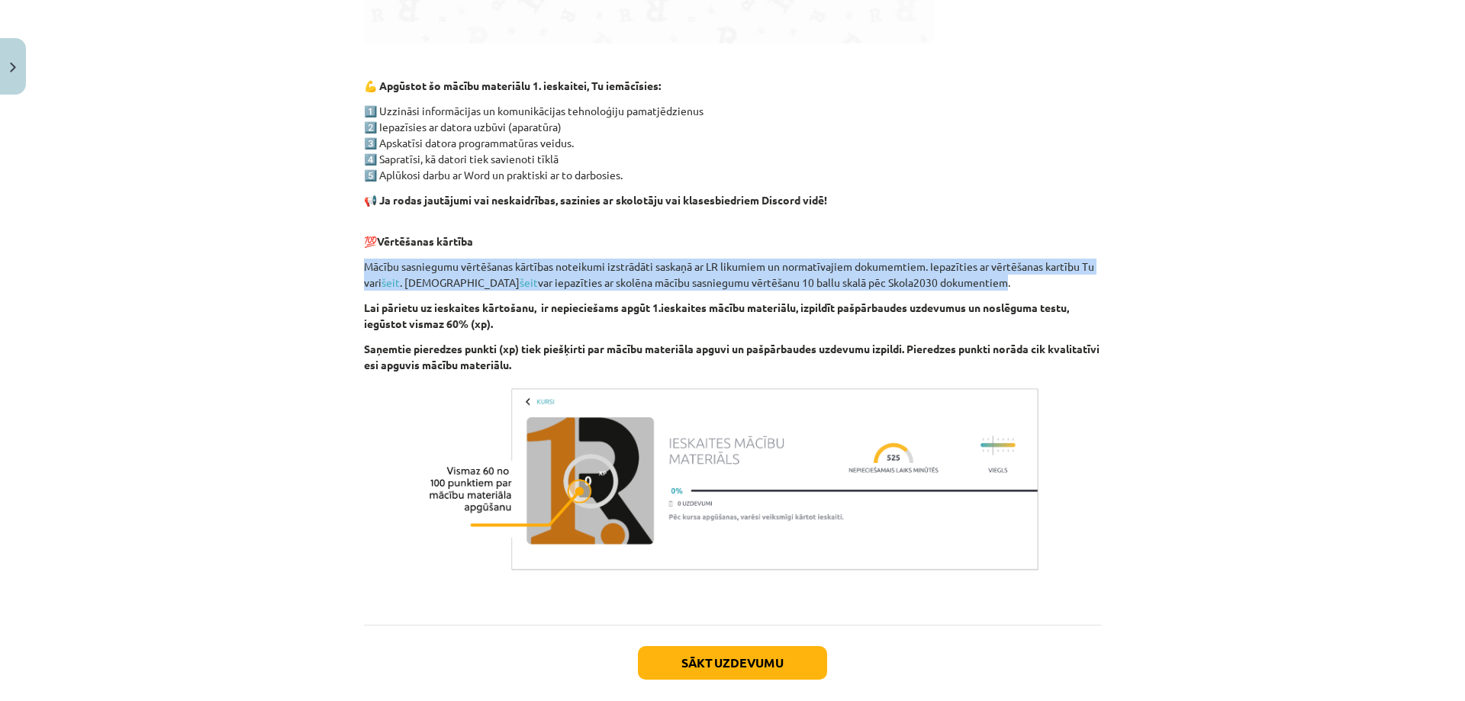
drag, startPoint x: 353, startPoint y: 269, endPoint x: 884, endPoint y: 284, distance: 532.0
click at [895, 283] on div "0 XP Saņemsi Viegls 1570 pilda Apraksts Uzdevums Palīdzība Esi sveicināts priek…" at bounding box center [732, 1] width 755 height 1479
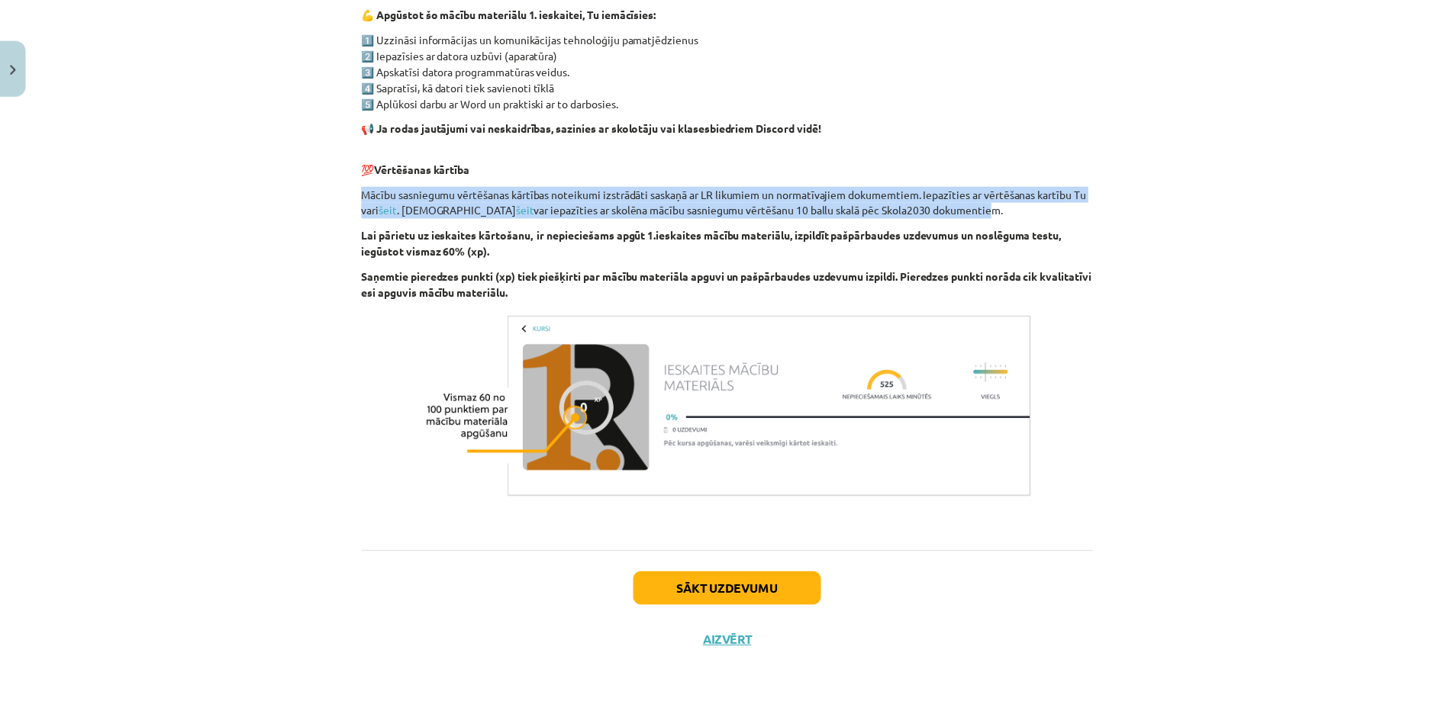
scroll to position [917, 0]
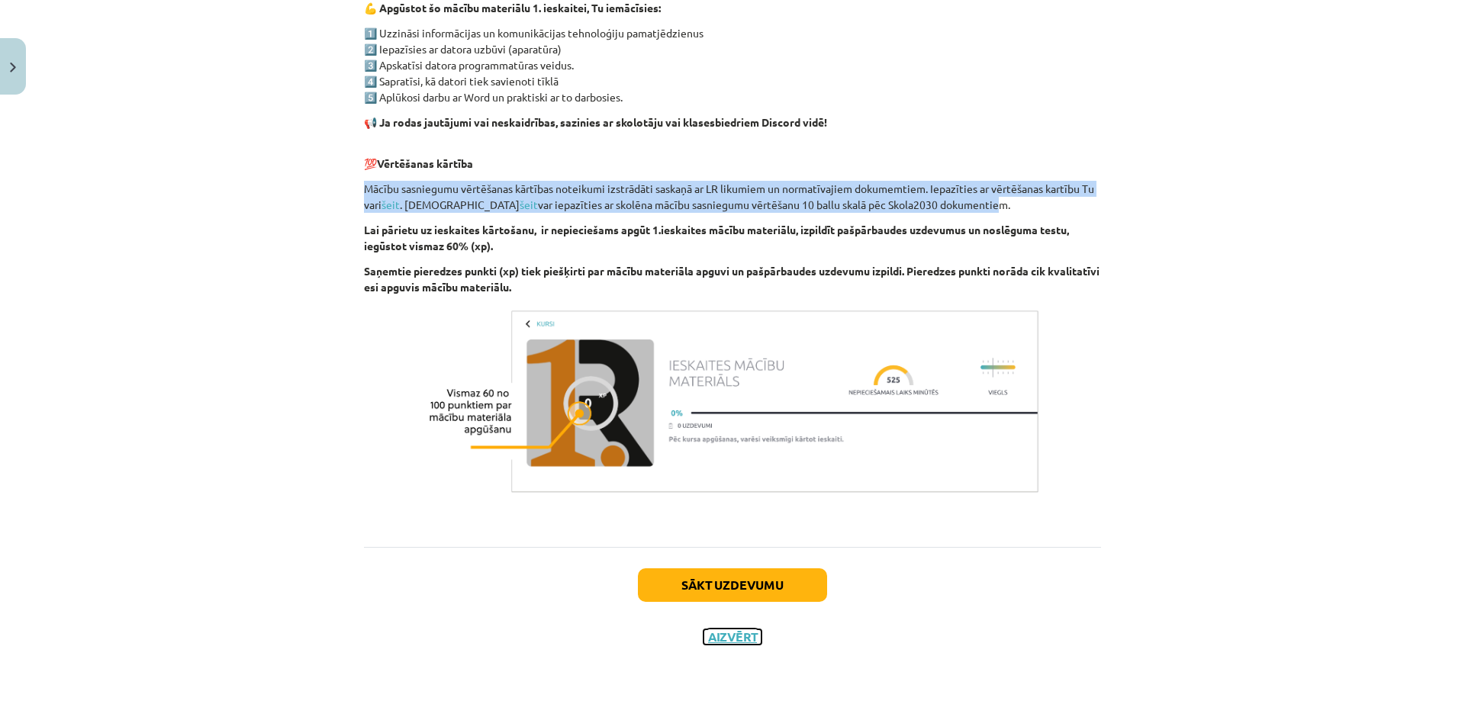
click at [729, 637] on button "Aizvērt" at bounding box center [732, 636] width 58 height 15
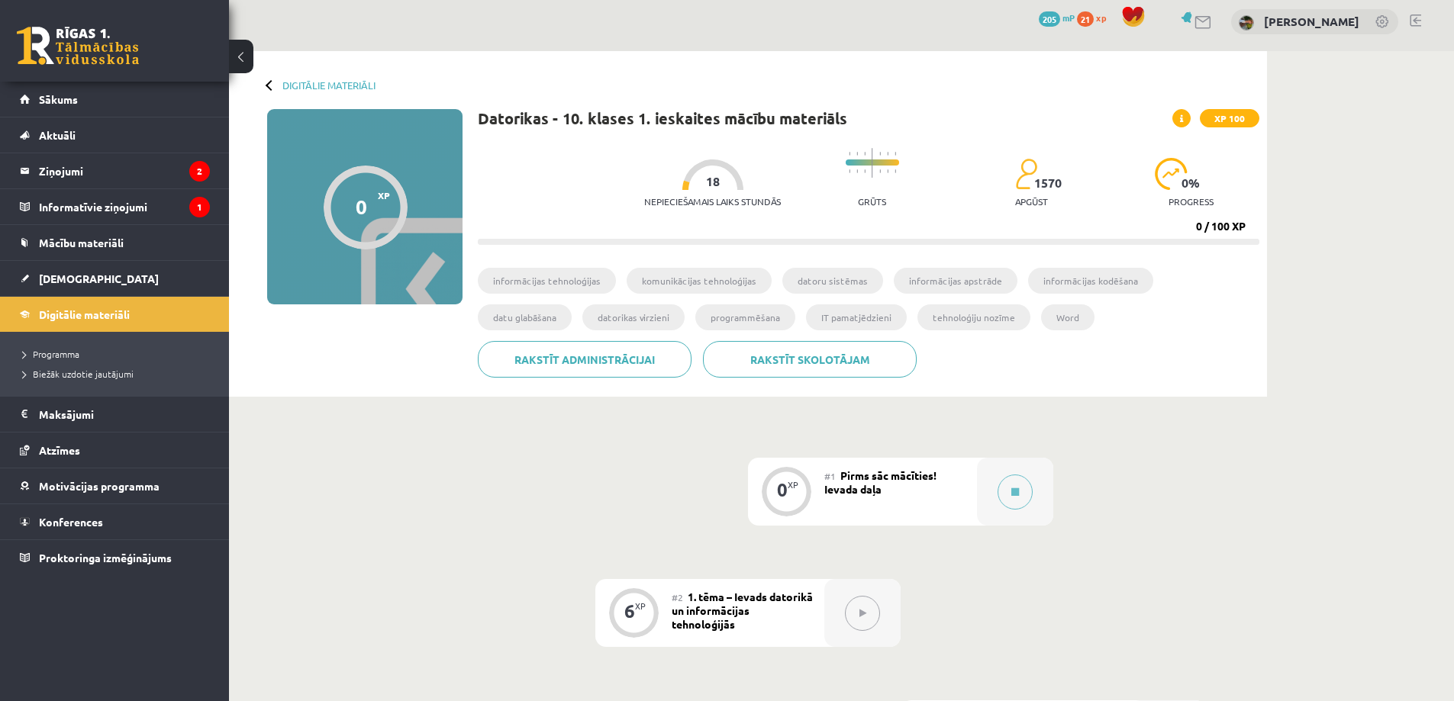
scroll to position [153, 0]
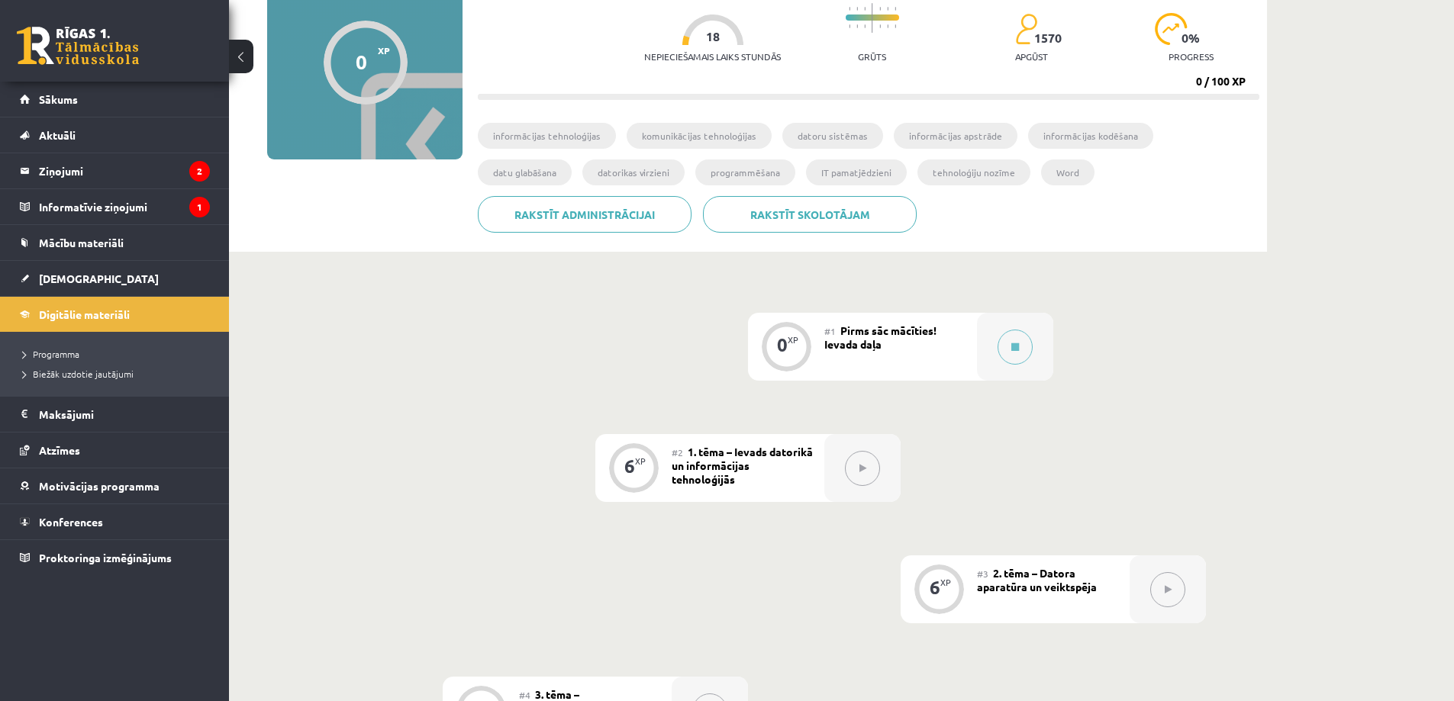
click at [884, 332] on span "Pirms sāc mācīties! Ievada daļa" at bounding box center [880, 337] width 112 height 27
click at [862, 473] on button at bounding box center [862, 468] width 35 height 35
click at [755, 346] on div "0 XP" at bounding box center [786, 347] width 76 height 68
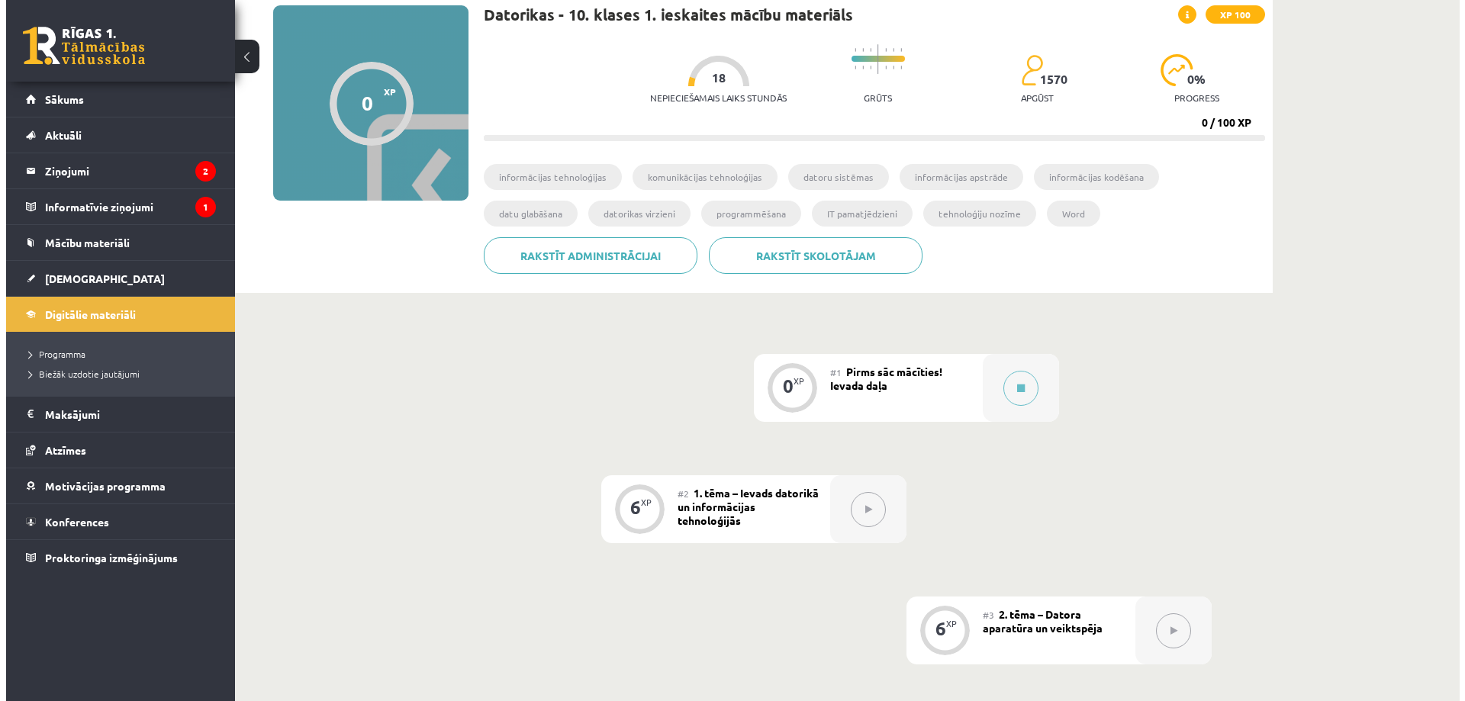
scroll to position [0, 0]
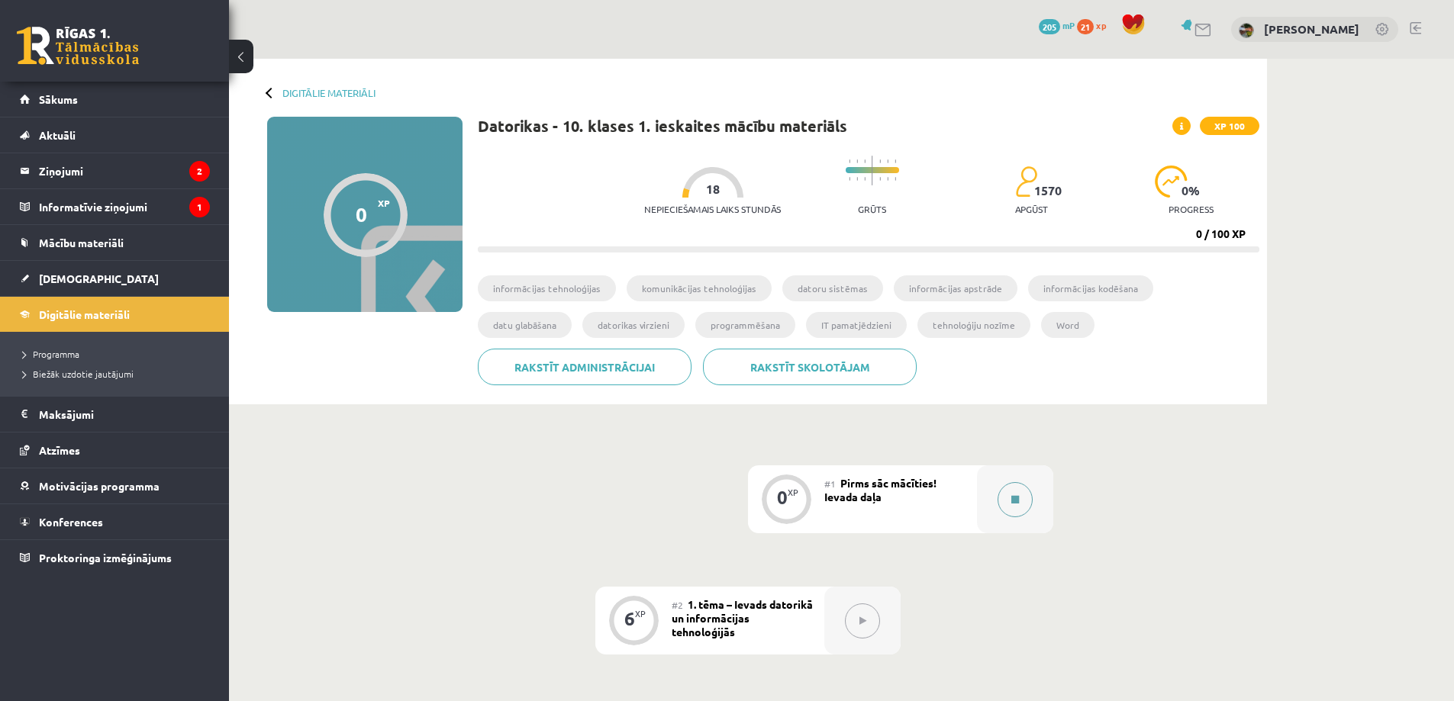
click at [1013, 501] on icon at bounding box center [1015, 499] width 8 height 9
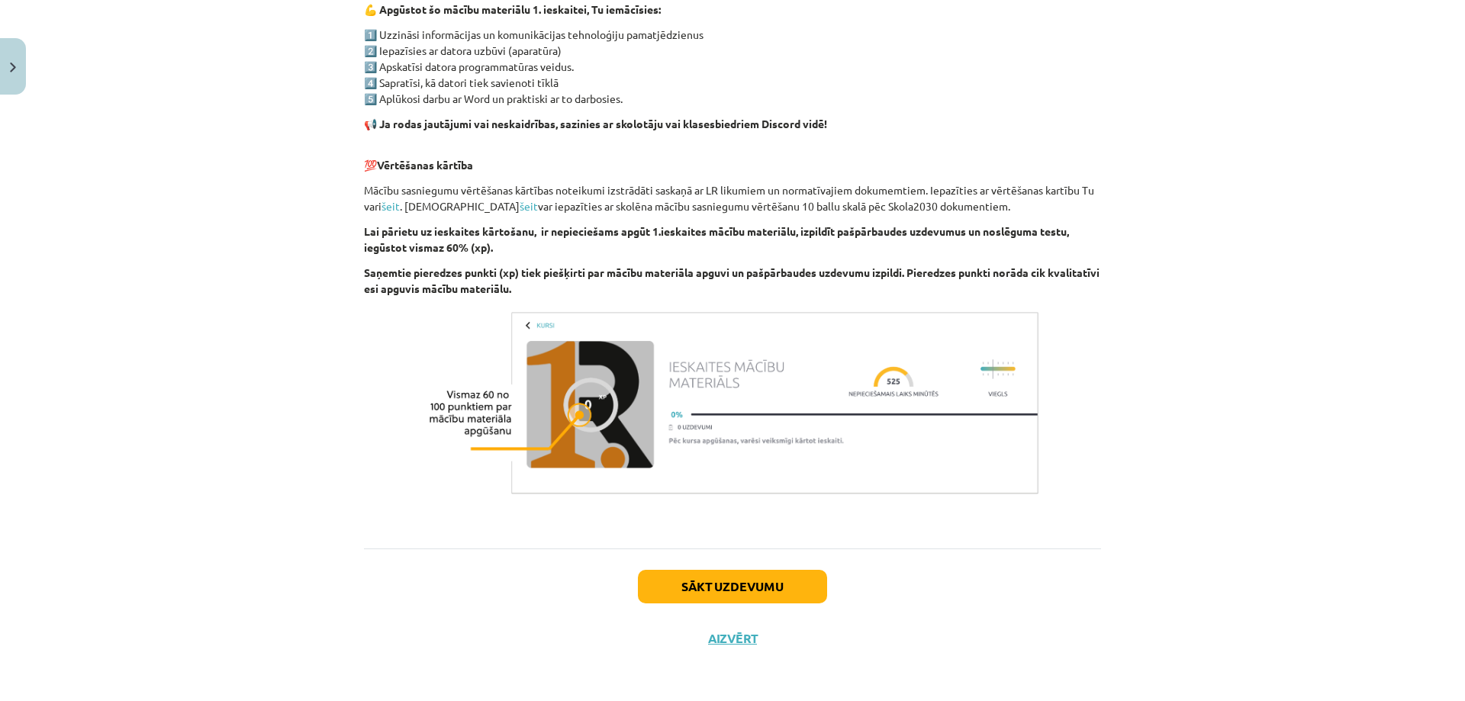
scroll to position [917, 0]
